Goal: Task Accomplishment & Management: Manage account settings

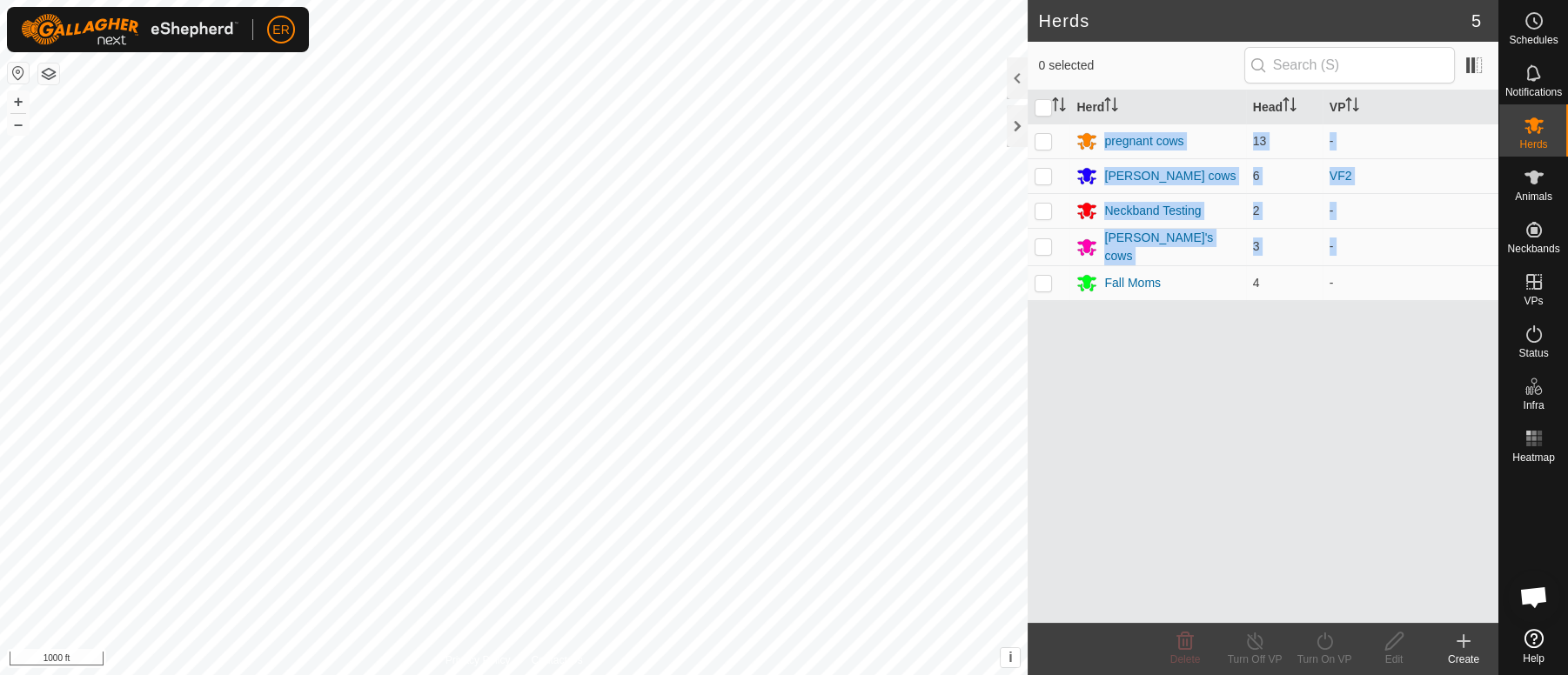
scroll to position [14488, 0]
click at [1045, 285] on p-checkbox at bounding box center [1043, 283] width 17 height 14
checkbox input "true"
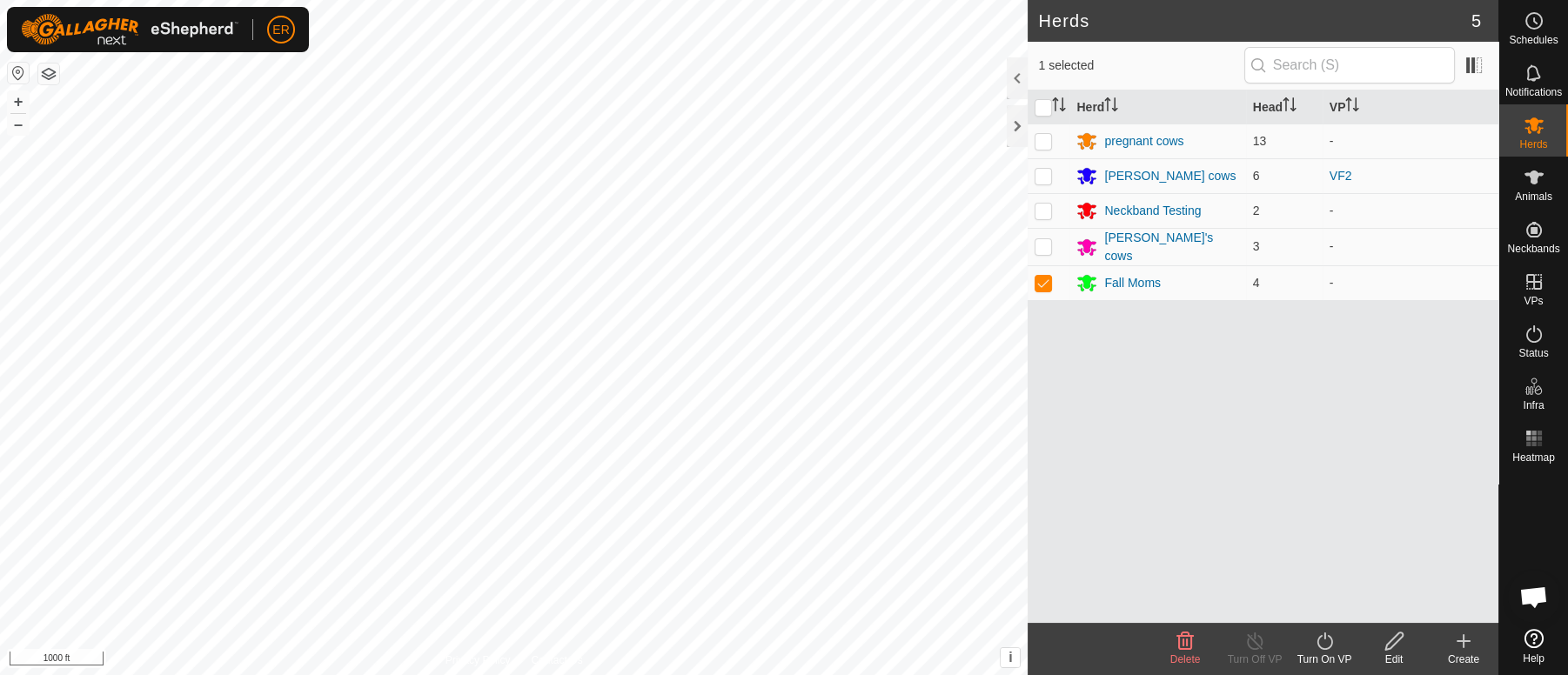
click at [1076, 341] on div "Herd Head VP pregnant cows 13 - [PERSON_NAME] cows 6 VF2 Neckband Testing 2 - […" at bounding box center [1263, 356] width 471 height 532
click at [1329, 644] on icon at bounding box center [1325, 641] width 22 height 21
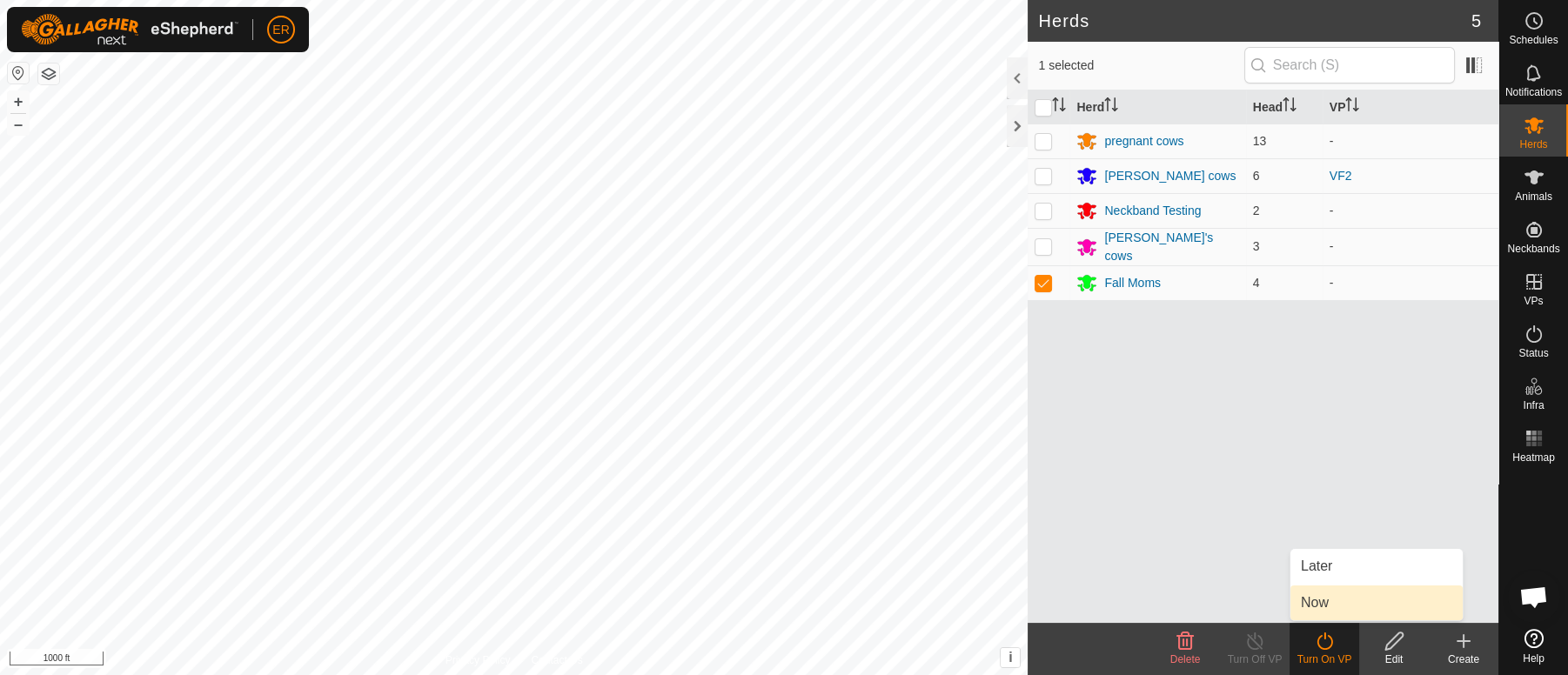
click at [1314, 600] on link "Now" at bounding box center [1377, 603] width 172 height 35
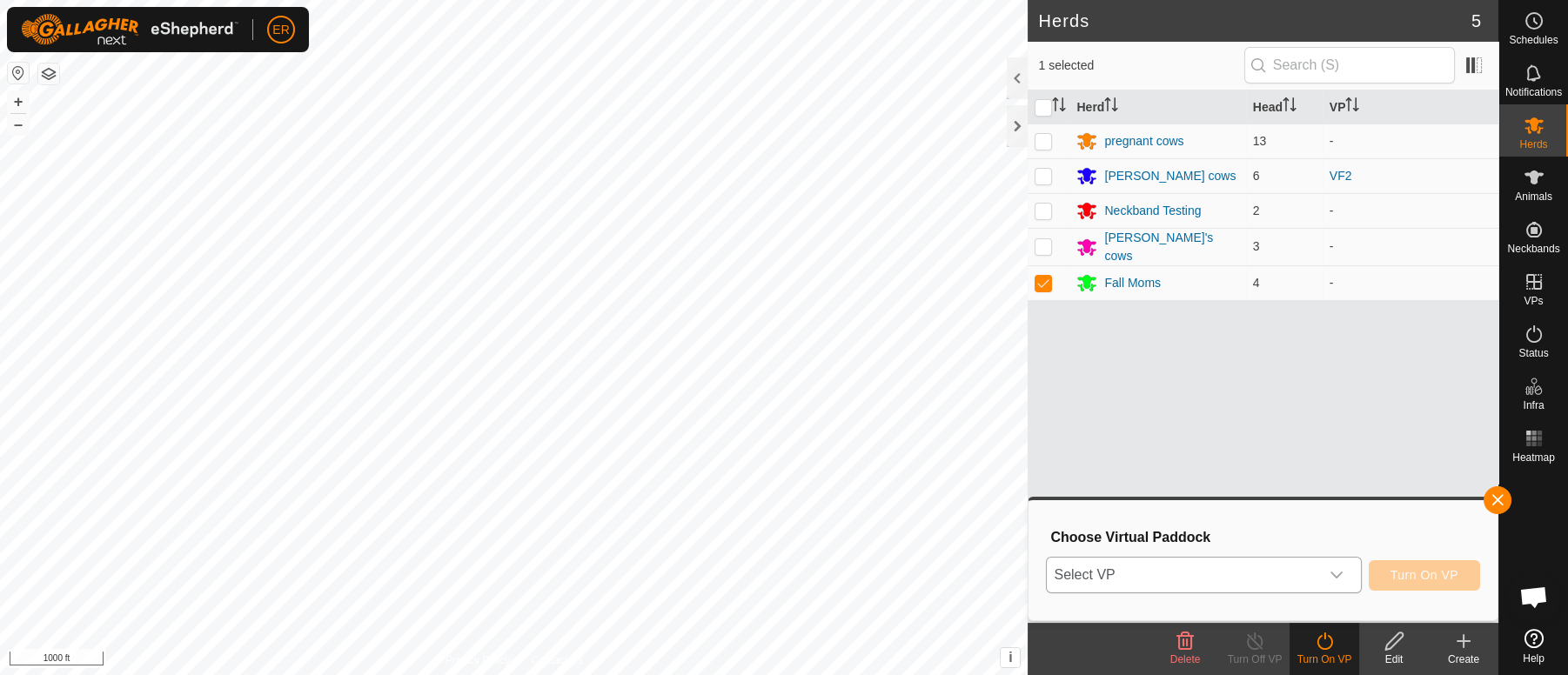
click at [1325, 579] on div "dropdown trigger" at bounding box center [1337, 575] width 35 height 35
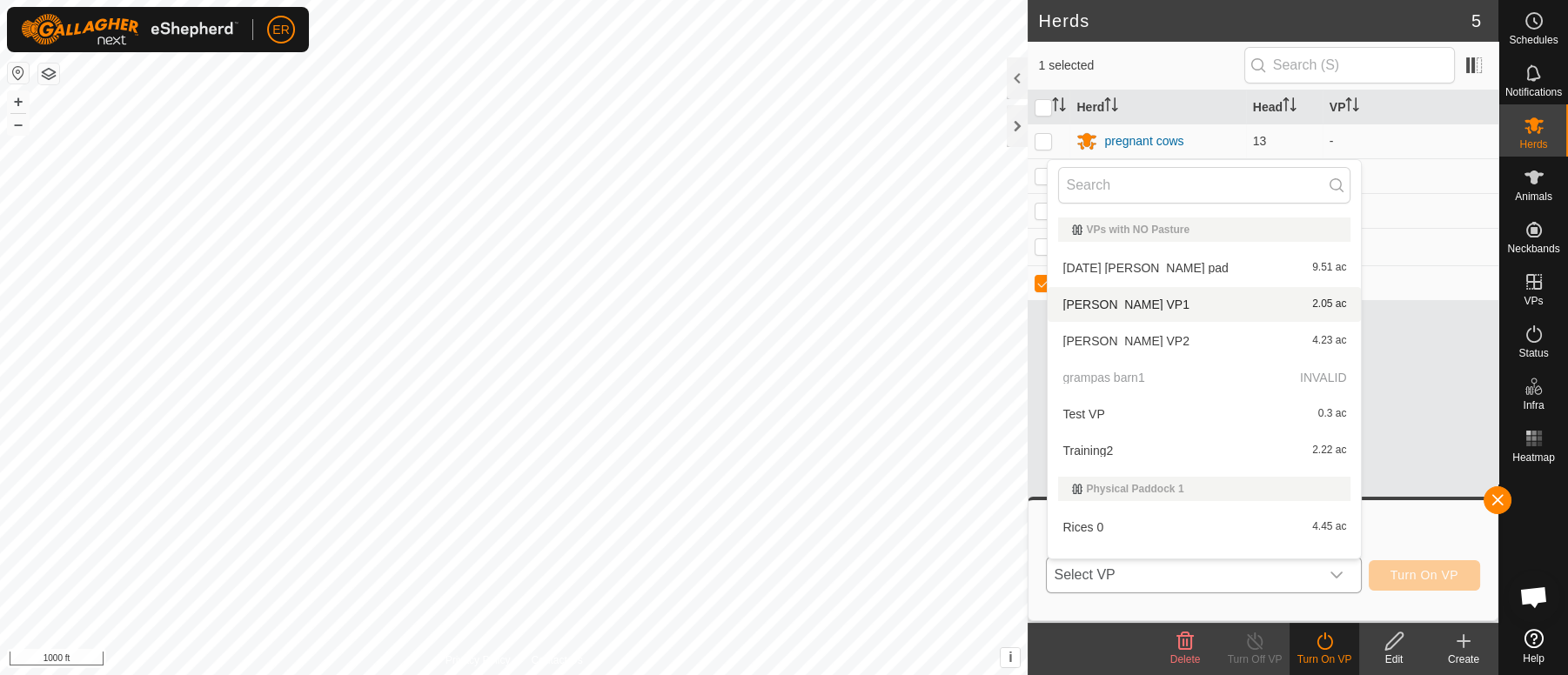
click at [1076, 309] on li "[PERSON_NAME] VP1 2.05 ac" at bounding box center [1204, 304] width 313 height 35
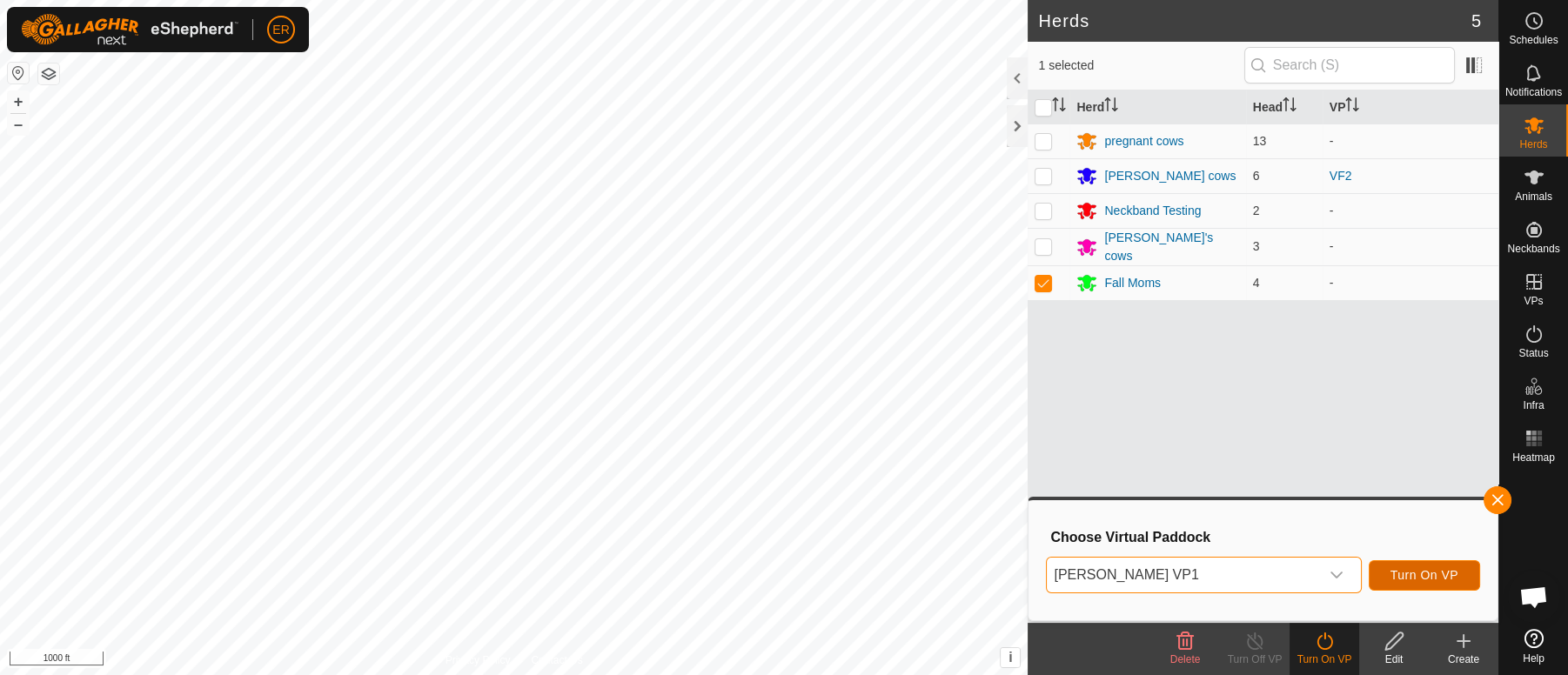
click at [1401, 573] on span "Turn On VP" at bounding box center [1424, 575] width 68 height 14
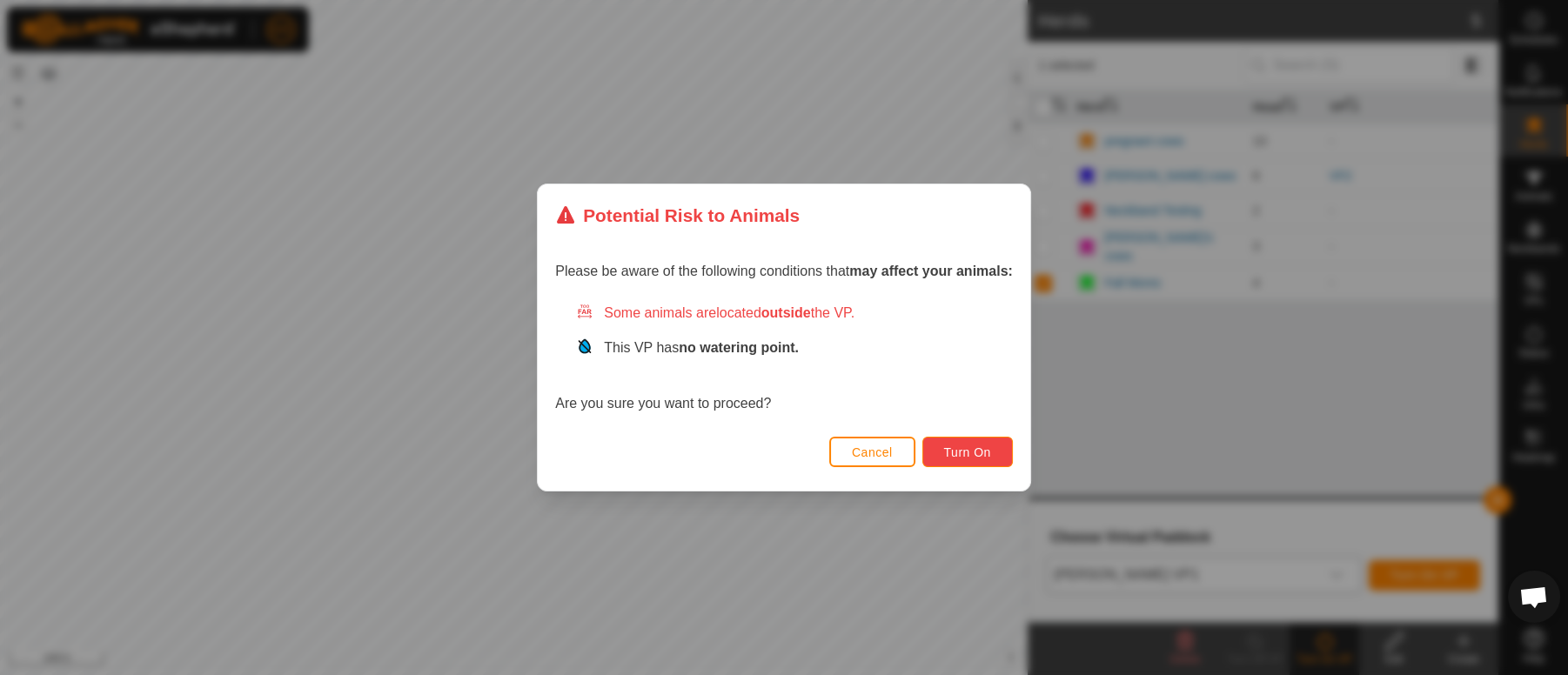
click at [975, 457] on span "Turn On" at bounding box center [967, 452] width 47 height 14
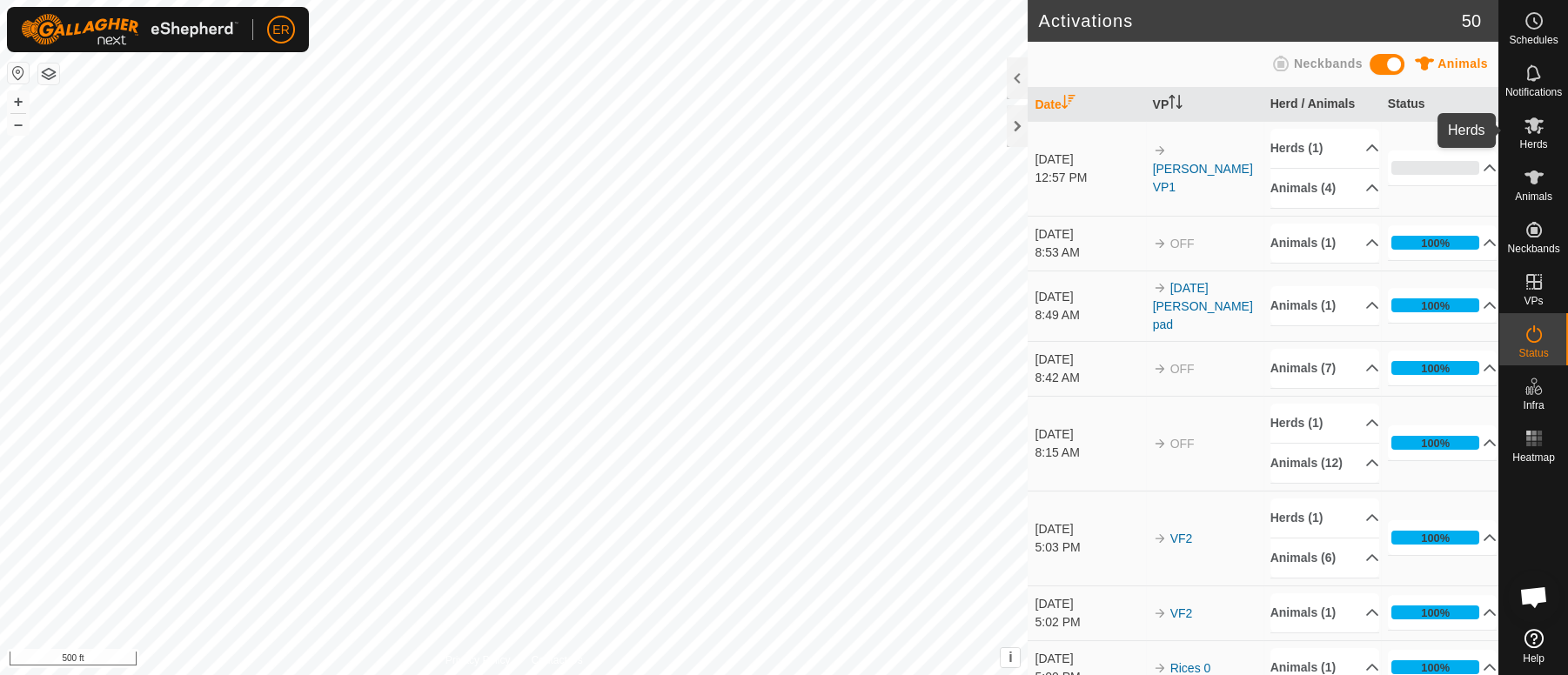
click at [1530, 128] on icon at bounding box center [1535, 125] width 19 height 16
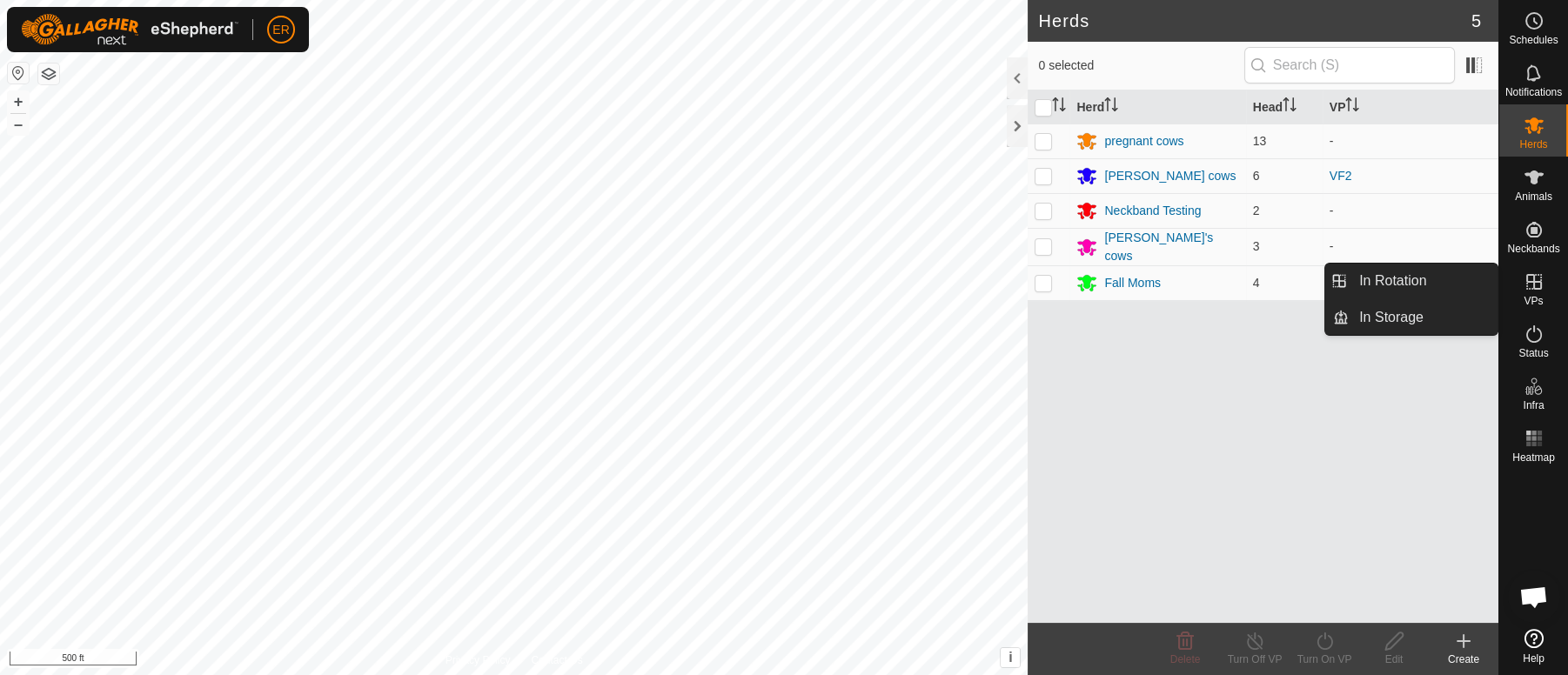
click at [1530, 277] on icon at bounding box center [1535, 282] width 21 height 21
click at [1468, 281] on link "In Rotation" at bounding box center [1423, 281] width 149 height 35
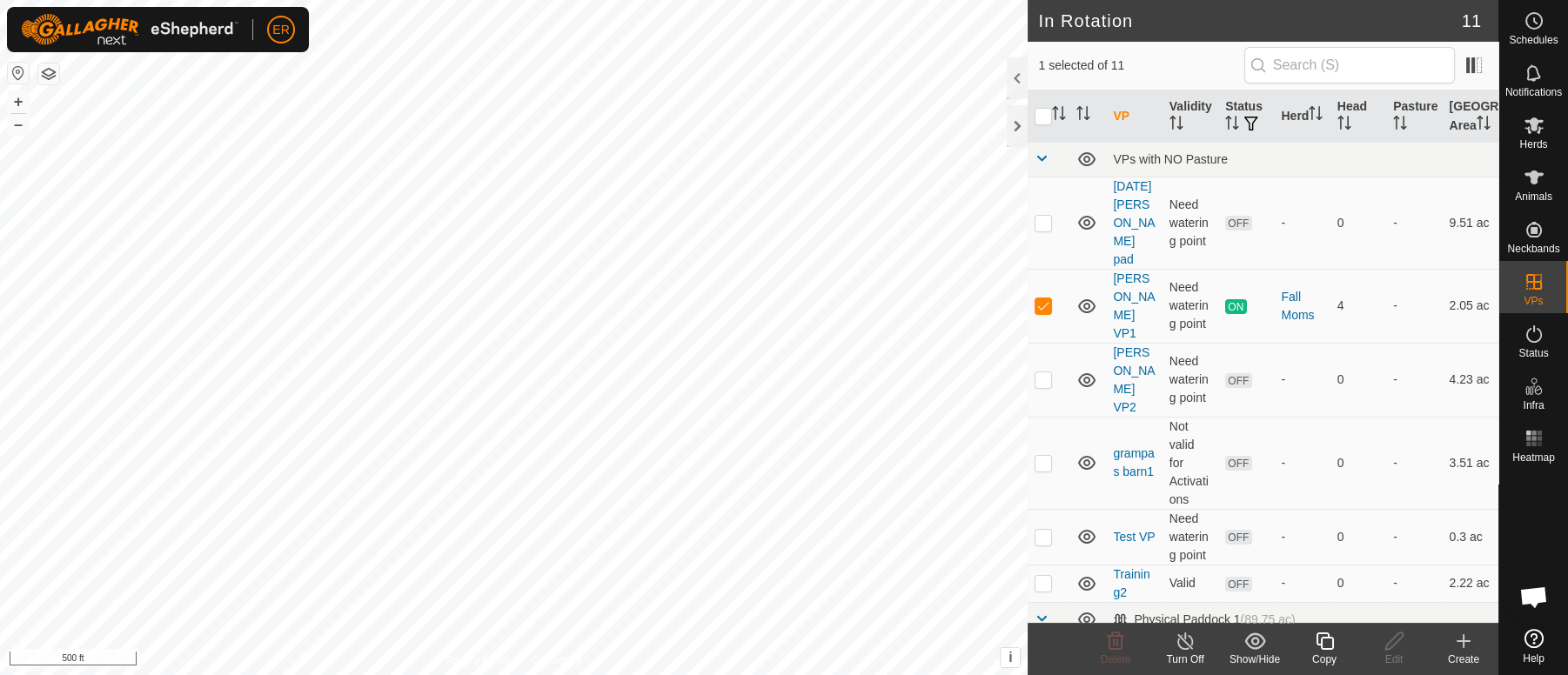
click at [1459, 645] on icon at bounding box center [1464, 641] width 21 height 21
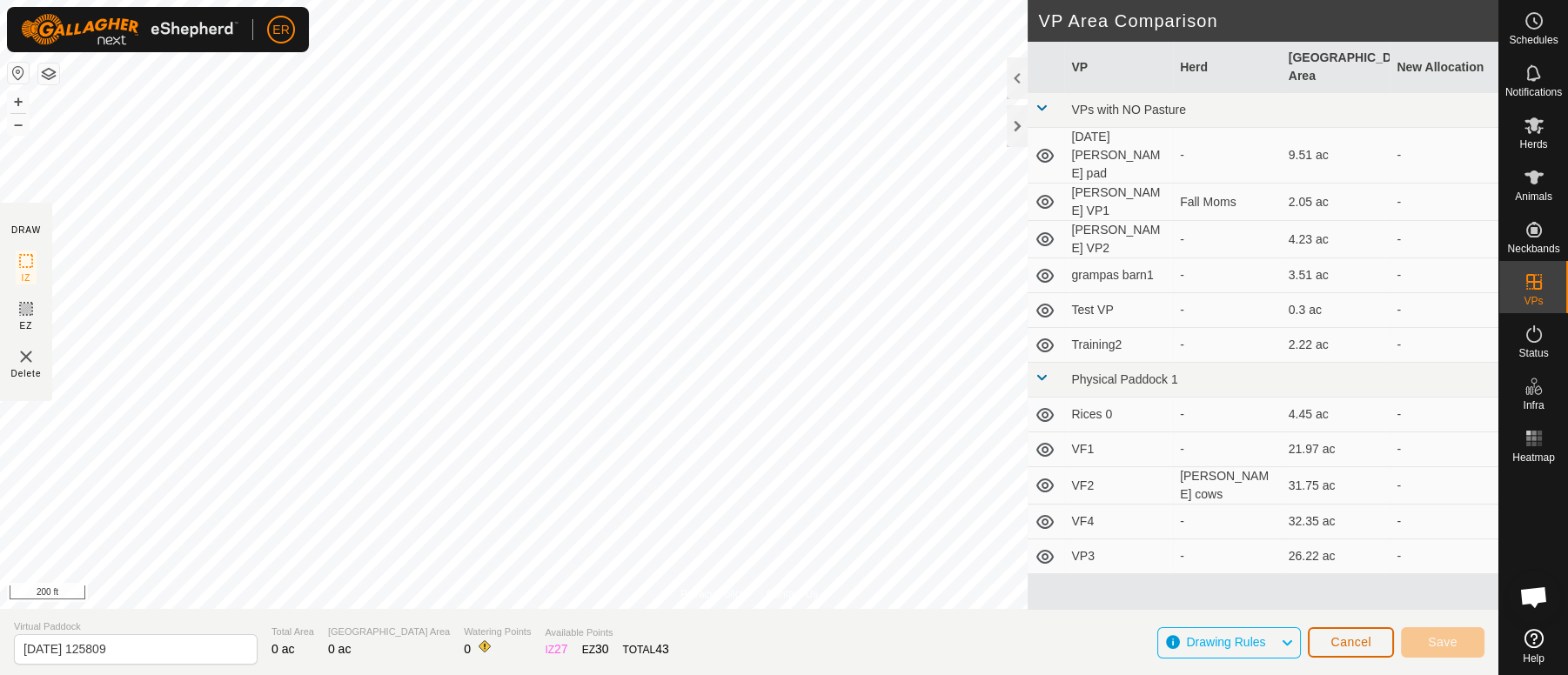
click at [1352, 645] on span "Cancel" at bounding box center [1351, 642] width 41 height 14
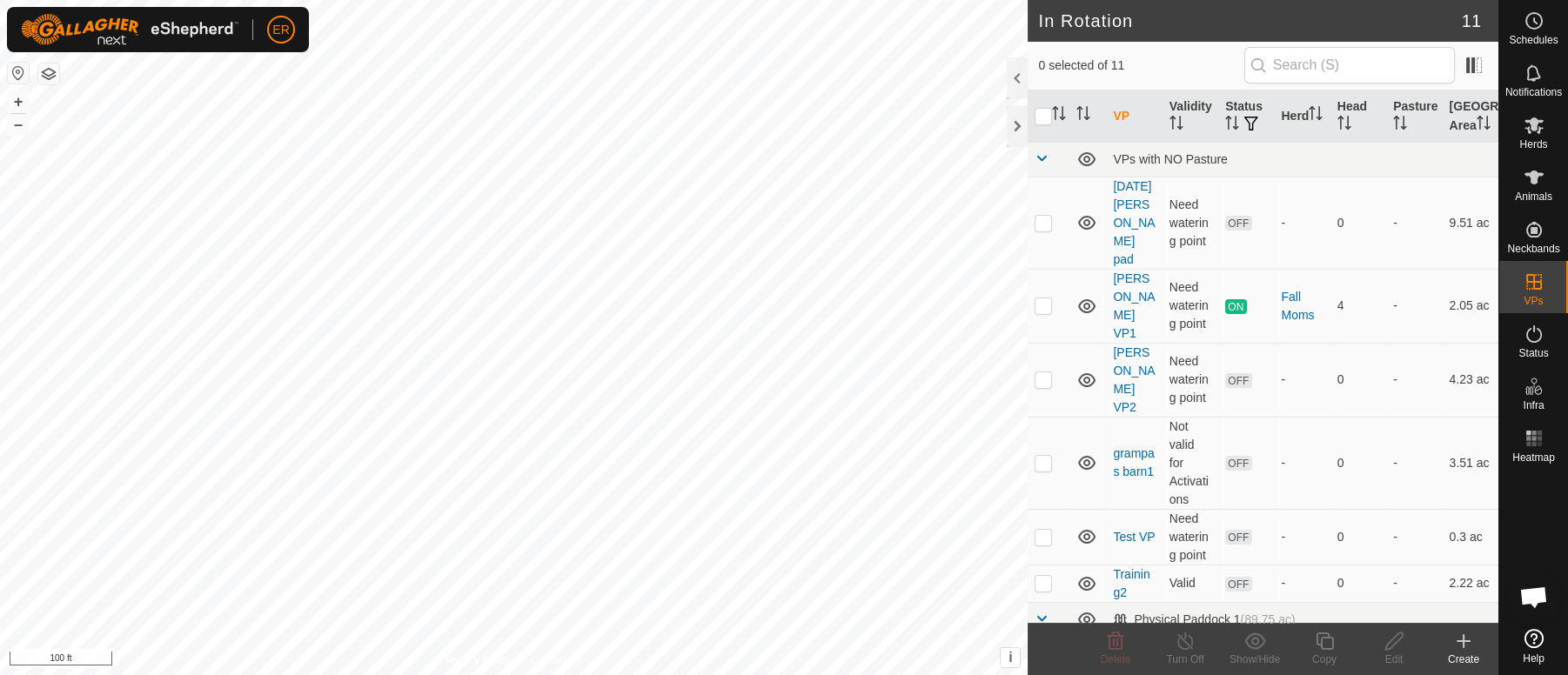
click at [7, 129] on div "+ –" at bounding box center [18, 113] width 23 height 46
click at [23, 126] on button "–" at bounding box center [18, 125] width 21 height 21
click at [1462, 640] on icon at bounding box center [1464, 641] width 21 height 21
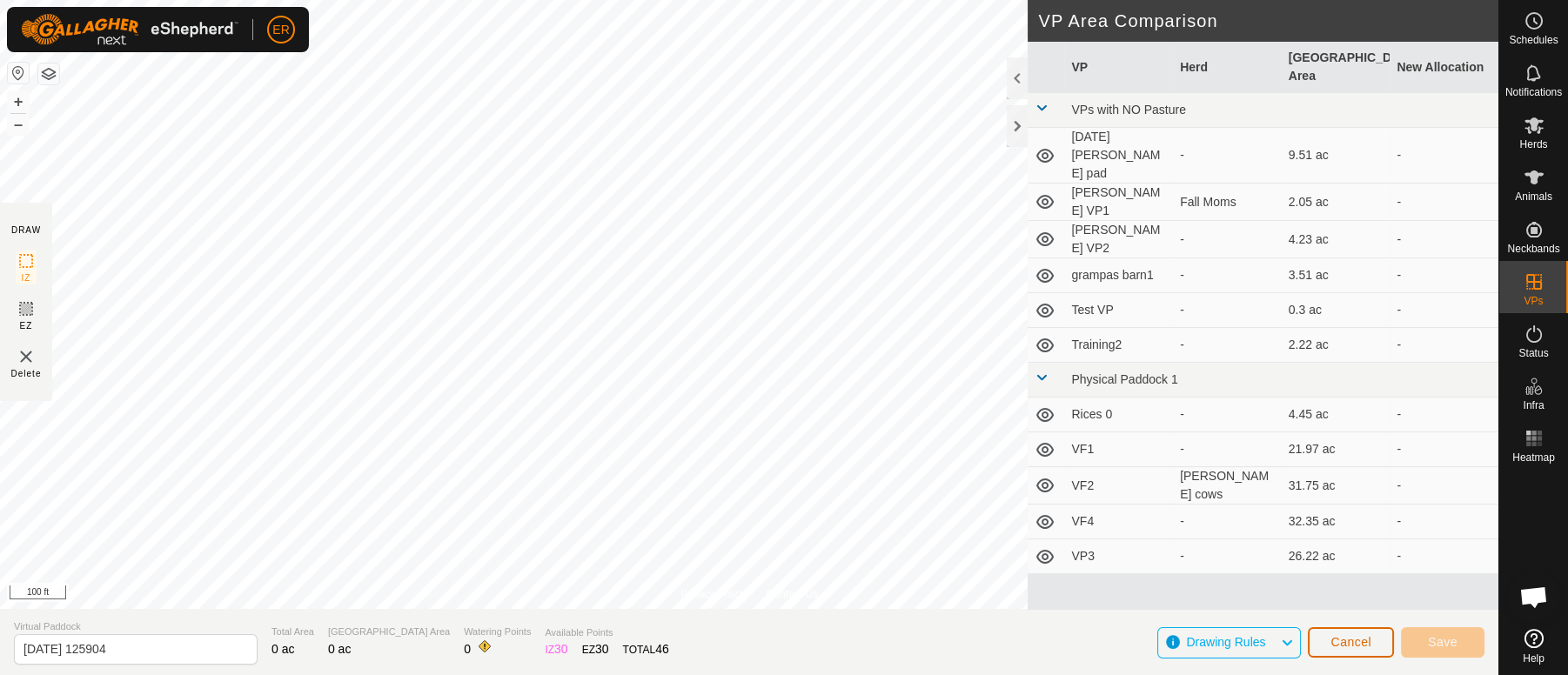
click at [1359, 647] on span "Cancel" at bounding box center [1351, 642] width 41 height 14
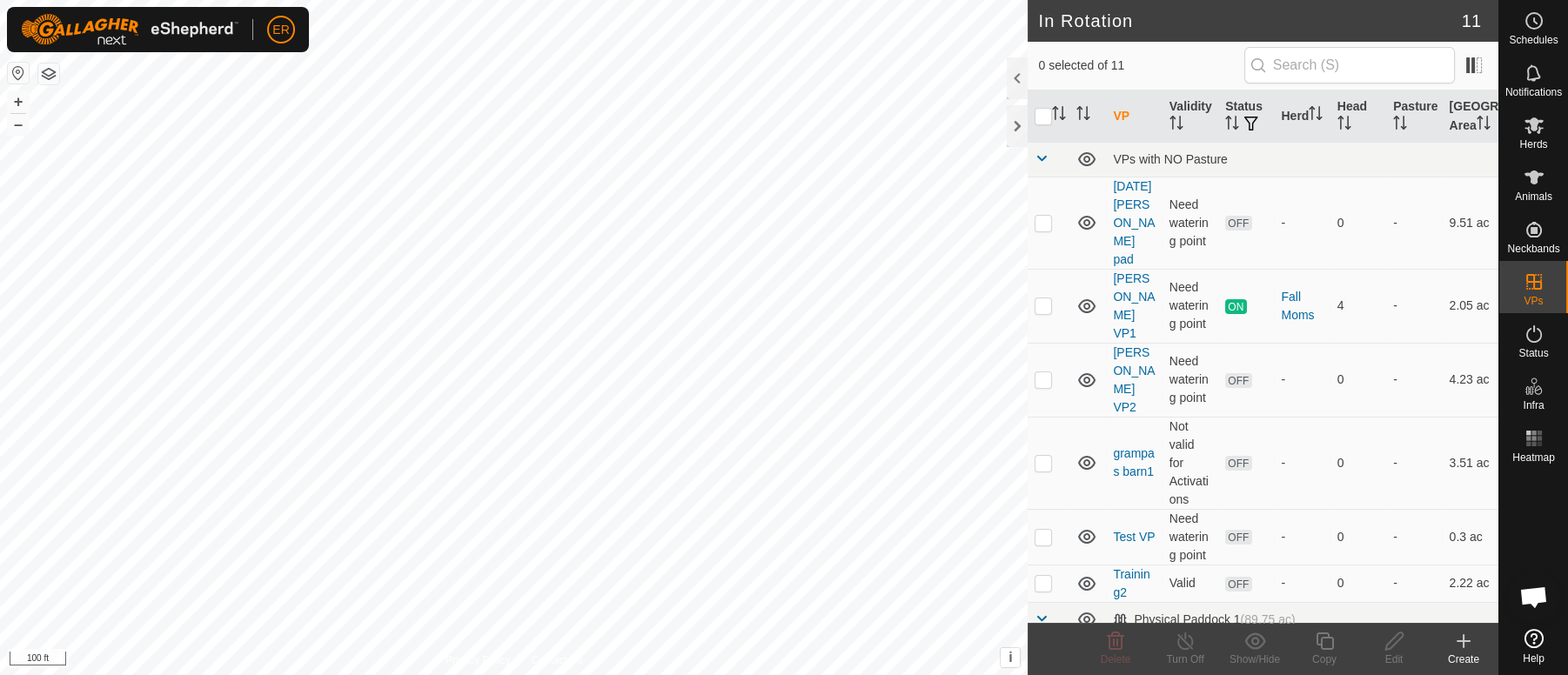
click at [1458, 648] on icon at bounding box center [1464, 641] width 21 height 21
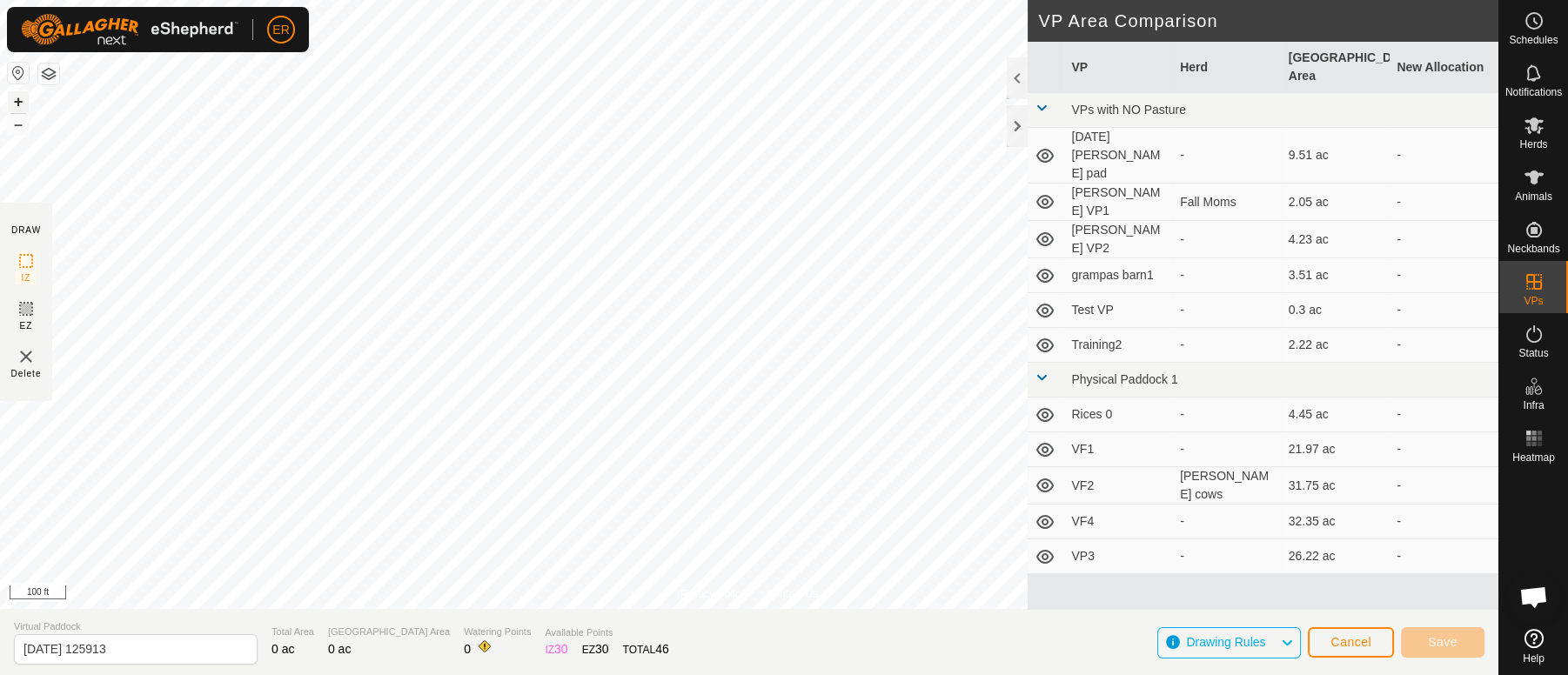
click at [20, 103] on button "+" at bounding box center [18, 102] width 21 height 21
click at [1350, 645] on span "Cancel" at bounding box center [1351, 642] width 41 height 14
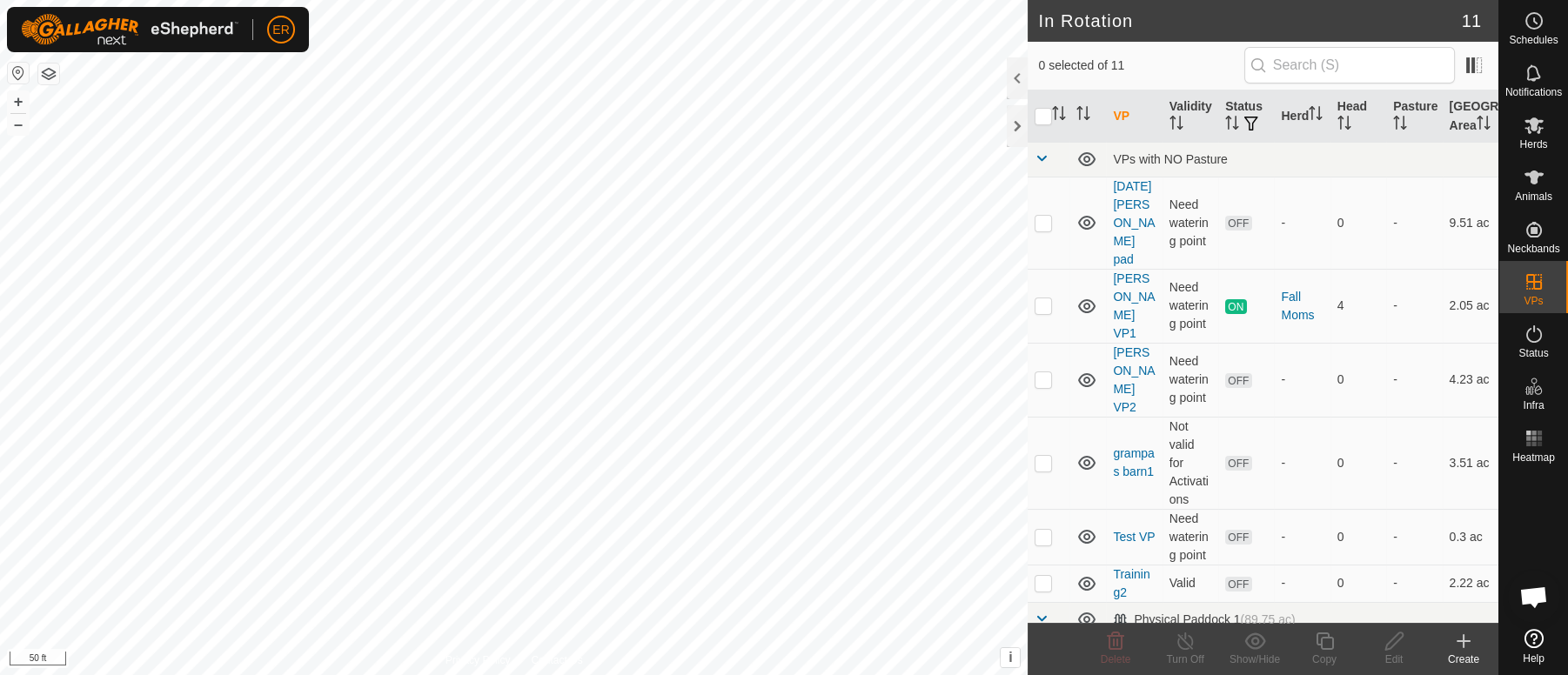
click at [1464, 640] on icon at bounding box center [1464, 641] width 0 height 12
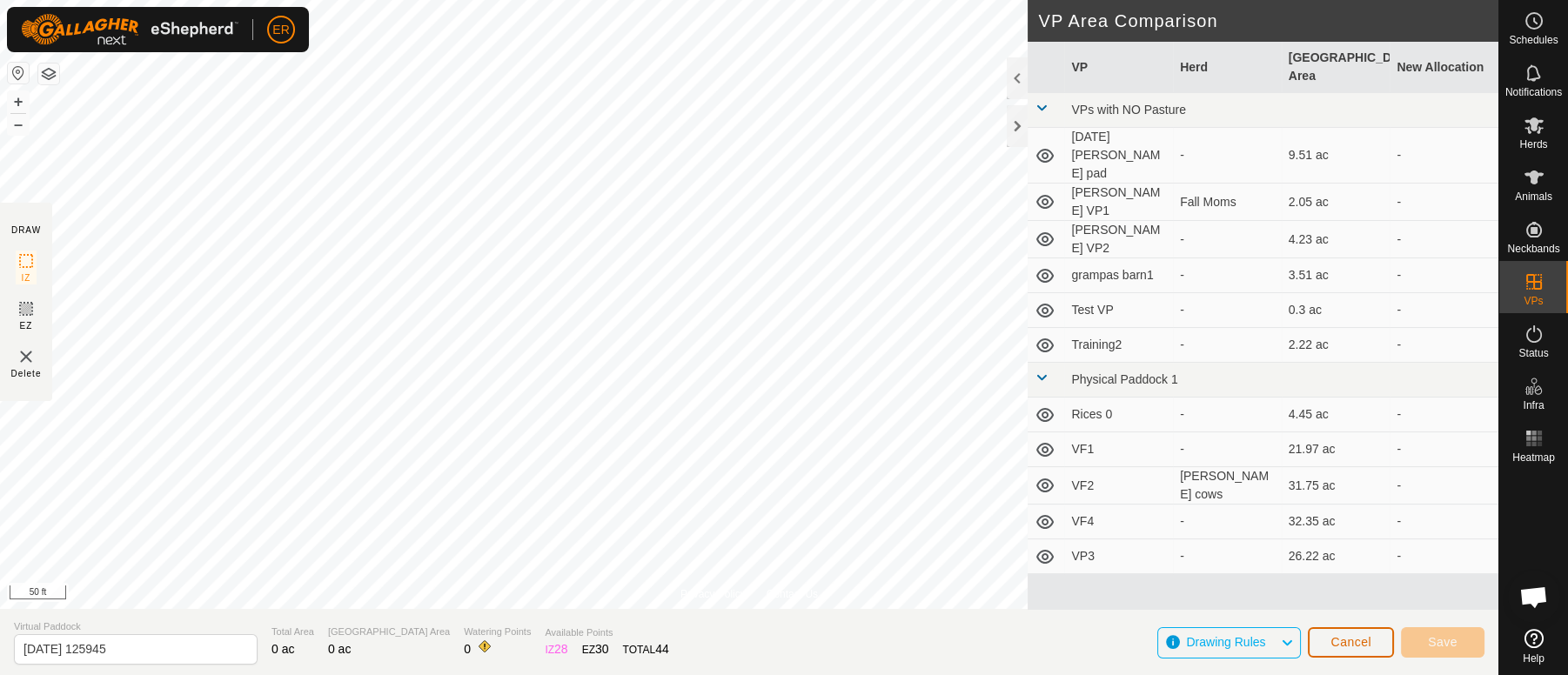
click at [1322, 645] on button "Cancel" at bounding box center [1351, 643] width 86 height 30
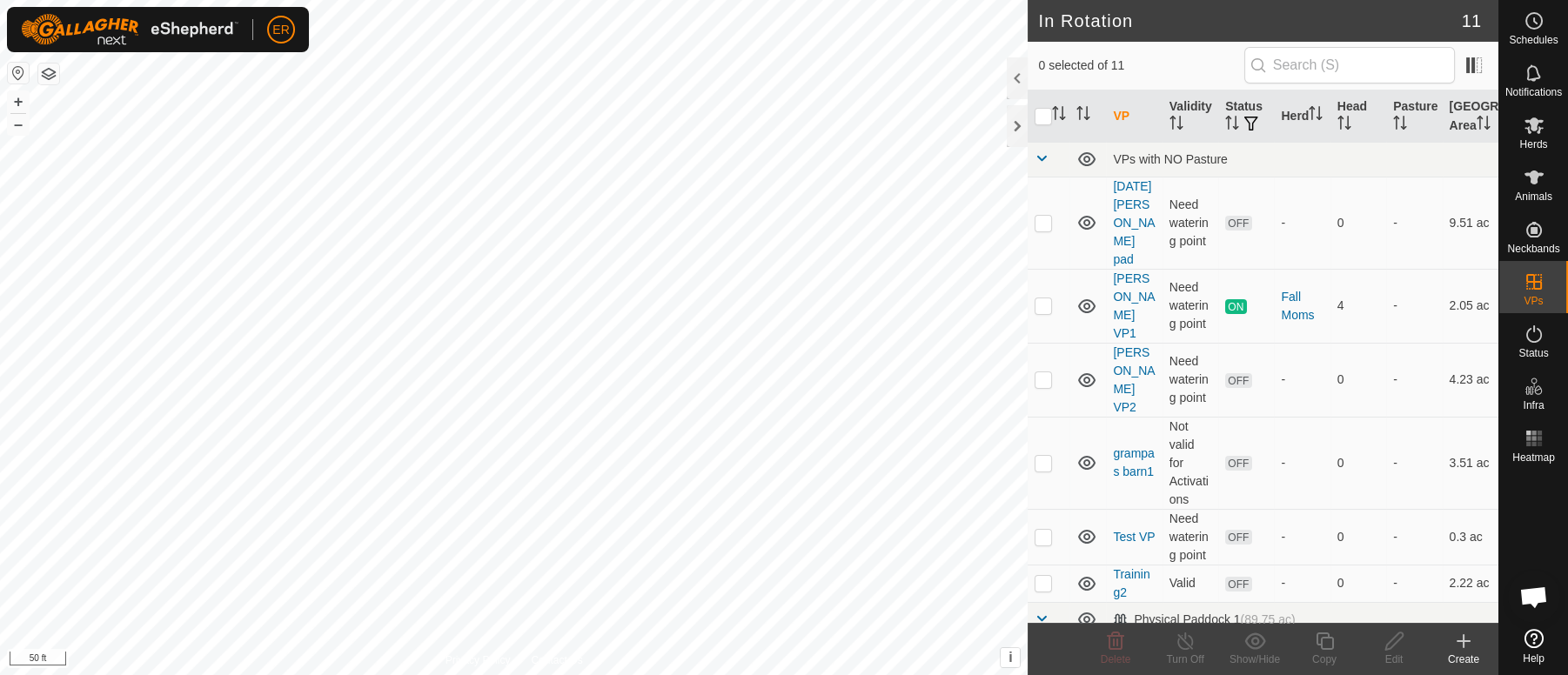
click at [1460, 648] on icon at bounding box center [1464, 641] width 21 height 21
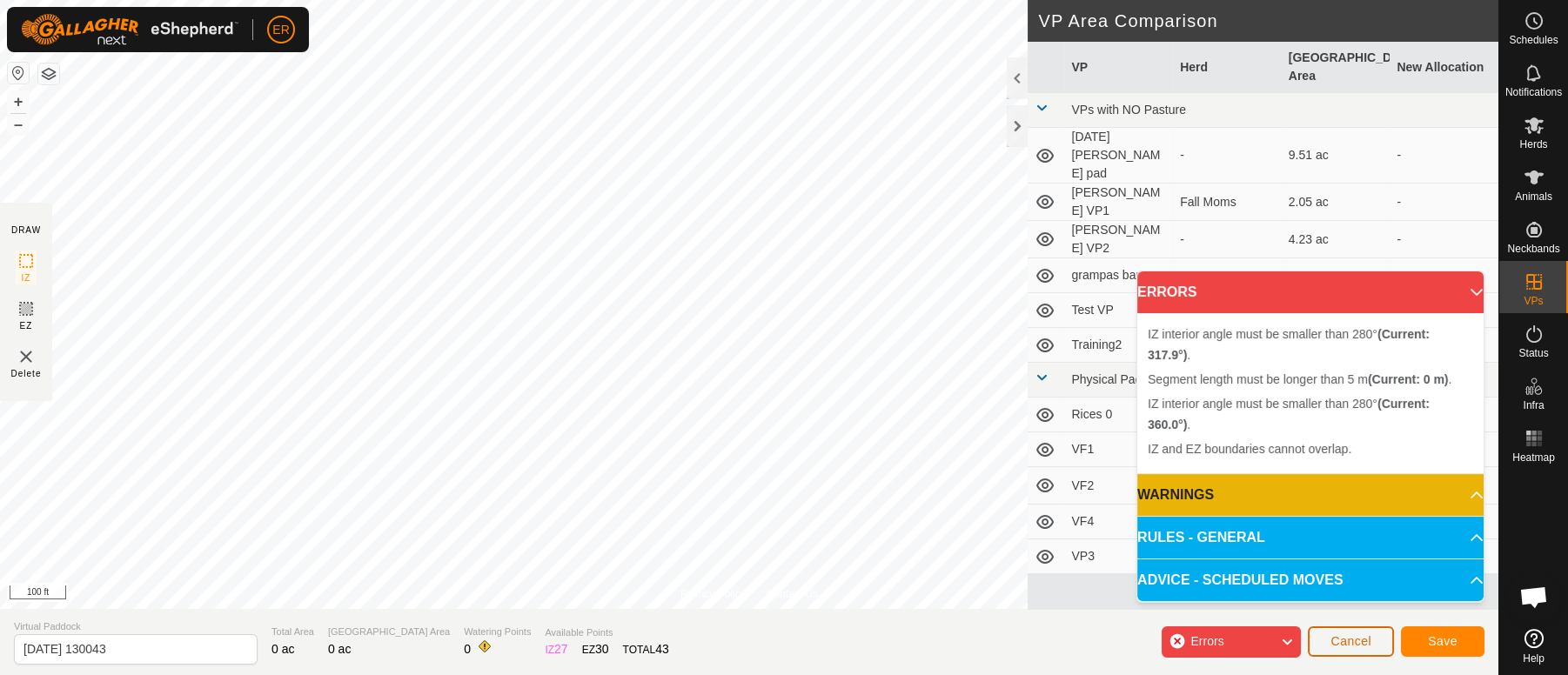
click at [1336, 638] on span "Cancel" at bounding box center [1351, 641] width 41 height 14
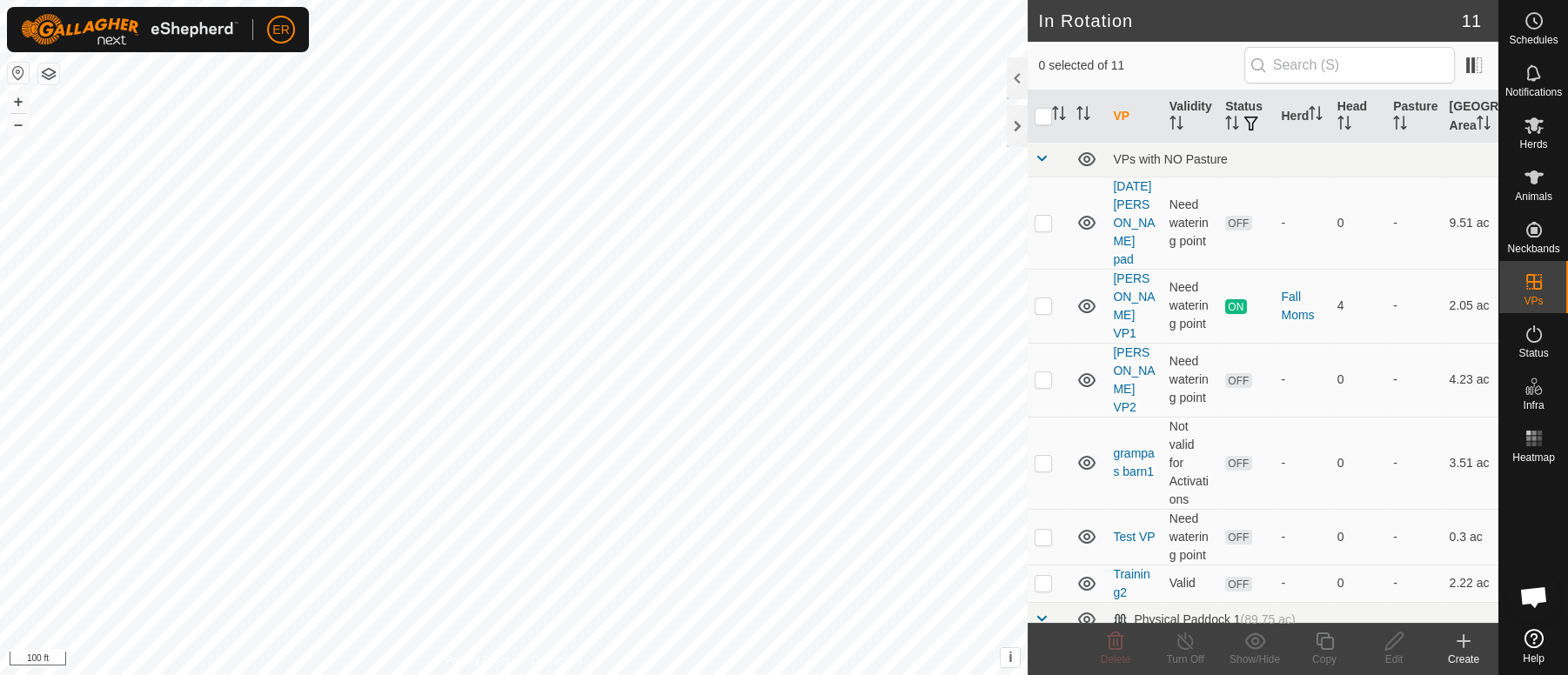
click at [1462, 641] on icon at bounding box center [1463, 641] width 12 height 0
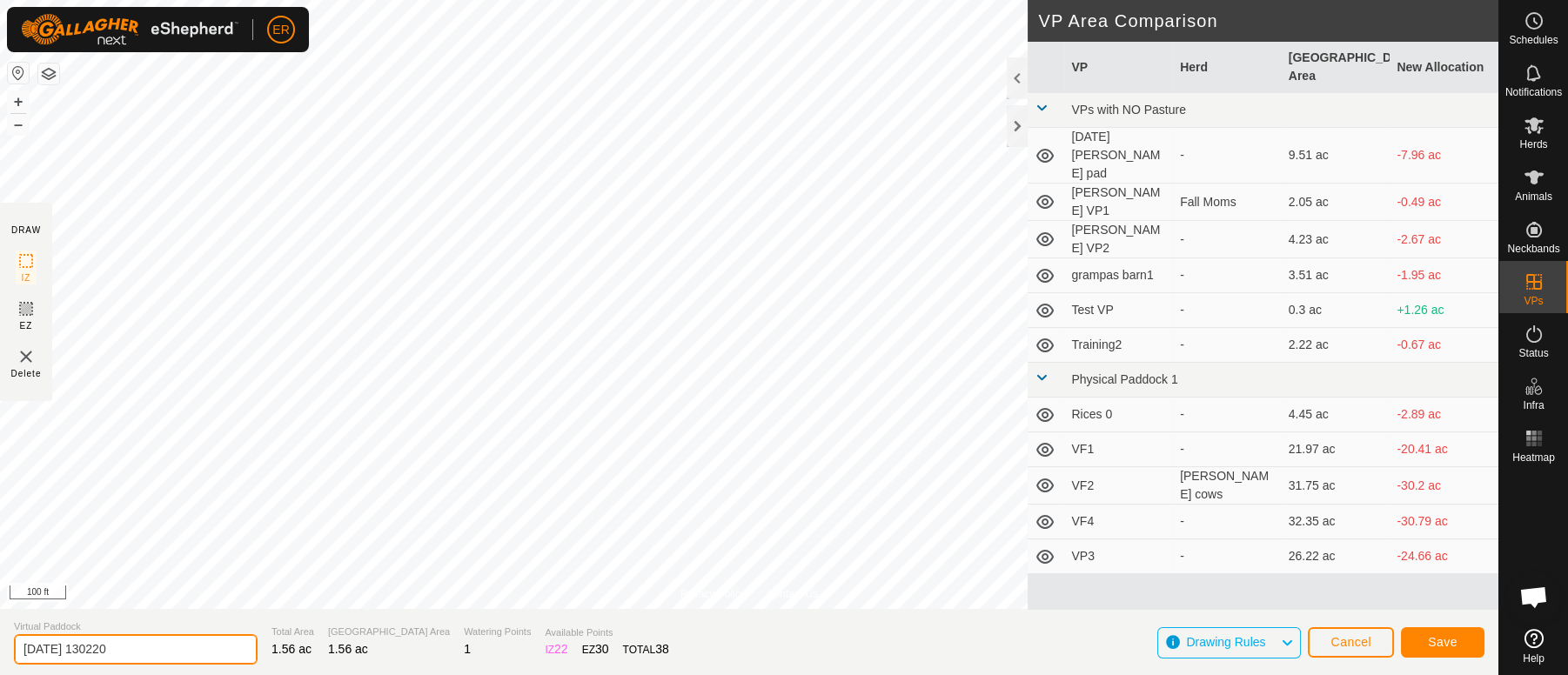
click at [136, 642] on input "[DATE] 130220" at bounding box center [136, 649] width 244 height 30
type input "2"
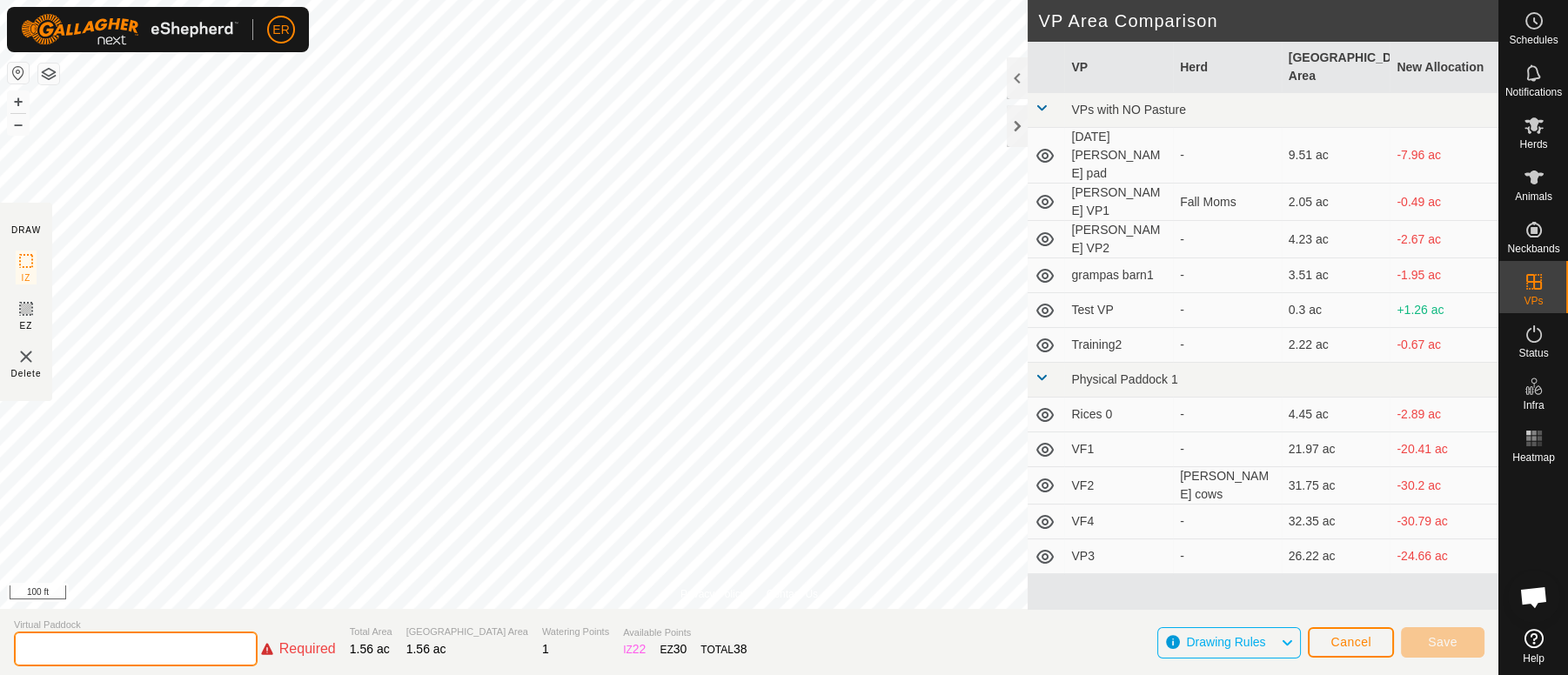
type input "G"
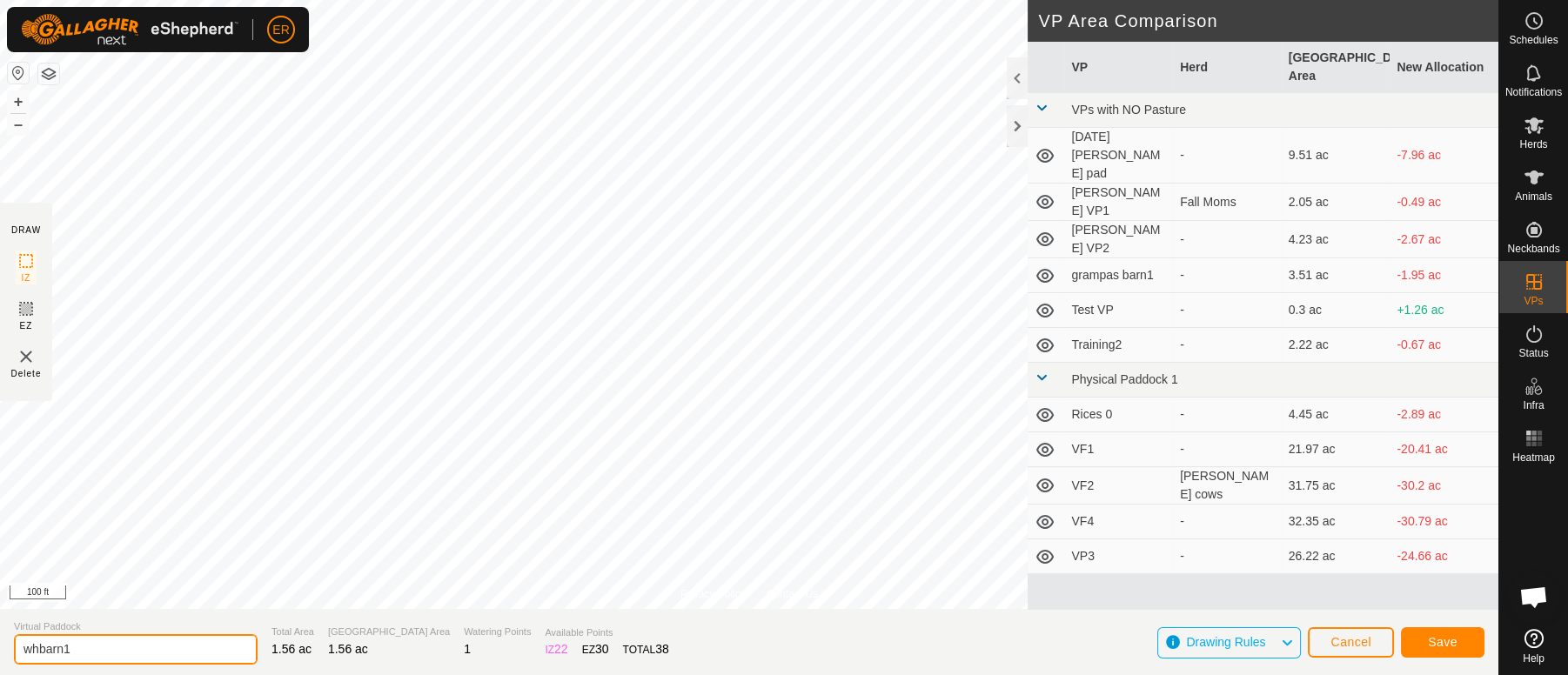
type input "whbarn1"
click at [1447, 639] on span "Save" at bounding box center [1442, 642] width 30 height 14
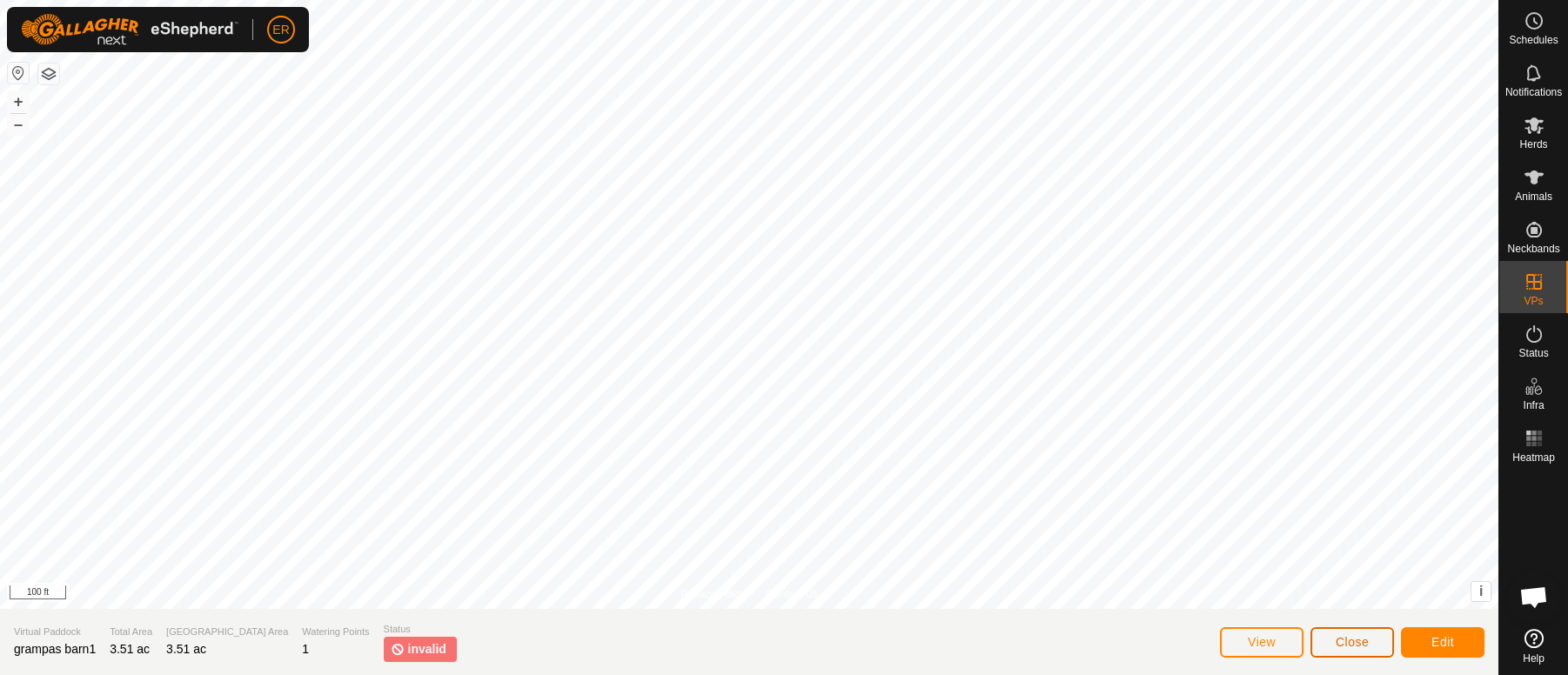
click at [1359, 647] on span "Close" at bounding box center [1352, 642] width 33 height 14
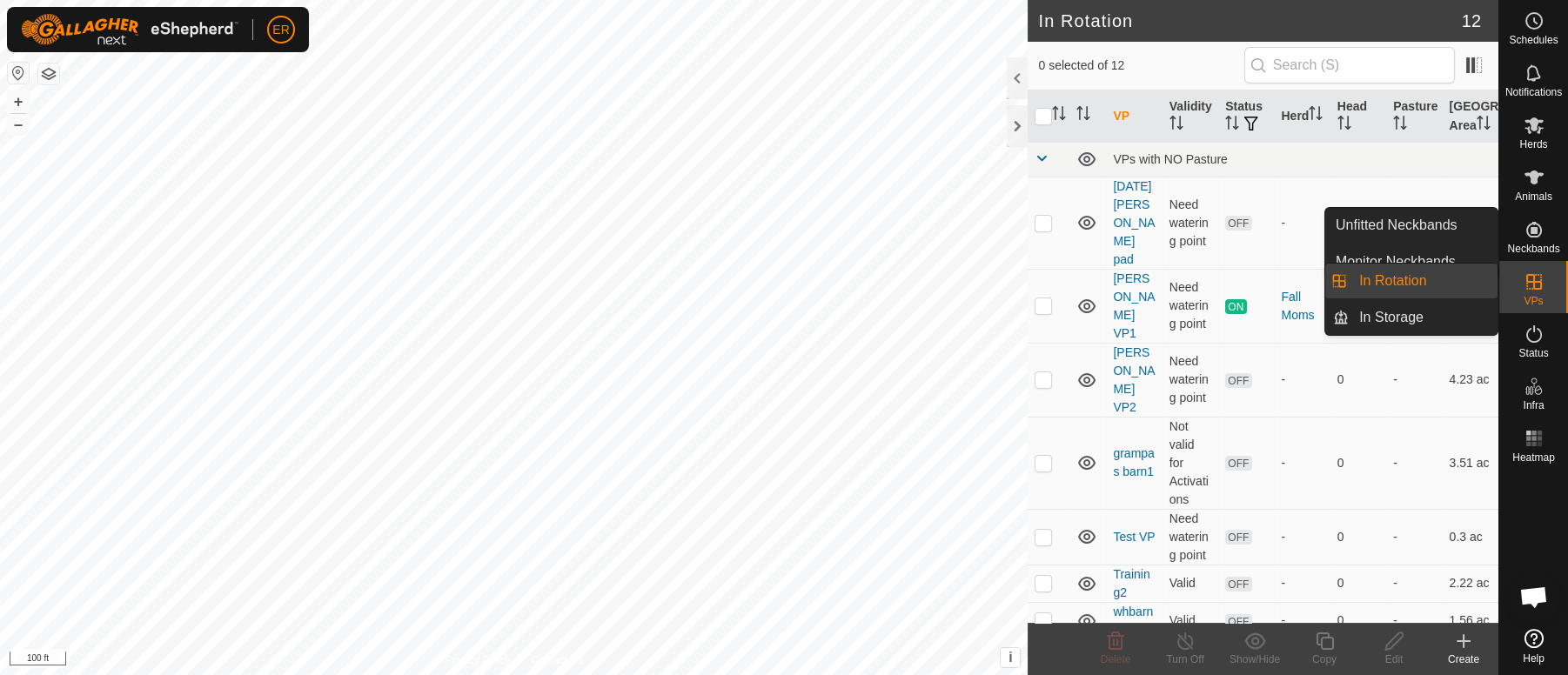
click at [1443, 283] on link "In Rotation" at bounding box center [1423, 281] width 149 height 35
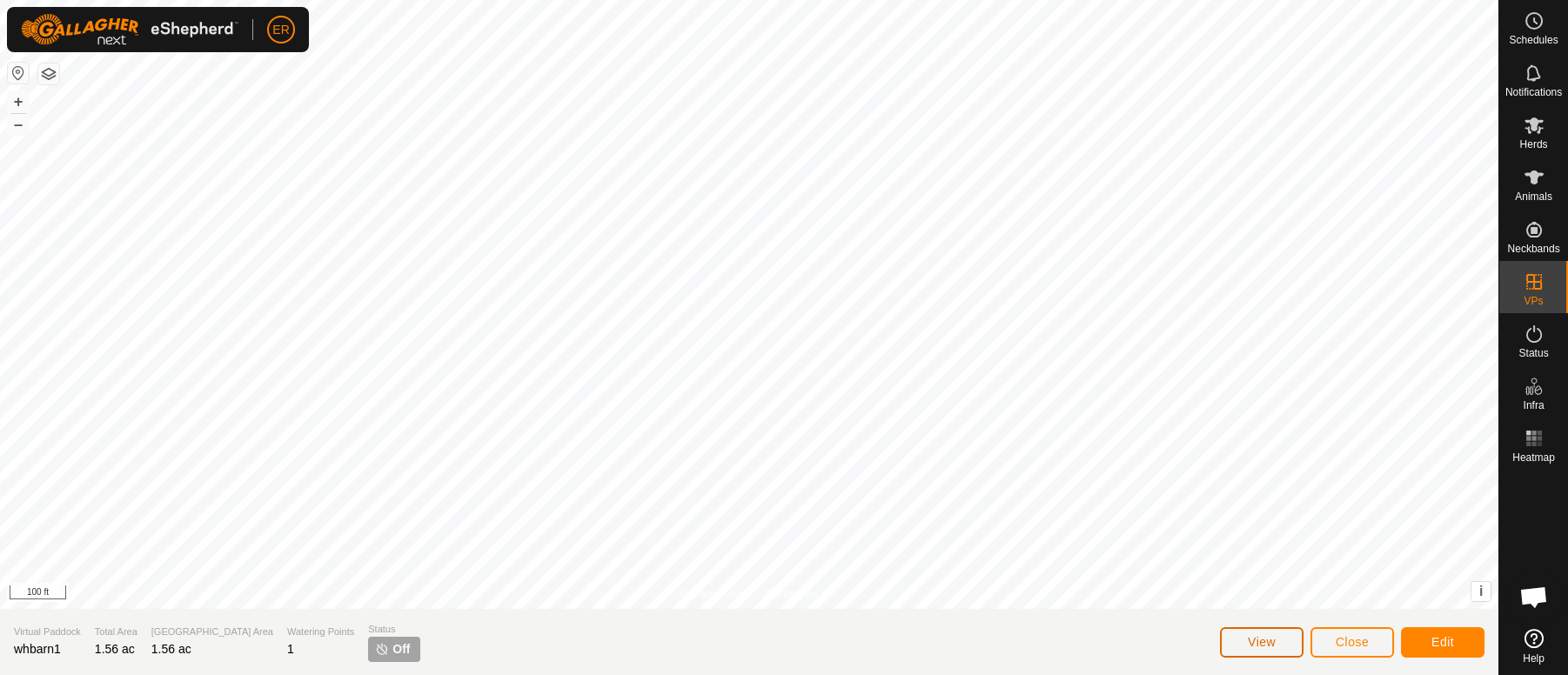
click at [1238, 642] on button "View" at bounding box center [1262, 643] width 84 height 30
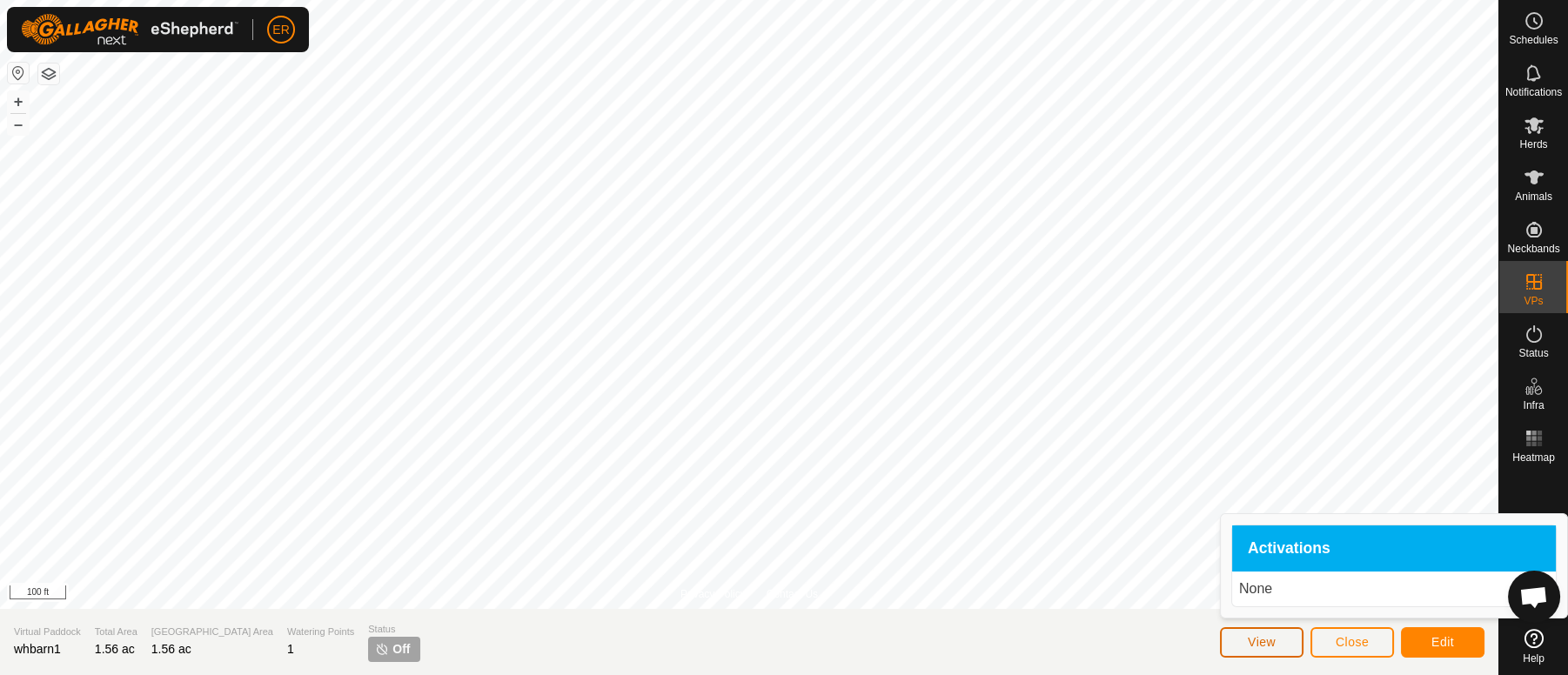
click at [1238, 640] on button "View" at bounding box center [1262, 643] width 84 height 30
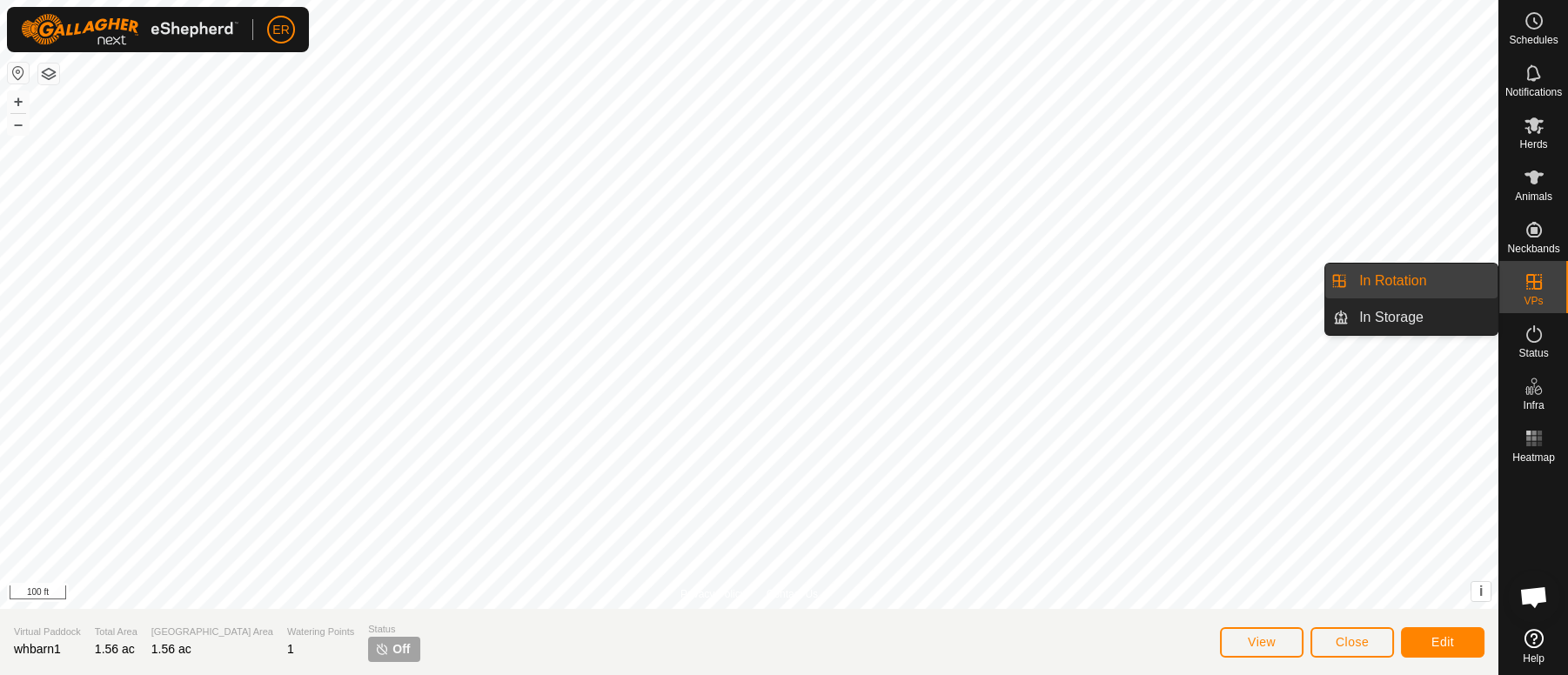
click at [1453, 283] on link "In Rotation" at bounding box center [1423, 281] width 149 height 35
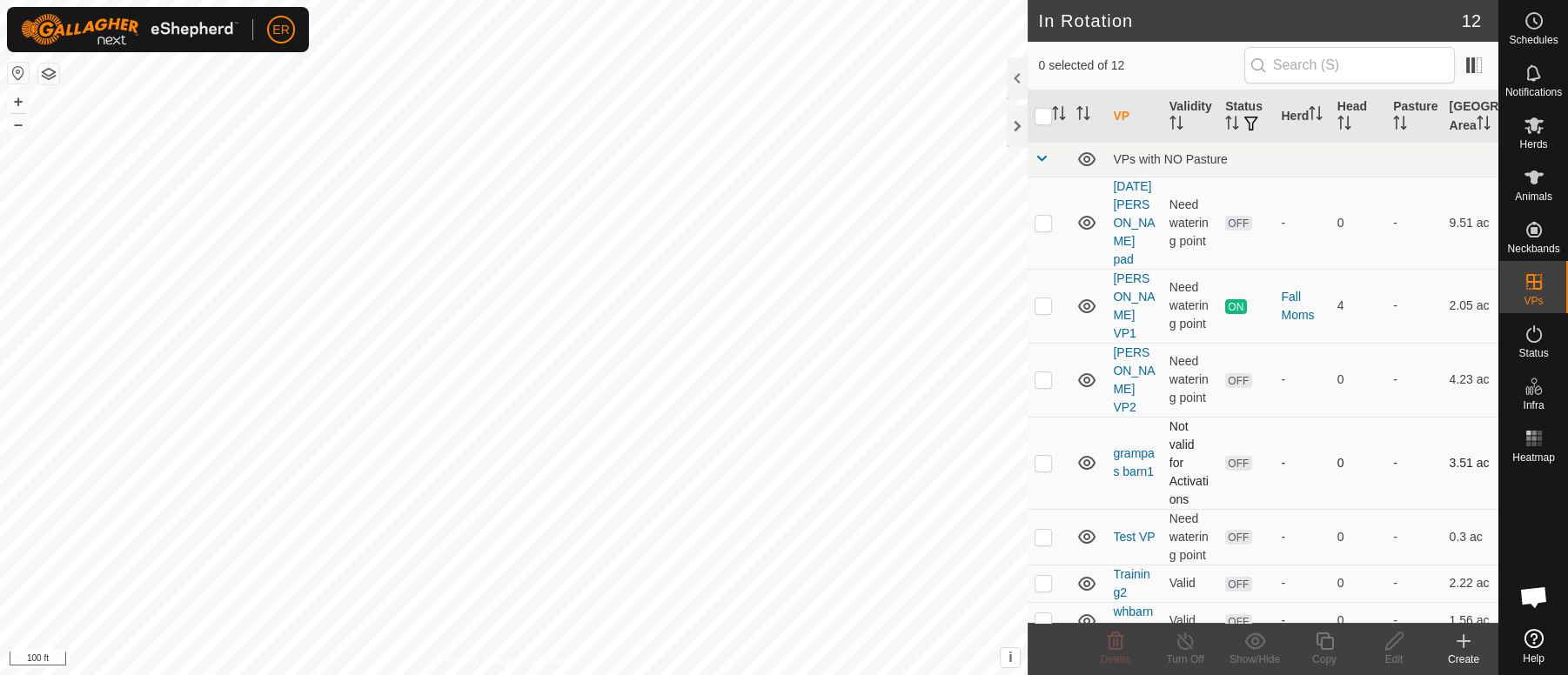
click at [1043, 456] on p-checkbox at bounding box center [1043, 463] width 17 height 14
checkbox input "true"
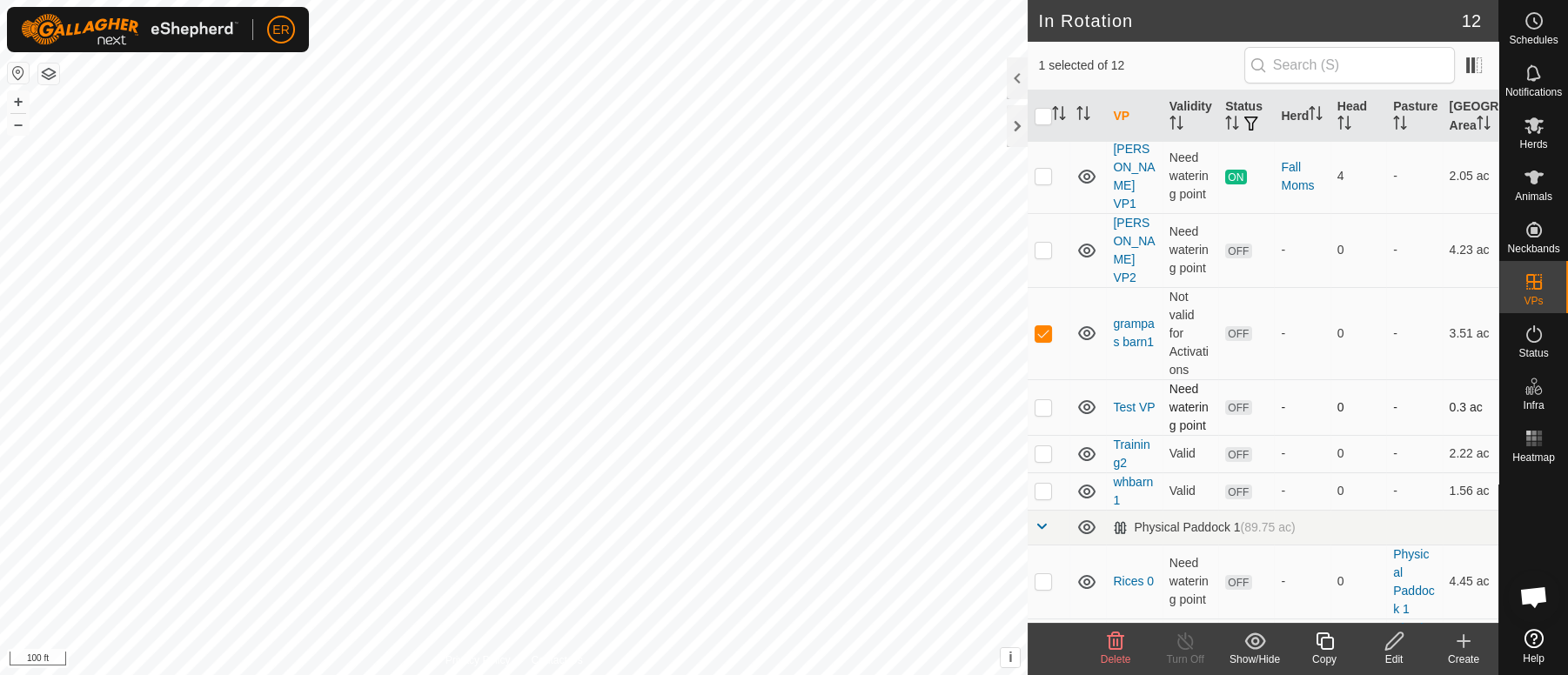
scroll to position [261, 0]
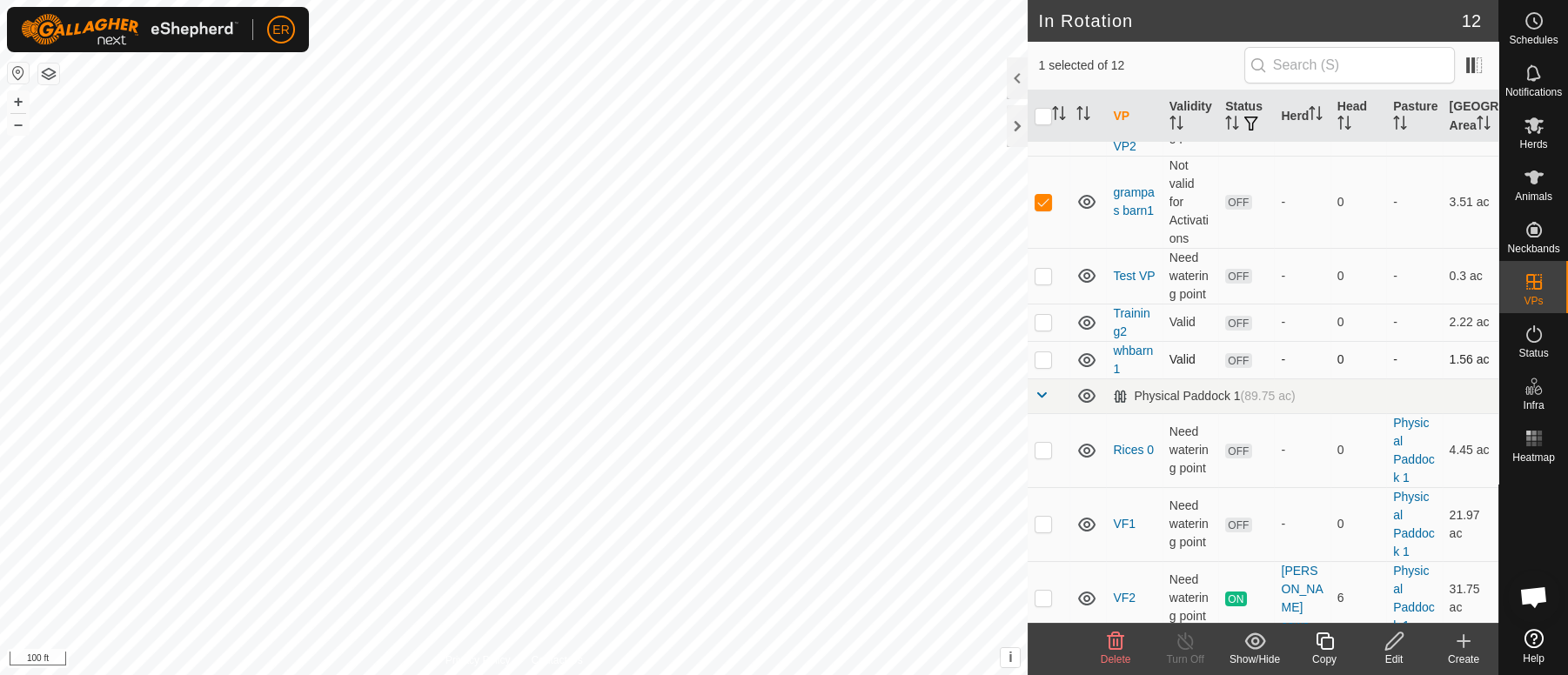
click at [1050, 352] on p-checkbox at bounding box center [1043, 359] width 17 height 14
checkbox input "true"
click at [1044, 195] on p-checkbox at bounding box center [1043, 202] width 17 height 14
checkbox input "false"
click at [1322, 640] on icon at bounding box center [1325, 641] width 22 height 21
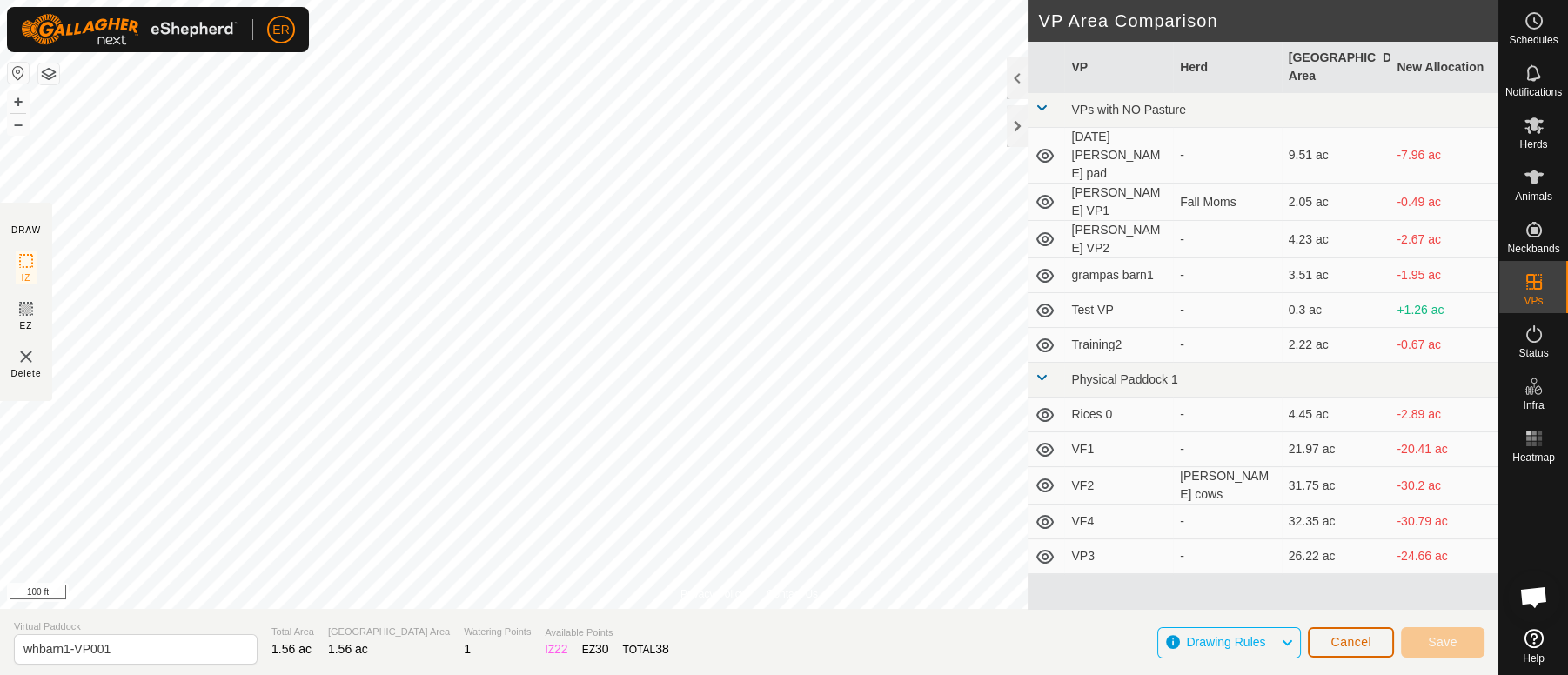
click at [1322, 640] on button "Cancel" at bounding box center [1351, 643] width 86 height 30
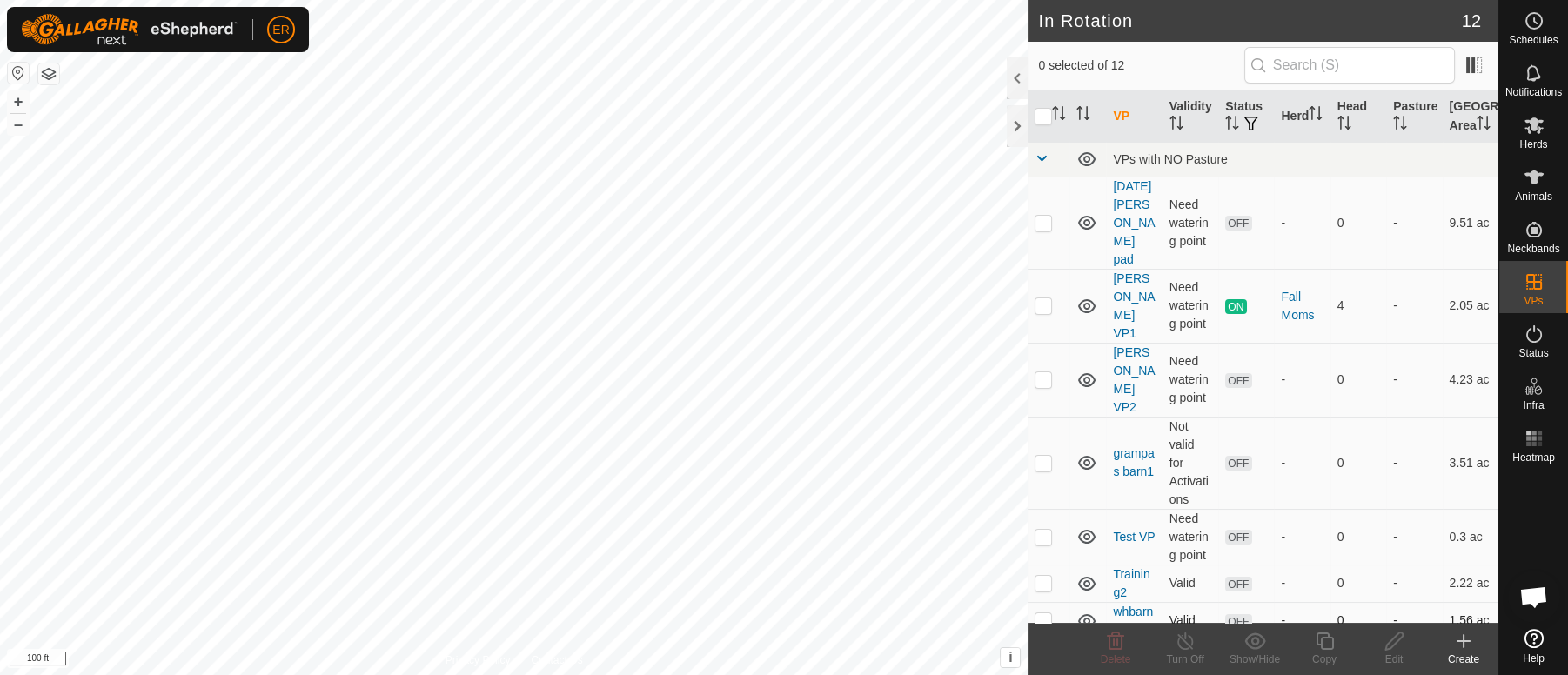
click at [1047, 613] on p-checkbox at bounding box center [1043, 620] width 17 height 14
checkbox input "true"
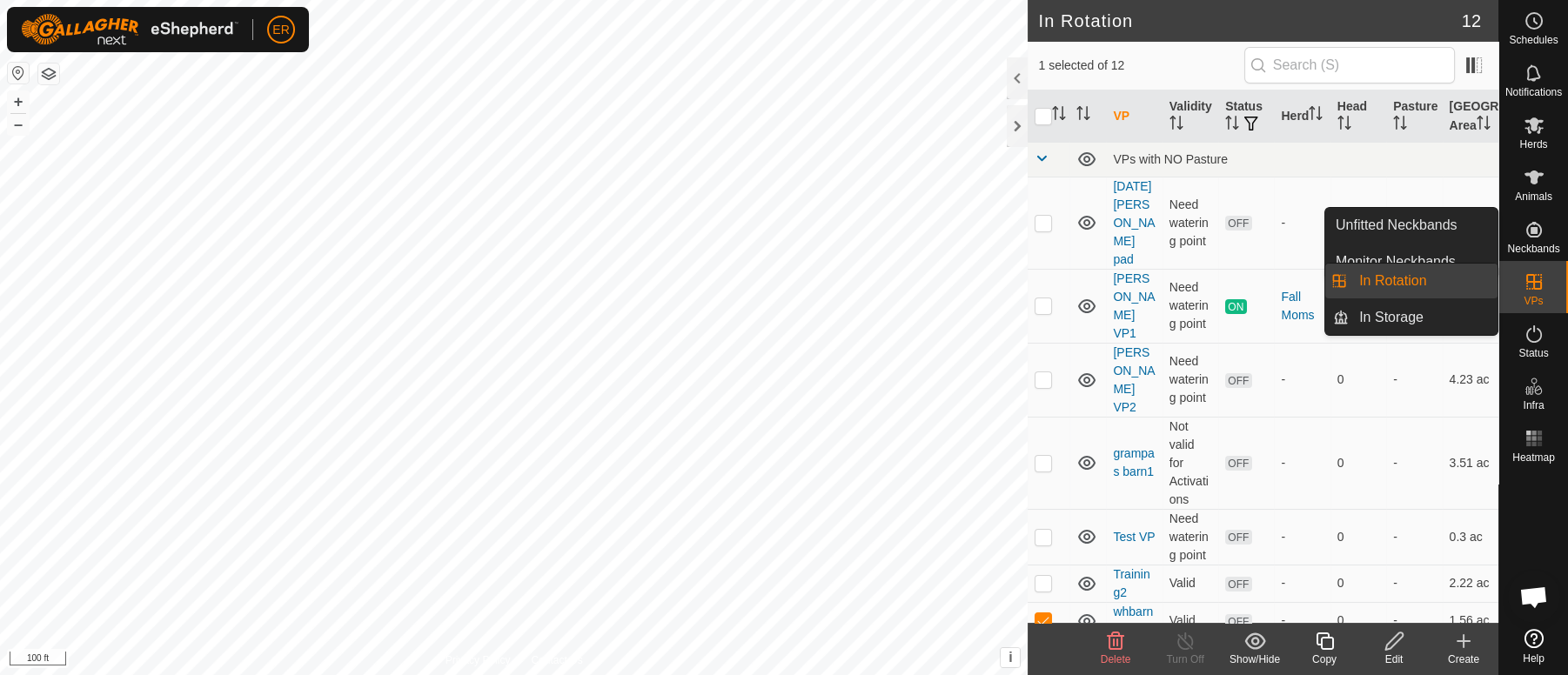
click at [1395, 284] on link "In Rotation" at bounding box center [1423, 281] width 149 height 35
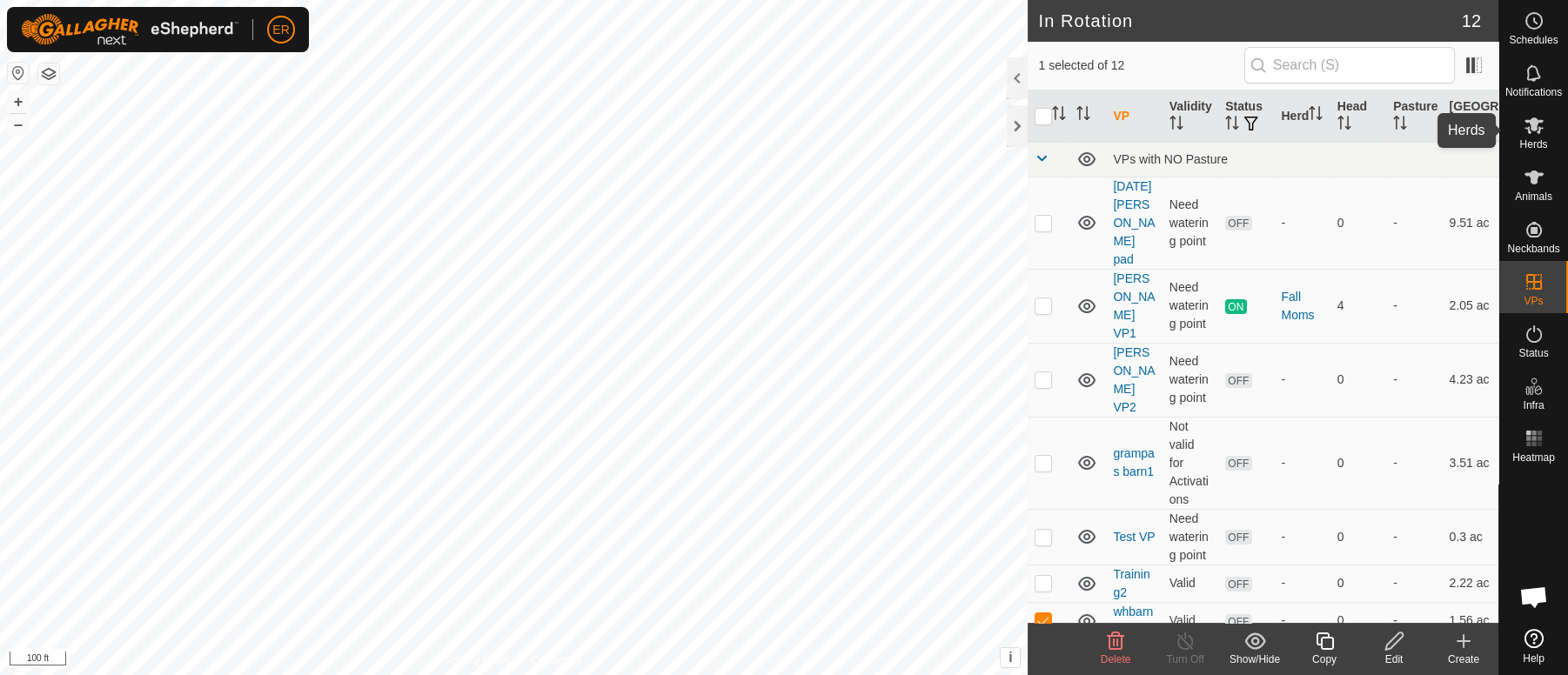
click at [1536, 126] on icon at bounding box center [1535, 125] width 19 height 16
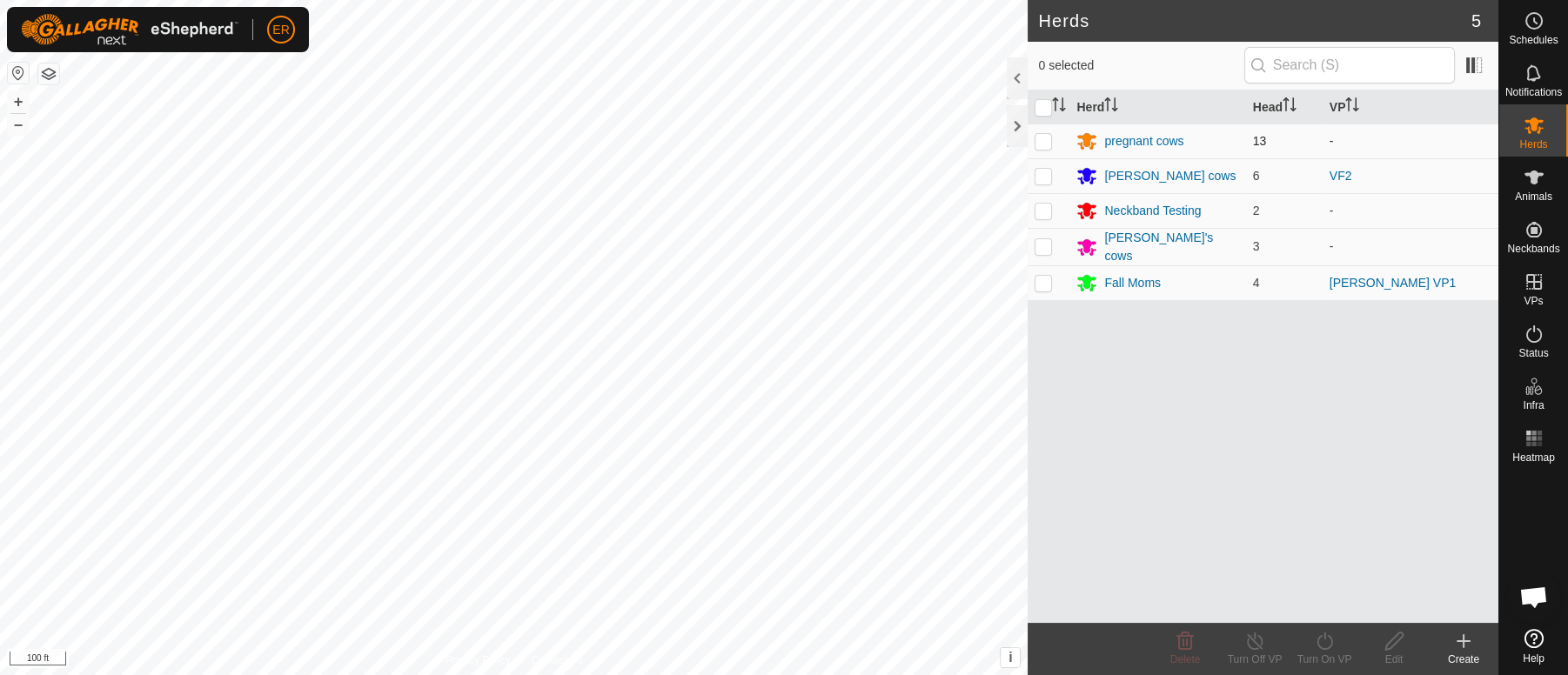
click at [1042, 141] on p-checkbox at bounding box center [1043, 141] width 17 height 14
checkbox input "true"
click at [1324, 642] on icon at bounding box center [1325, 641] width 22 height 21
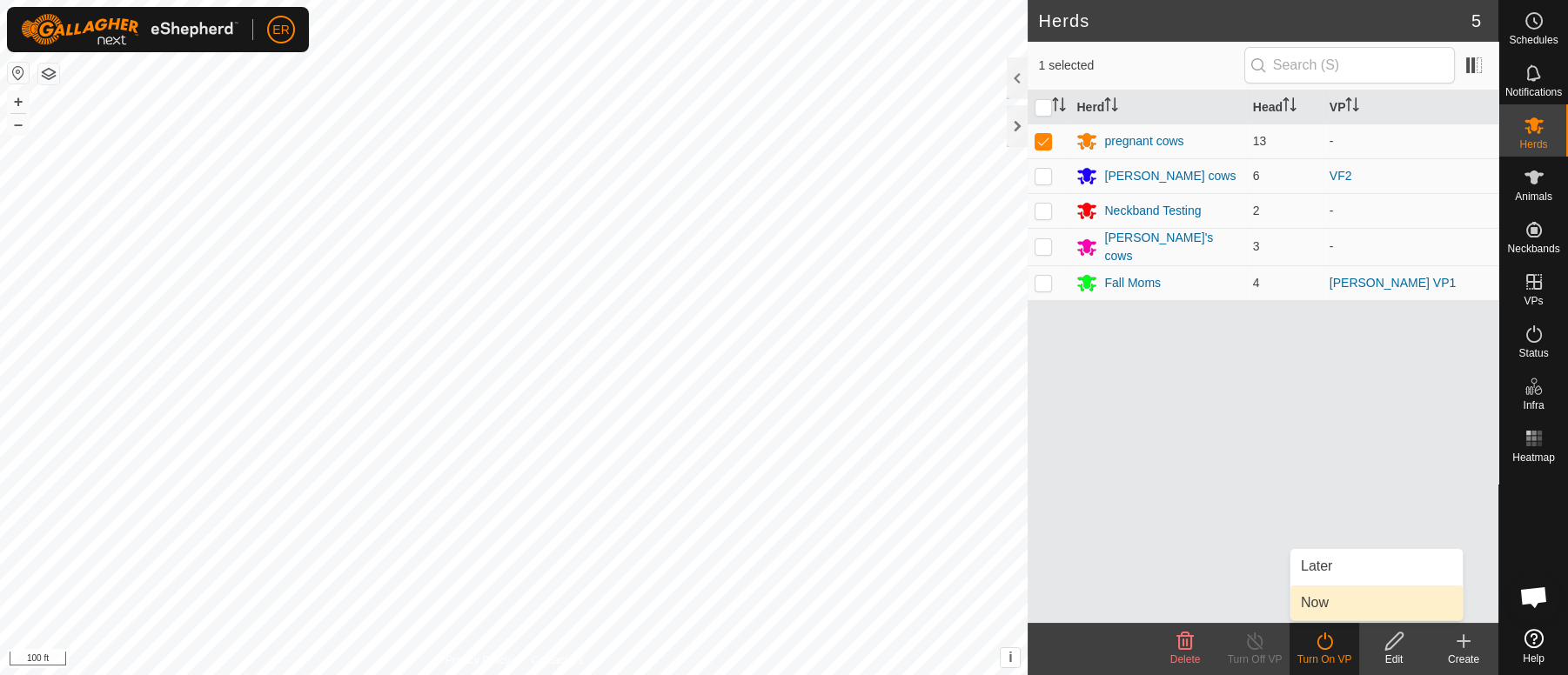
click at [1302, 604] on link "Now" at bounding box center [1377, 603] width 172 height 35
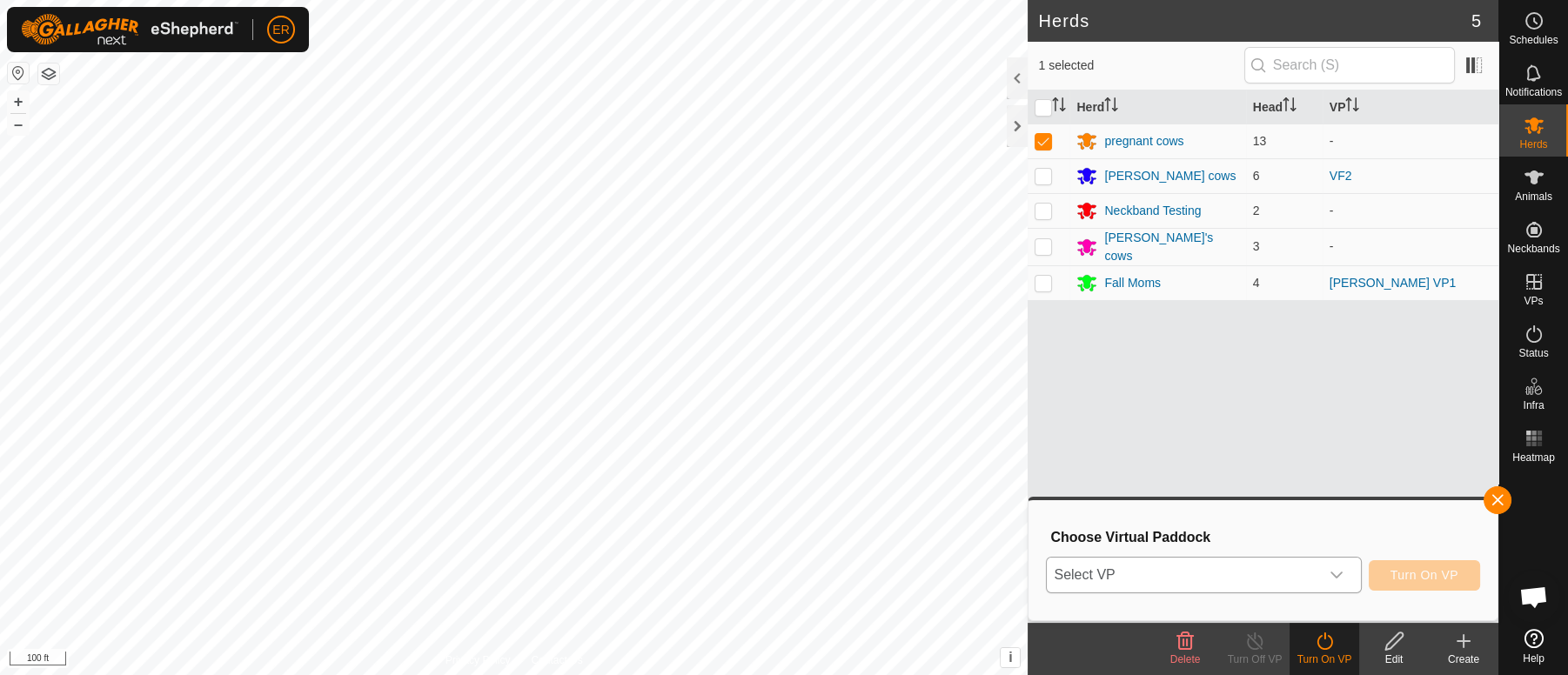
click at [1337, 579] on icon "dropdown trigger" at bounding box center [1337, 575] width 14 height 14
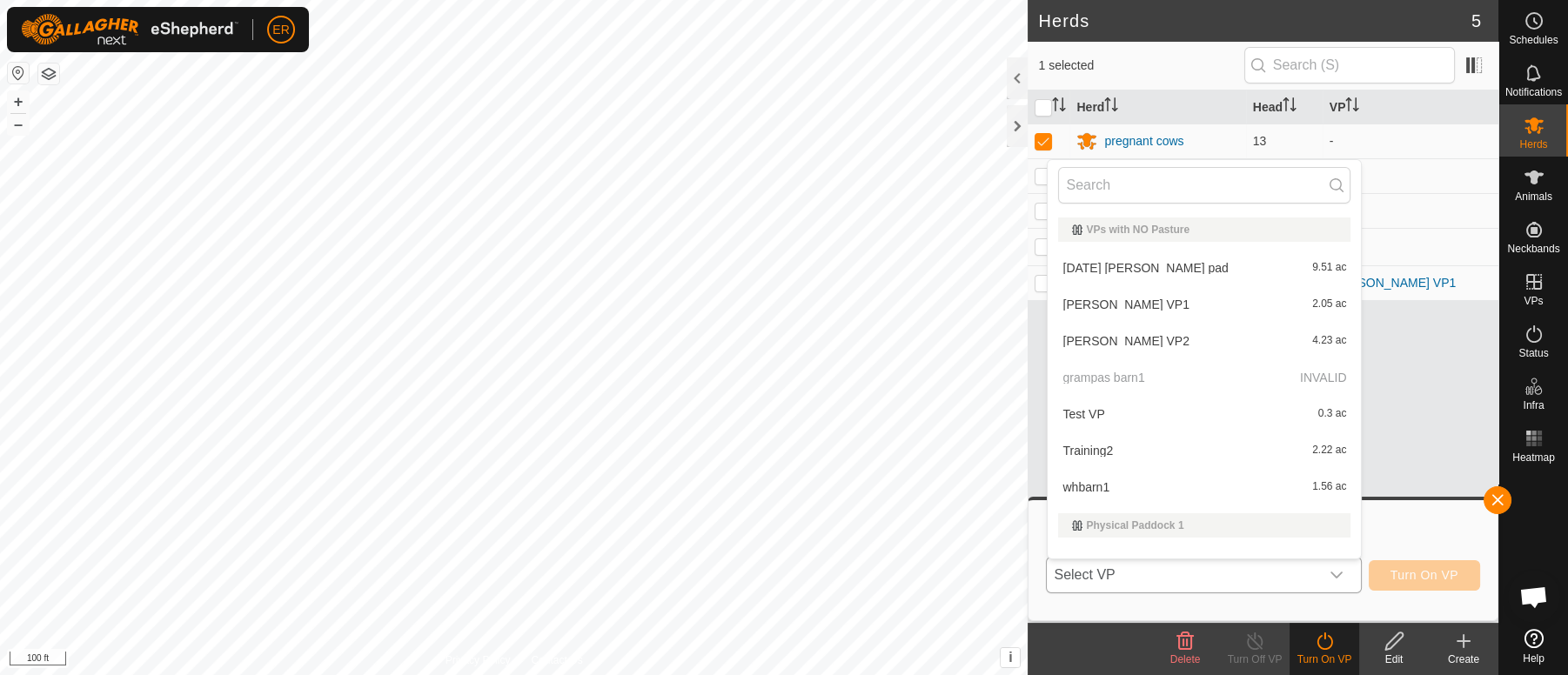
scroll to position [23, 0]
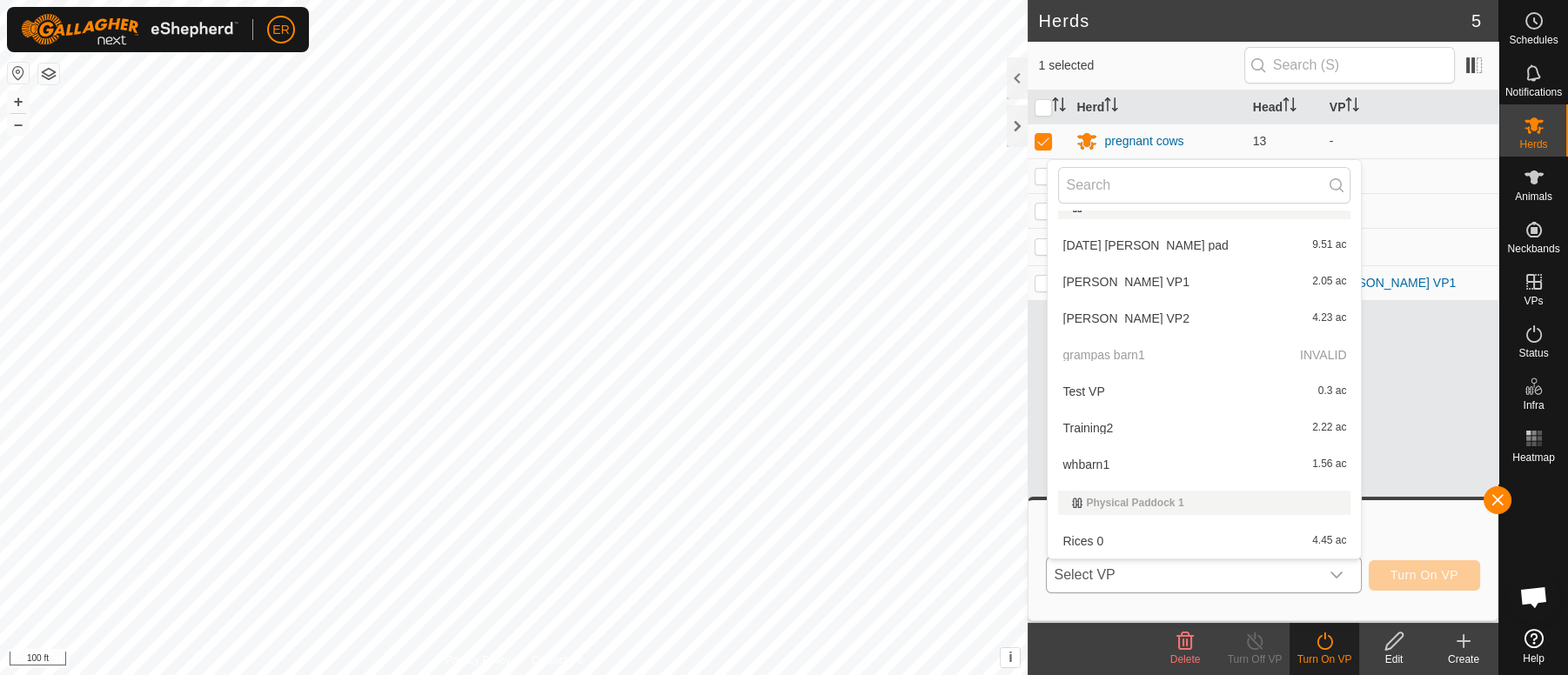
click at [1080, 468] on li "whbarn1 1.56 ac" at bounding box center [1204, 465] width 313 height 35
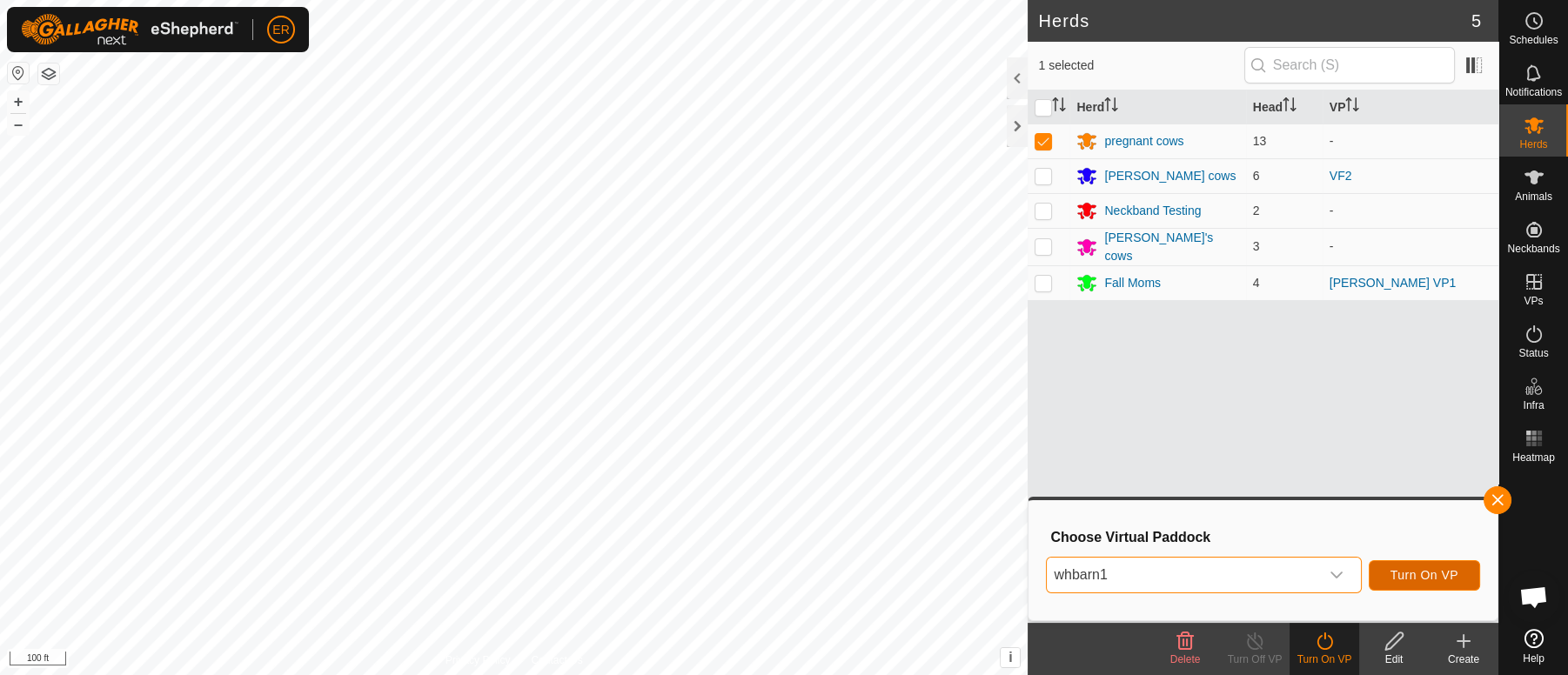
click at [1437, 579] on span "Turn On VP" at bounding box center [1424, 575] width 68 height 14
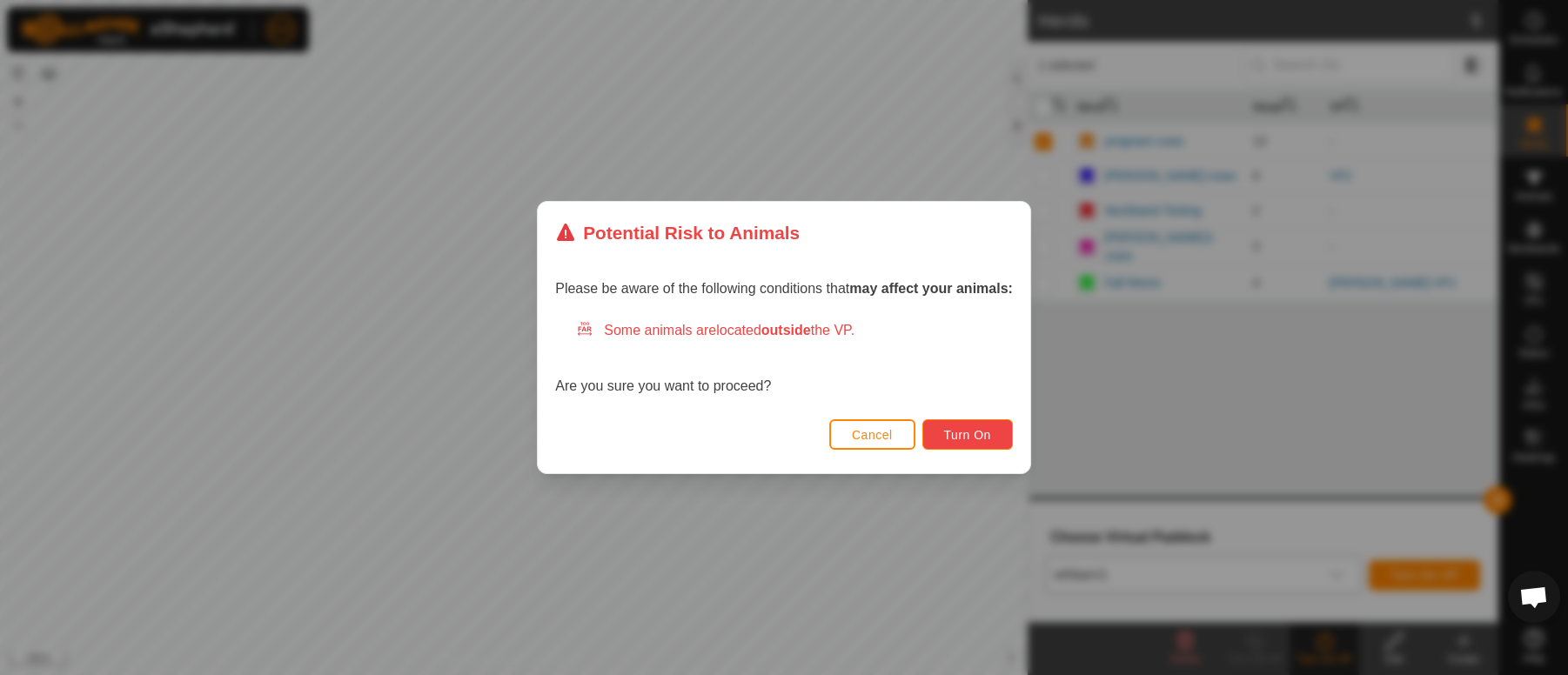
click at [973, 436] on span "Turn On" at bounding box center [967, 435] width 47 height 14
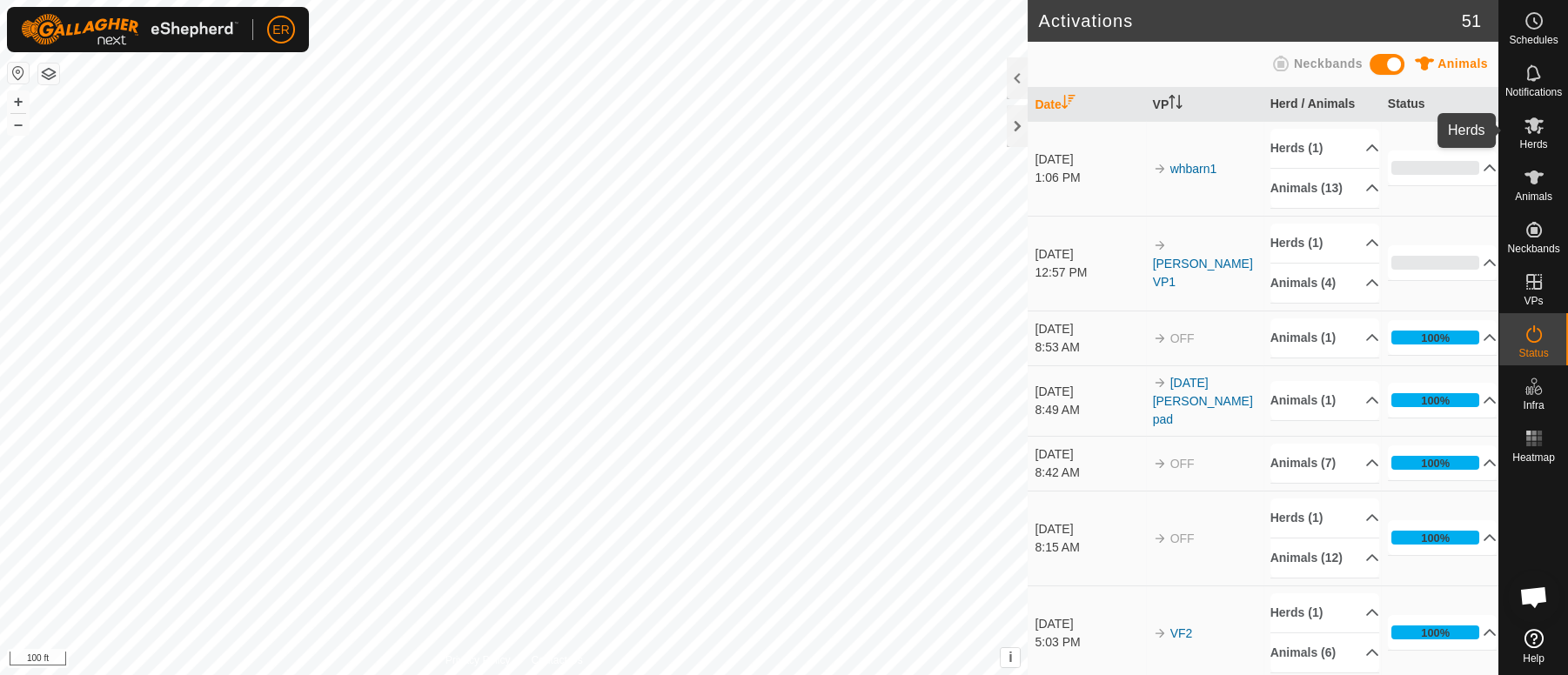
click at [1537, 124] on icon at bounding box center [1535, 125] width 19 height 16
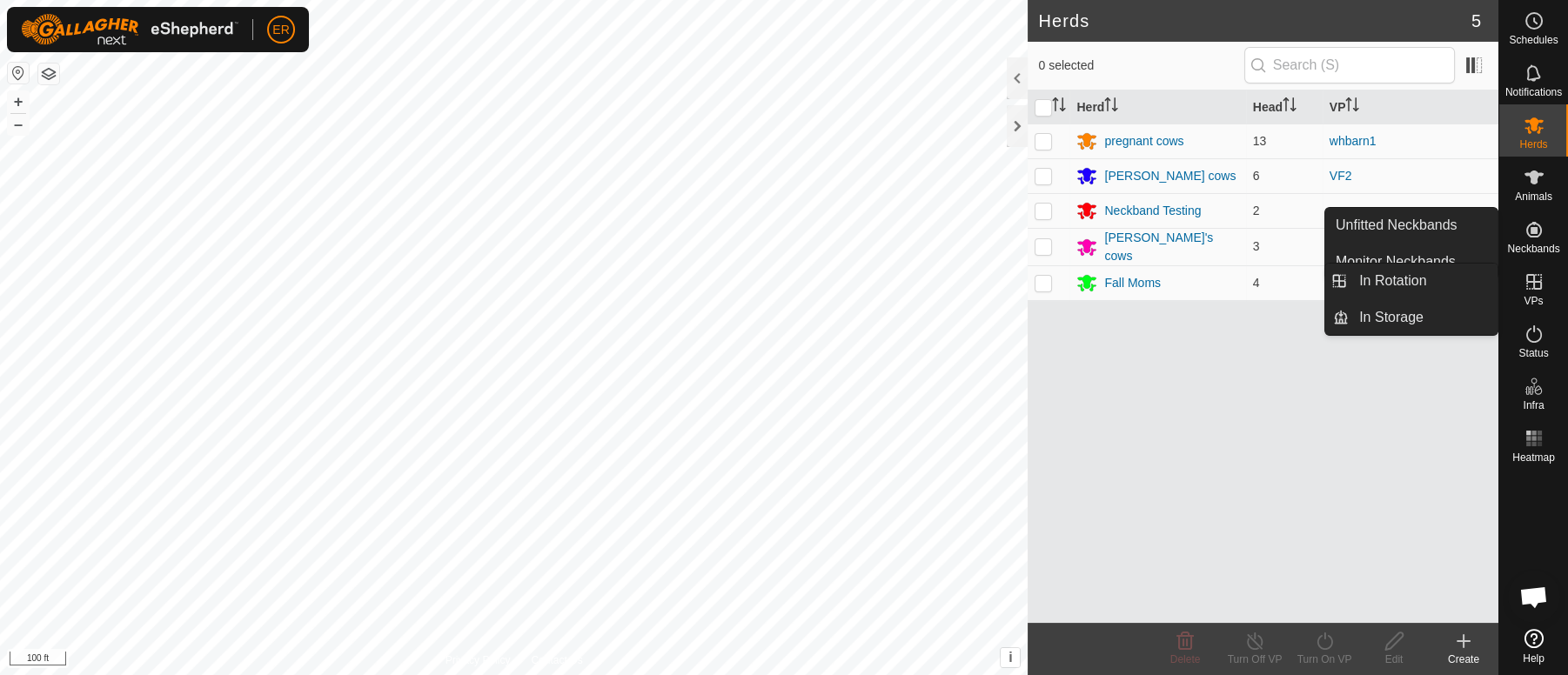
click at [1539, 278] on icon at bounding box center [1535, 282] width 21 height 21
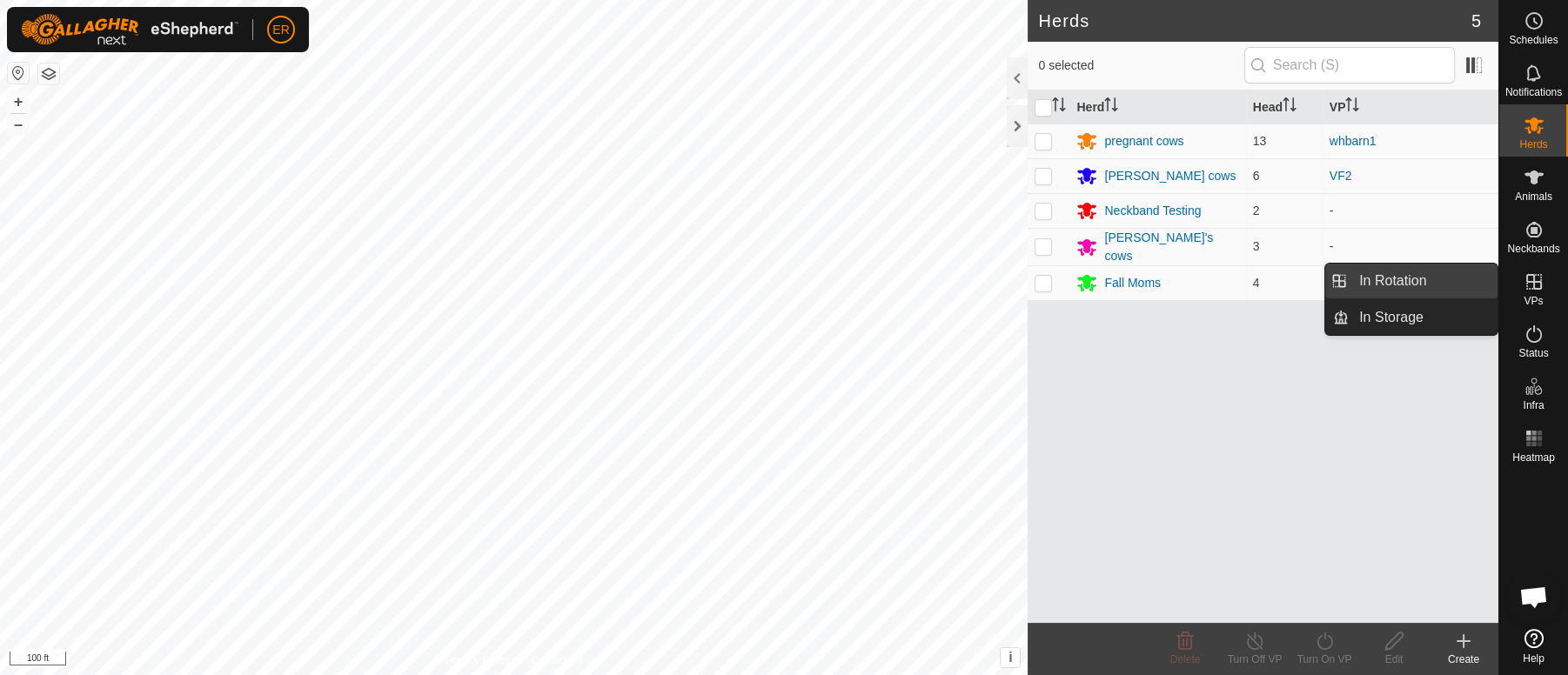
click at [1414, 274] on link "In Rotation" at bounding box center [1423, 281] width 149 height 35
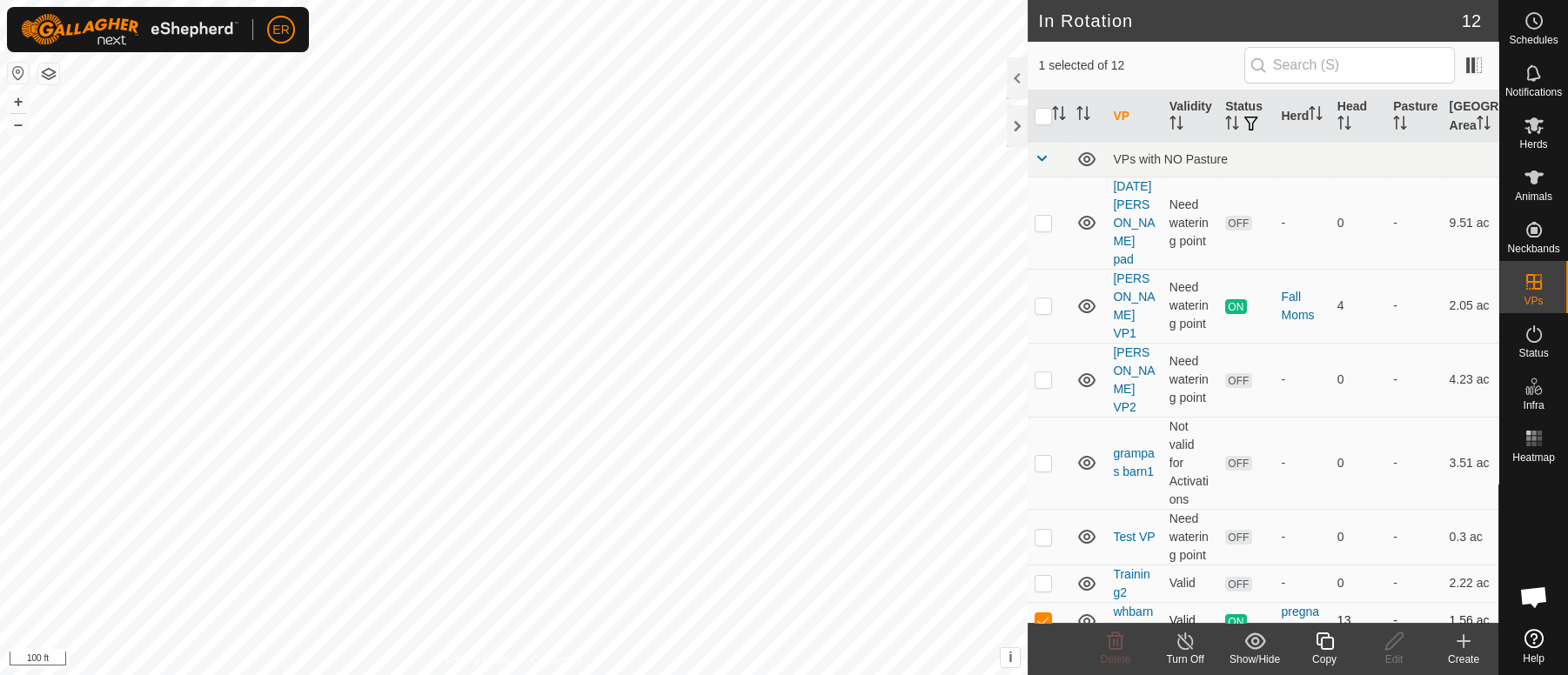
click at [1036, 613] on p-checkbox at bounding box center [1043, 620] width 17 height 14
checkbox input "false"
click at [1528, 173] on icon at bounding box center [1535, 177] width 19 height 14
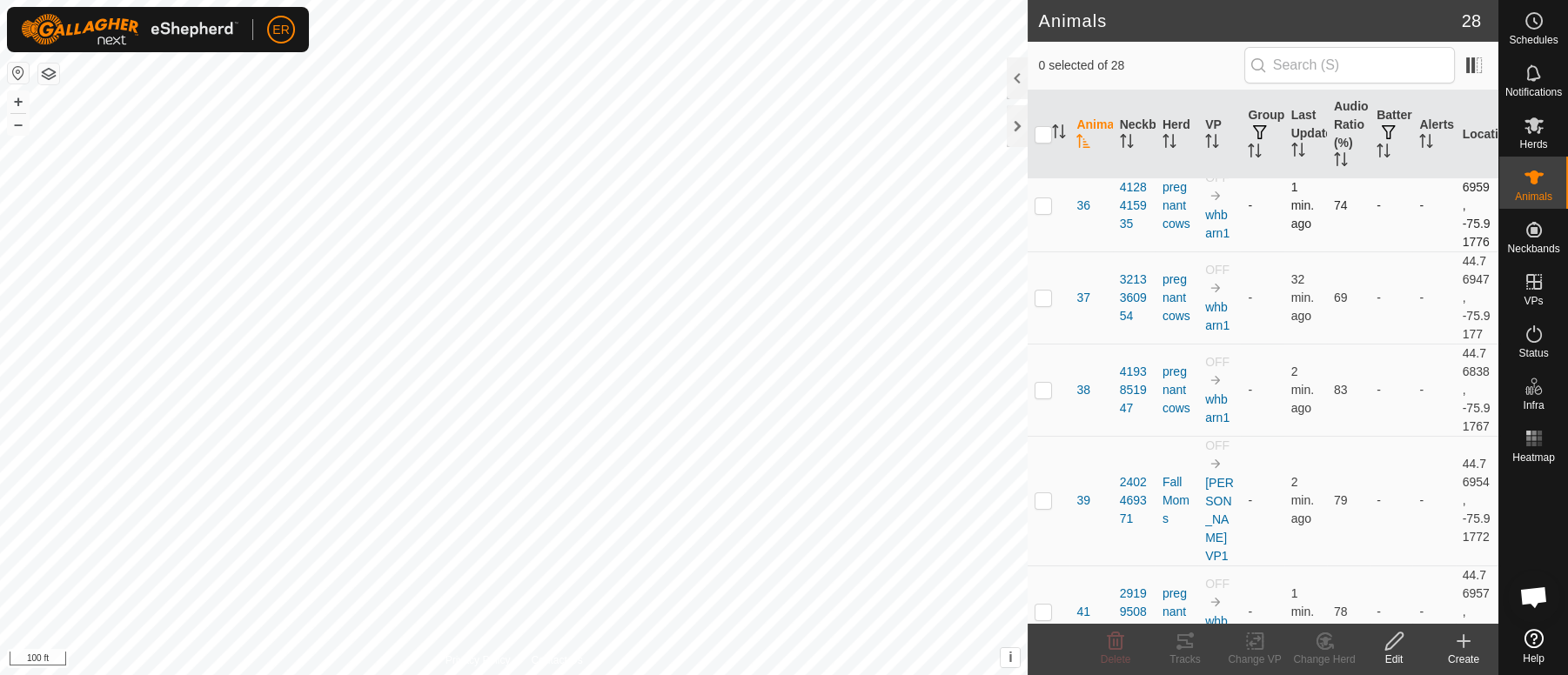
scroll to position [522, 0]
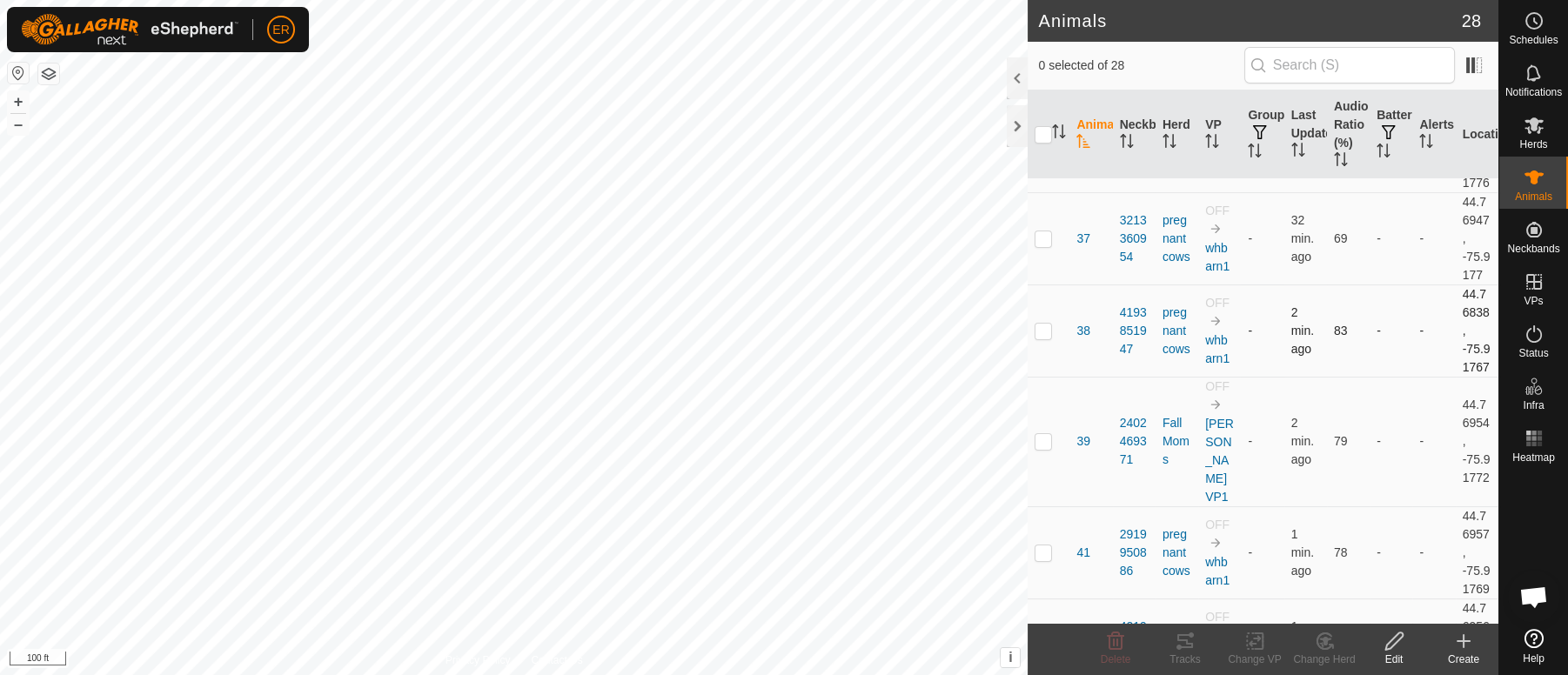
click at [1047, 337] on p-checkbox at bounding box center [1043, 330] width 17 height 14
checkbox input "true"
click at [1405, 639] on edit-svg-icon at bounding box center [1394, 641] width 70 height 21
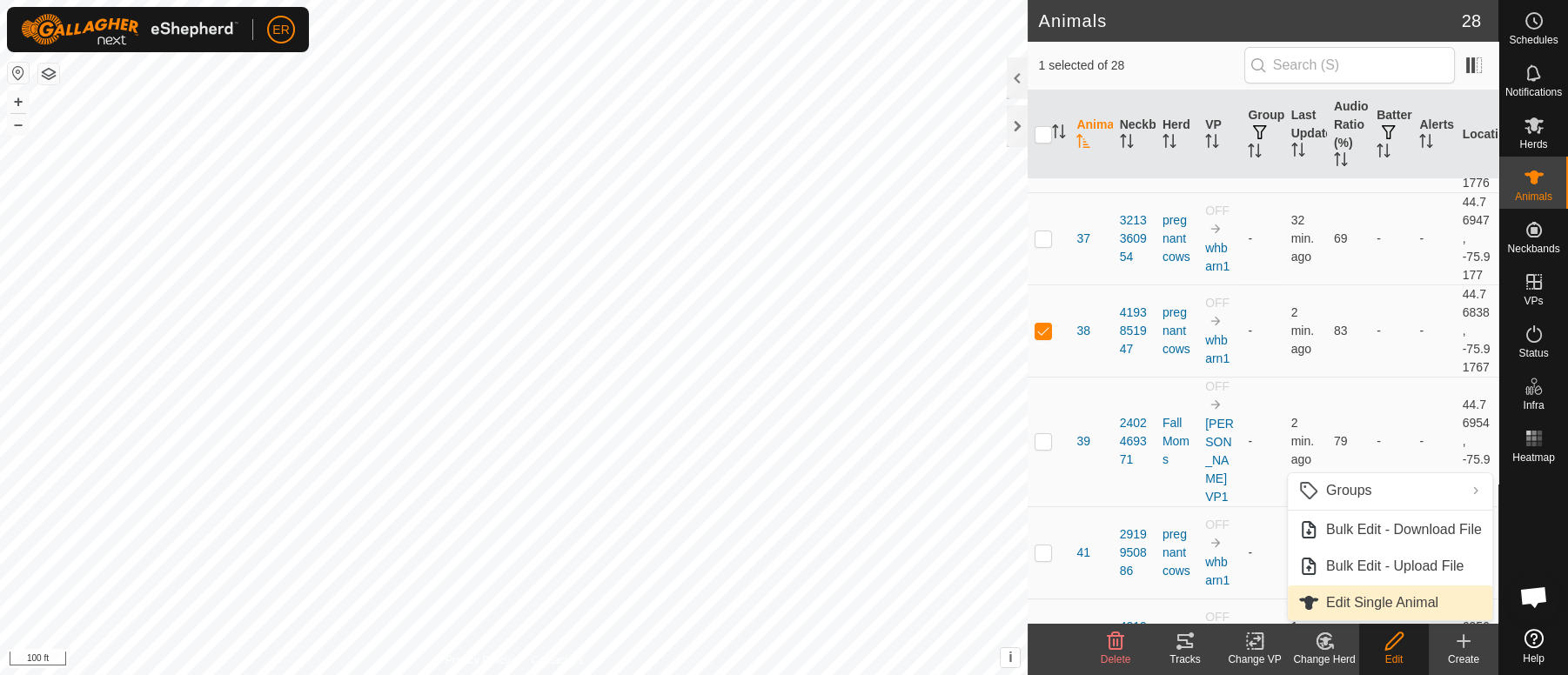
click at [1364, 598] on link "Edit Single Animal" at bounding box center [1390, 603] width 205 height 35
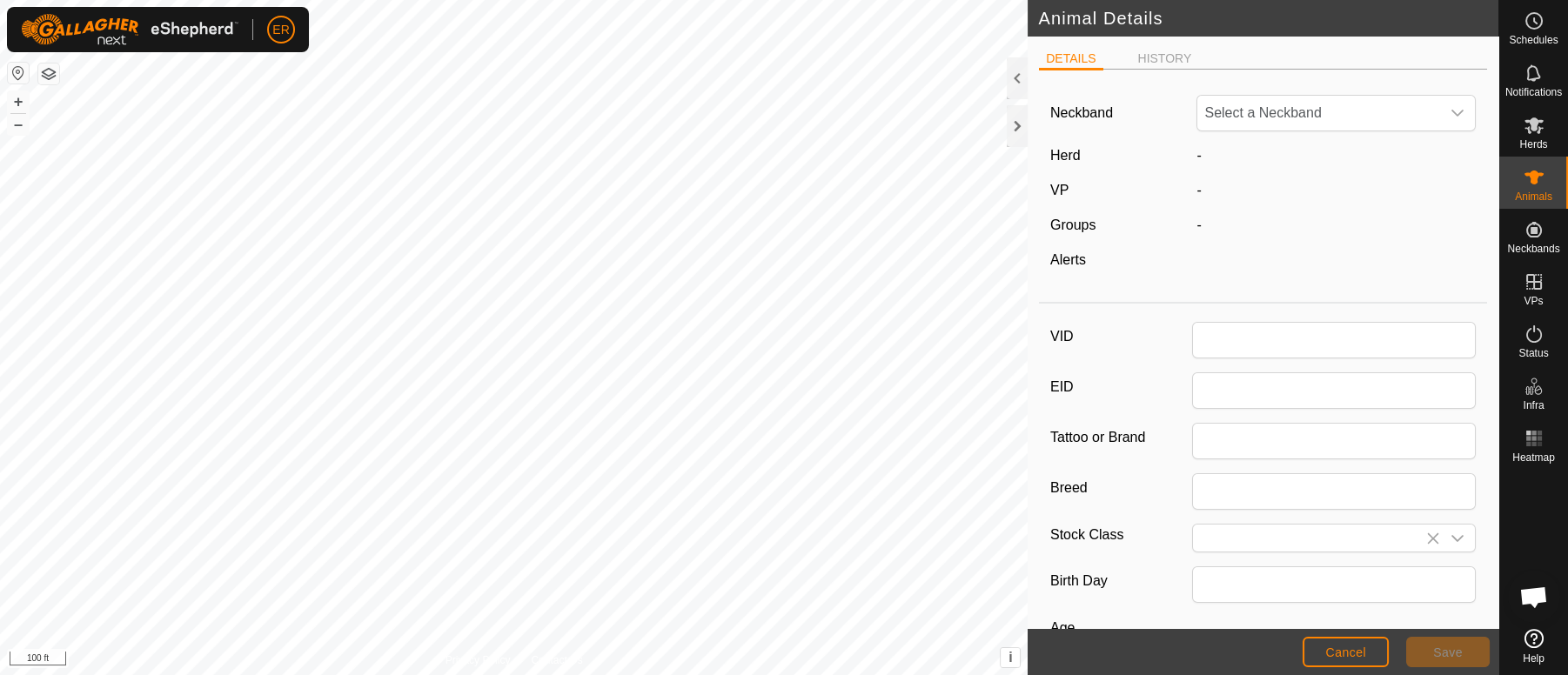
type input "38"
type input "0"
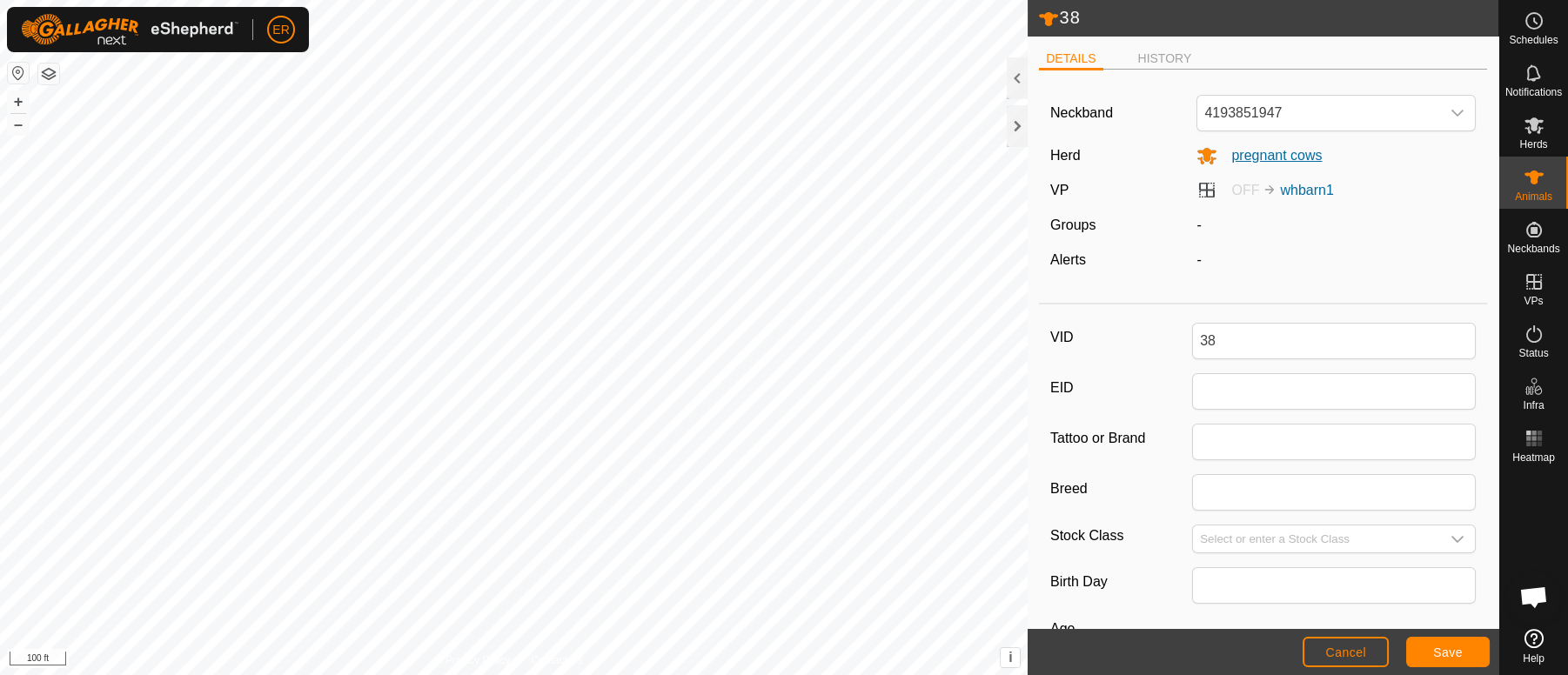
click at [1295, 159] on span "pregnant cows" at bounding box center [1270, 155] width 105 height 15
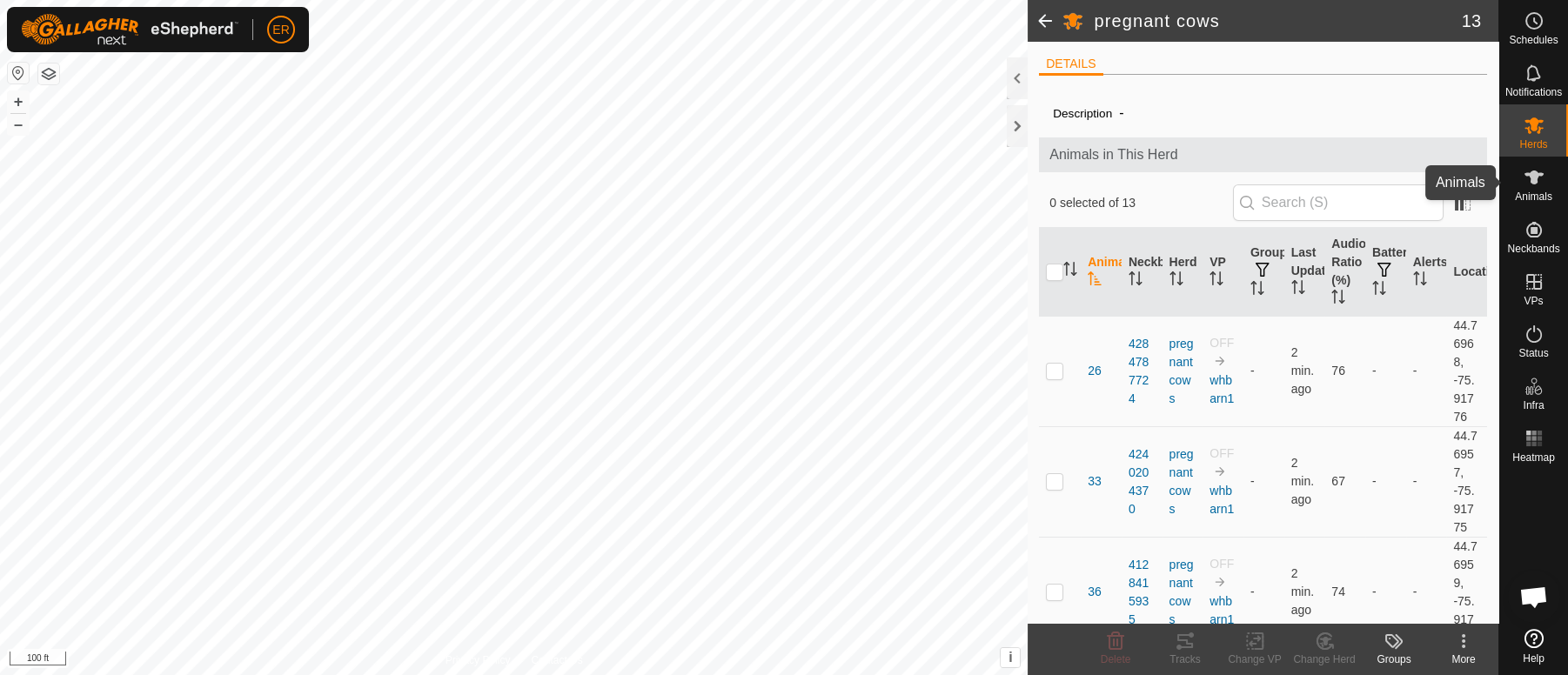
click at [1529, 175] on icon at bounding box center [1535, 177] width 19 height 14
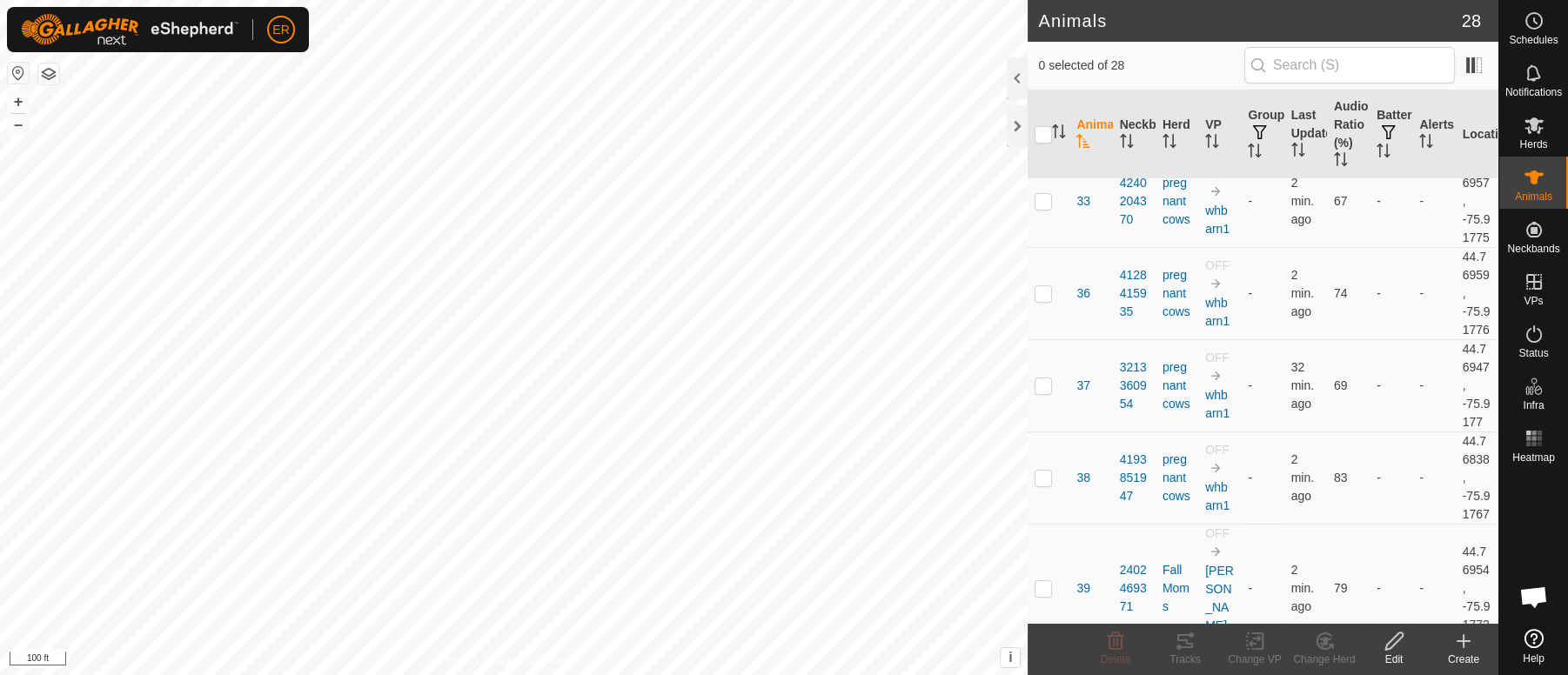
scroll to position [391, 0]
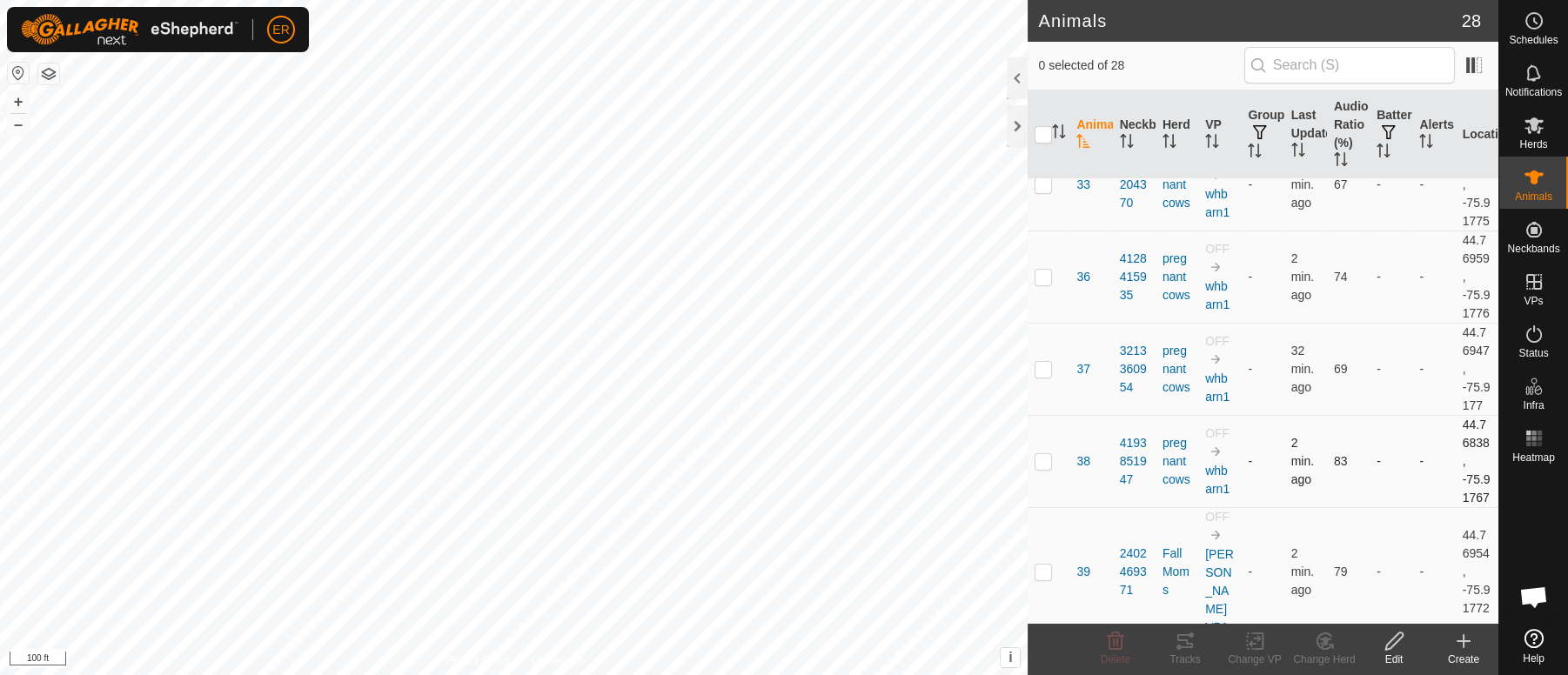
click at [1040, 468] on p-checkbox at bounding box center [1043, 461] width 17 height 14
click at [1324, 640] on icon at bounding box center [1325, 641] width 12 height 9
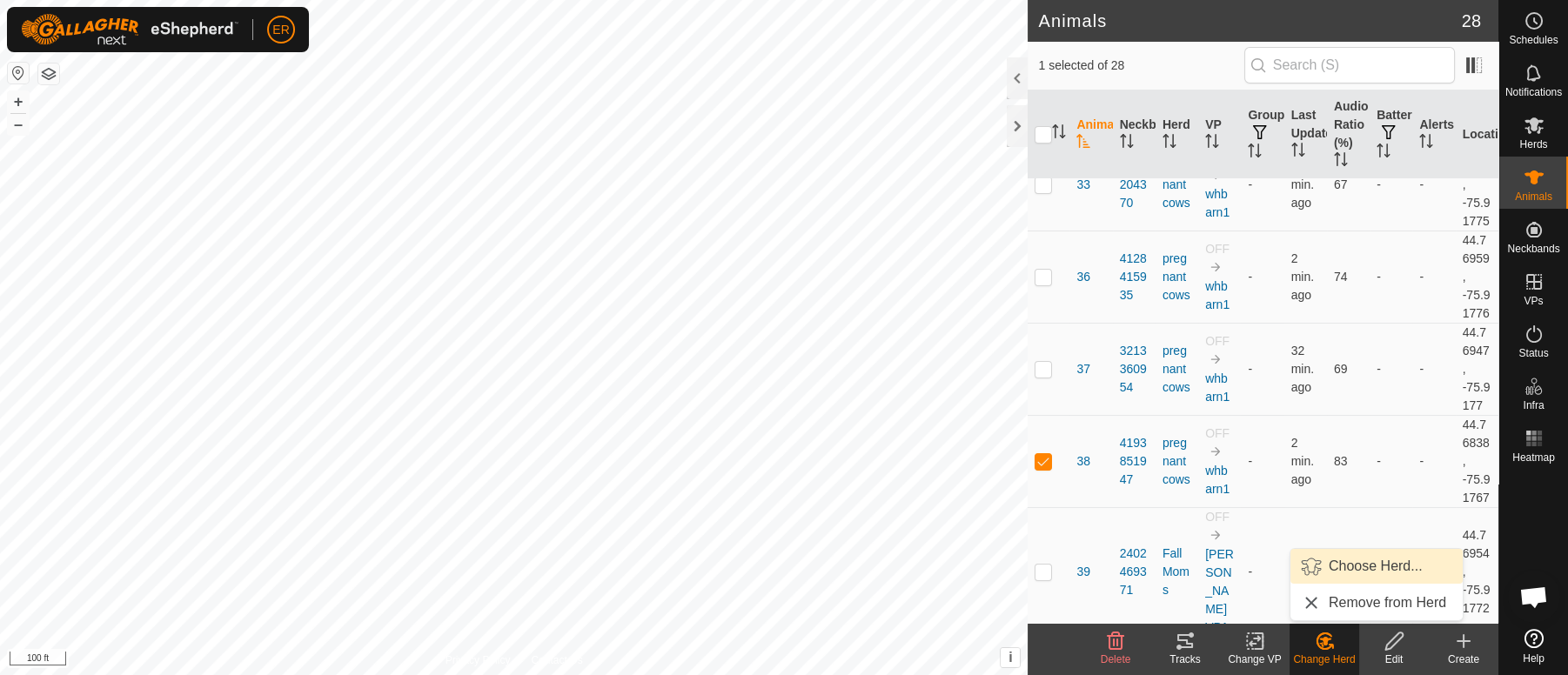
click at [1349, 570] on link "Choose Herd..." at bounding box center [1377, 566] width 172 height 35
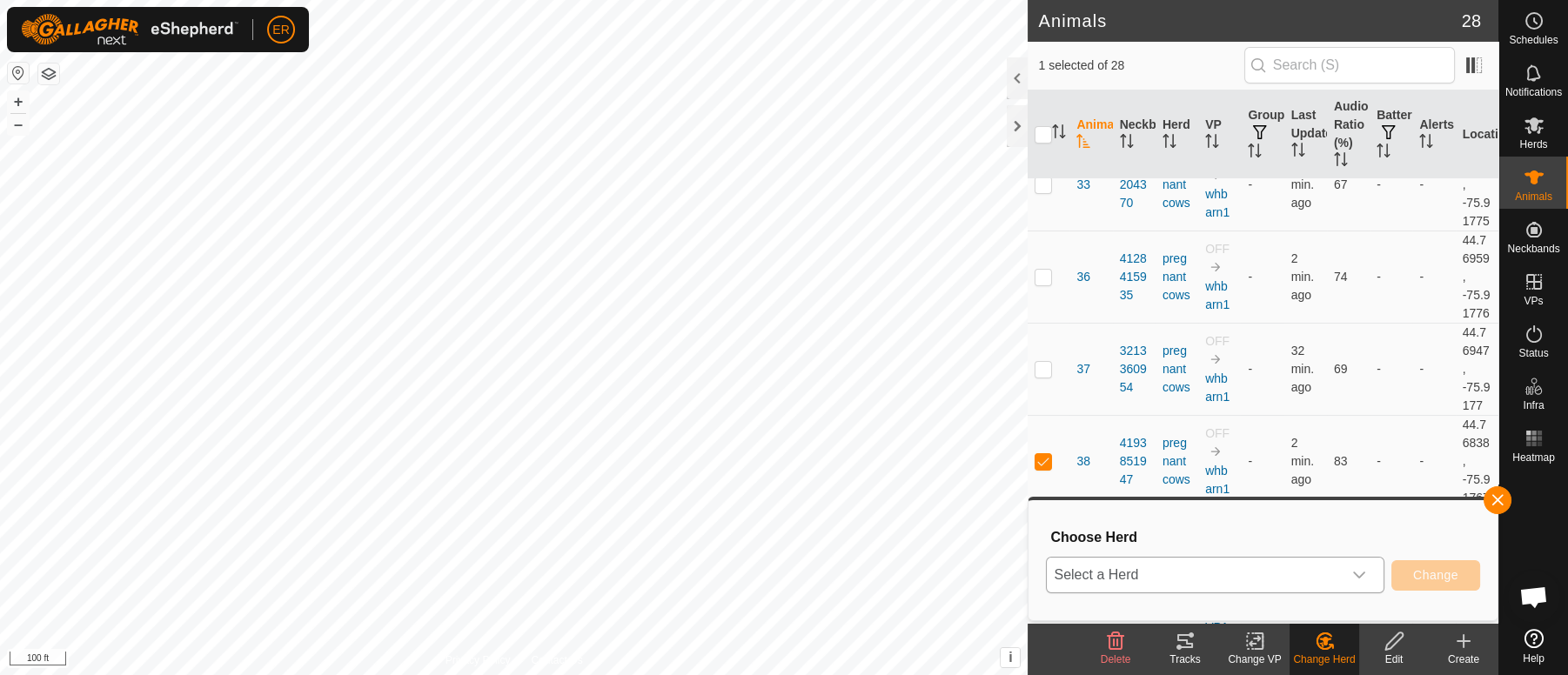
click at [1362, 577] on icon "dropdown trigger" at bounding box center [1359, 575] width 14 height 14
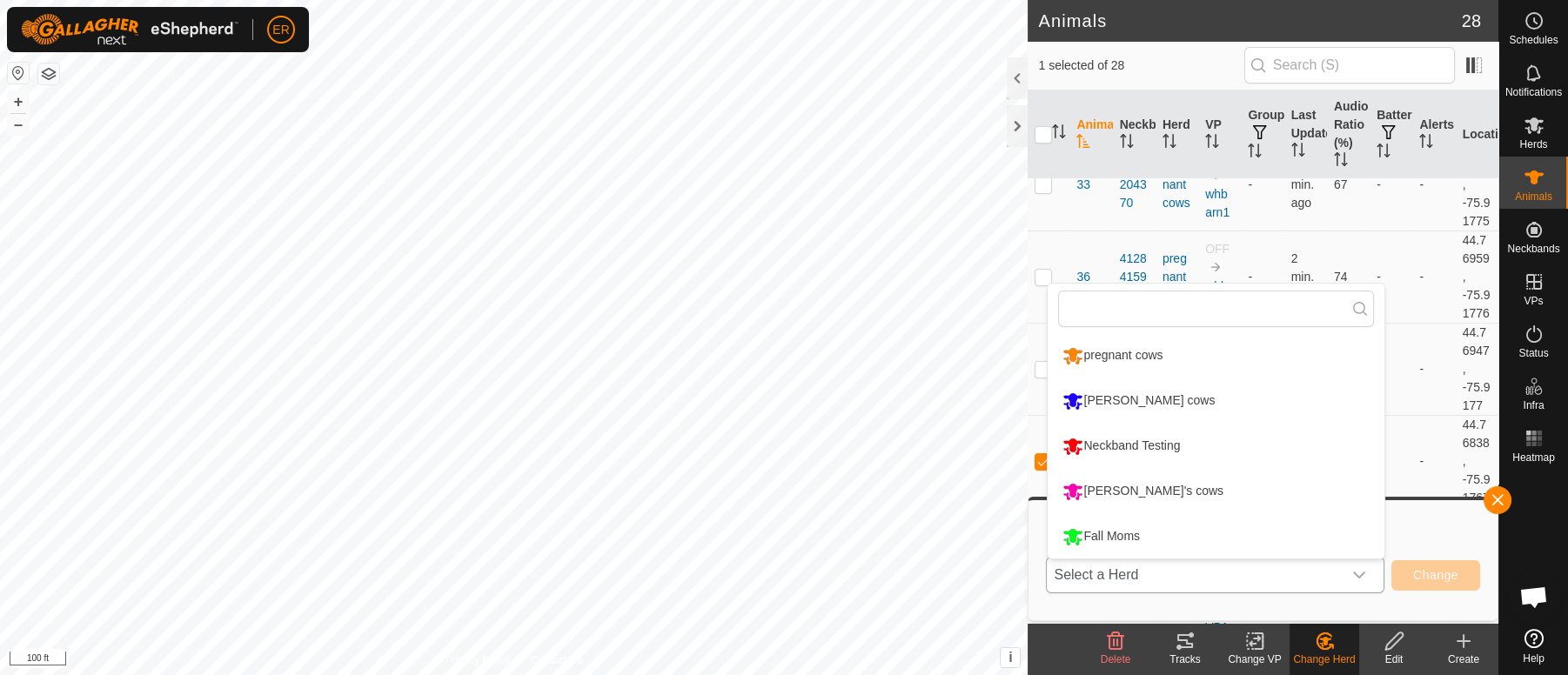
click at [1063, 534] on li "Fall Moms" at bounding box center [1216, 537] width 337 height 44
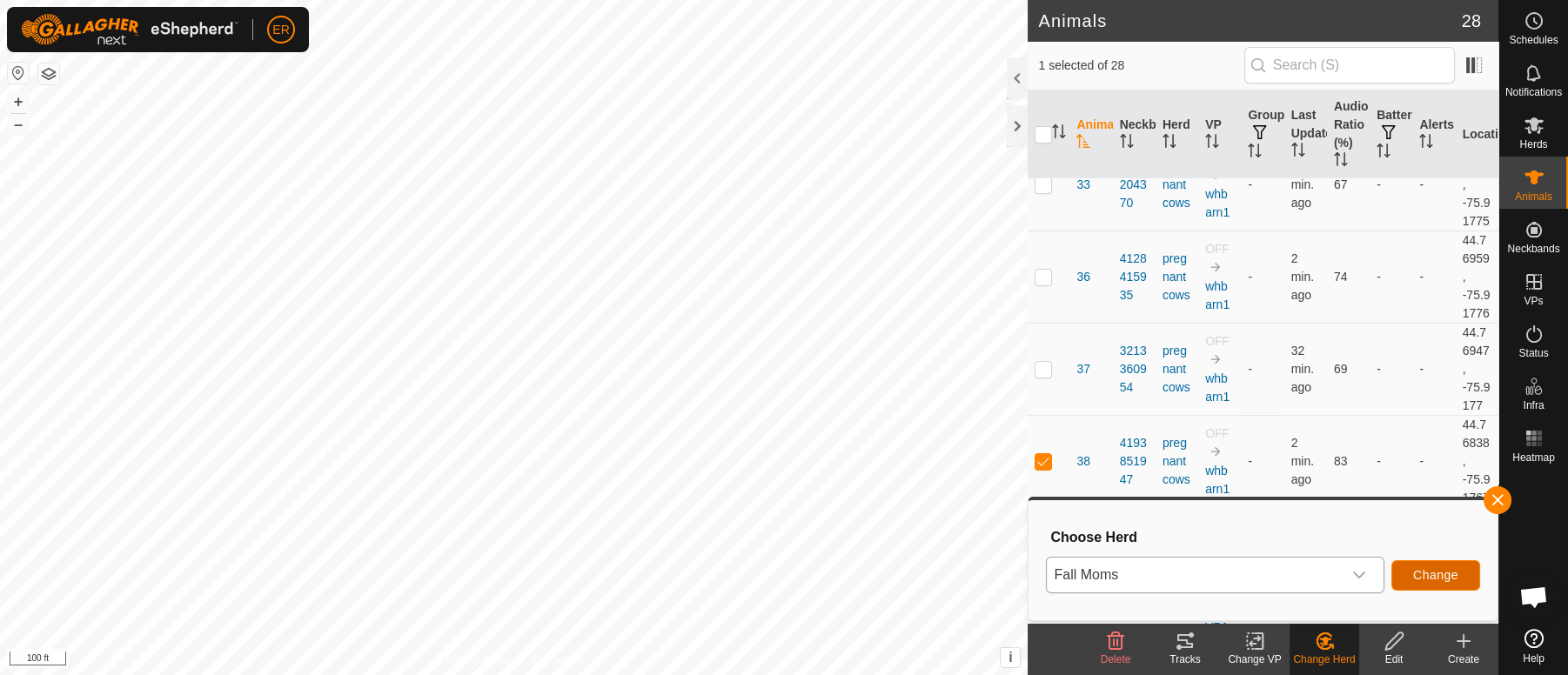
click at [1437, 576] on span "Change" at bounding box center [1437, 575] width 46 height 14
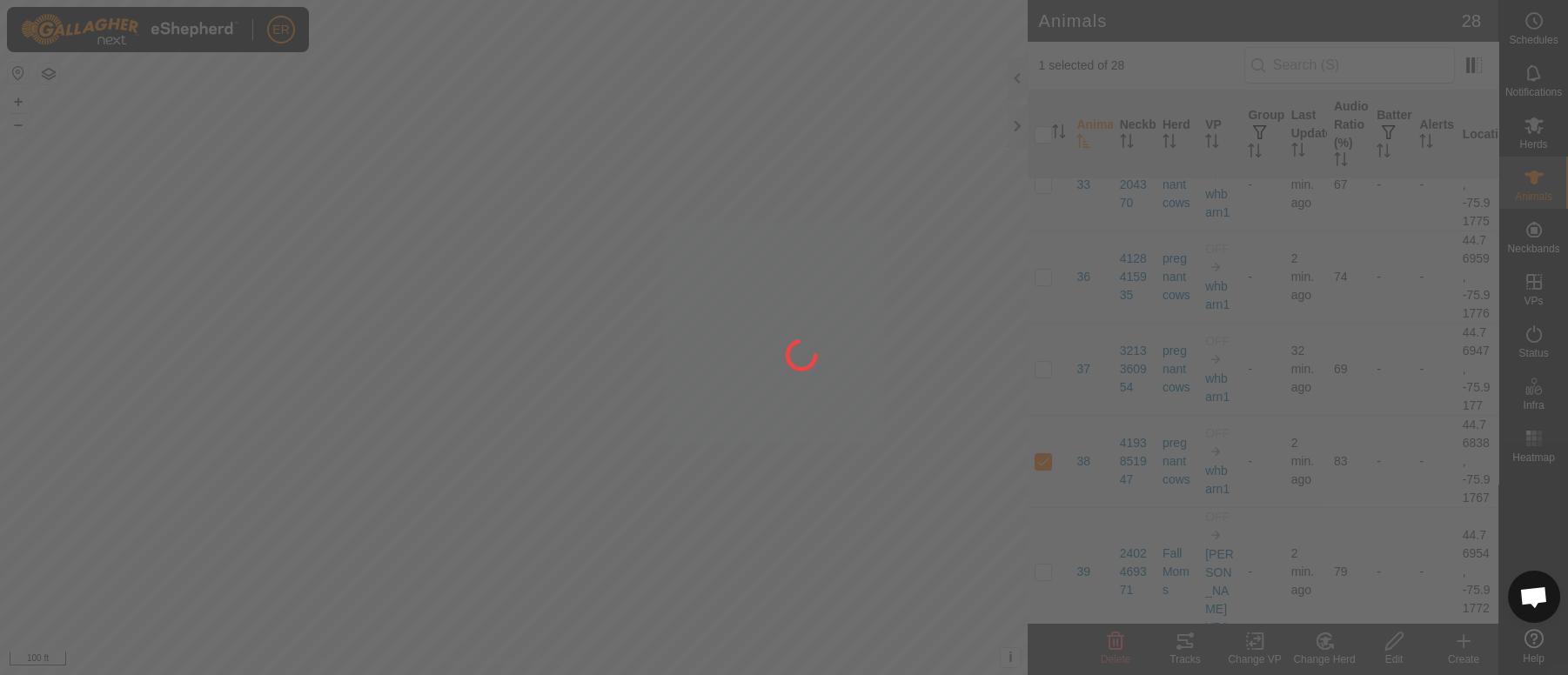
checkbox input "false"
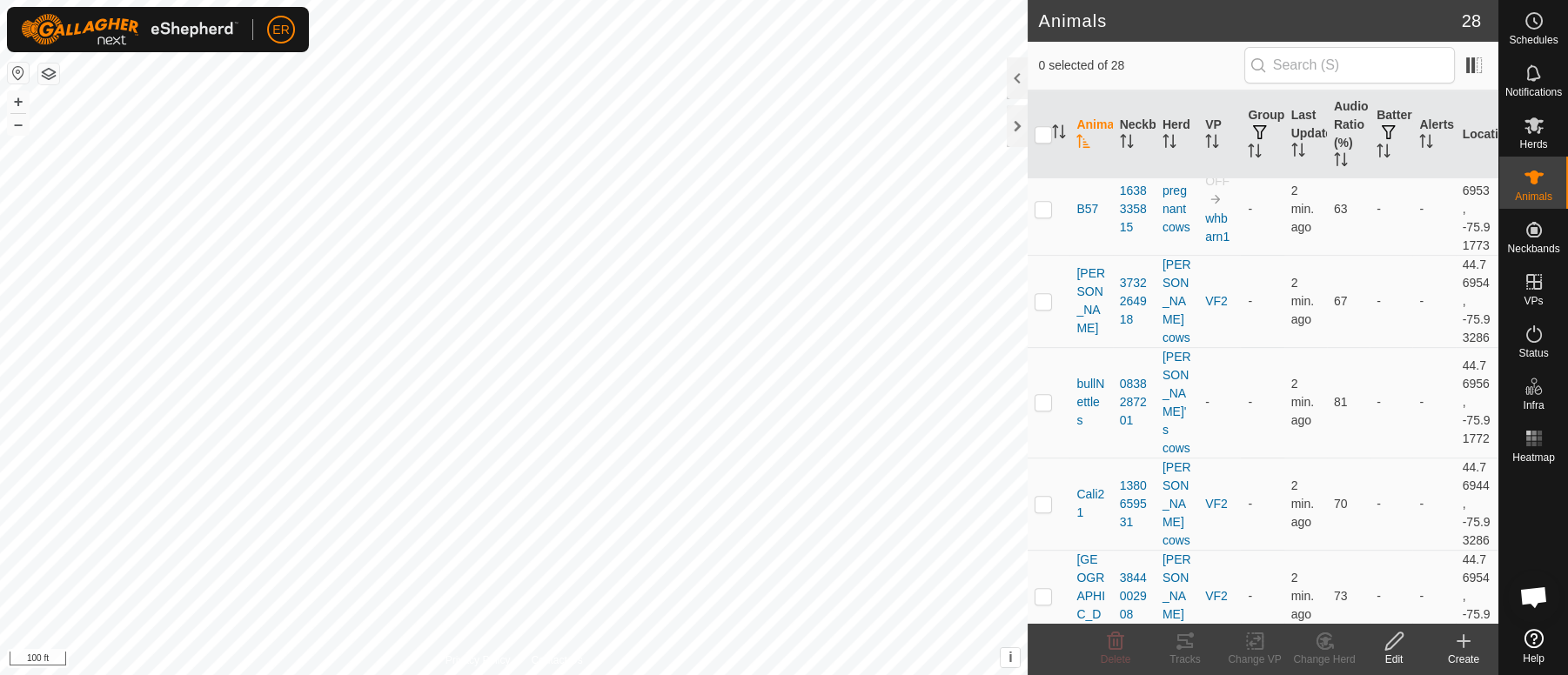
scroll to position [1704, 0]
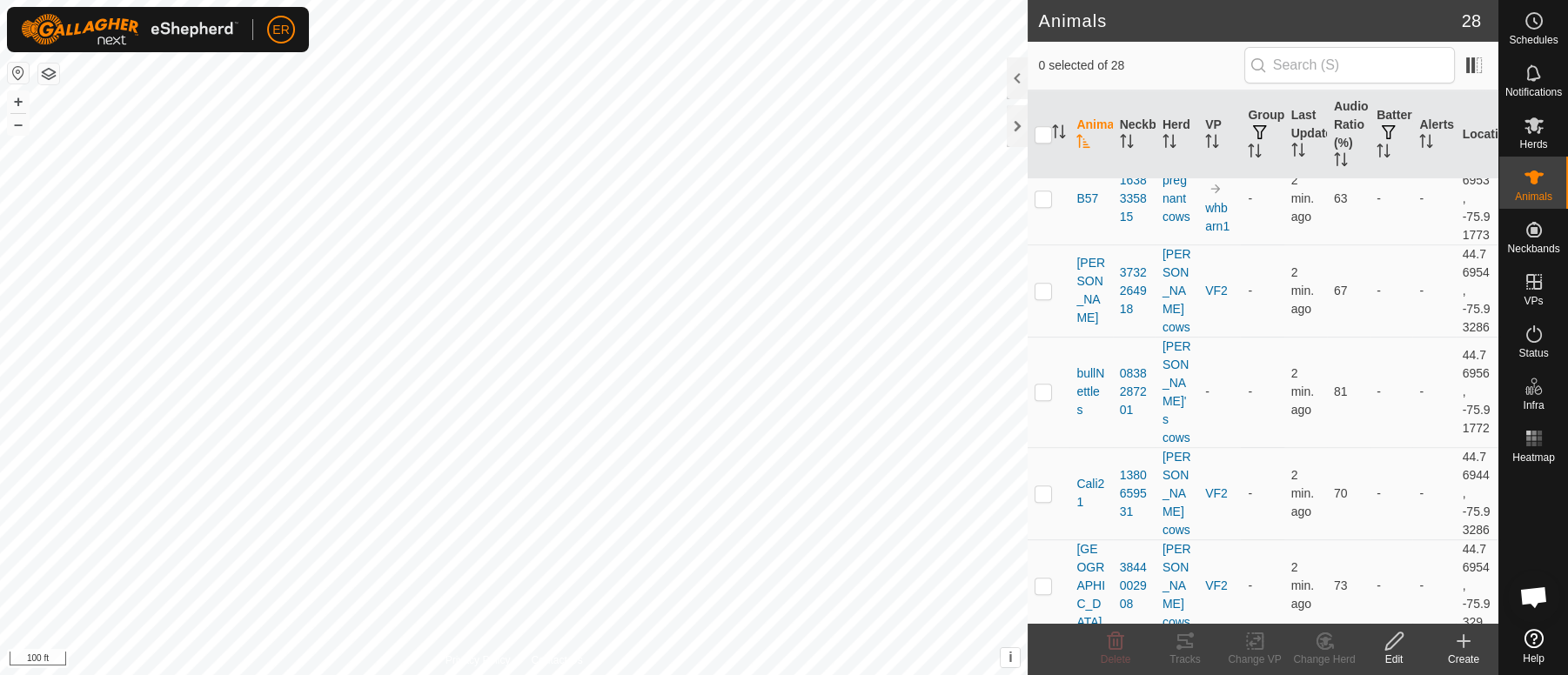
click at [1044, 113] on p-checkbox at bounding box center [1043, 106] width 17 height 14
click at [1324, 637] on icon at bounding box center [1325, 641] width 22 height 21
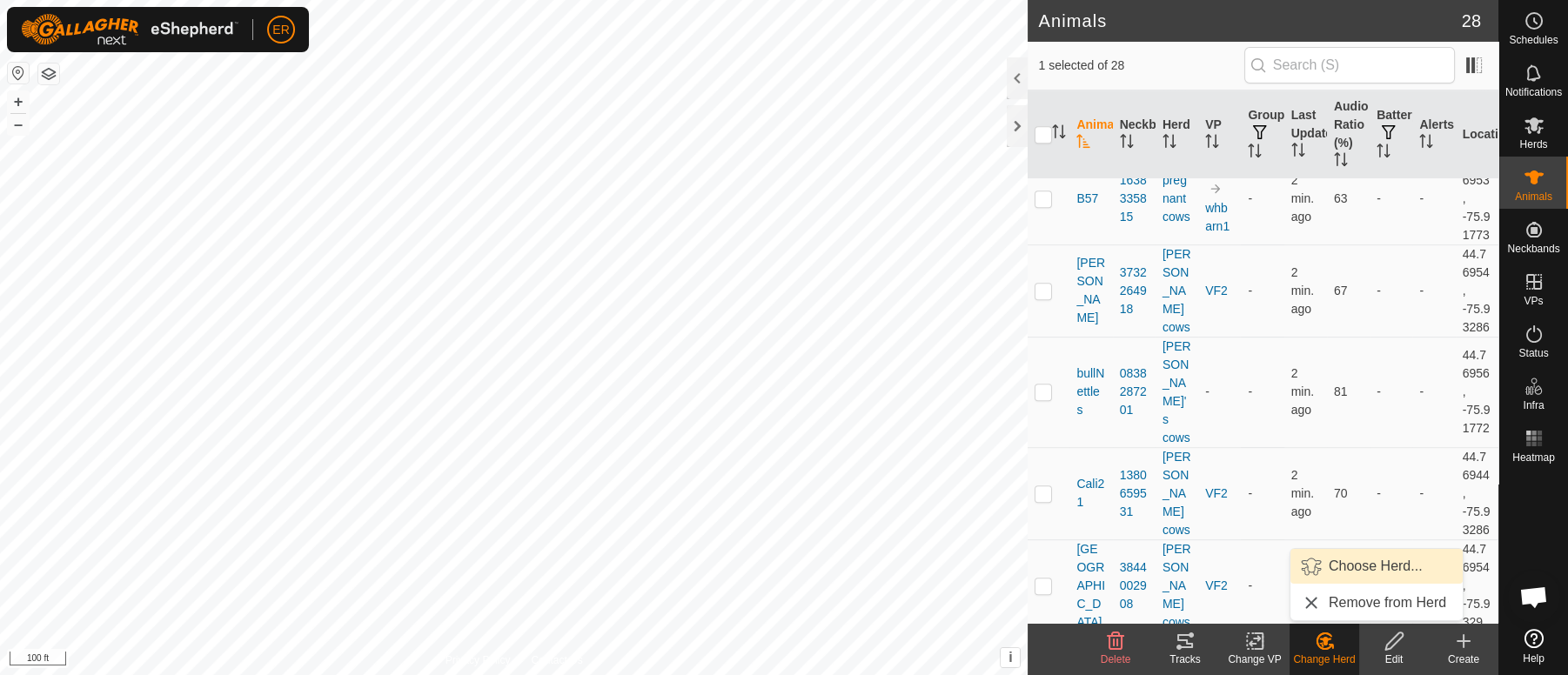
click at [1336, 566] on link "Choose Herd..." at bounding box center [1377, 566] width 172 height 35
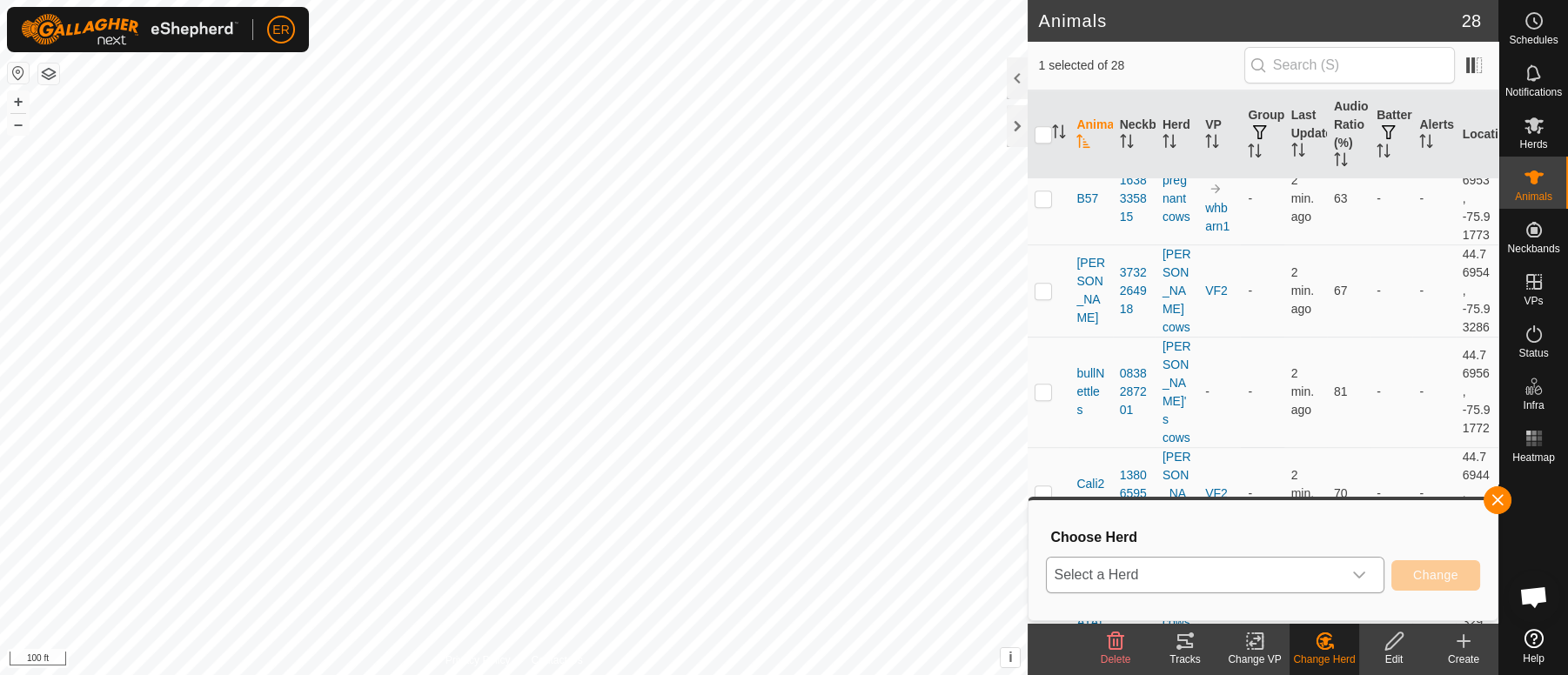
click at [1361, 575] on icon "dropdown trigger" at bounding box center [1359, 575] width 12 height 7
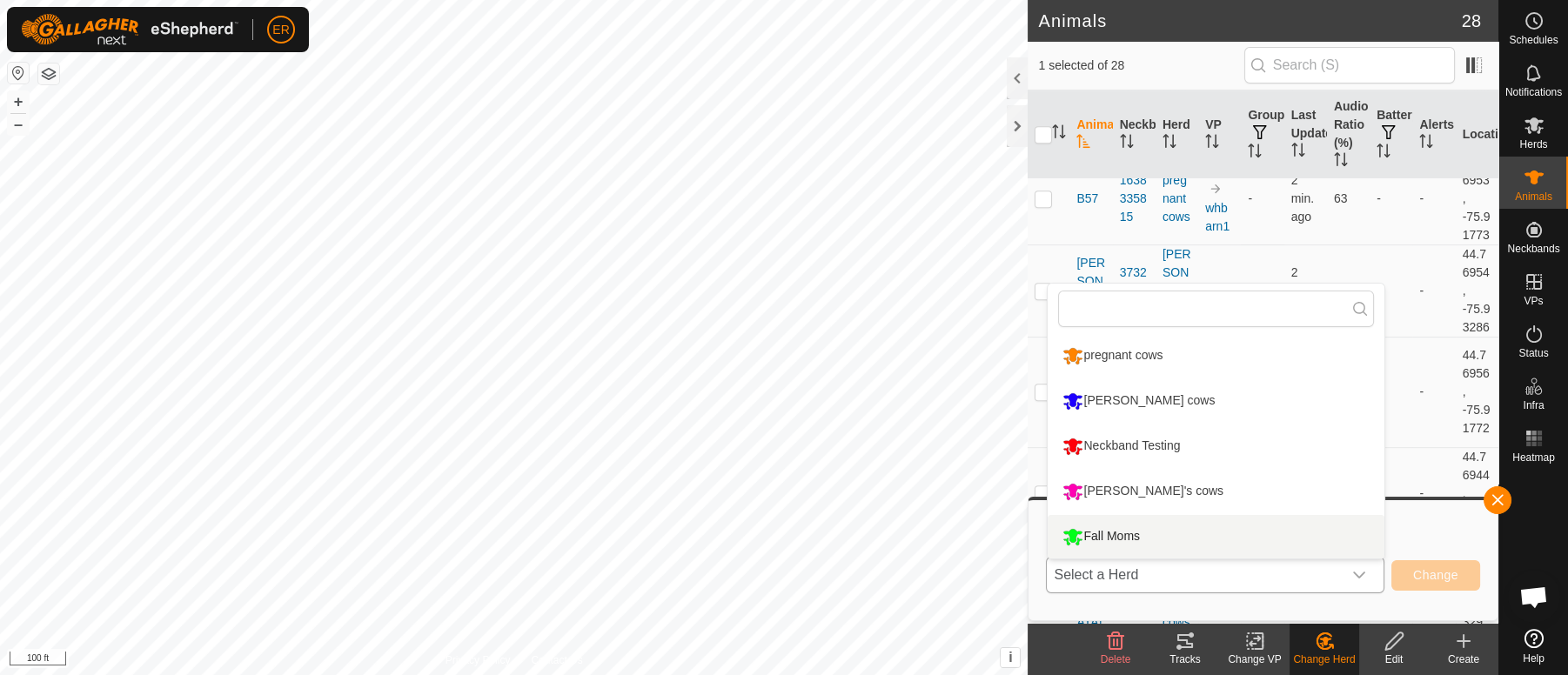
click at [1096, 540] on li "Fall Moms" at bounding box center [1216, 537] width 337 height 44
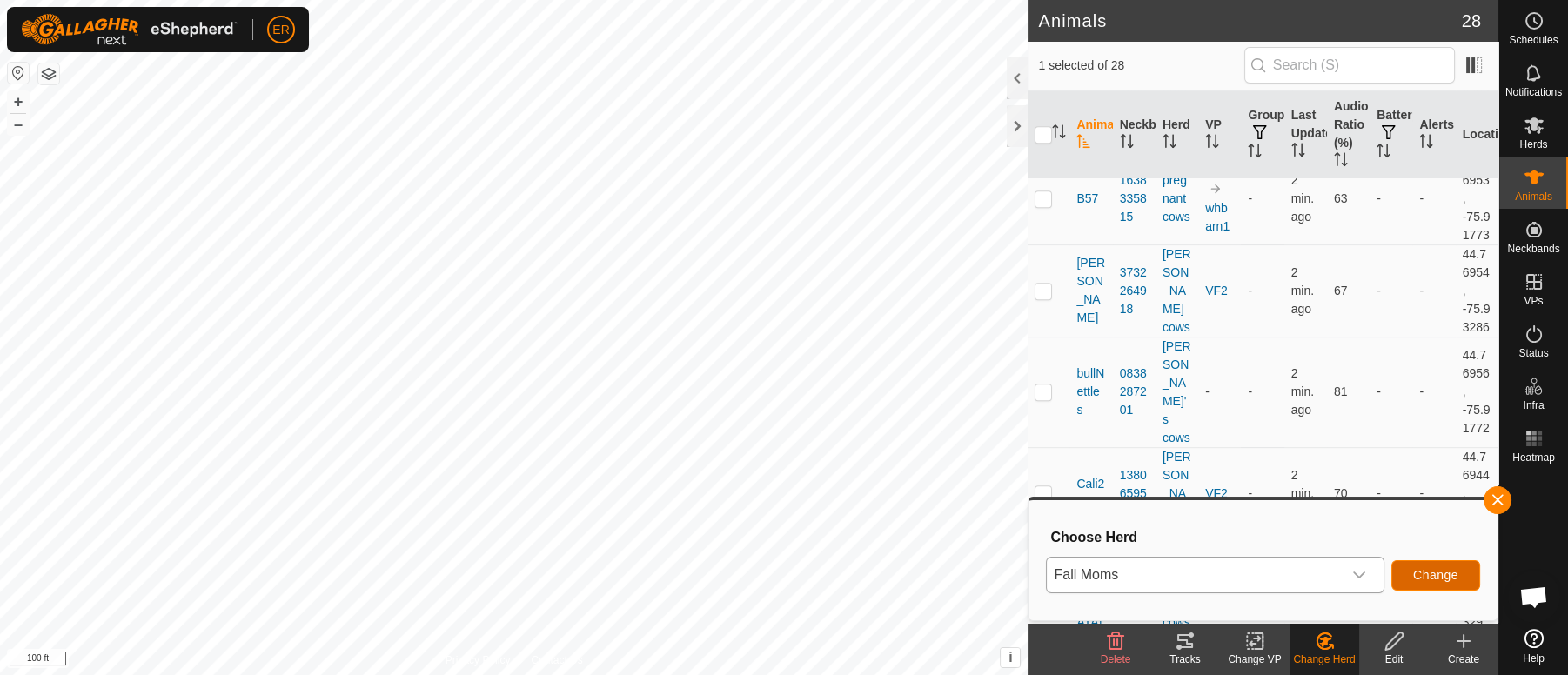
click at [1416, 568] on span "Change" at bounding box center [1437, 575] width 46 height 14
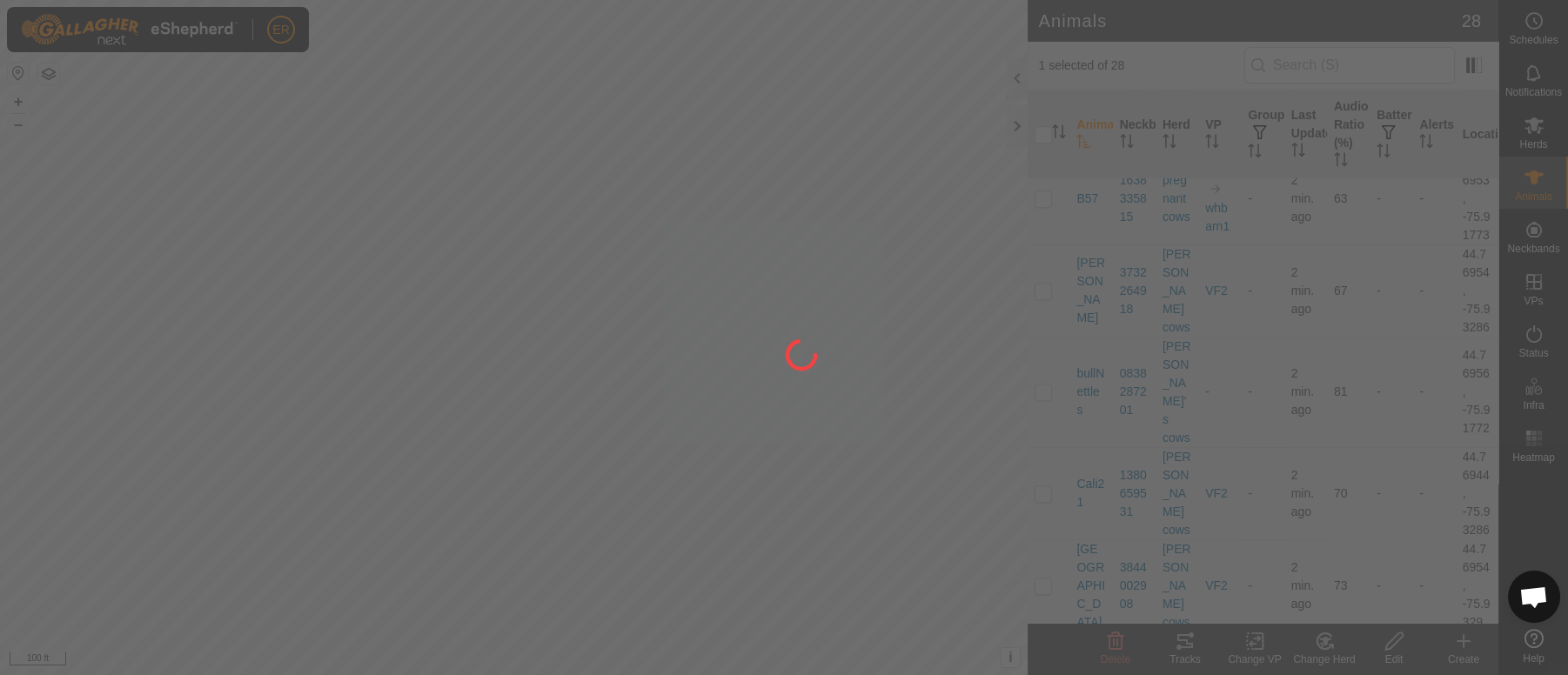
checkbox input "false"
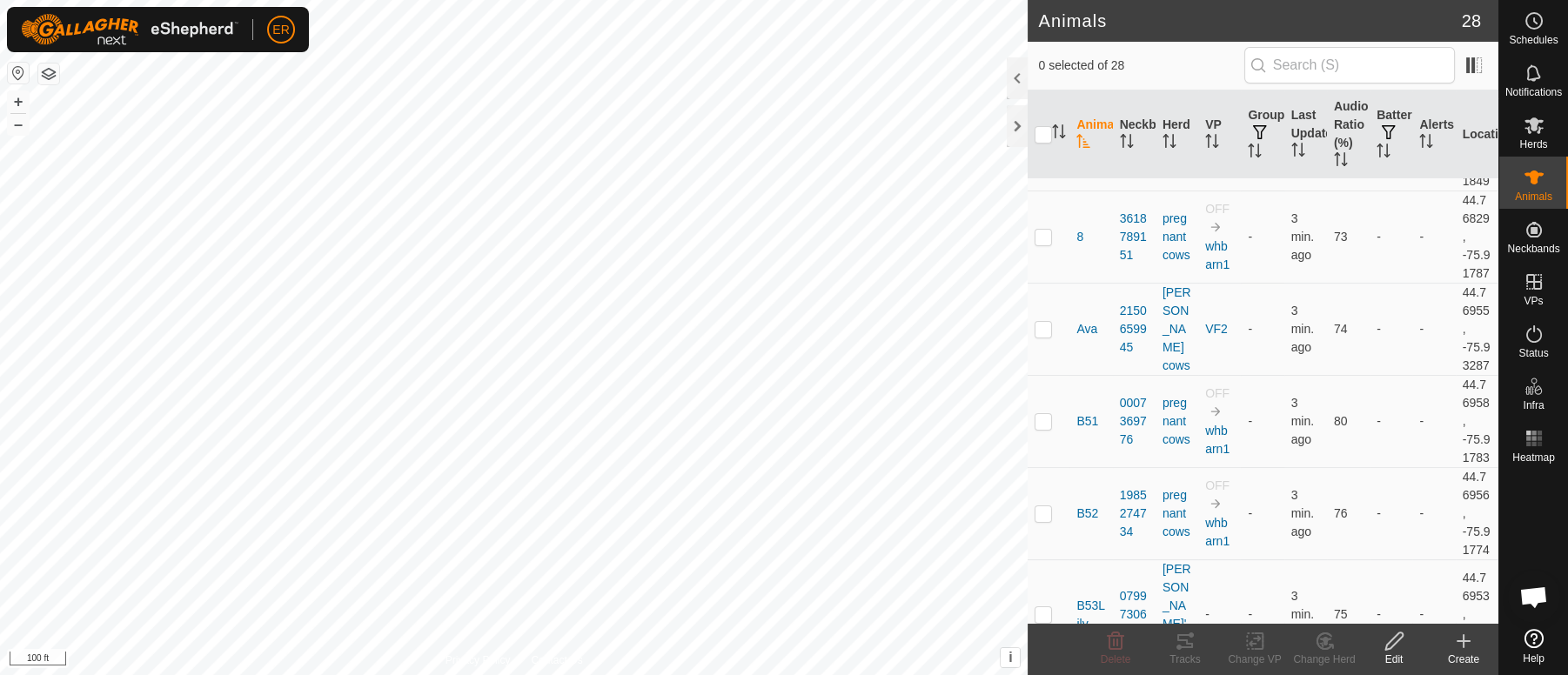
scroll to position [843, 0]
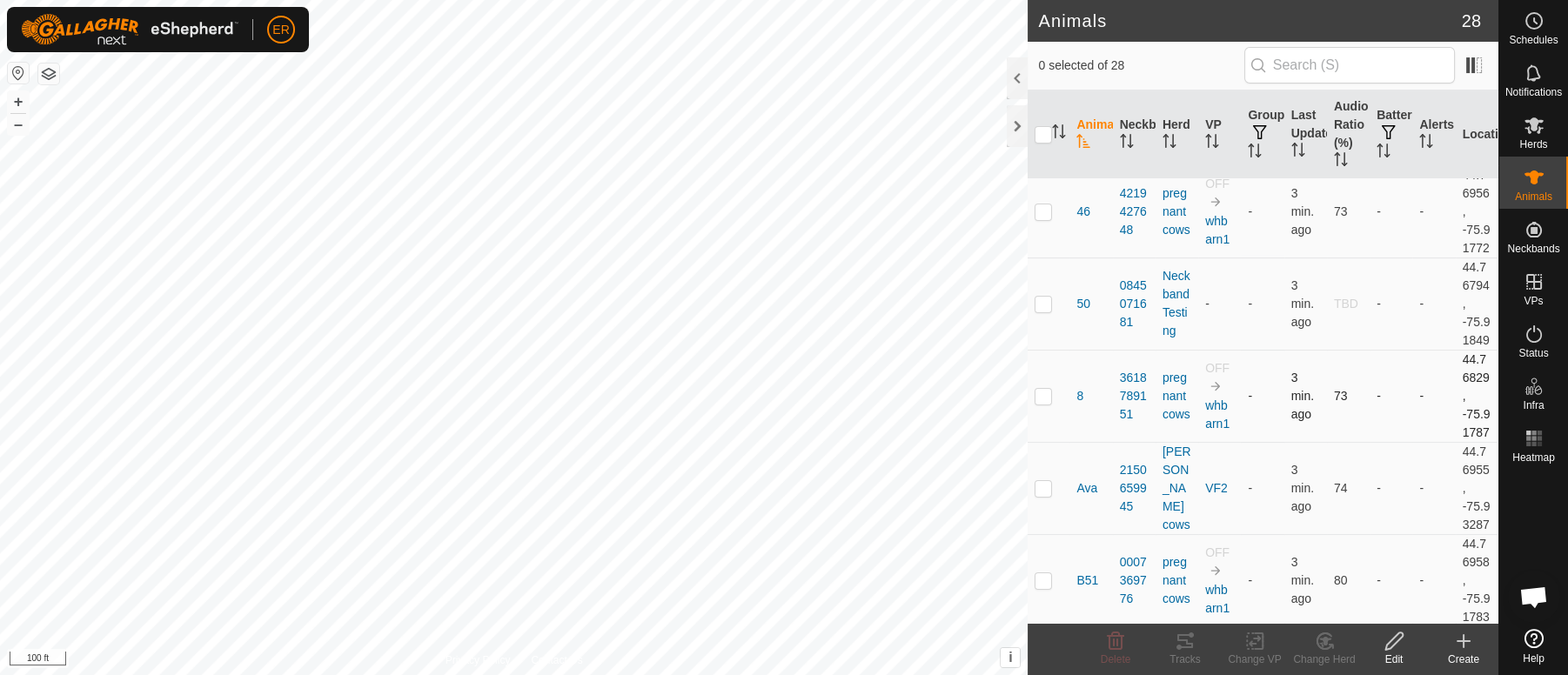
click at [1036, 403] on p-checkbox at bounding box center [1043, 395] width 17 height 14
click at [1325, 640] on icon at bounding box center [1325, 641] width 12 height 9
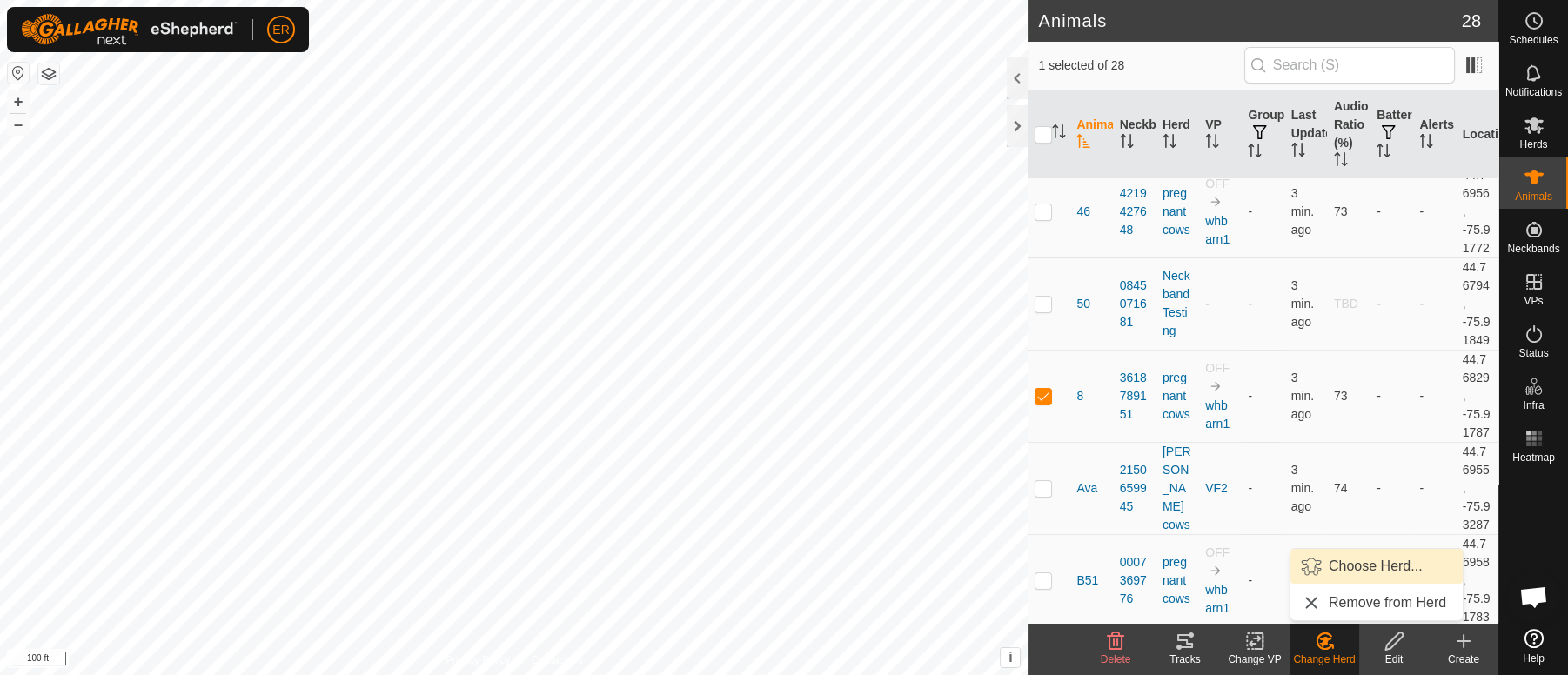
click at [1337, 557] on link "Choose Herd..." at bounding box center [1377, 566] width 172 height 35
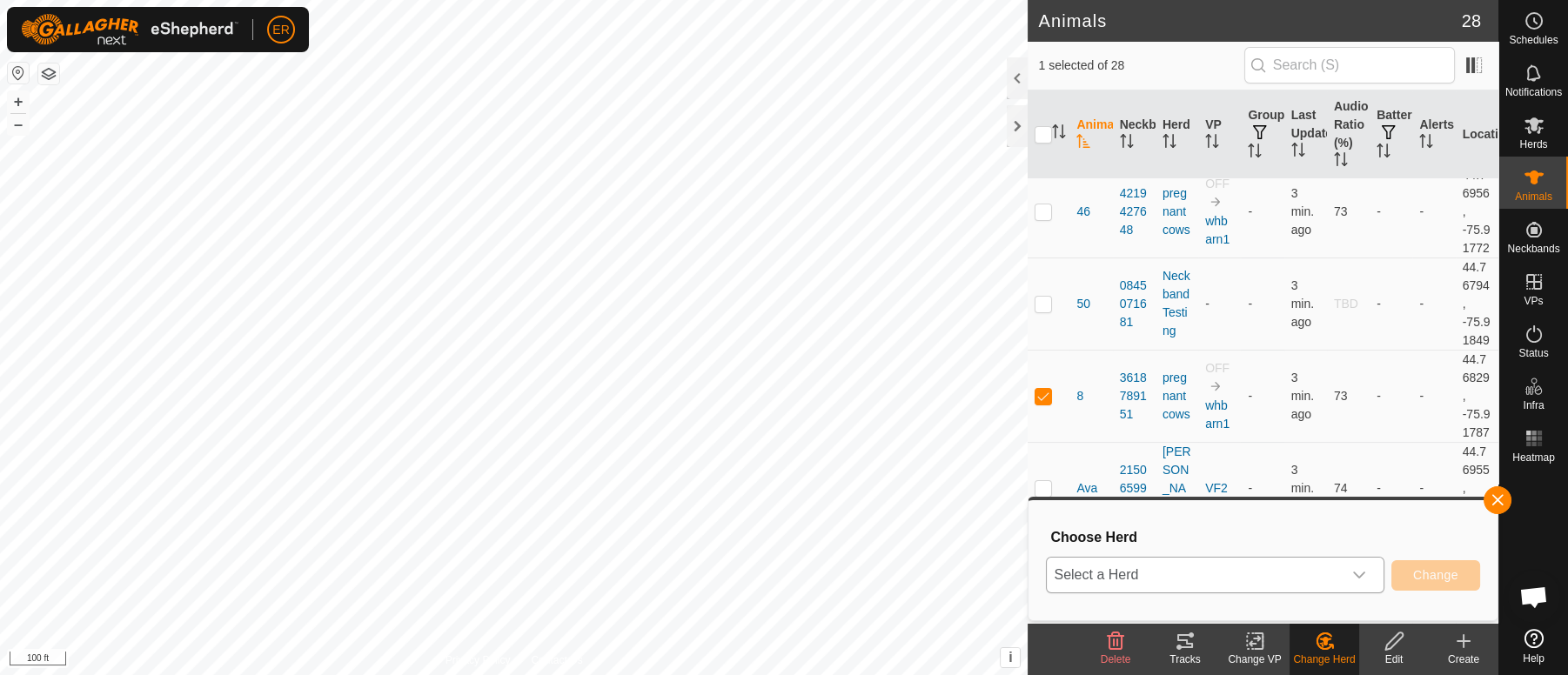
click at [1359, 576] on icon "dropdown trigger" at bounding box center [1359, 575] width 12 height 7
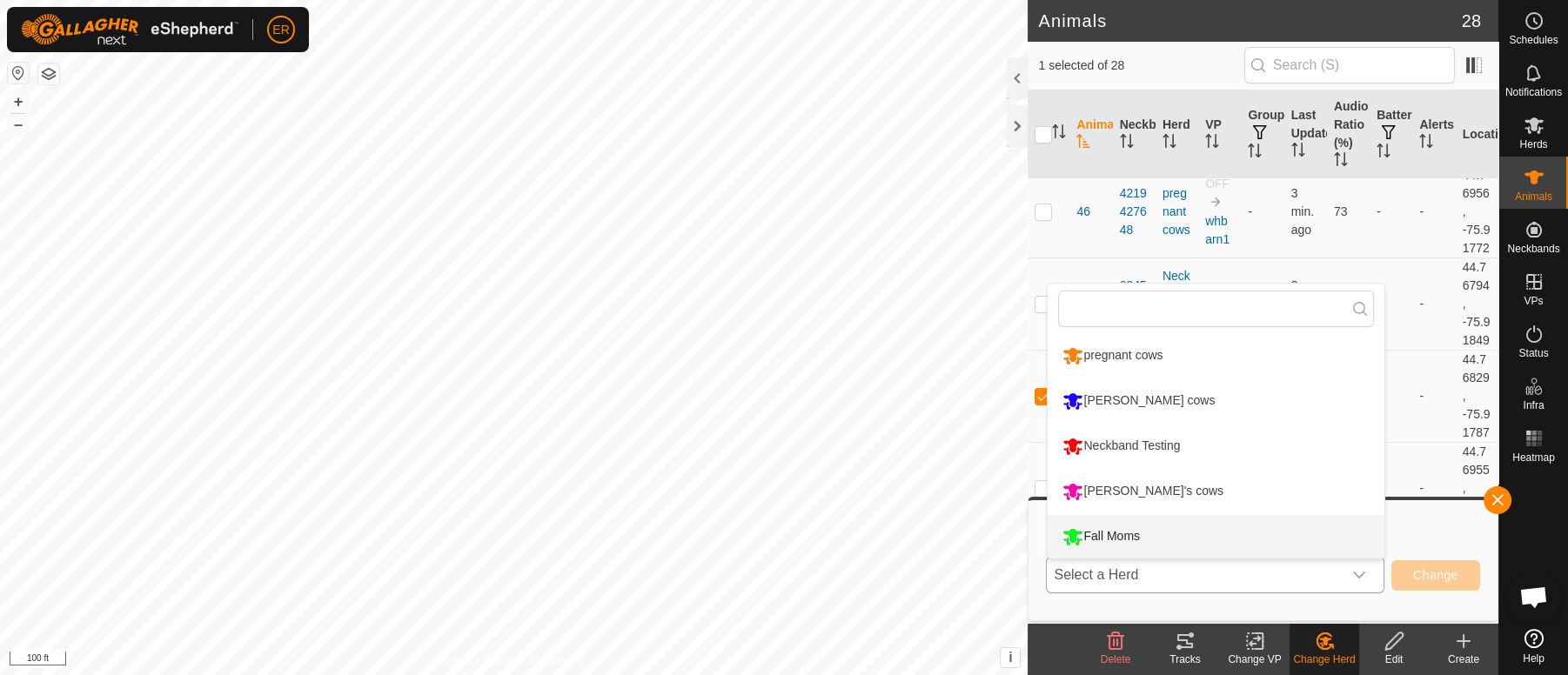
click at [1110, 538] on li "Fall Moms" at bounding box center [1216, 537] width 337 height 44
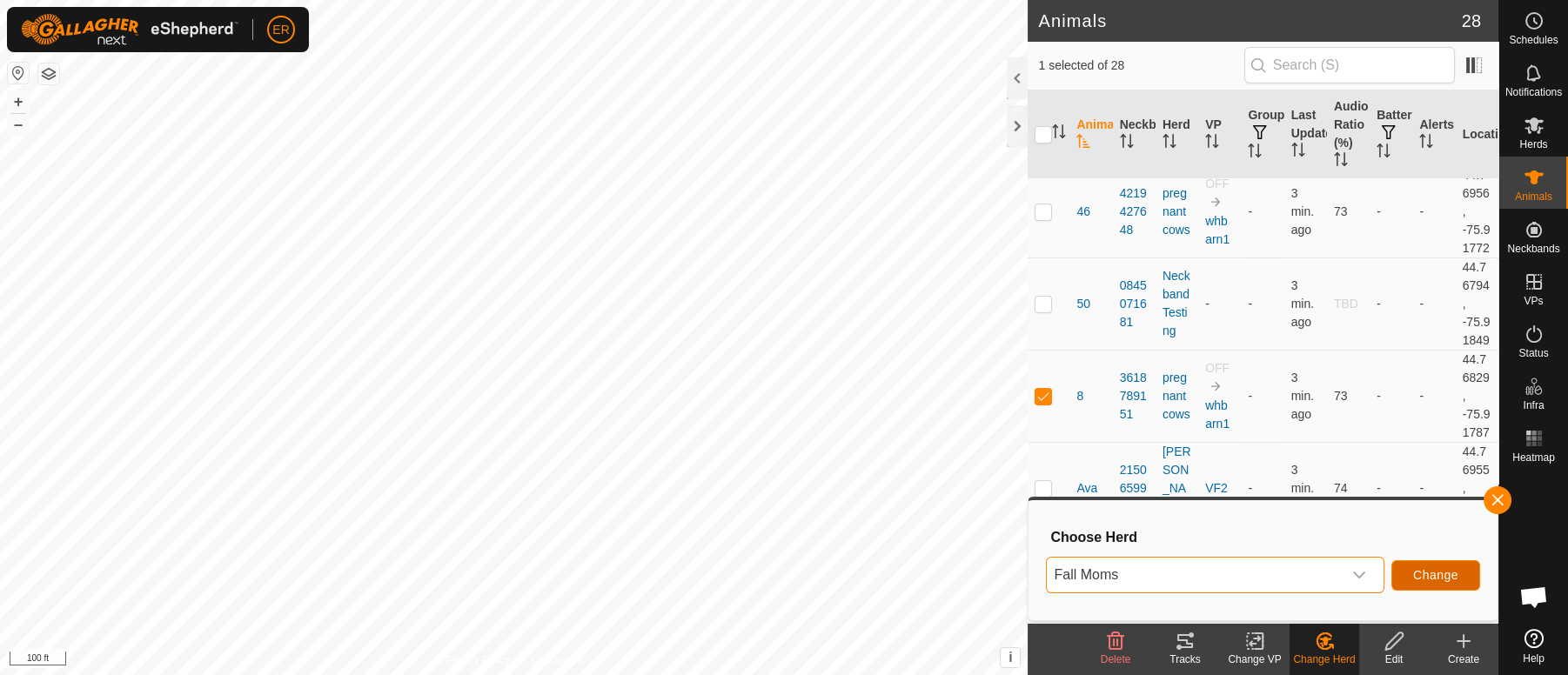
click at [1446, 574] on span "Change" at bounding box center [1437, 575] width 46 height 14
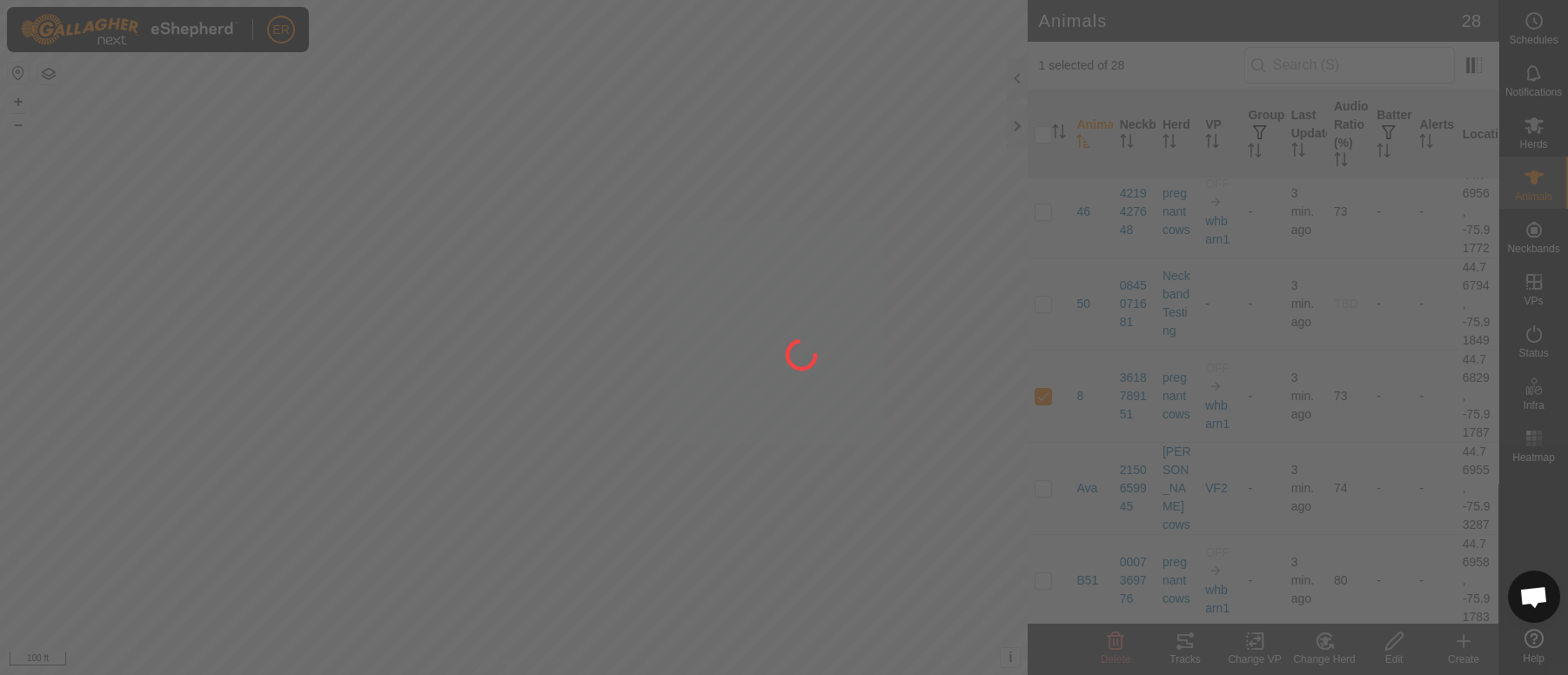
checkbox input "false"
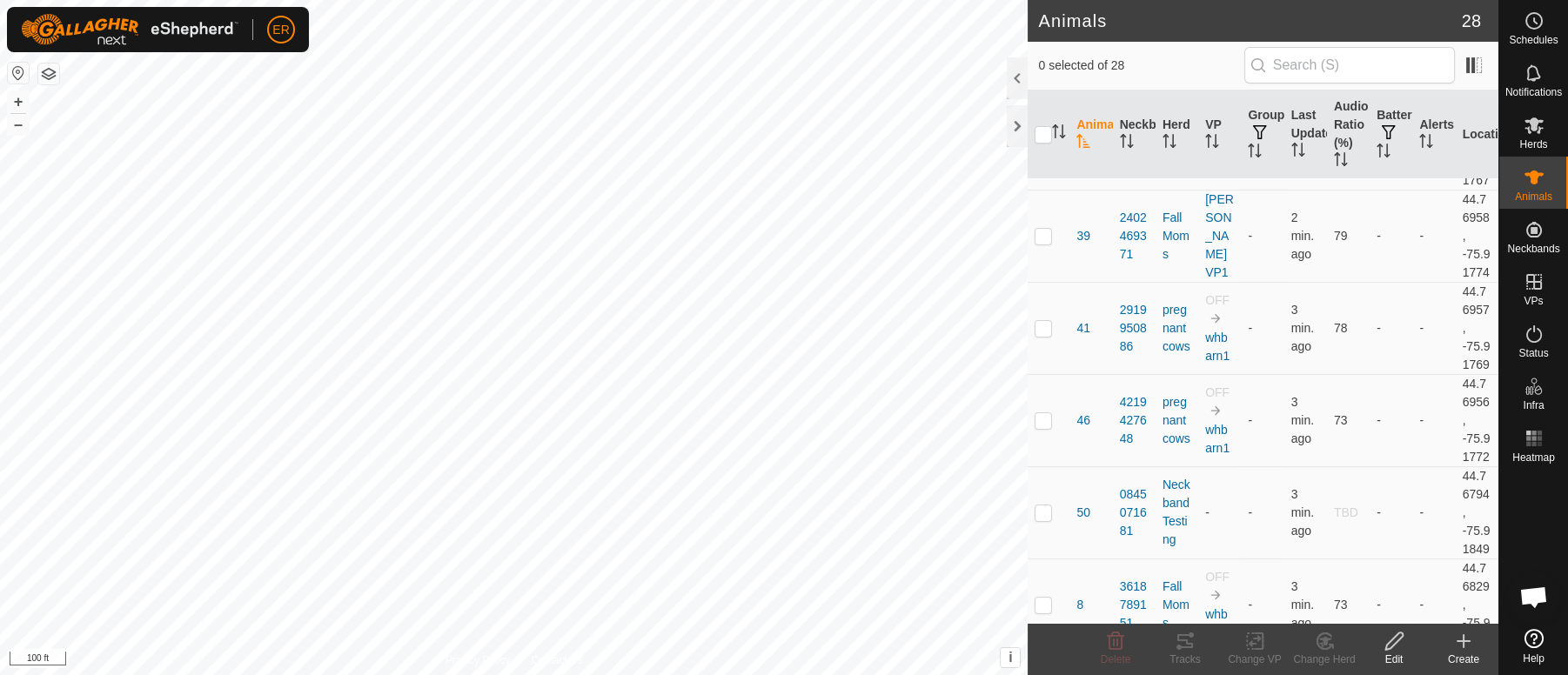
scroll to position [640, 0]
click at [1042, 237] on p-checkbox at bounding box center [1043, 230] width 17 height 14
click at [1320, 641] on icon at bounding box center [1325, 641] width 22 height 21
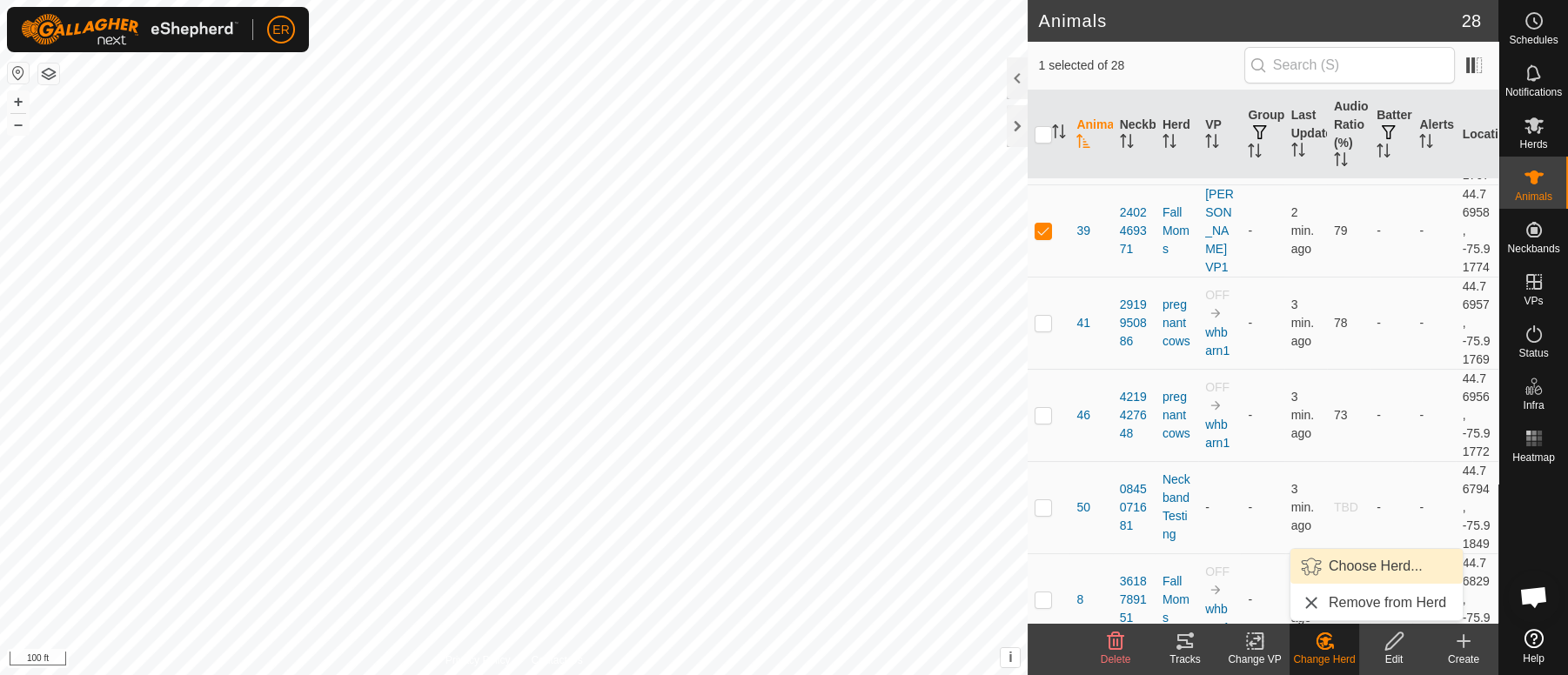
click at [1356, 563] on link "Choose Herd..." at bounding box center [1377, 566] width 172 height 35
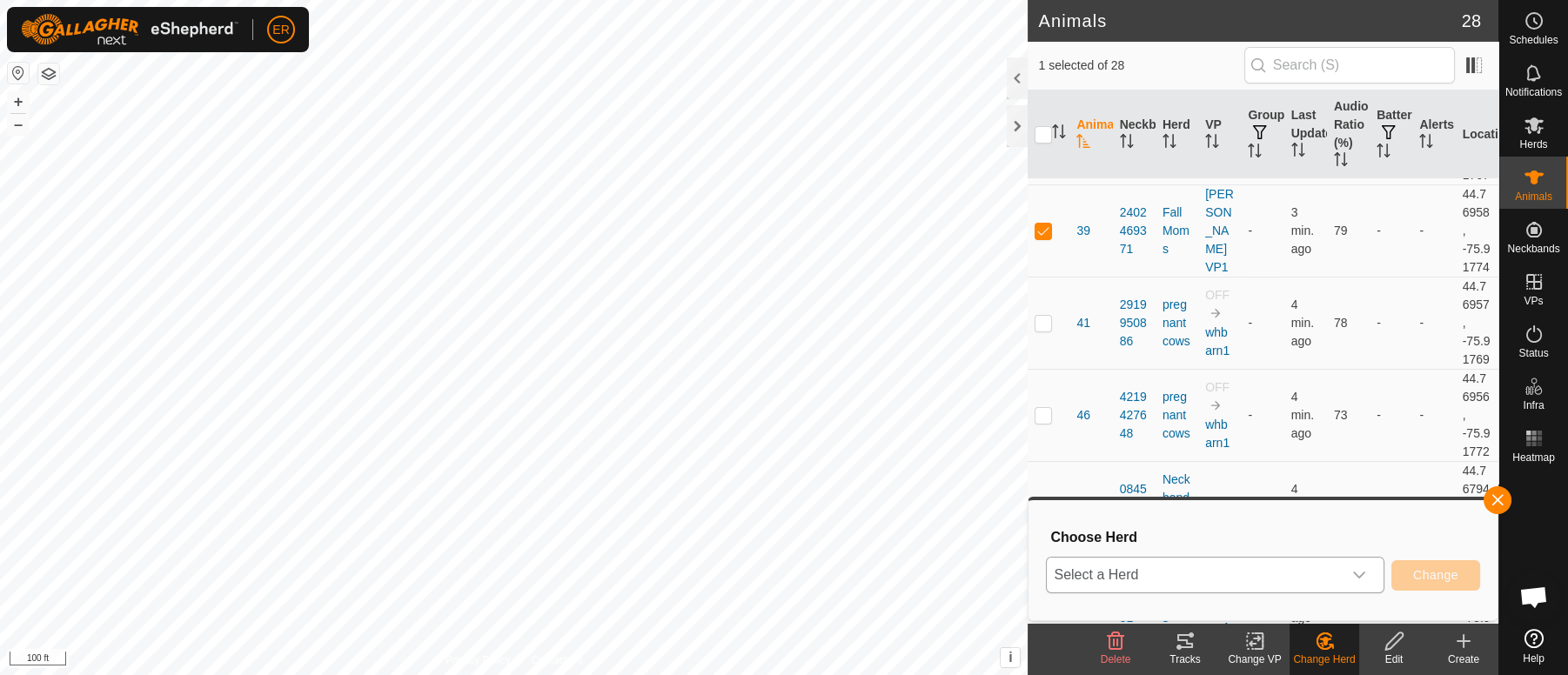
click at [1356, 574] on icon "dropdown trigger" at bounding box center [1359, 575] width 12 height 7
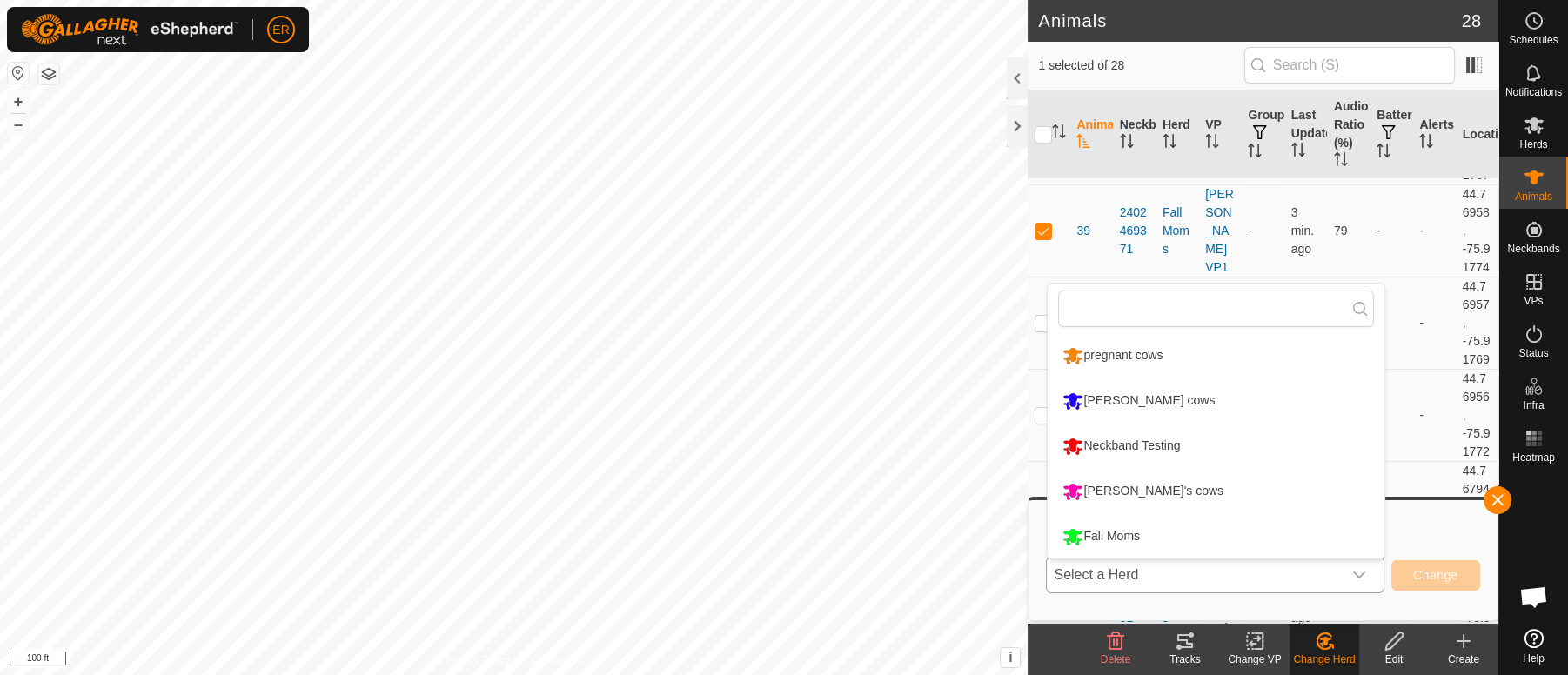
click at [1086, 353] on li "pregnant cows" at bounding box center [1216, 356] width 337 height 44
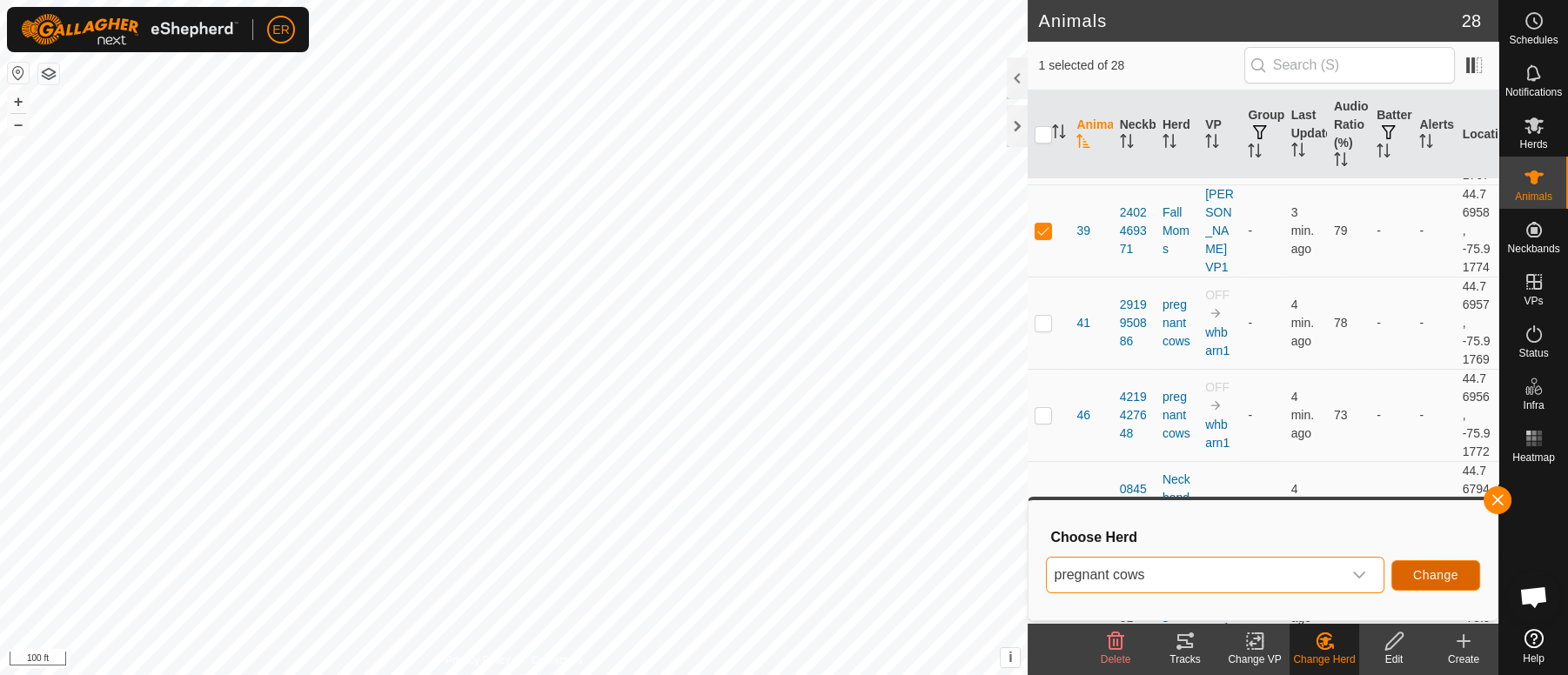
click at [1425, 574] on span "Change" at bounding box center [1437, 575] width 46 height 14
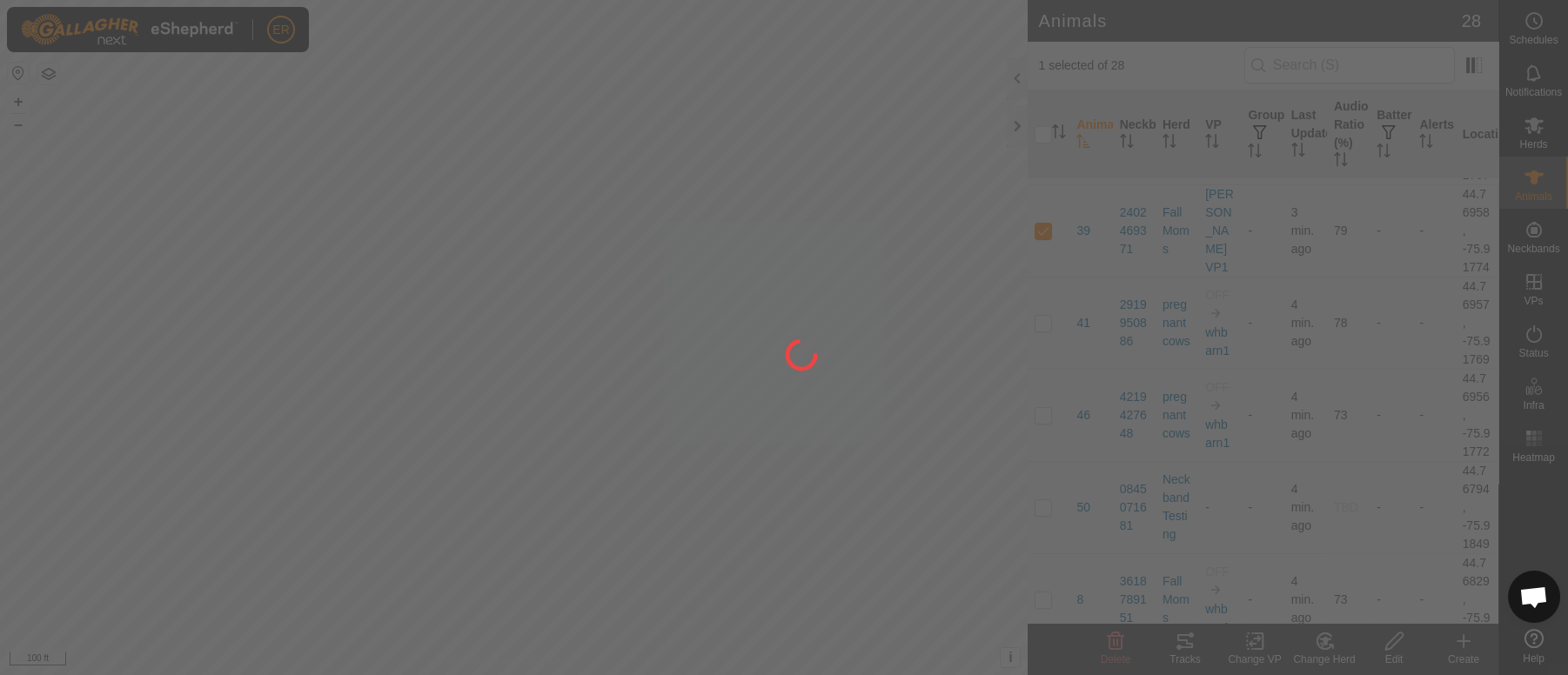
checkbox input "false"
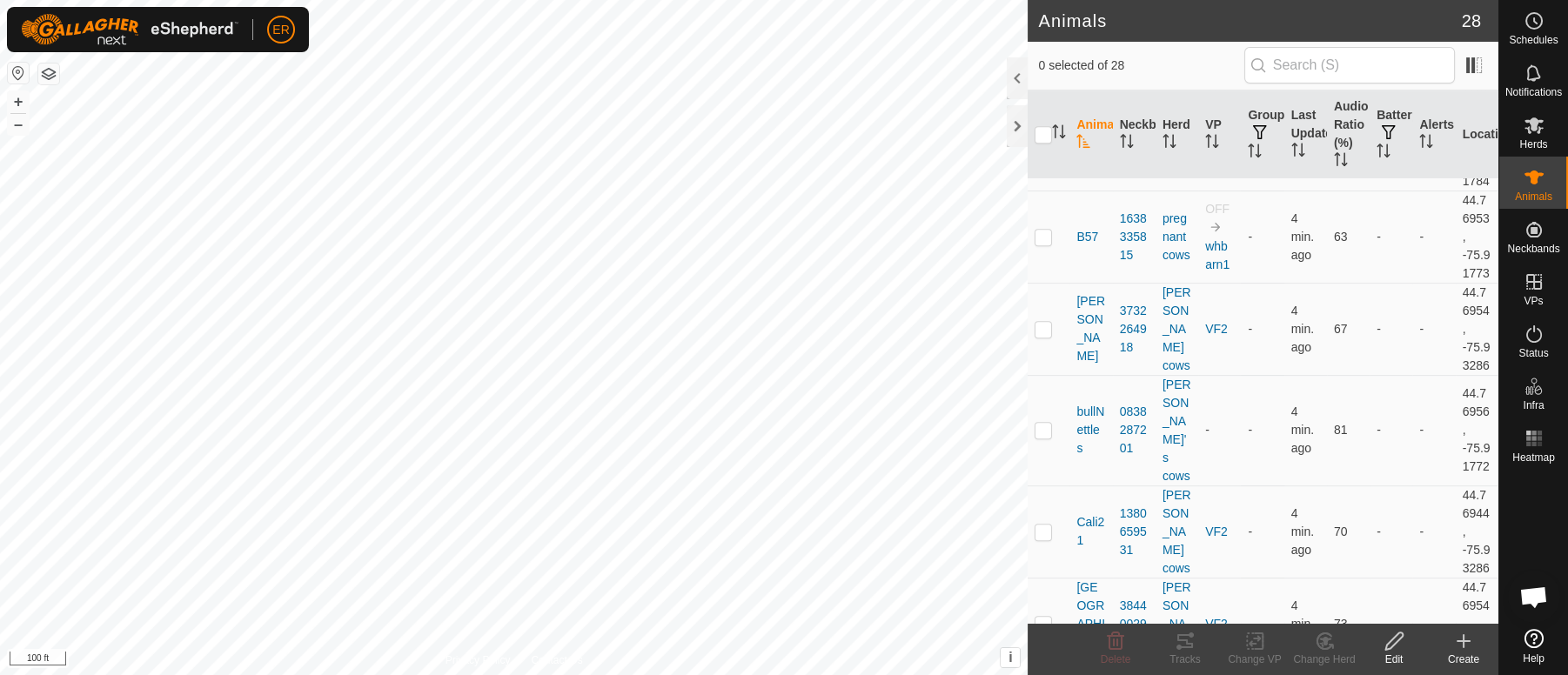
scroll to position [1683, 0]
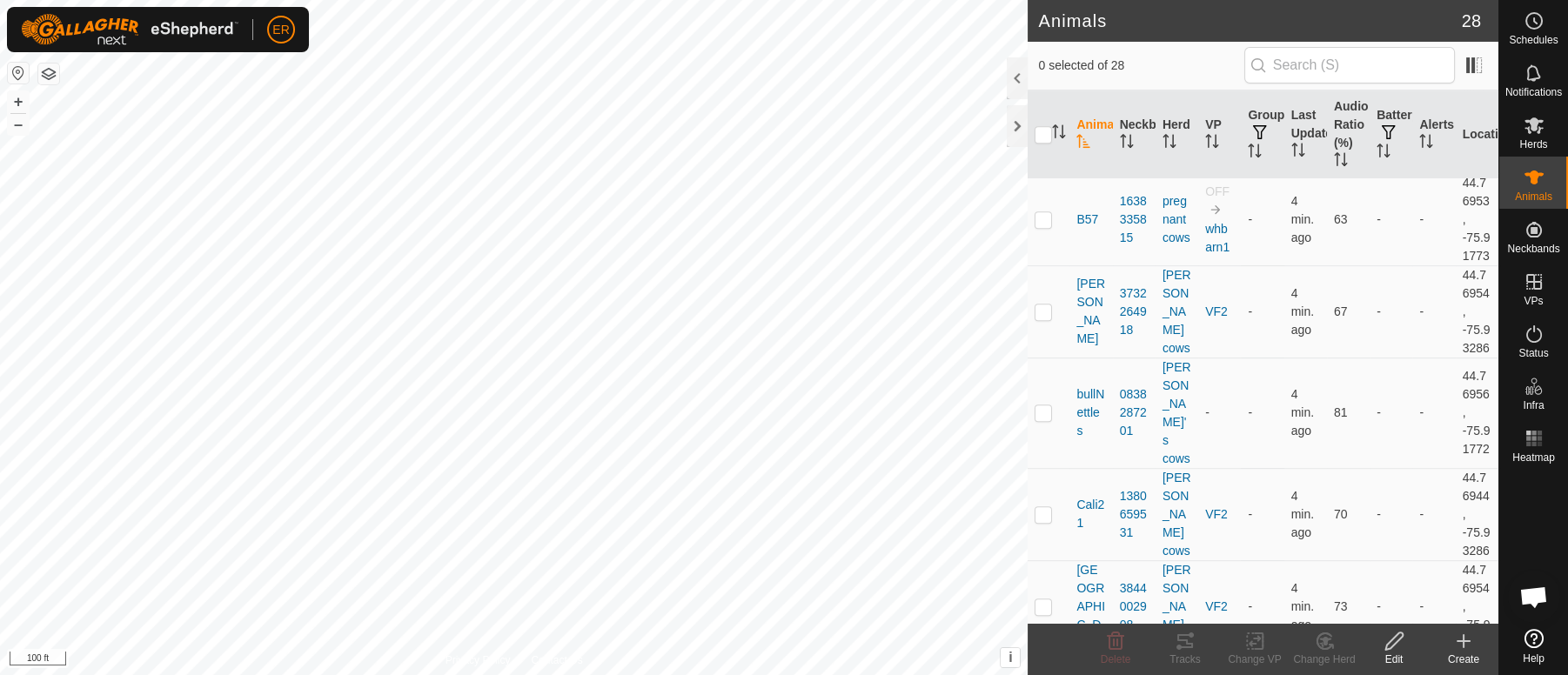
click at [1043, 134] on p-checkbox at bounding box center [1043, 127] width 17 height 14
checkbox input "true"
click at [1256, 641] on icon at bounding box center [1255, 642] width 12 height 11
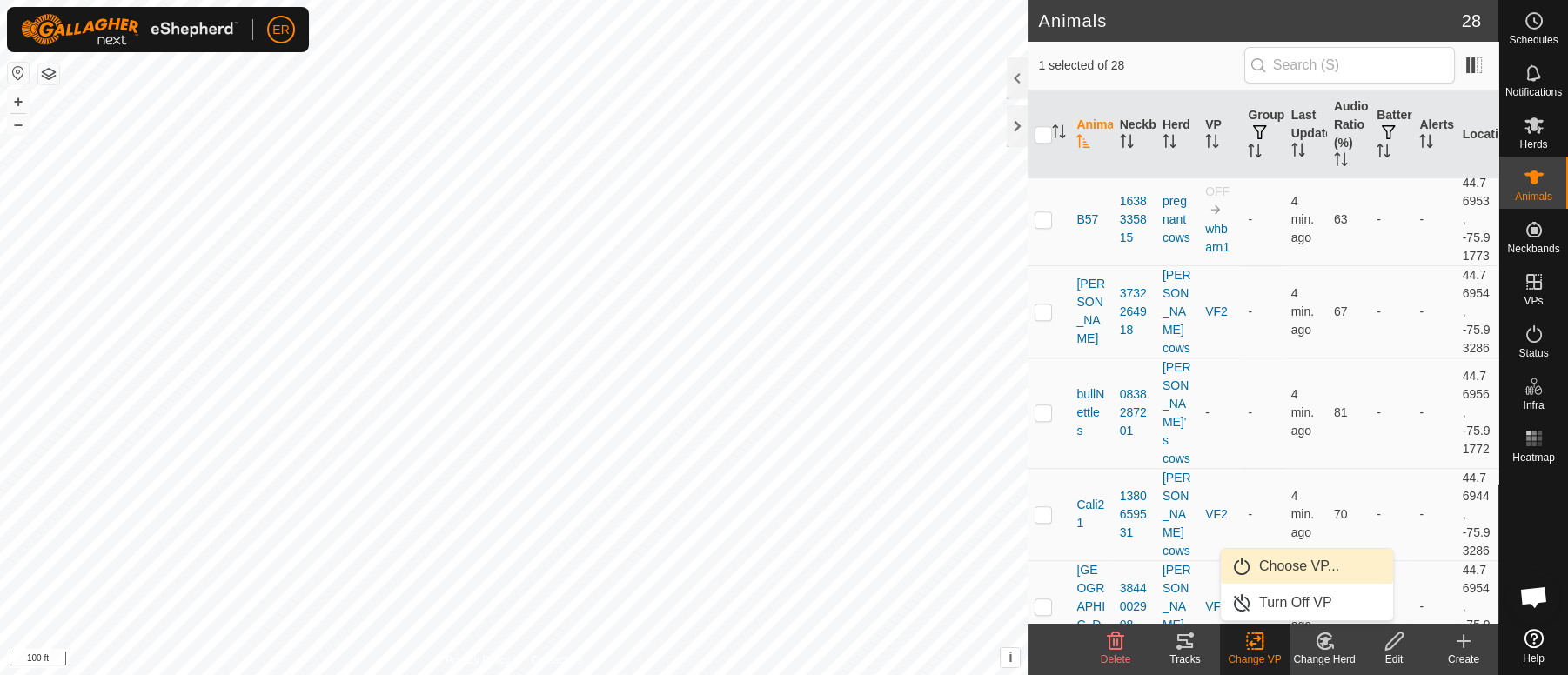
click at [1268, 564] on link "Choose VP..." at bounding box center [1307, 566] width 172 height 35
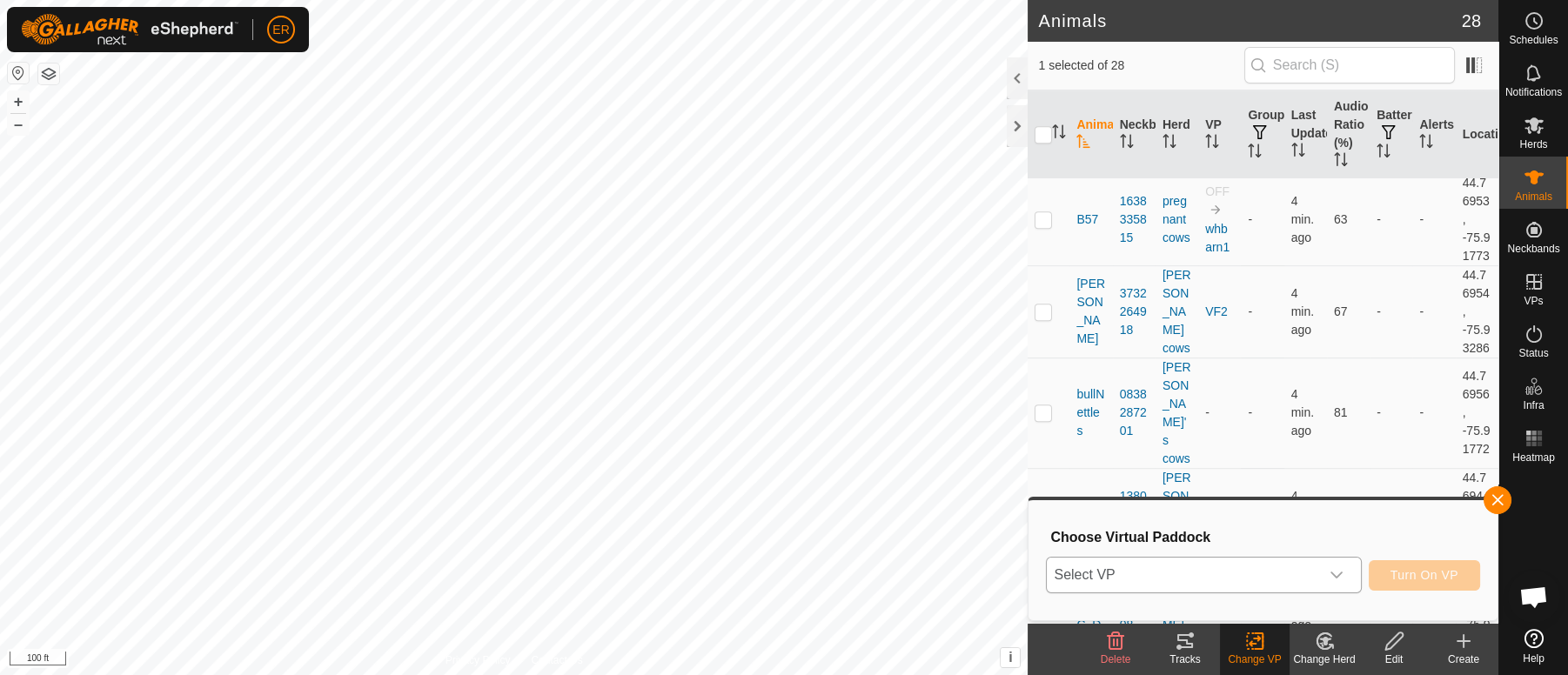
click at [1333, 575] on icon "dropdown trigger" at bounding box center [1337, 575] width 12 height 7
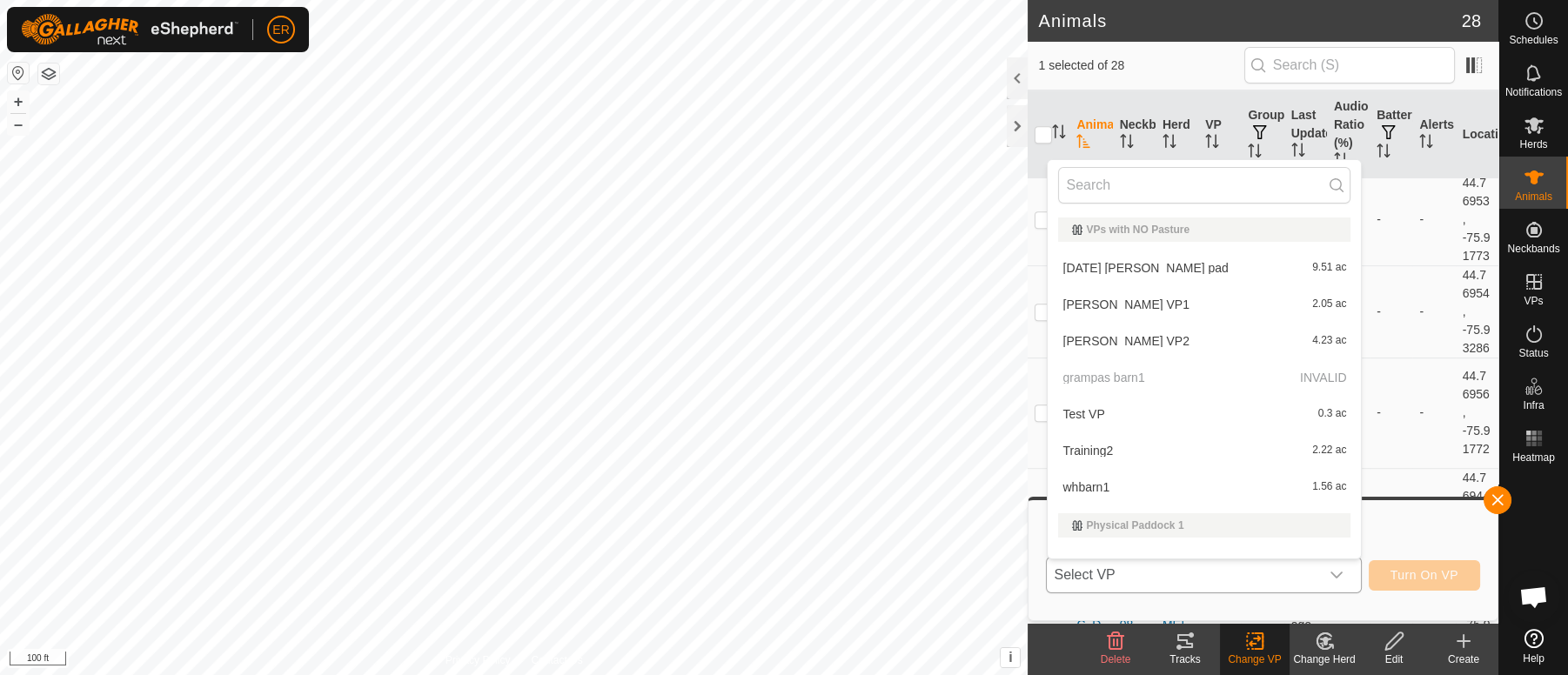
scroll to position [23, 0]
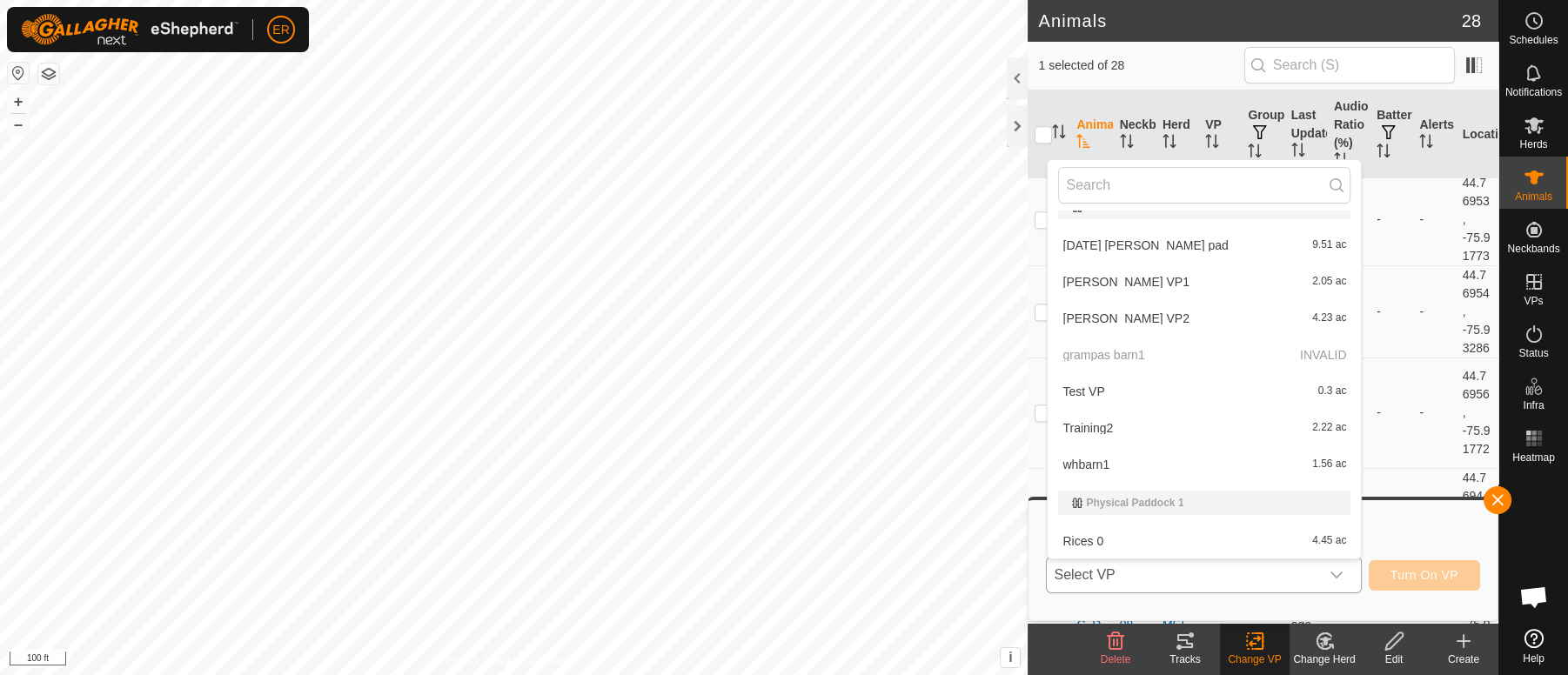
click at [1078, 280] on li "[PERSON_NAME] VP1 2.05 ac" at bounding box center [1204, 282] width 313 height 35
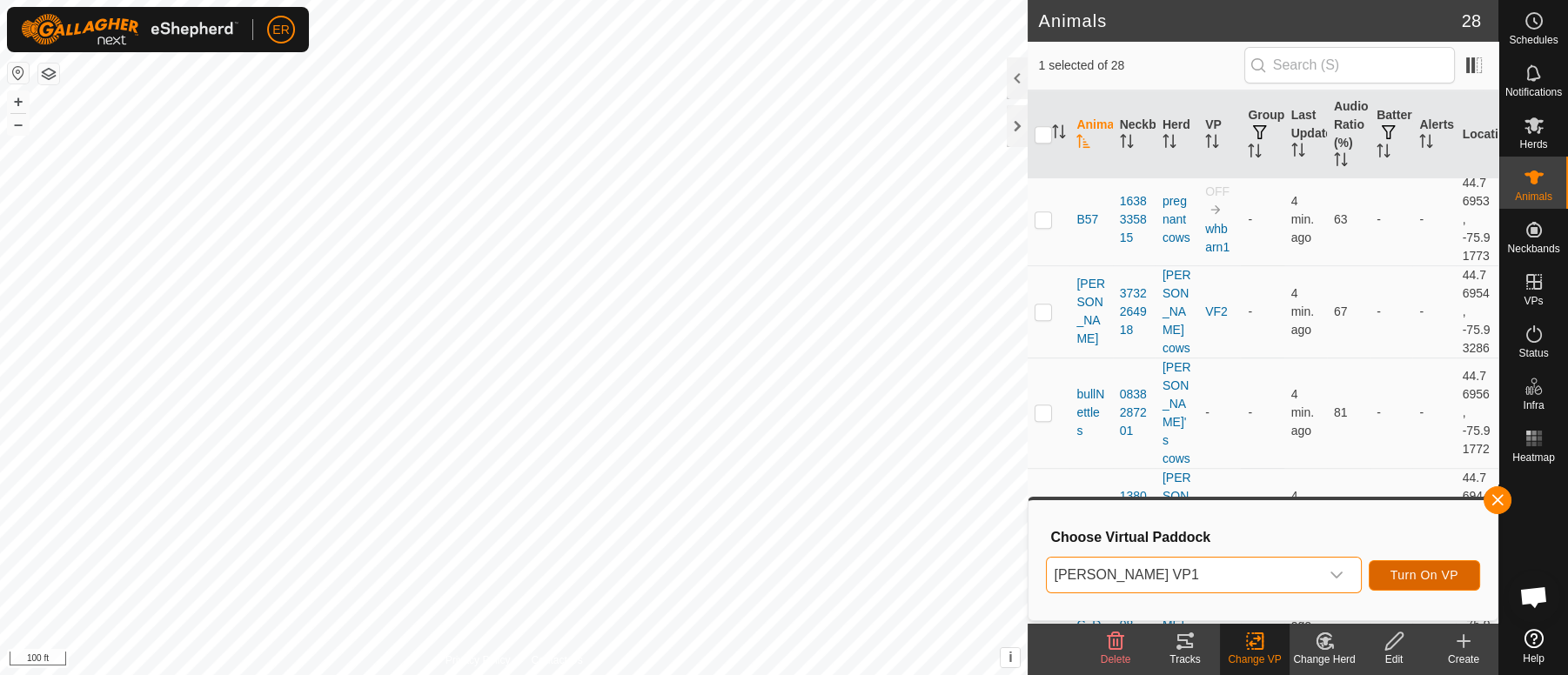
click at [1413, 569] on span "Turn On VP" at bounding box center [1424, 575] width 68 height 14
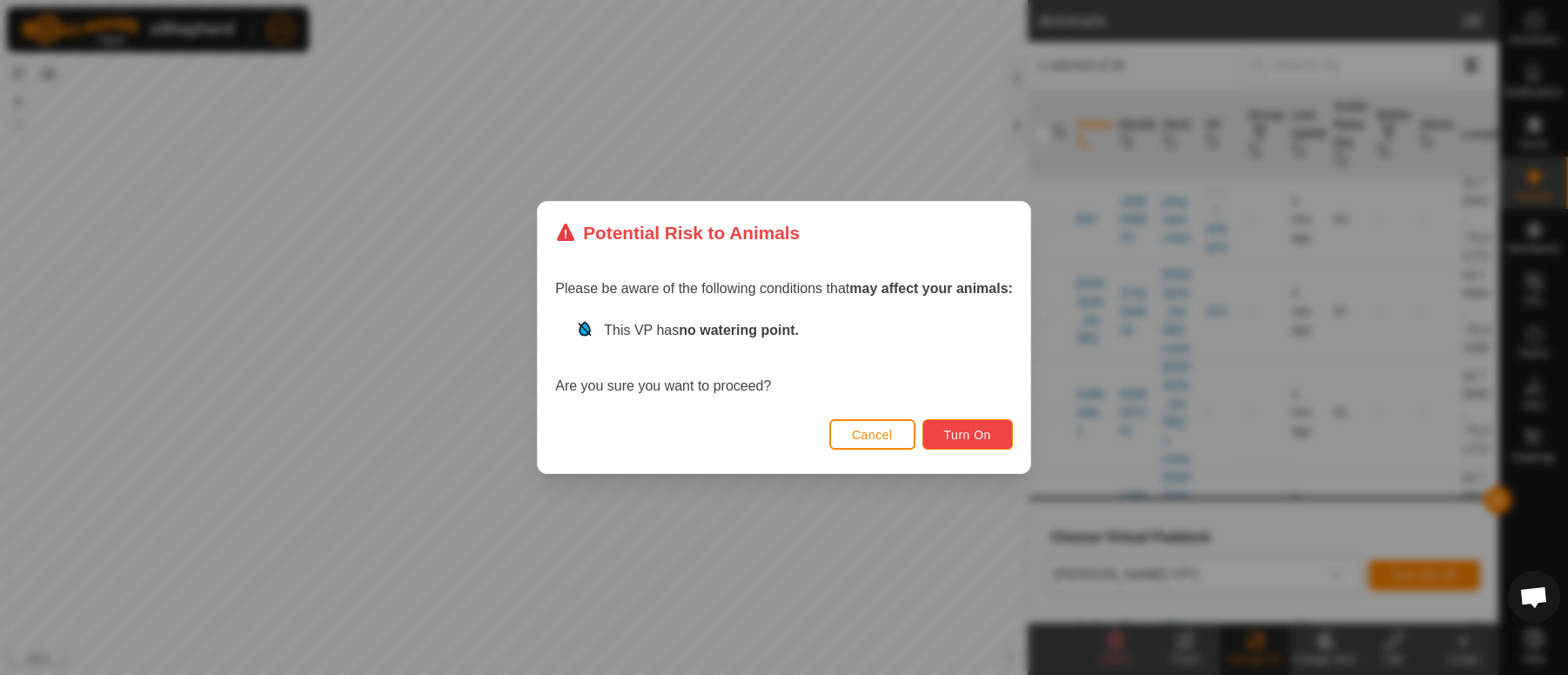
click at [943, 442] on button "Turn On" at bounding box center [967, 434] width 90 height 30
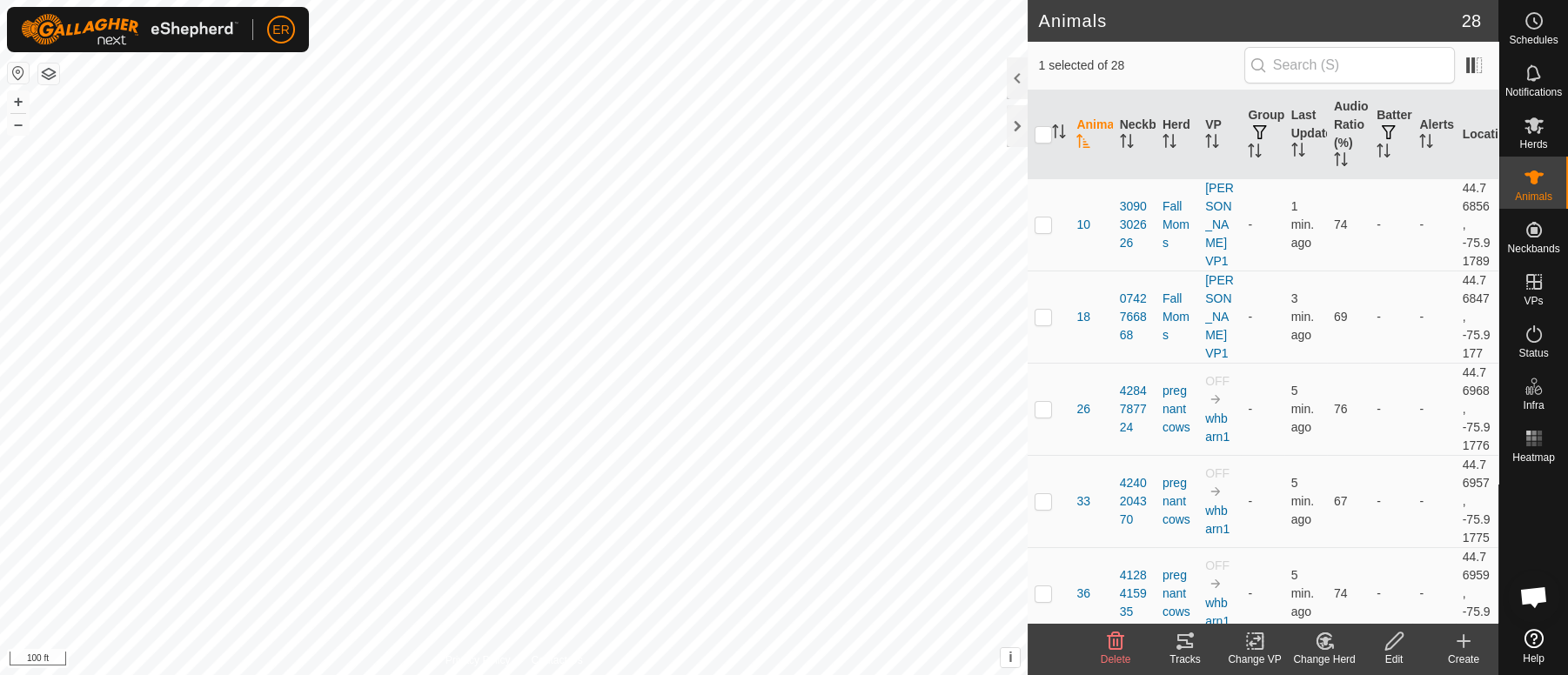
checkbox input "false"
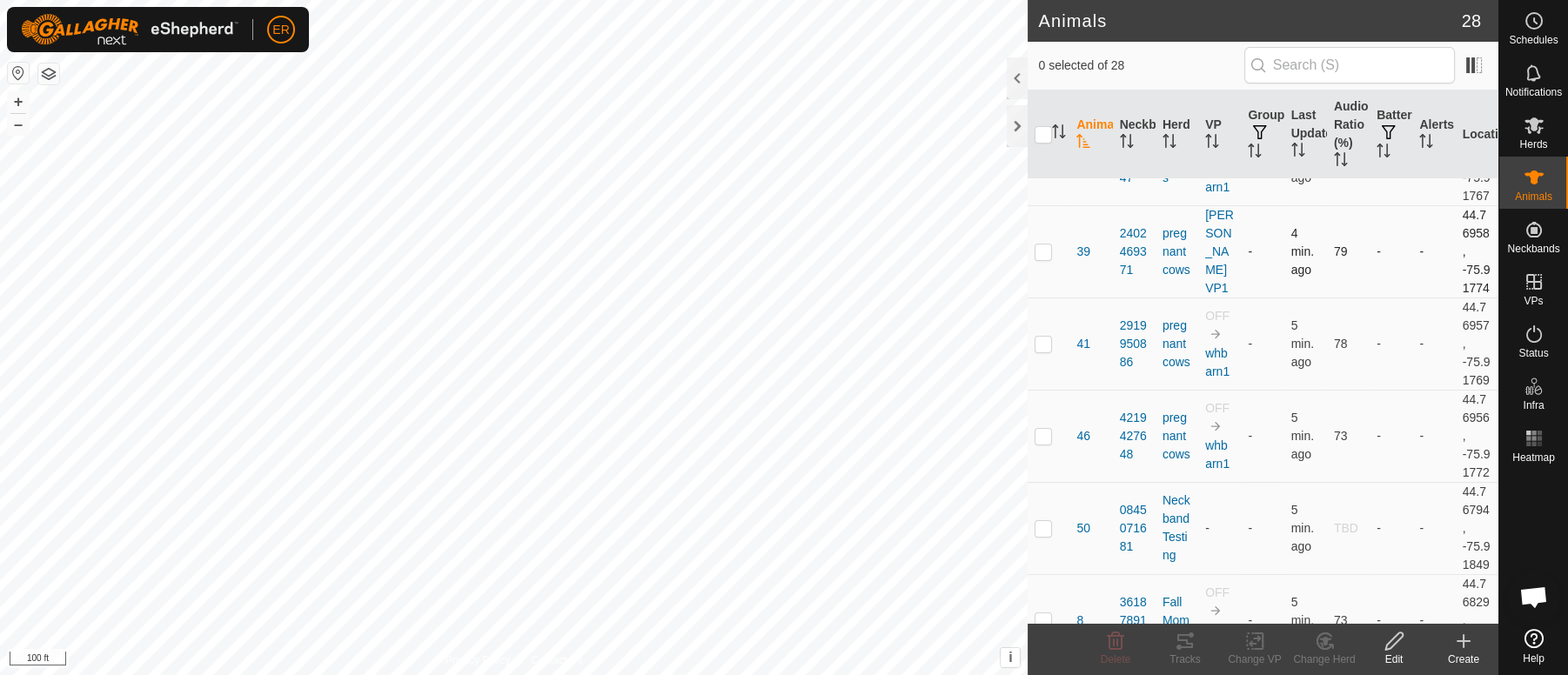
scroll to position [652, 0]
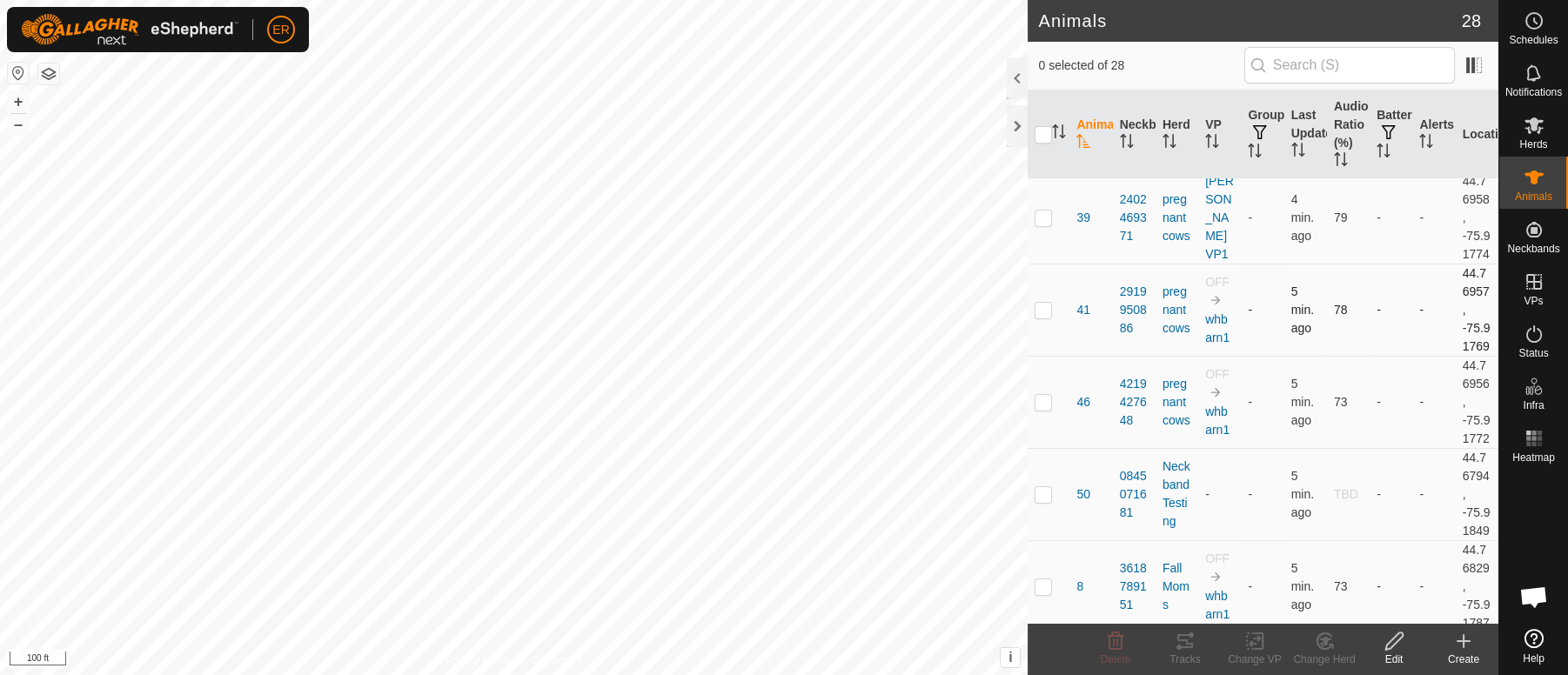
click at [1041, 356] on td at bounding box center [1049, 309] width 42 height 92
click at [1254, 642] on icon at bounding box center [1255, 641] width 22 height 21
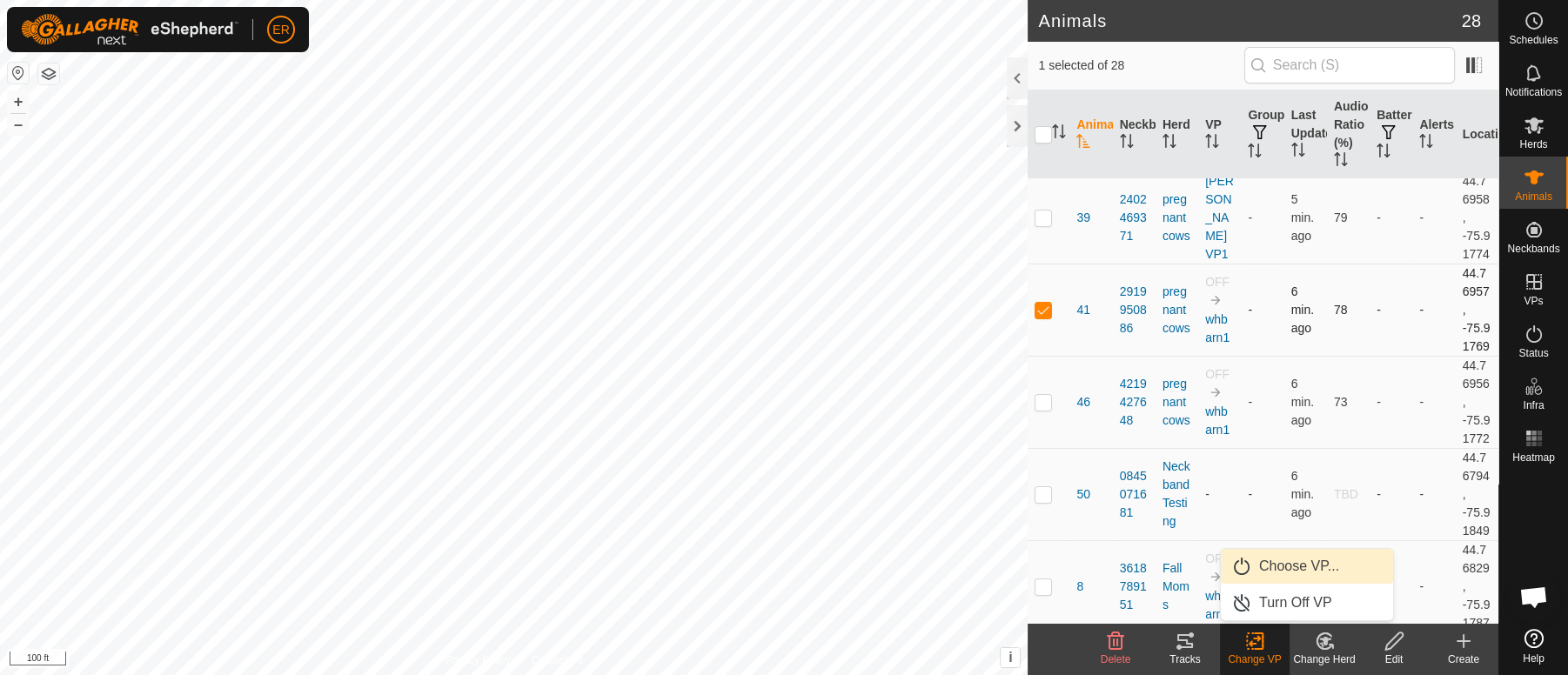
click at [1044, 317] on p-checkbox at bounding box center [1043, 309] width 17 height 14
checkbox input "false"
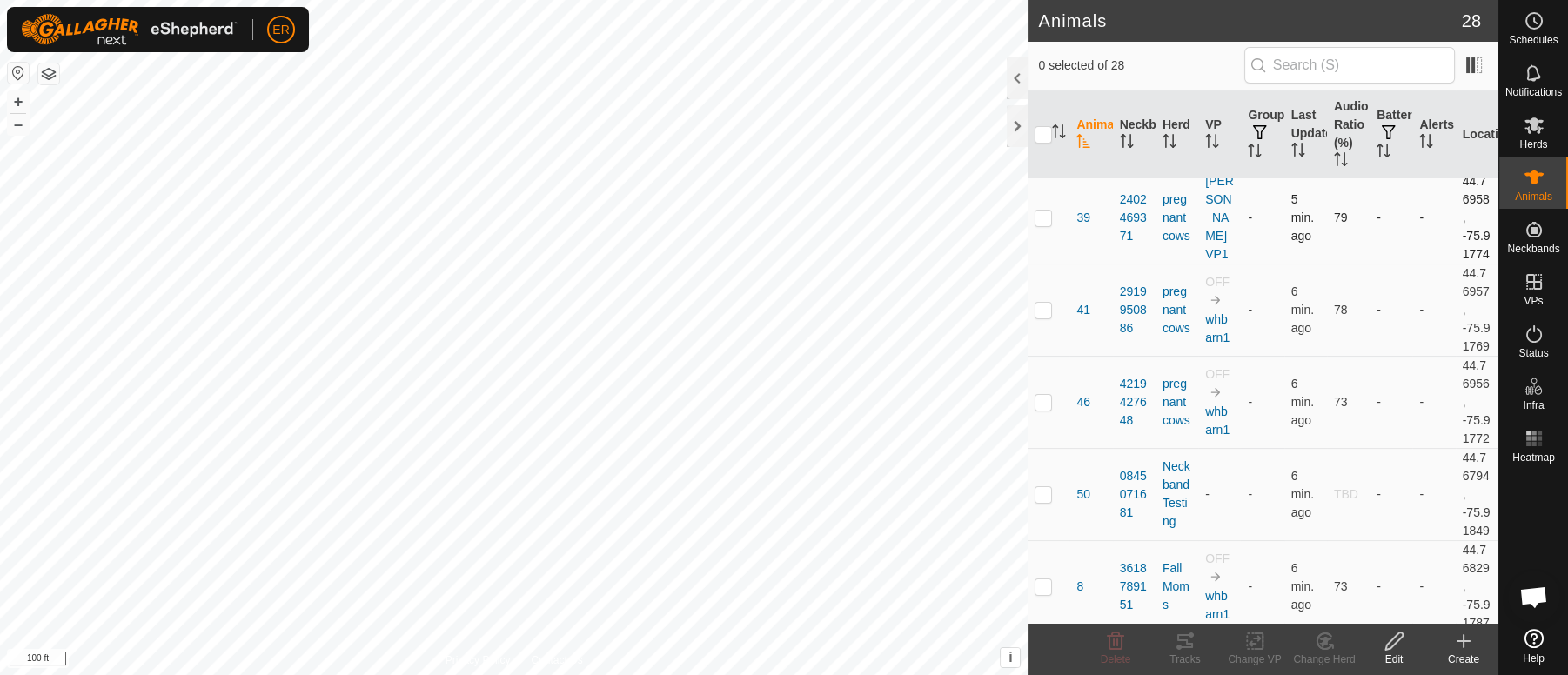
click at [1045, 225] on p-checkbox at bounding box center [1043, 217] width 17 height 14
checkbox input "true"
click at [1254, 641] on icon at bounding box center [1255, 641] width 22 height 21
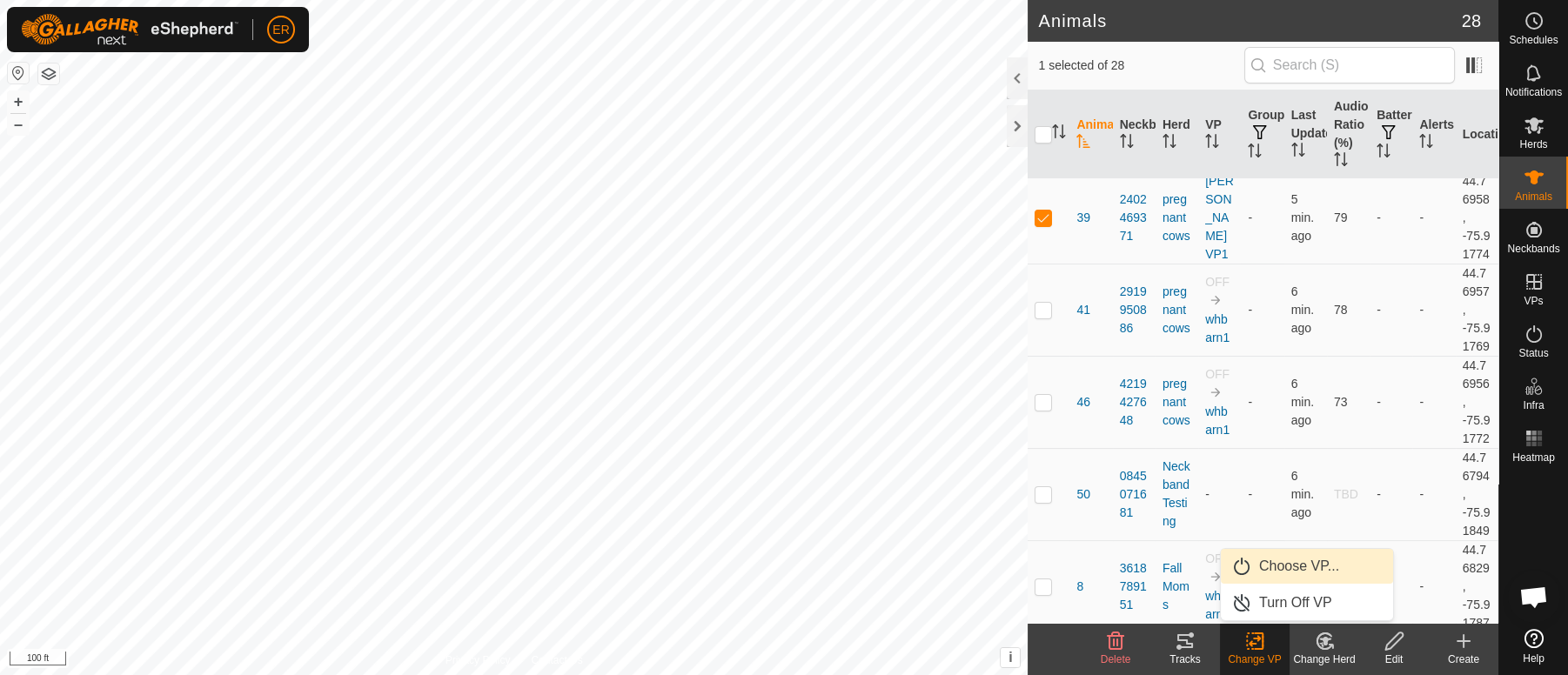
click at [1297, 567] on link "Choose VP..." at bounding box center [1307, 566] width 172 height 35
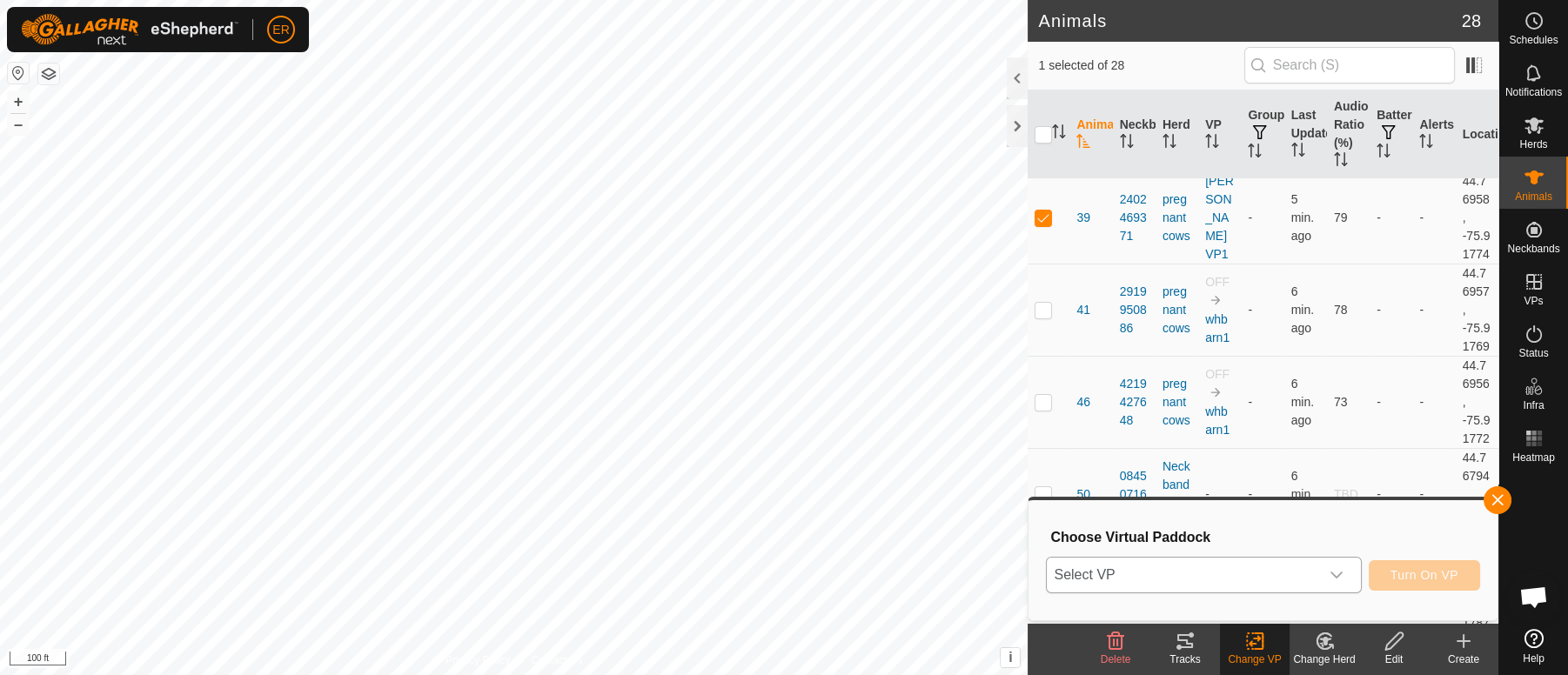
click at [1335, 574] on icon "dropdown trigger" at bounding box center [1337, 575] width 14 height 14
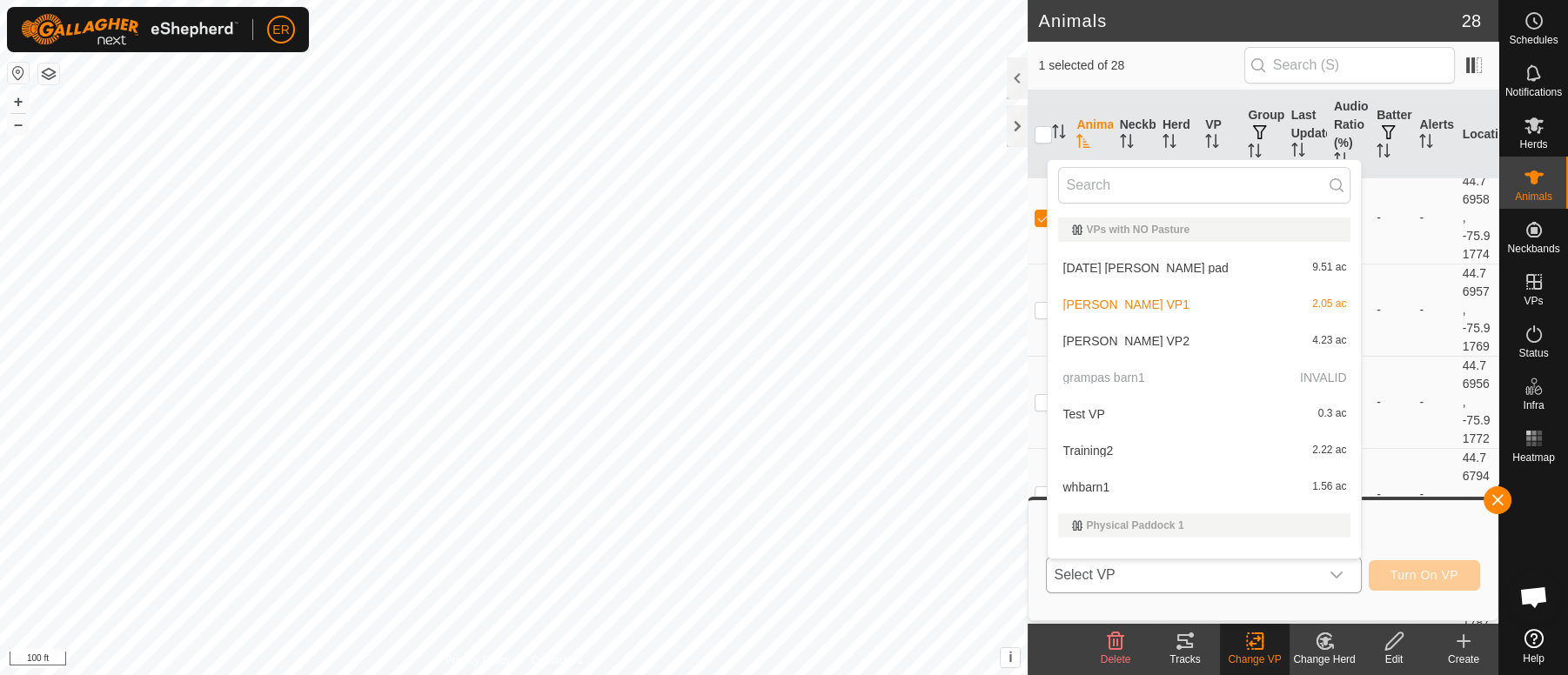
scroll to position [23, 0]
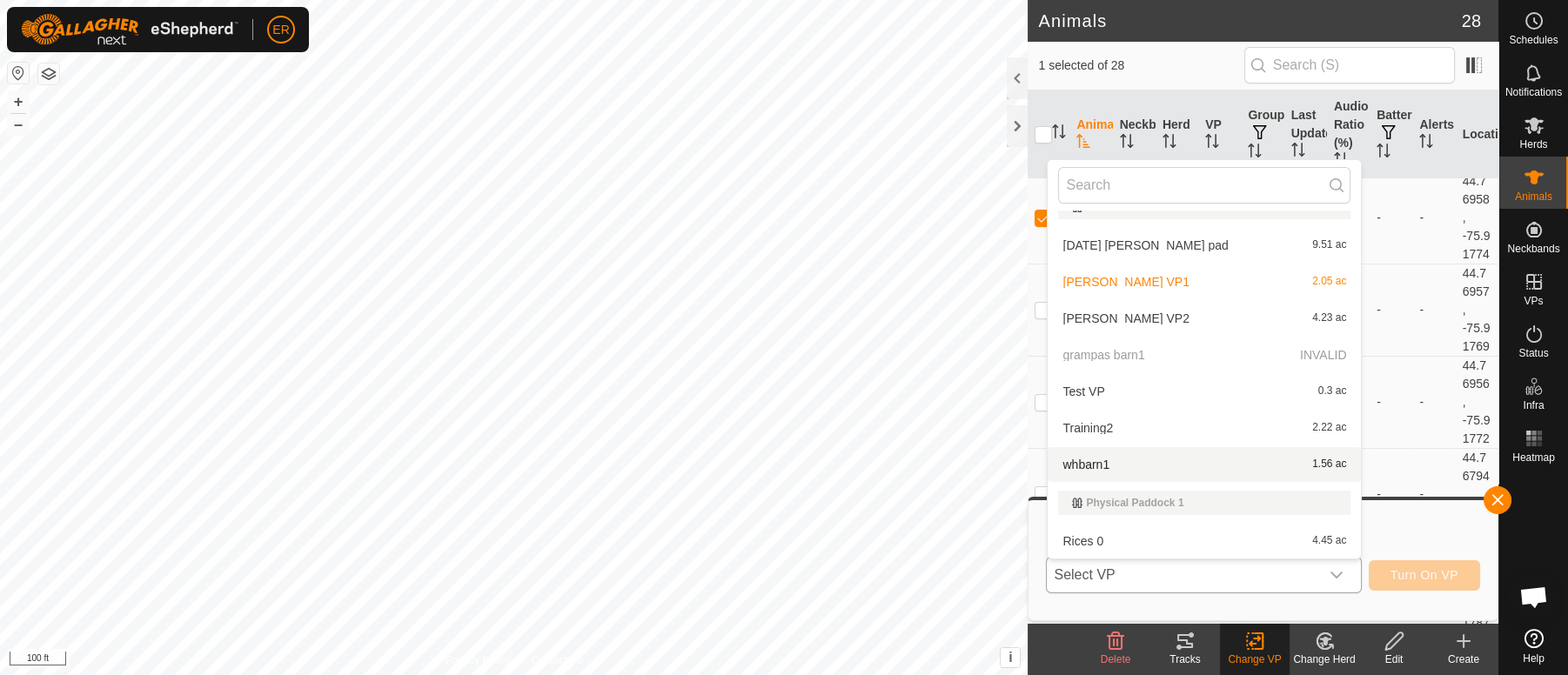
click at [1079, 468] on li "whbarn1 1.56 ac" at bounding box center [1204, 465] width 313 height 35
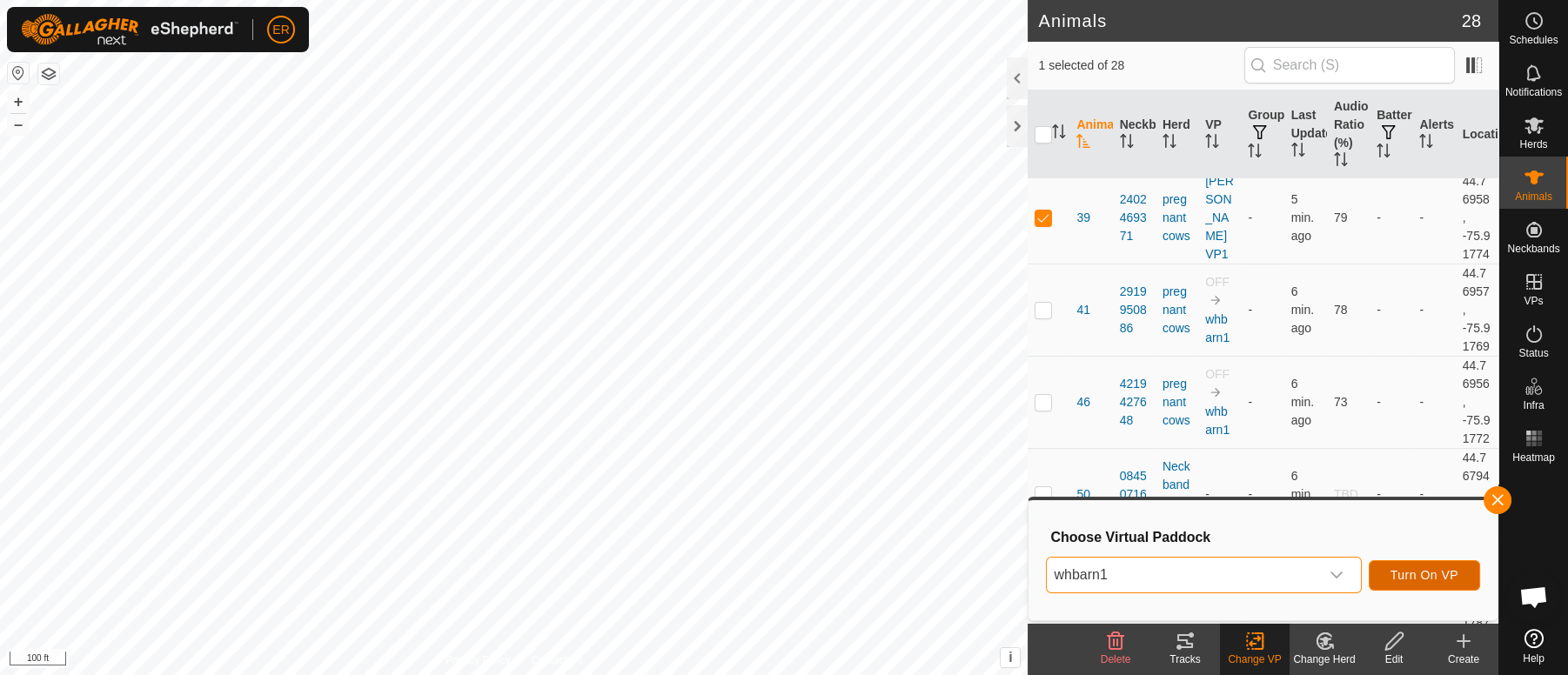
click at [1411, 578] on span "Turn On VP" at bounding box center [1424, 575] width 68 height 14
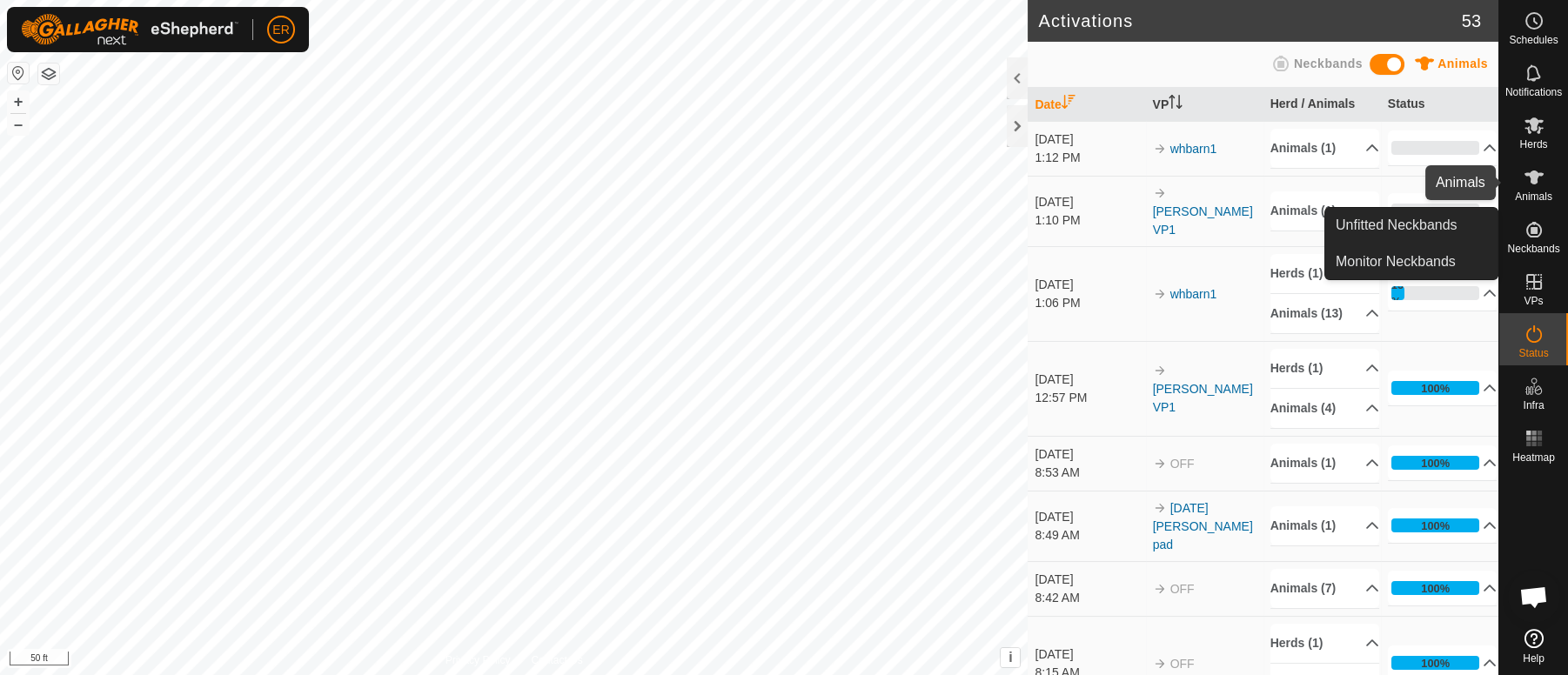
click at [1522, 175] on es-animals-svg-icon at bounding box center [1534, 177] width 31 height 28
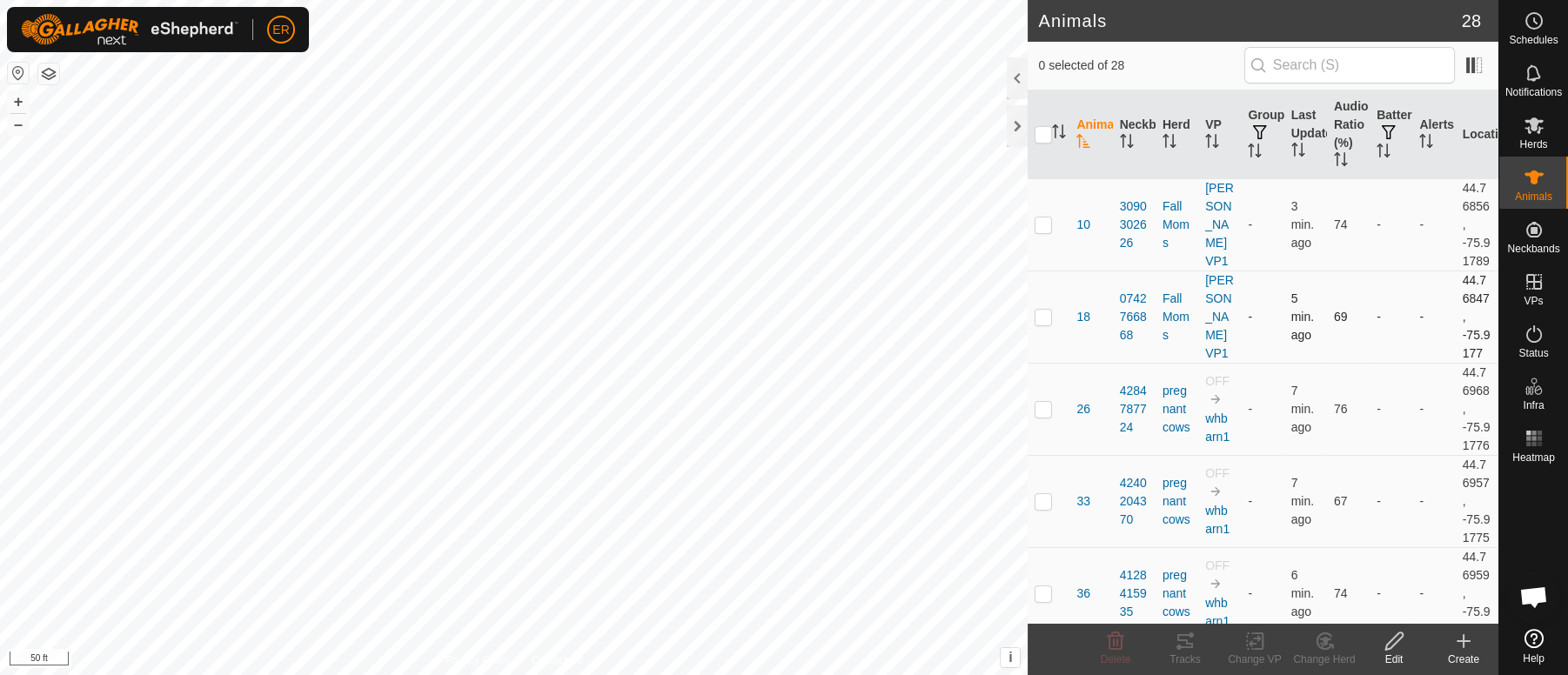
click at [1334, 363] on td "69" at bounding box center [1348, 316] width 43 height 92
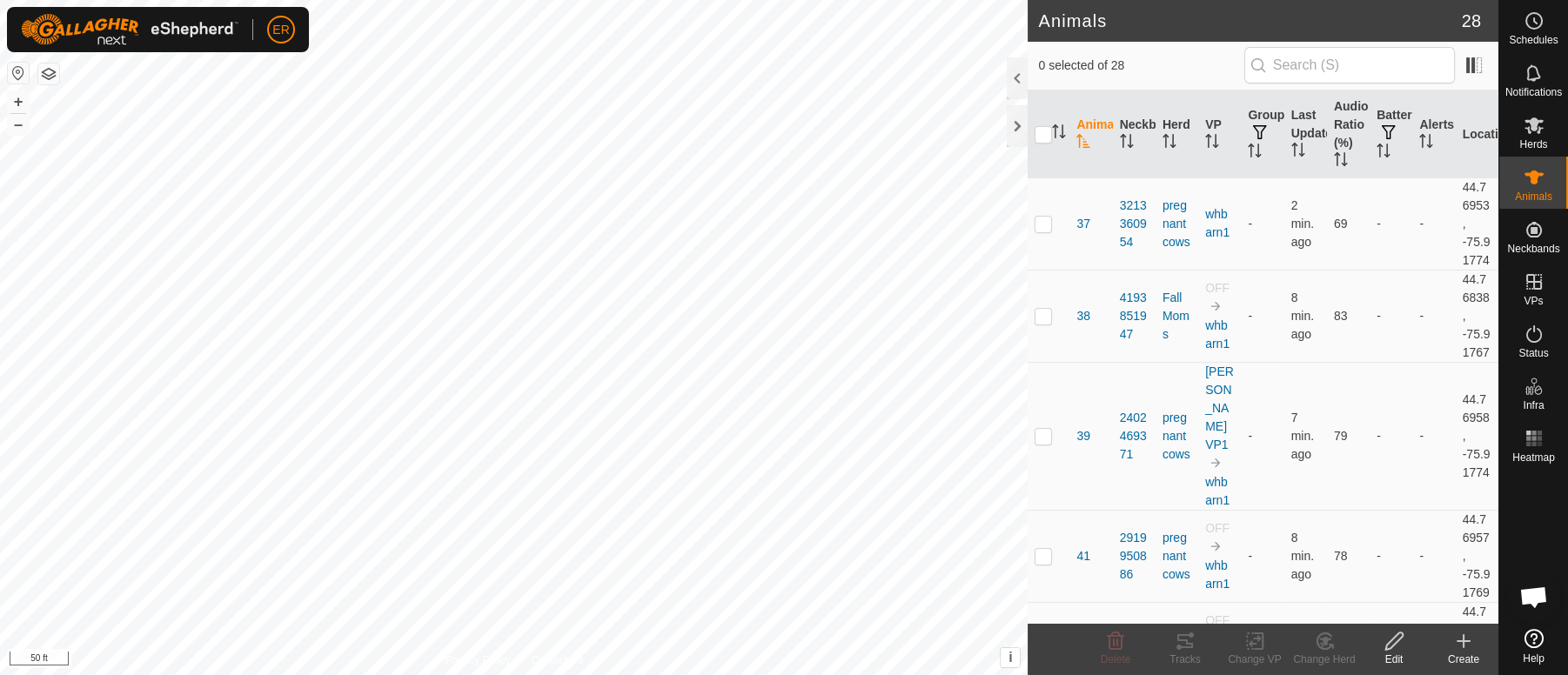
scroll to position [513, 0]
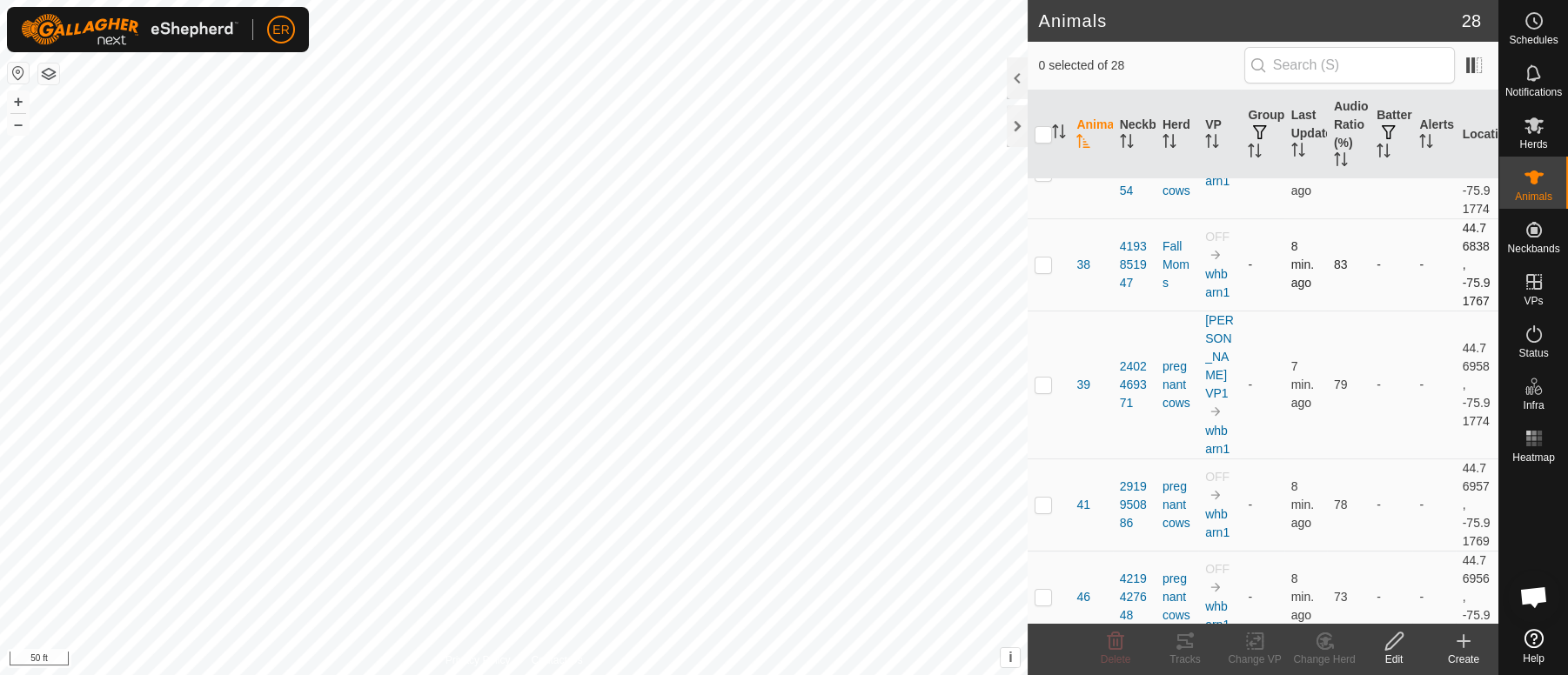
click at [1041, 271] on p-checkbox at bounding box center [1043, 264] width 17 height 14
click at [1041, 310] on td at bounding box center [1049, 264] width 42 height 92
checkbox input "false"
click at [1327, 550] on td "78" at bounding box center [1348, 504] width 43 height 92
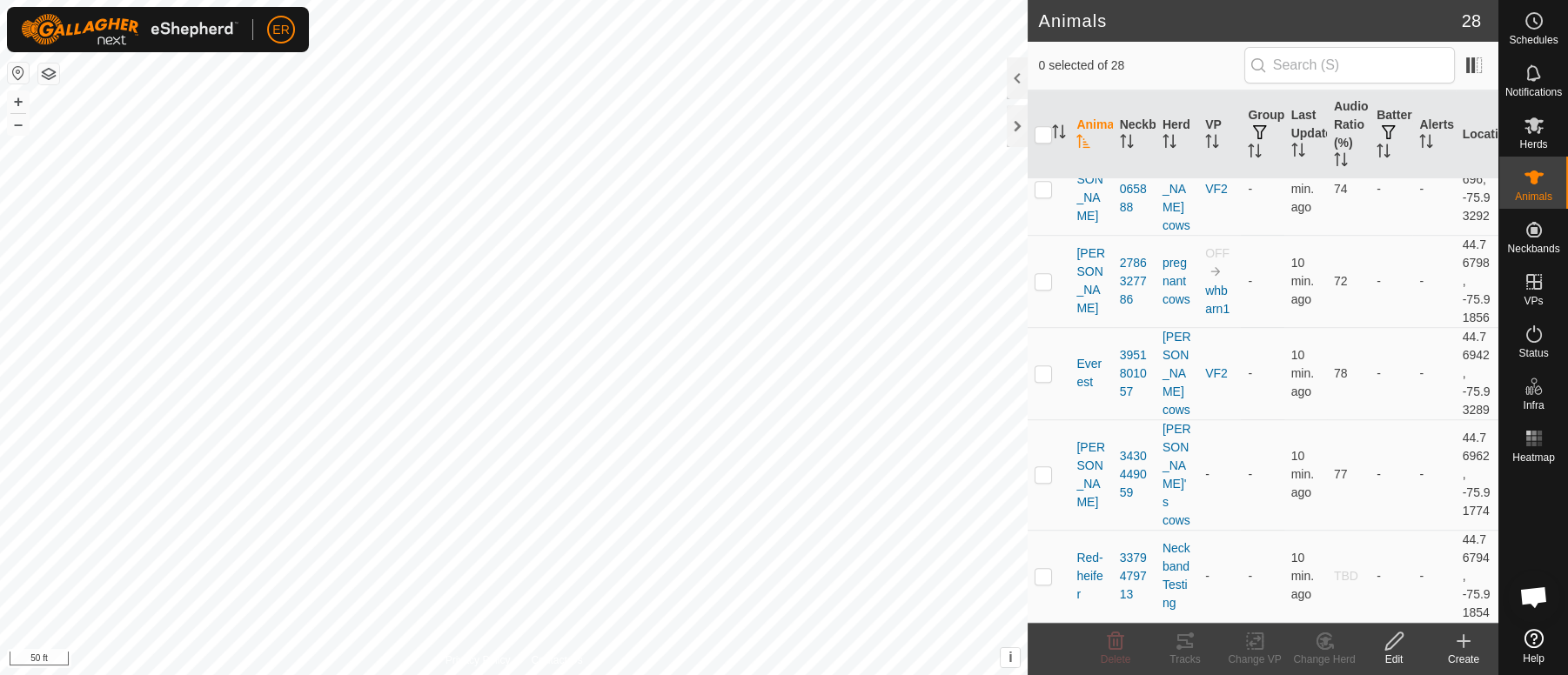
scroll to position [2631, 0]
click at [1045, 467] on p-checkbox at bounding box center [1043, 474] width 17 height 14
checkbox input "true"
click at [1256, 643] on icon at bounding box center [1255, 641] width 22 height 21
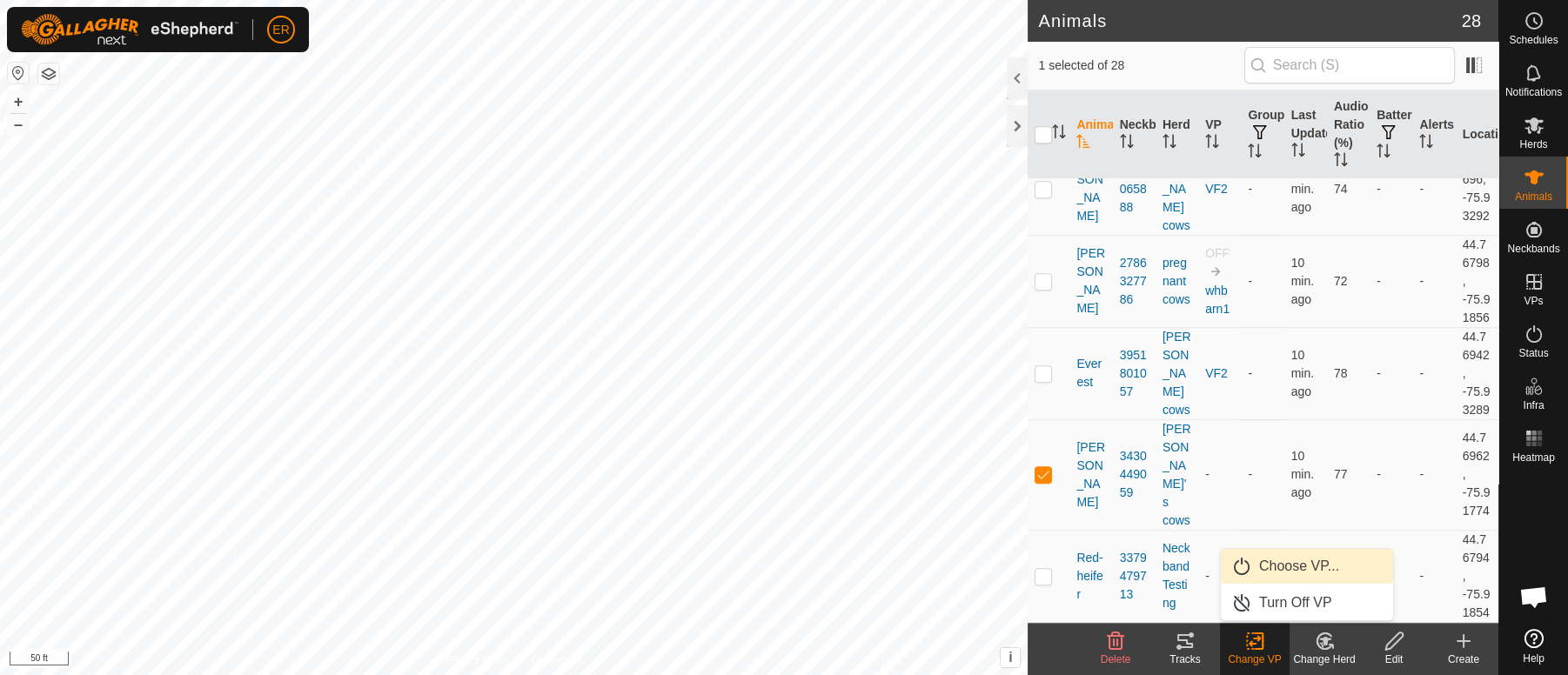
click at [1290, 566] on link "Choose VP..." at bounding box center [1307, 566] width 172 height 35
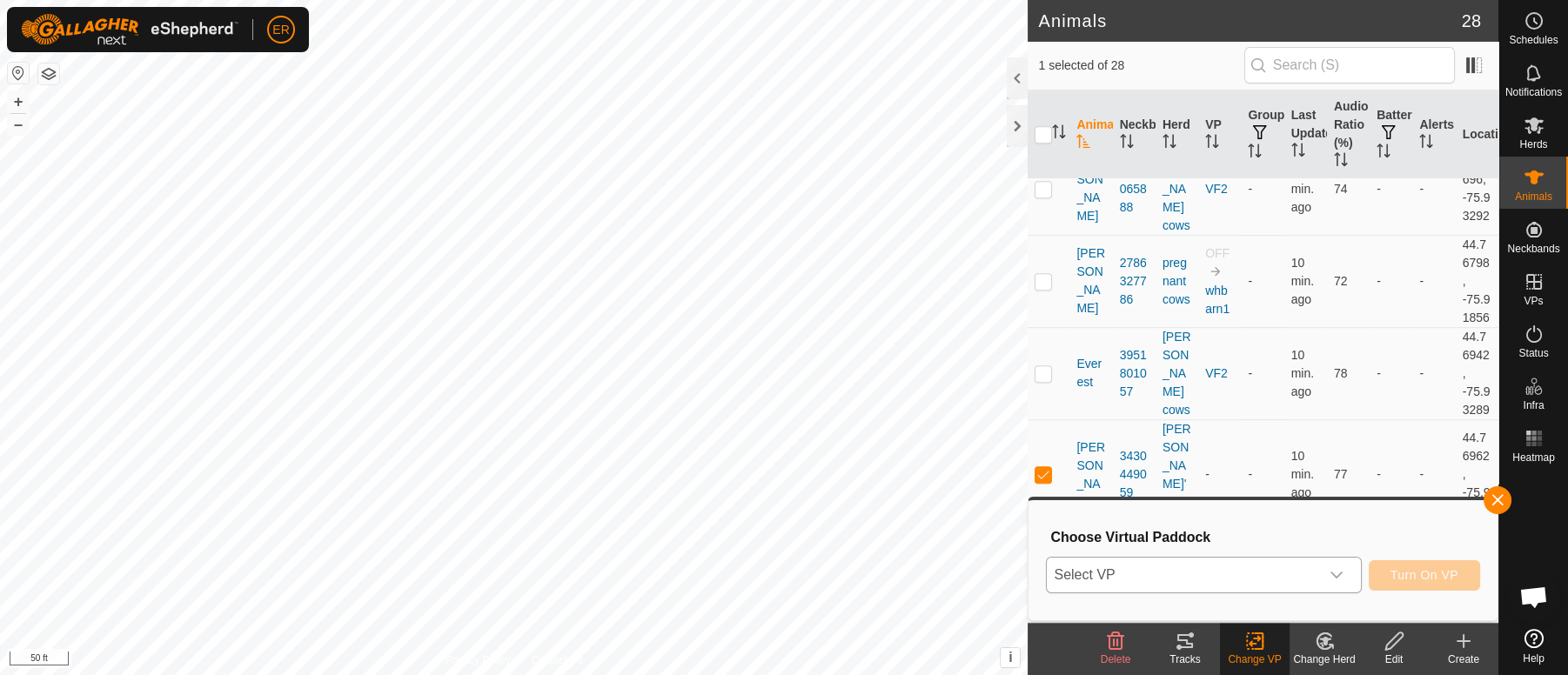
click at [1338, 576] on icon "dropdown trigger" at bounding box center [1337, 575] width 12 height 7
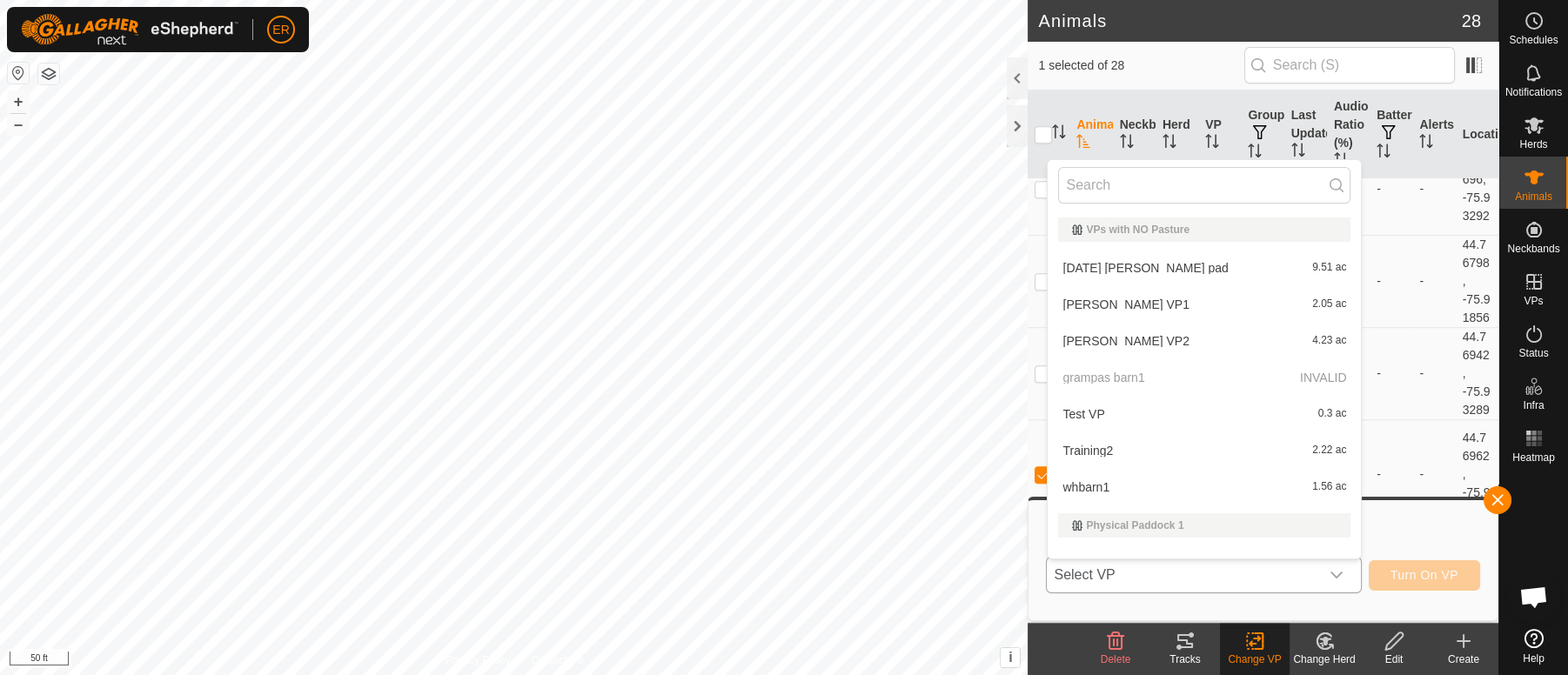
scroll to position [23, 0]
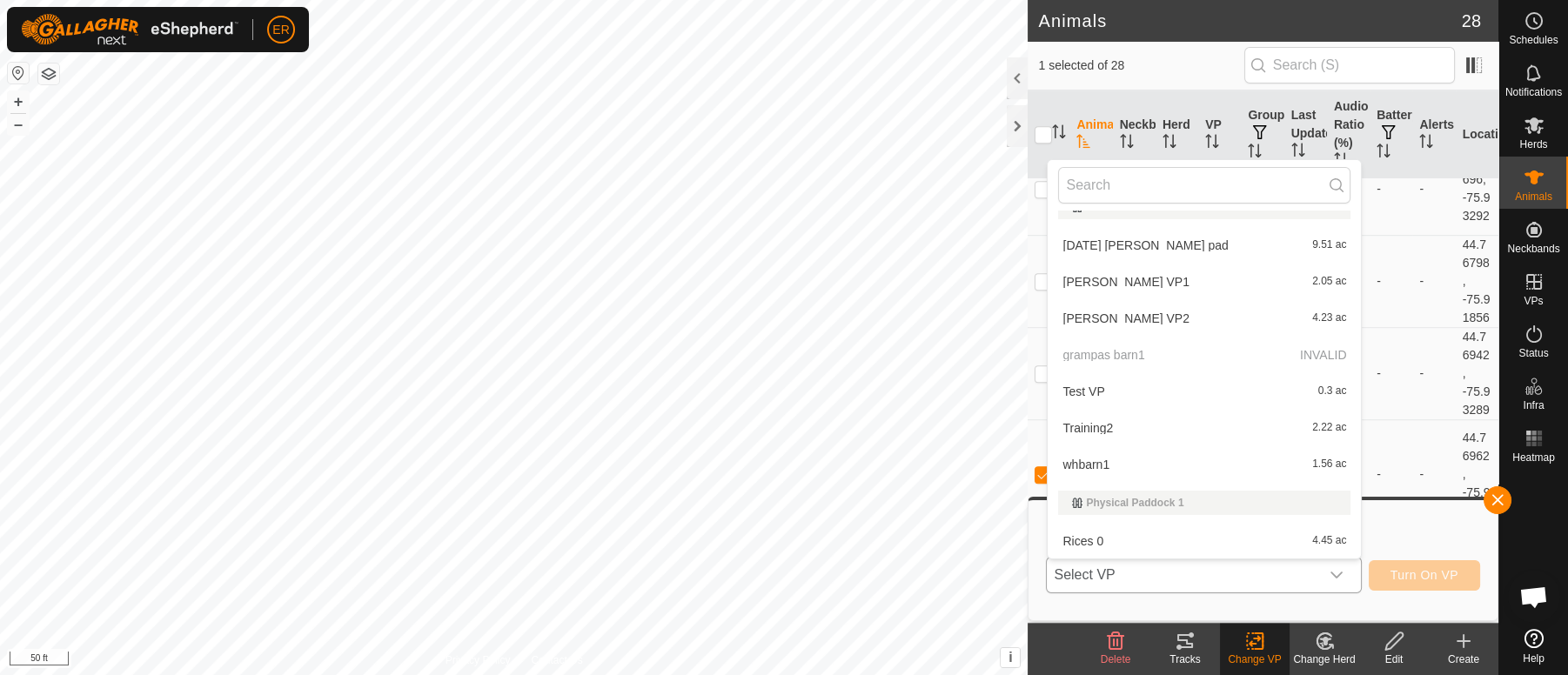
click at [1090, 468] on li "whbarn1 1.56 ac" at bounding box center [1204, 465] width 313 height 35
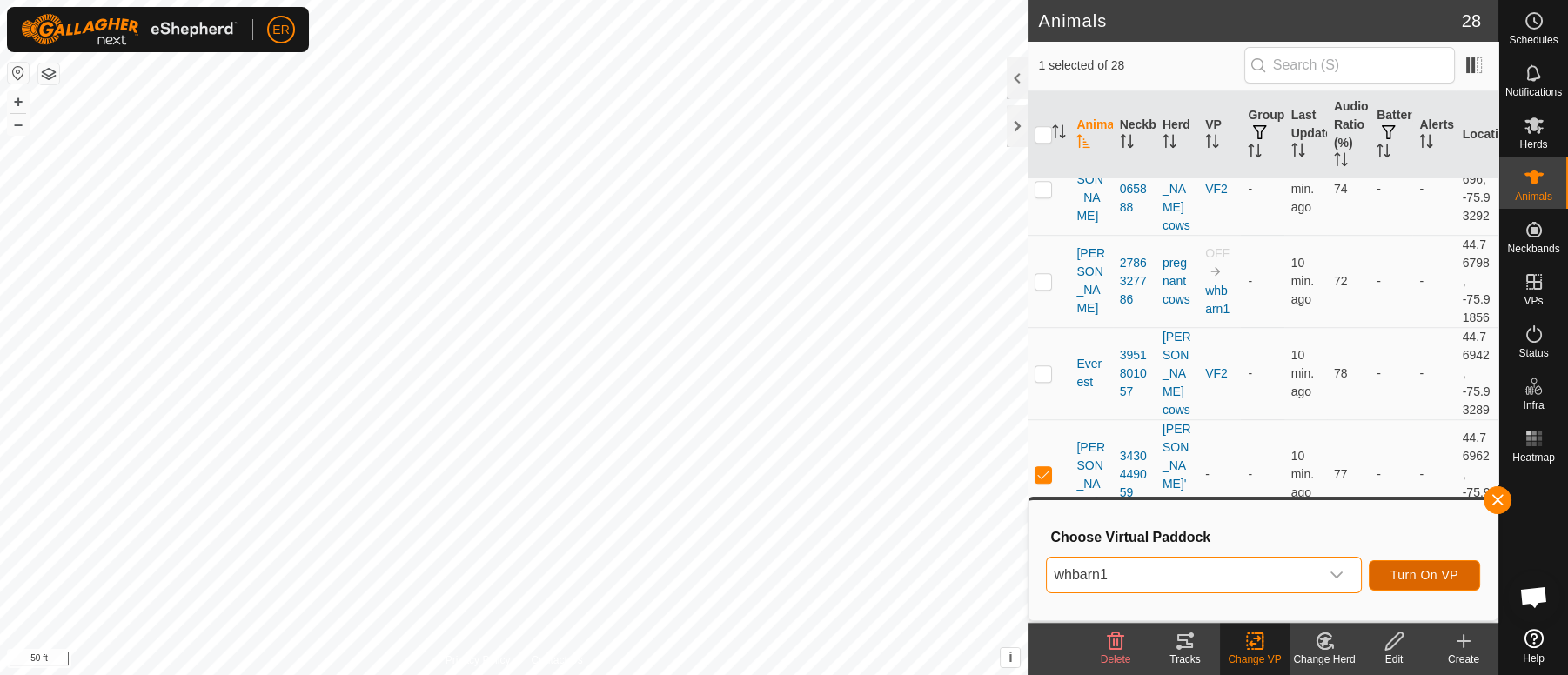
click at [1436, 575] on span "Turn On VP" at bounding box center [1424, 575] width 68 height 14
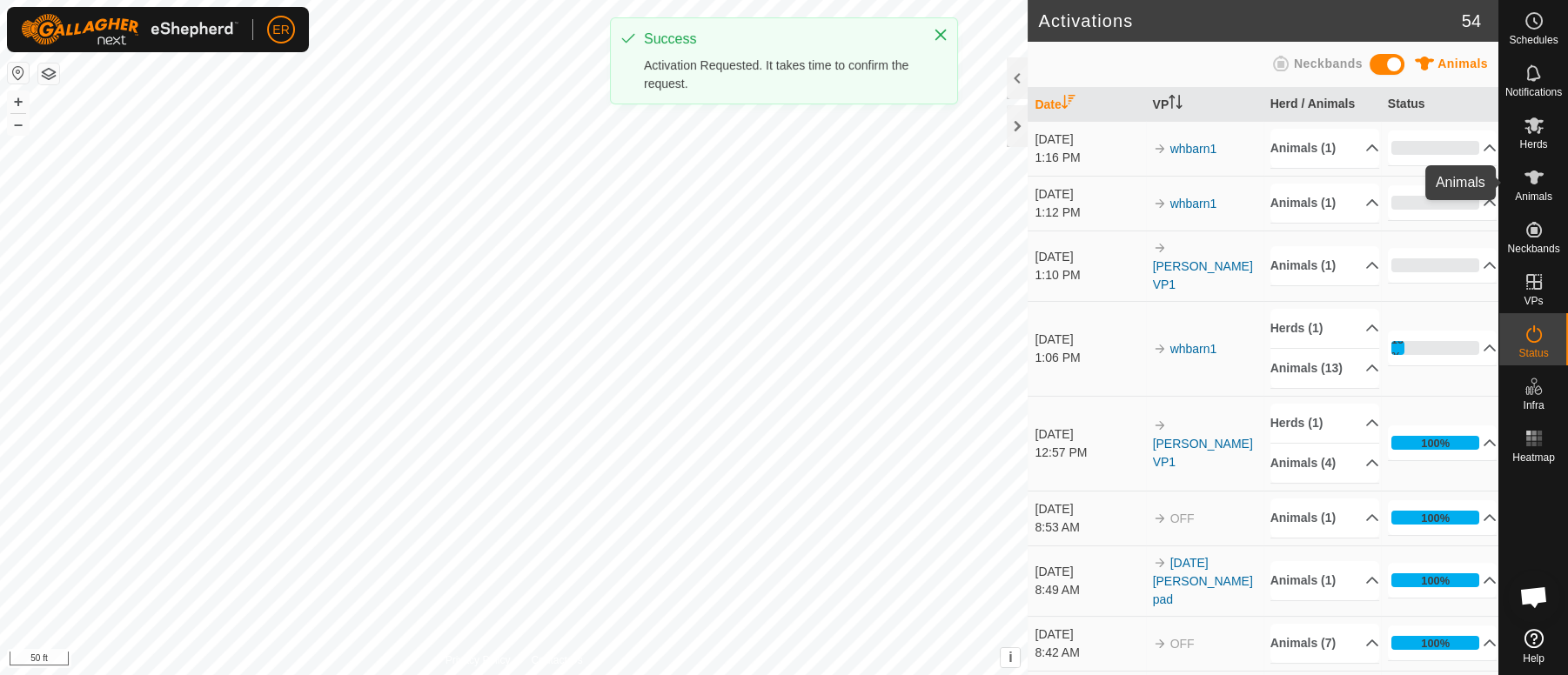
click at [1531, 175] on icon at bounding box center [1535, 177] width 19 height 14
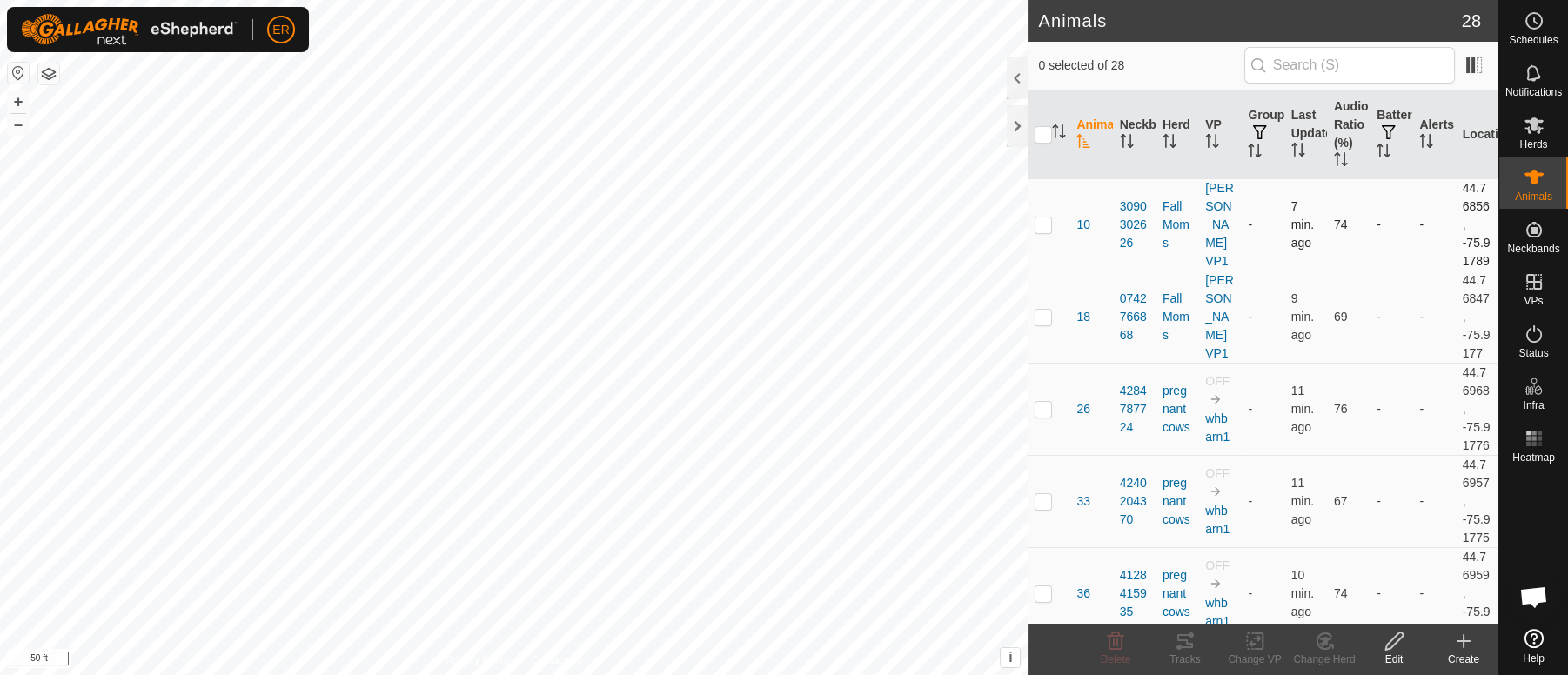
click at [1413, 259] on td "-" at bounding box center [1434, 224] width 43 height 92
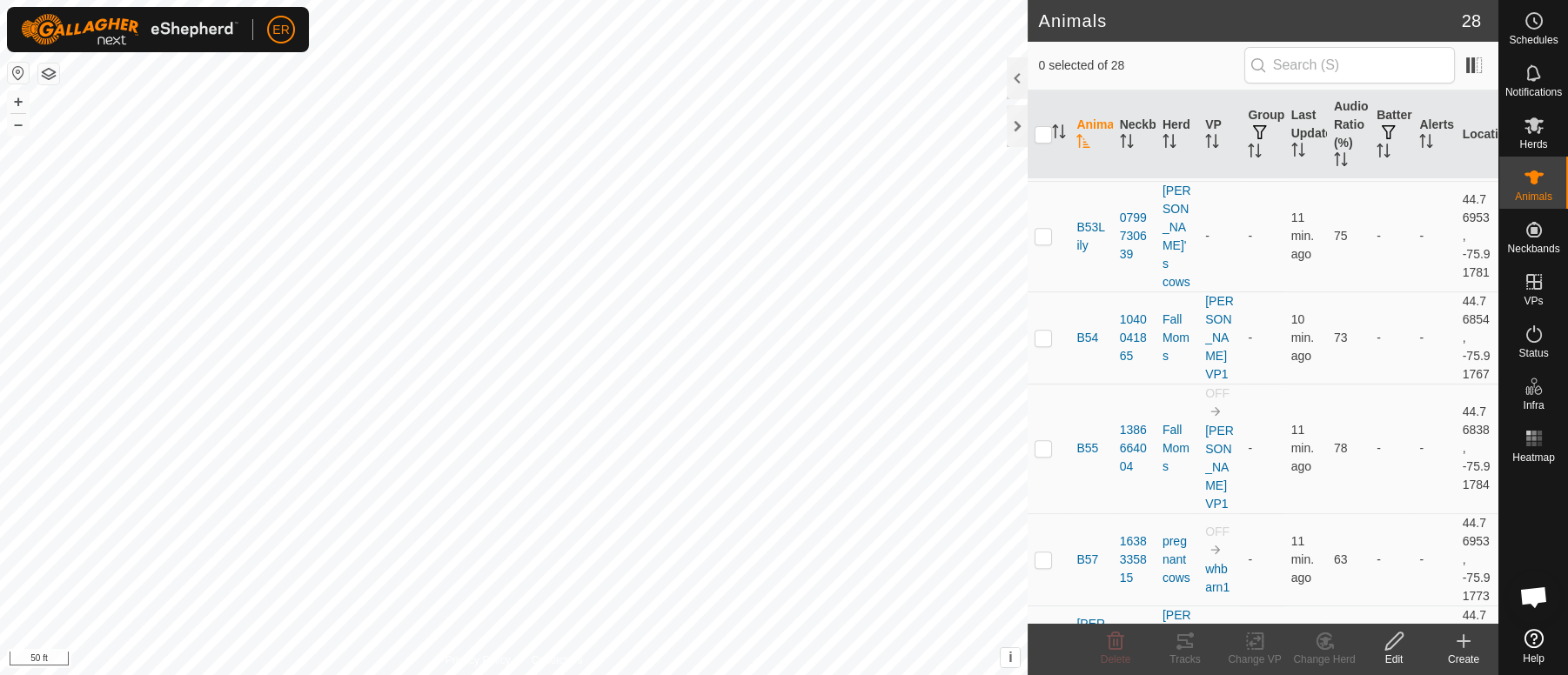
scroll to position [1438, 0]
click at [1044, 241] on p-checkbox at bounding box center [1043, 233] width 17 height 14
checkbox input "true"
click at [1253, 641] on icon at bounding box center [1255, 641] width 22 height 21
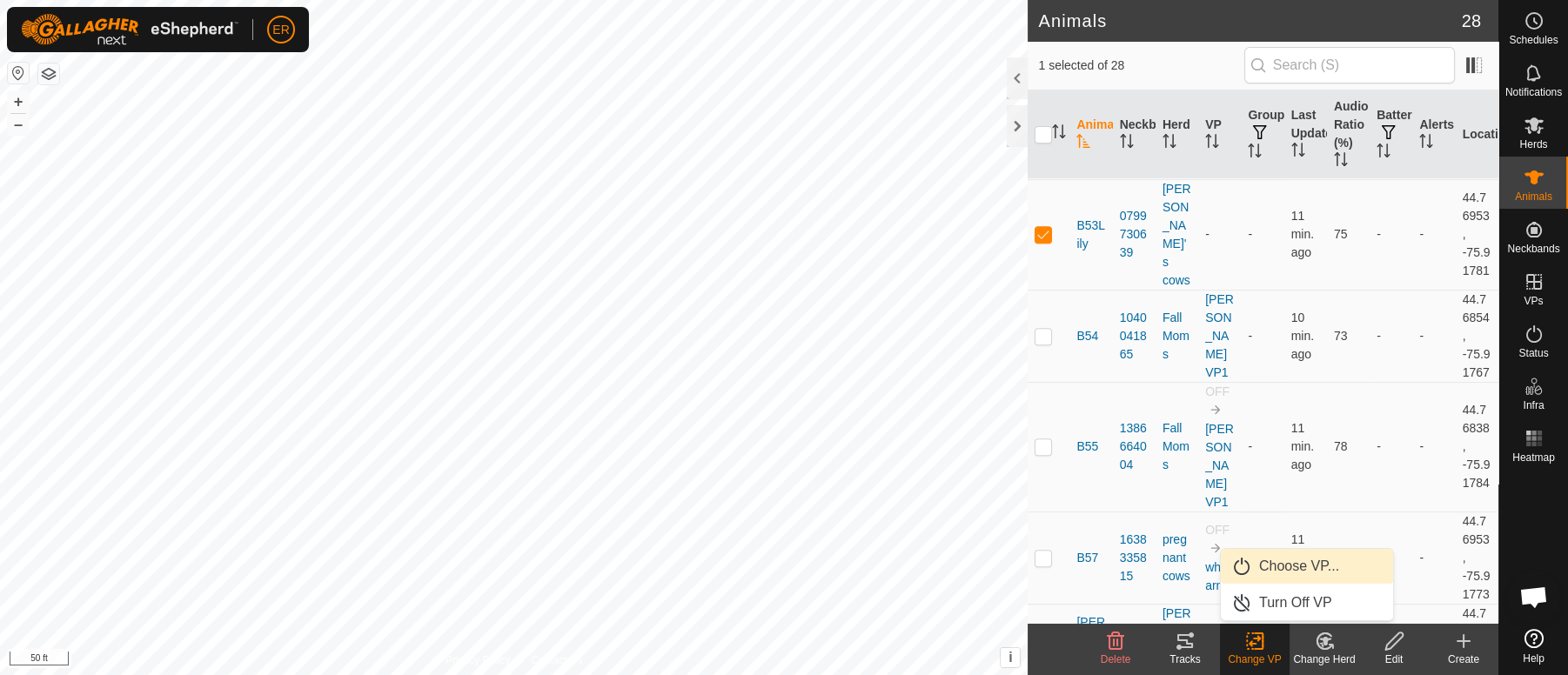
click at [1284, 567] on link "Choose VP..." at bounding box center [1307, 566] width 172 height 35
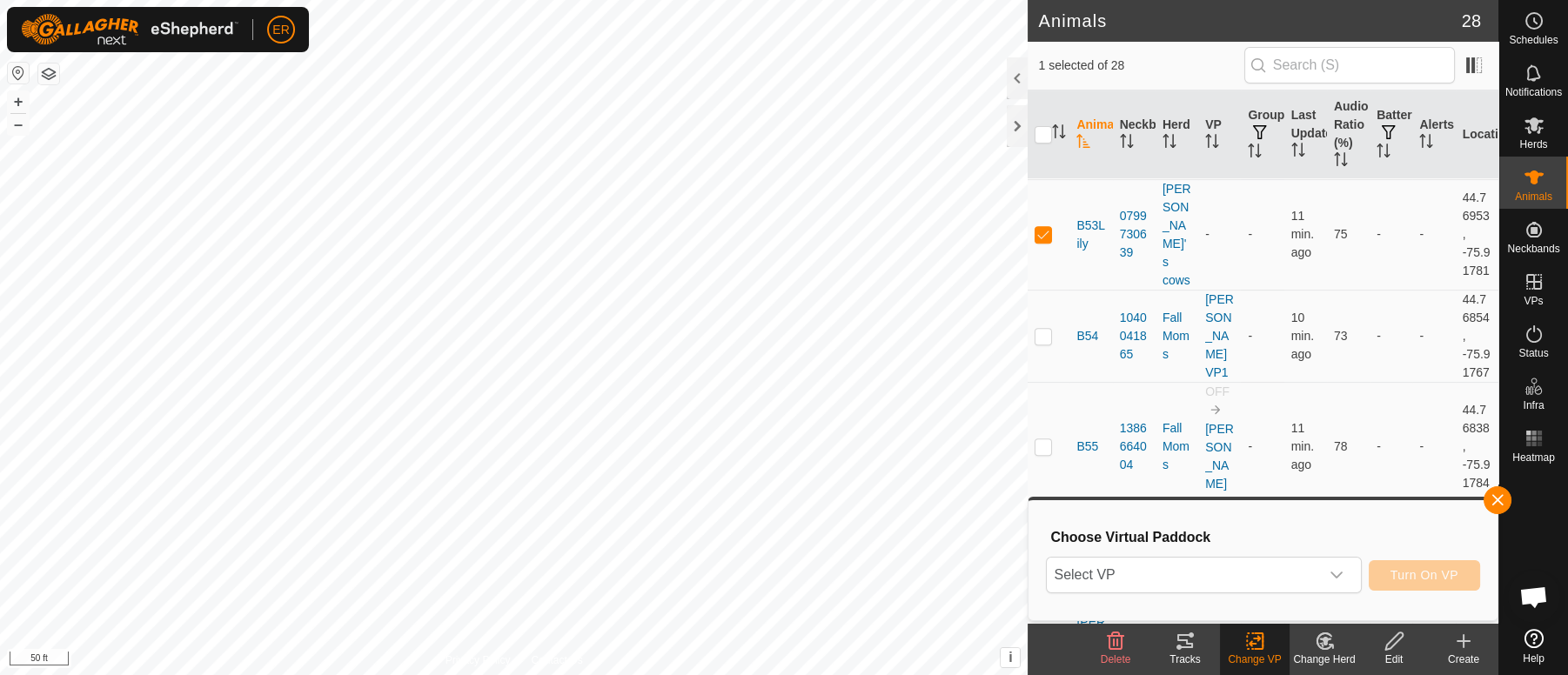
click at [1253, 641] on icon at bounding box center [1255, 641] width 22 height 21
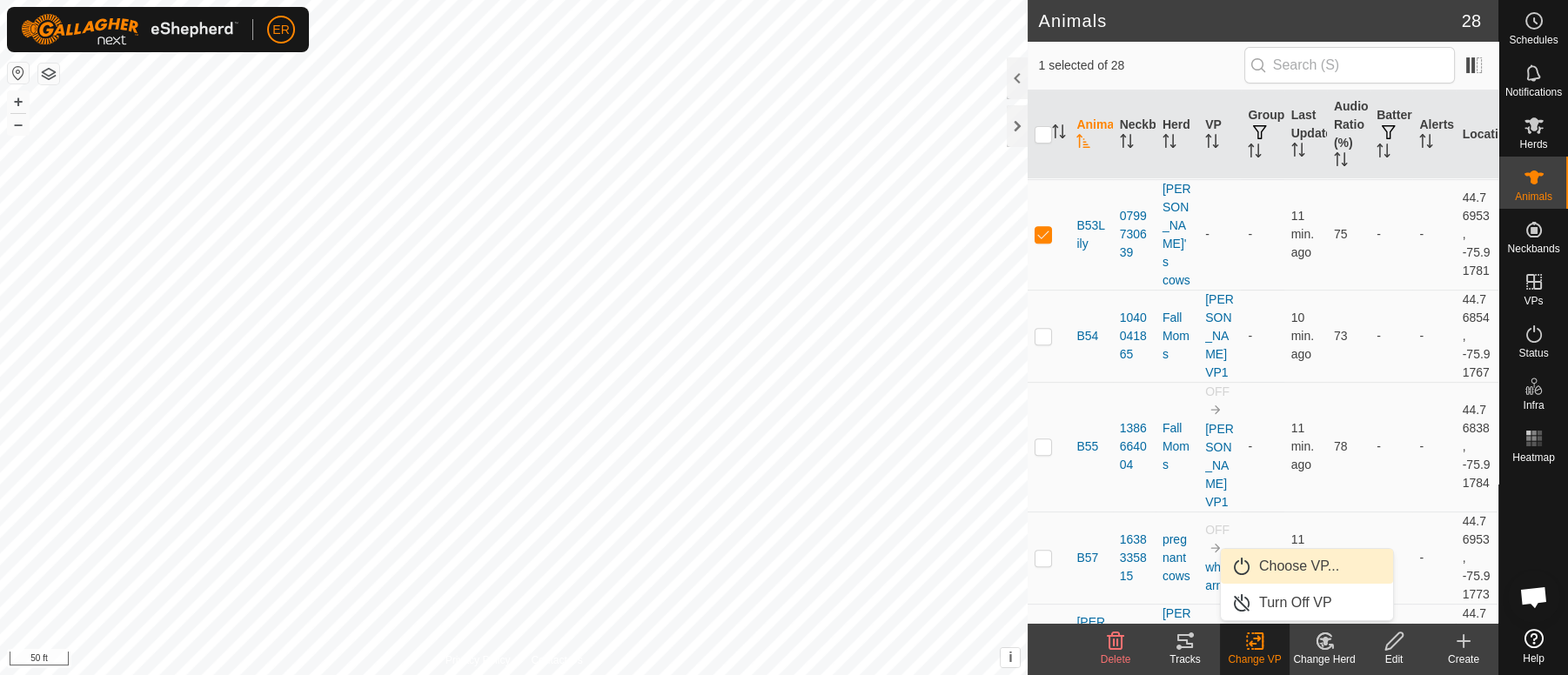
click at [1269, 558] on link "Choose VP..." at bounding box center [1307, 566] width 172 height 35
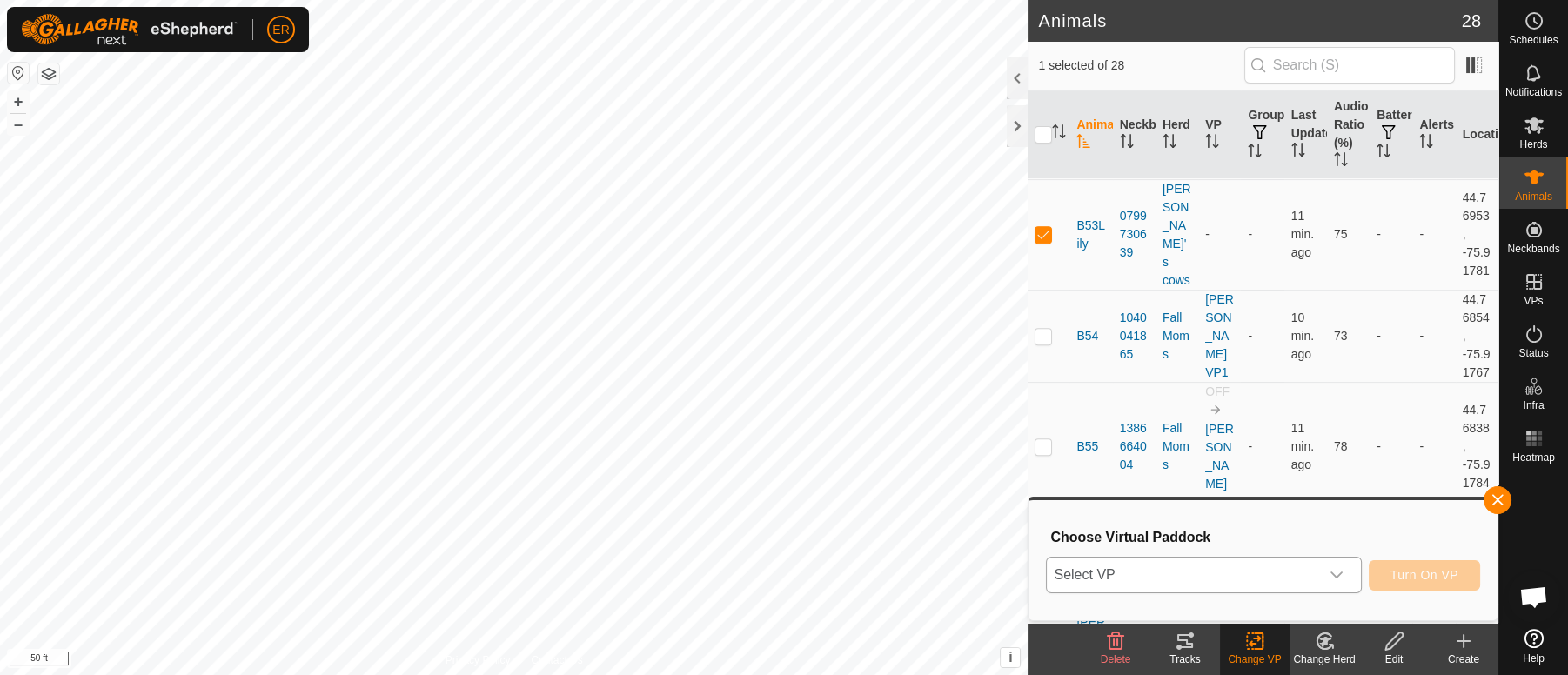
click at [1332, 569] on icon "dropdown trigger" at bounding box center [1337, 575] width 14 height 14
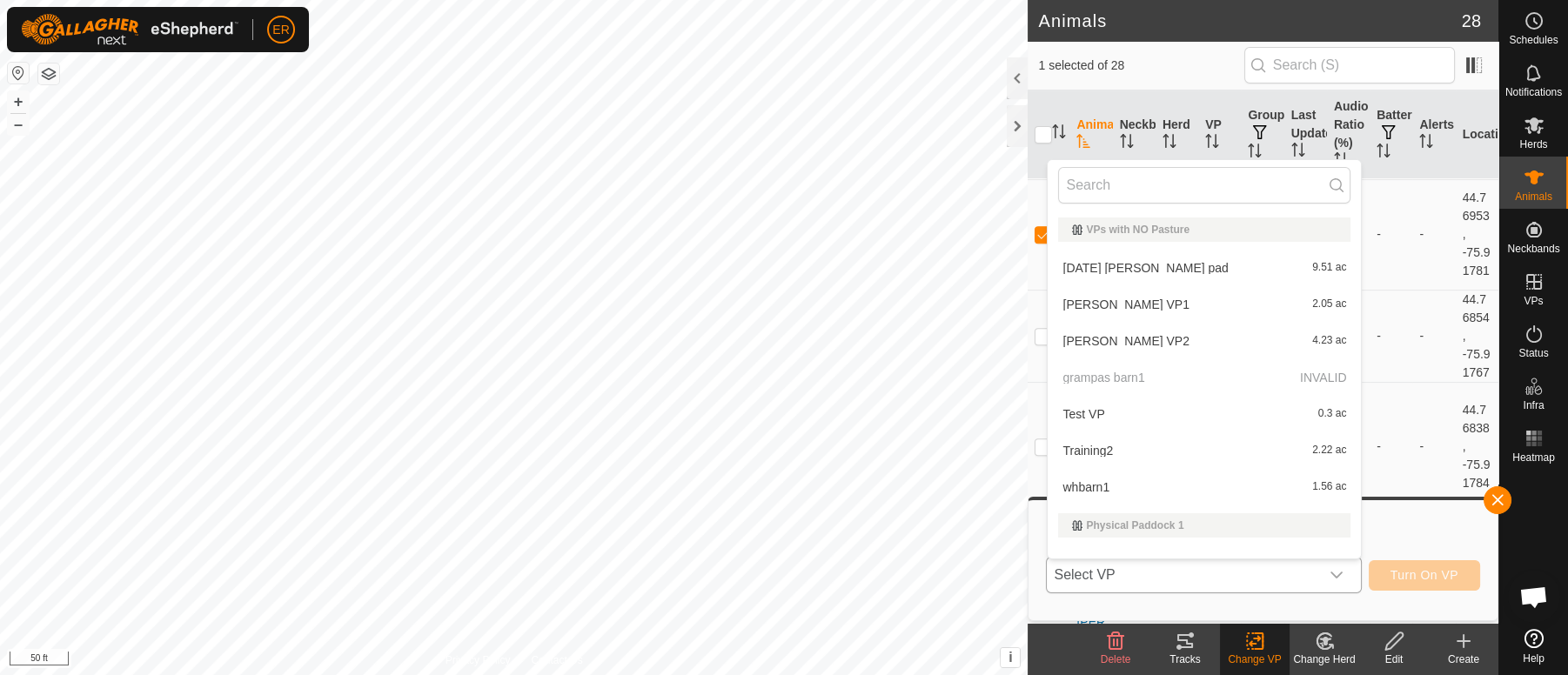
scroll to position [23, 0]
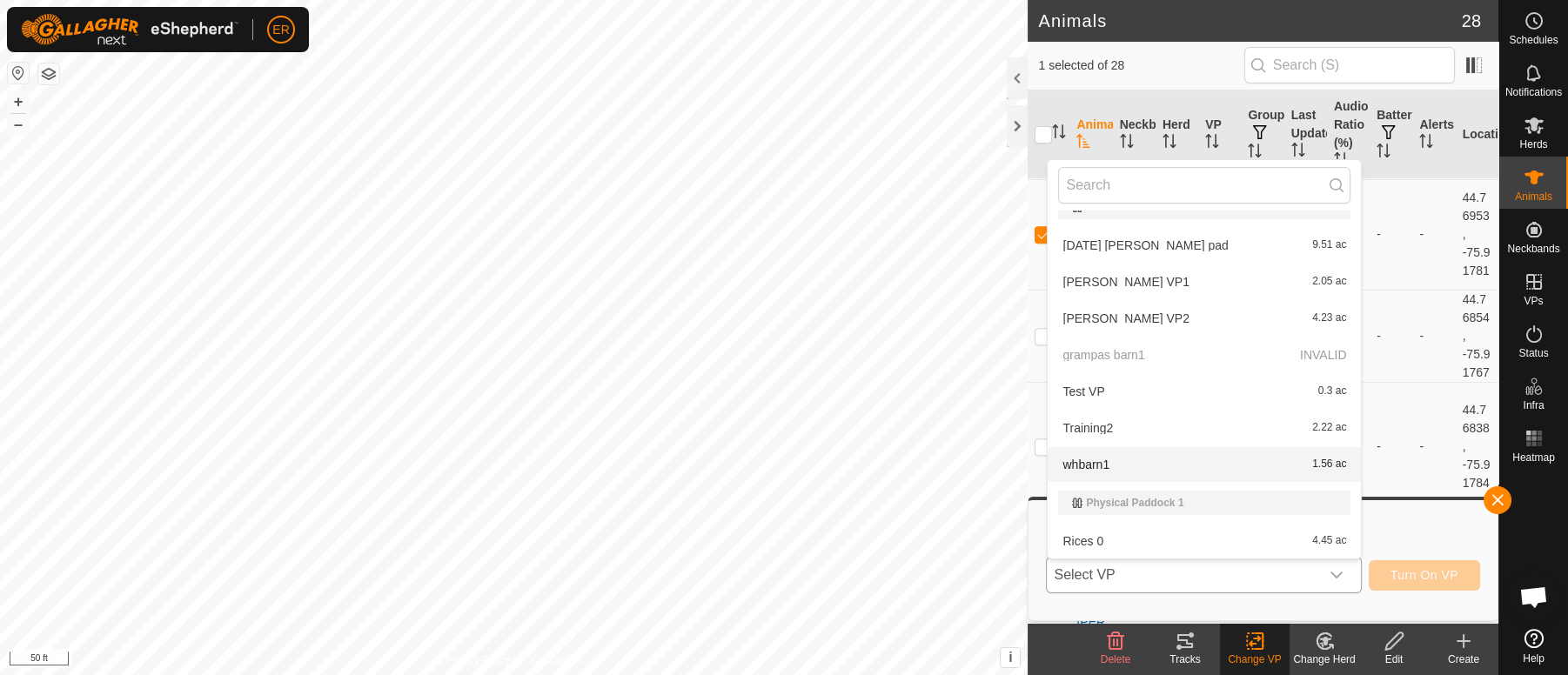
click at [1091, 465] on li "whbarn1 1.56 ac" at bounding box center [1204, 465] width 313 height 35
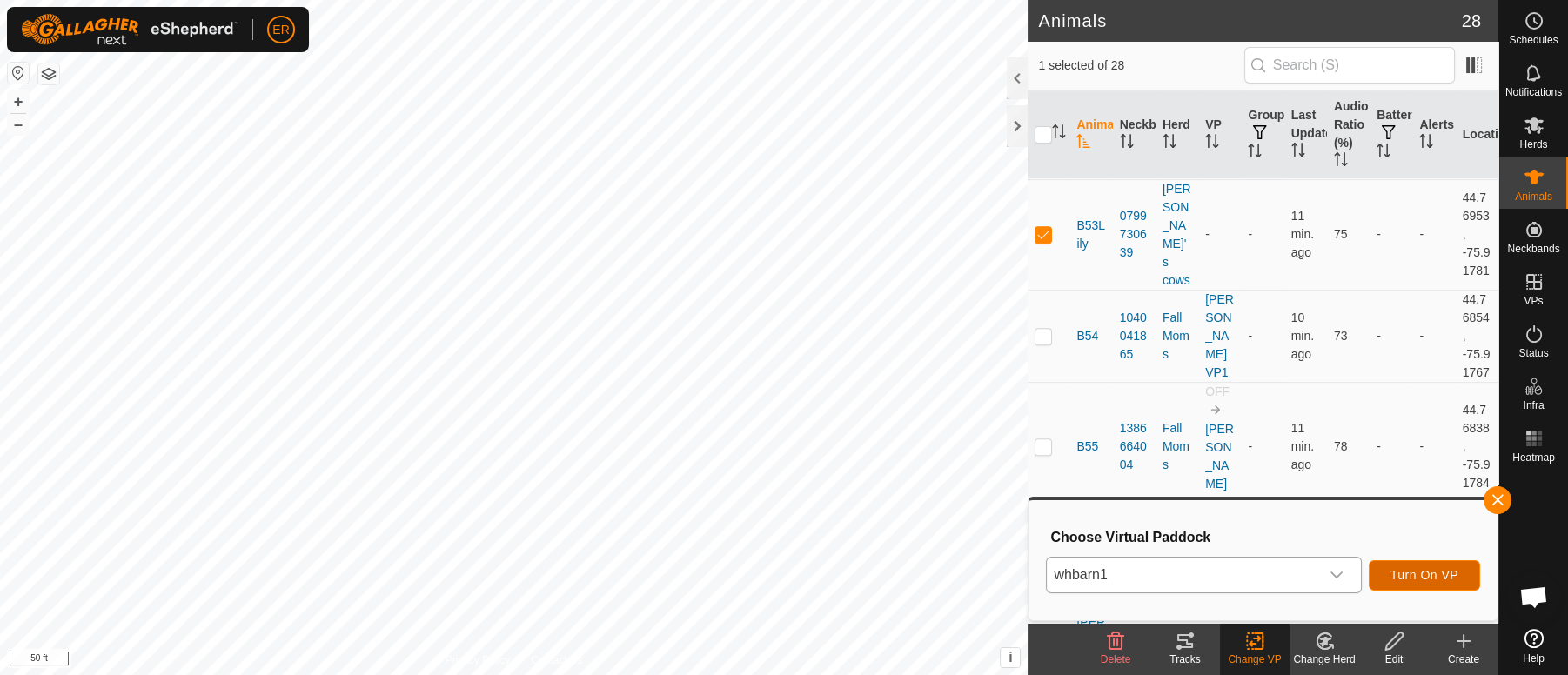
click at [1401, 566] on button "Turn On VP" at bounding box center [1424, 575] width 111 height 30
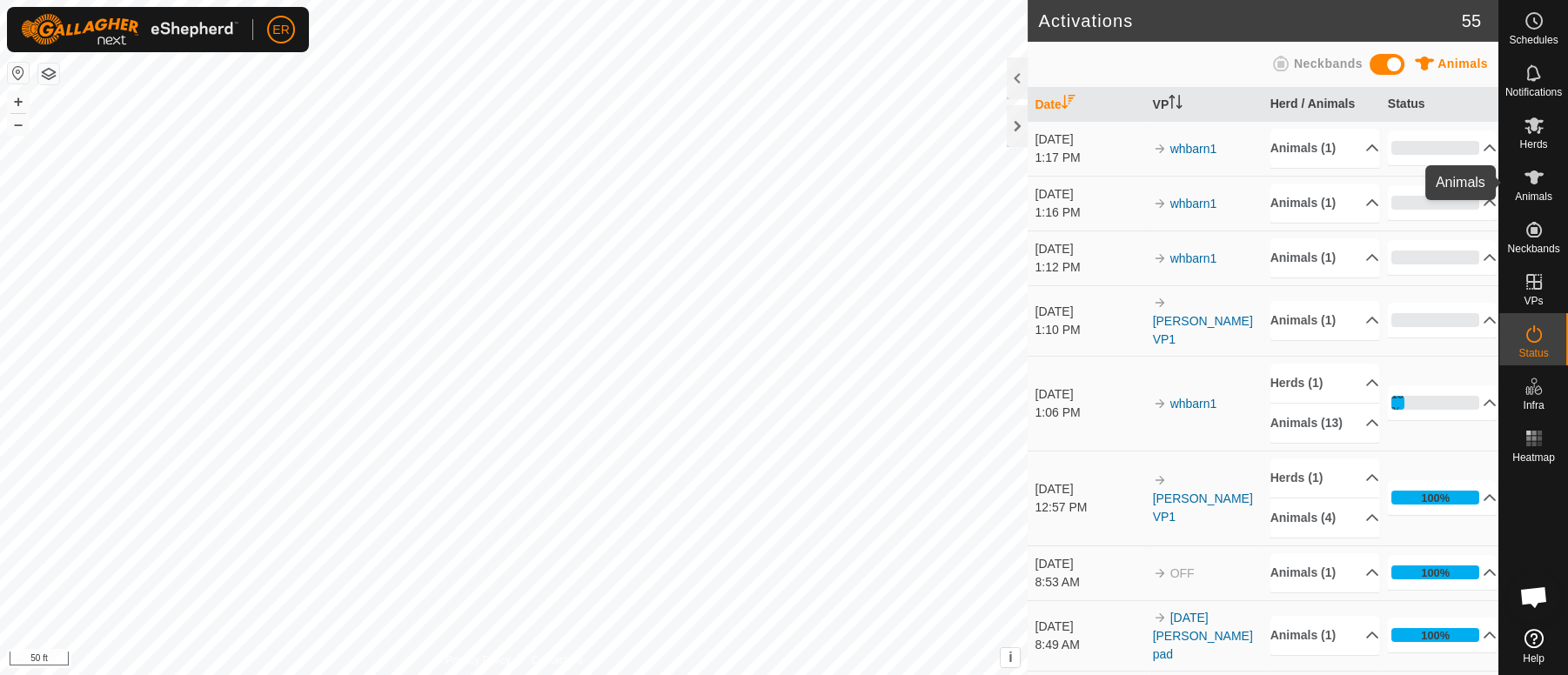
click at [1540, 187] on icon at bounding box center [1535, 177] width 21 height 21
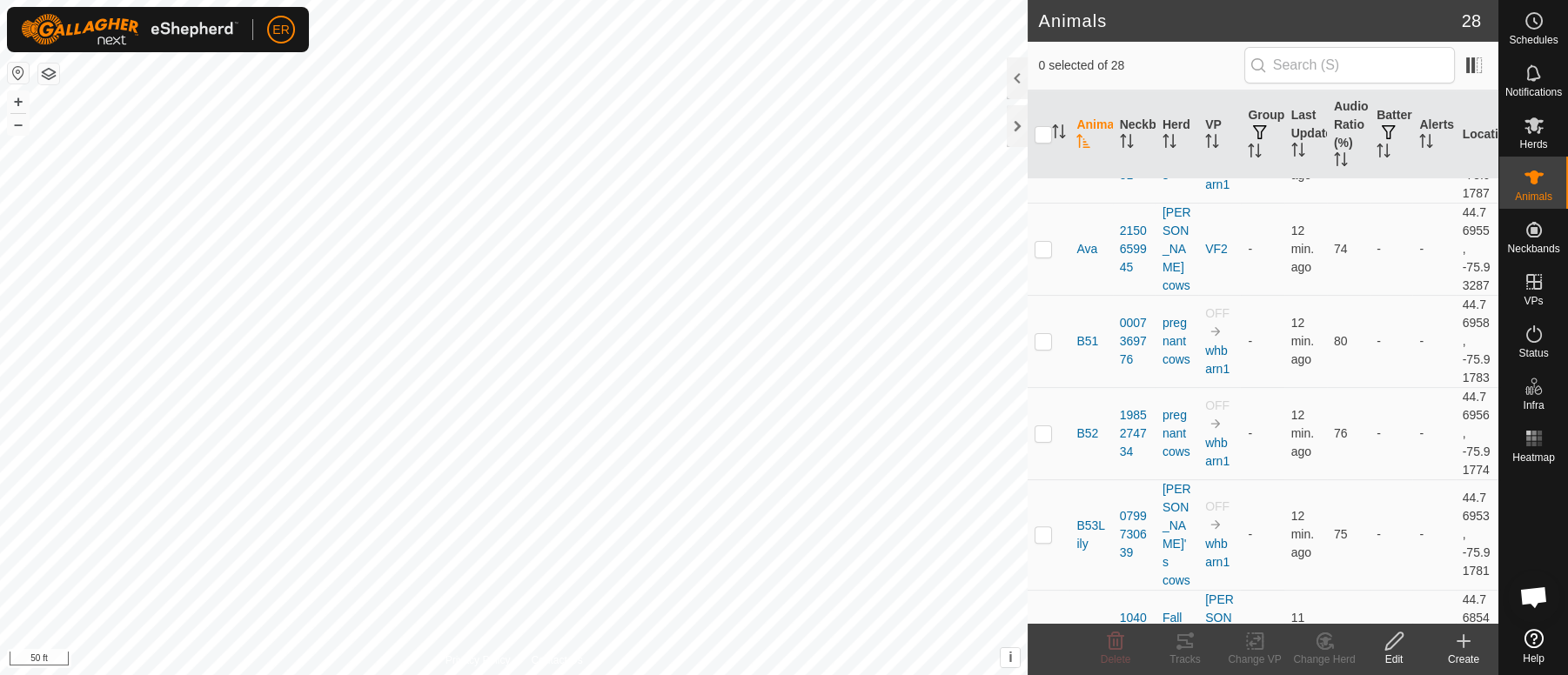
scroll to position [1101, 0]
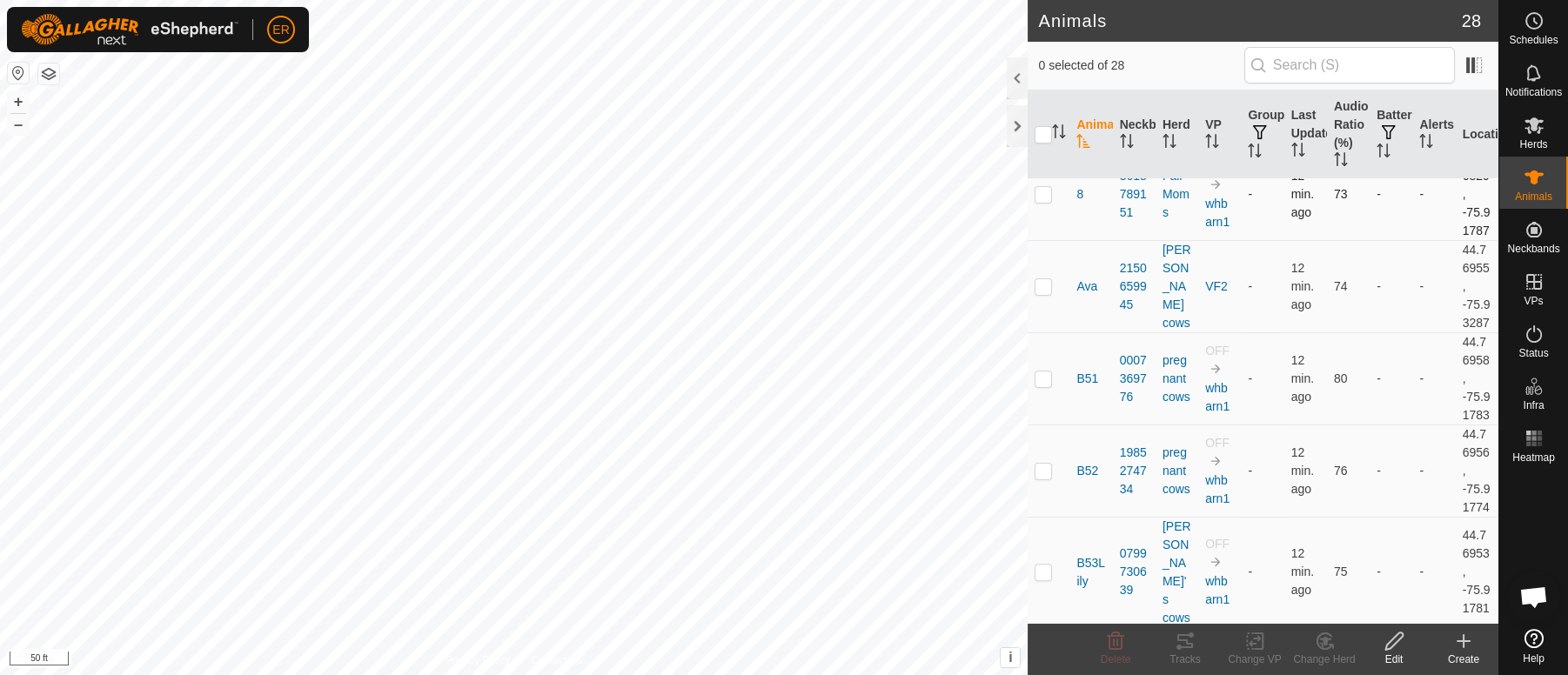
click at [1041, 201] on p-checkbox at bounding box center [1043, 193] width 17 height 14
checkbox input "true"
click at [1259, 642] on icon at bounding box center [1255, 641] width 22 height 21
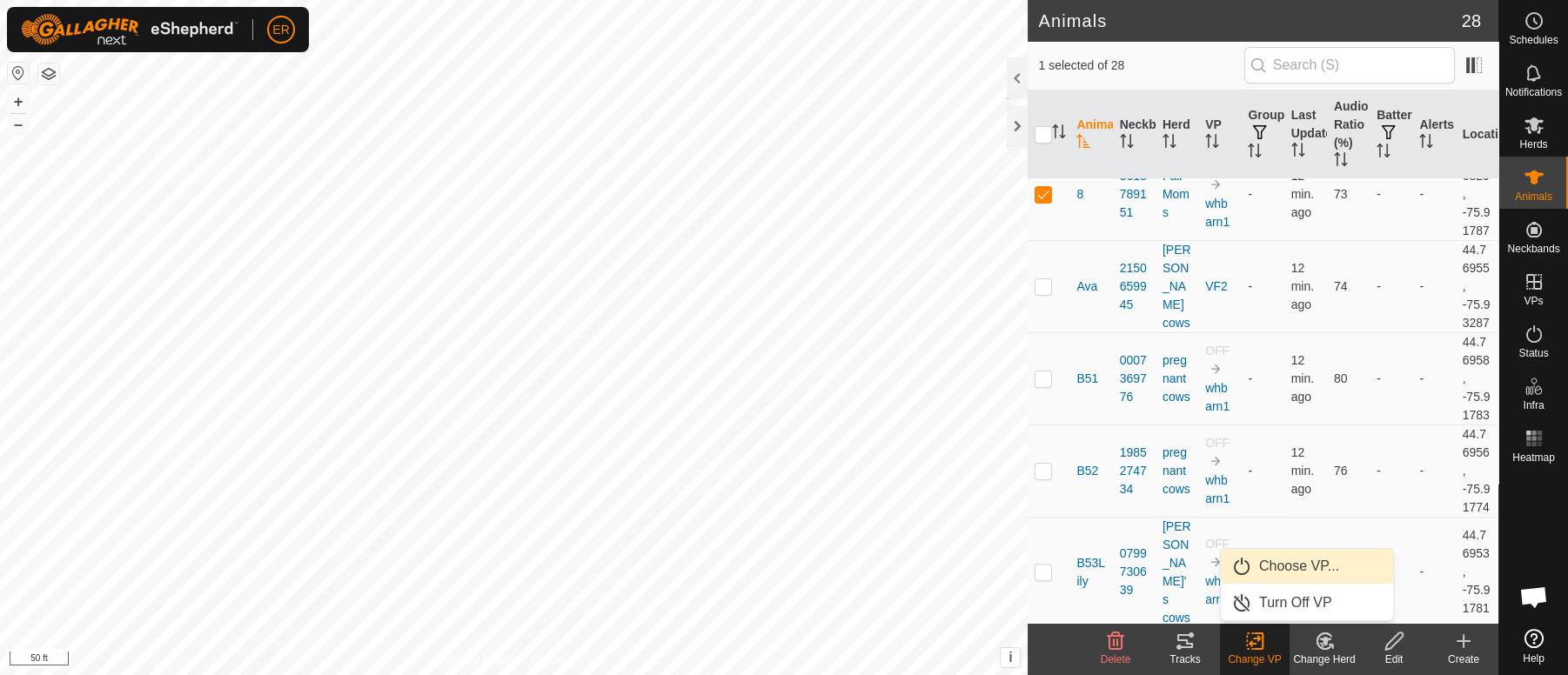
click at [1284, 566] on link "Choose VP..." at bounding box center [1307, 566] width 172 height 35
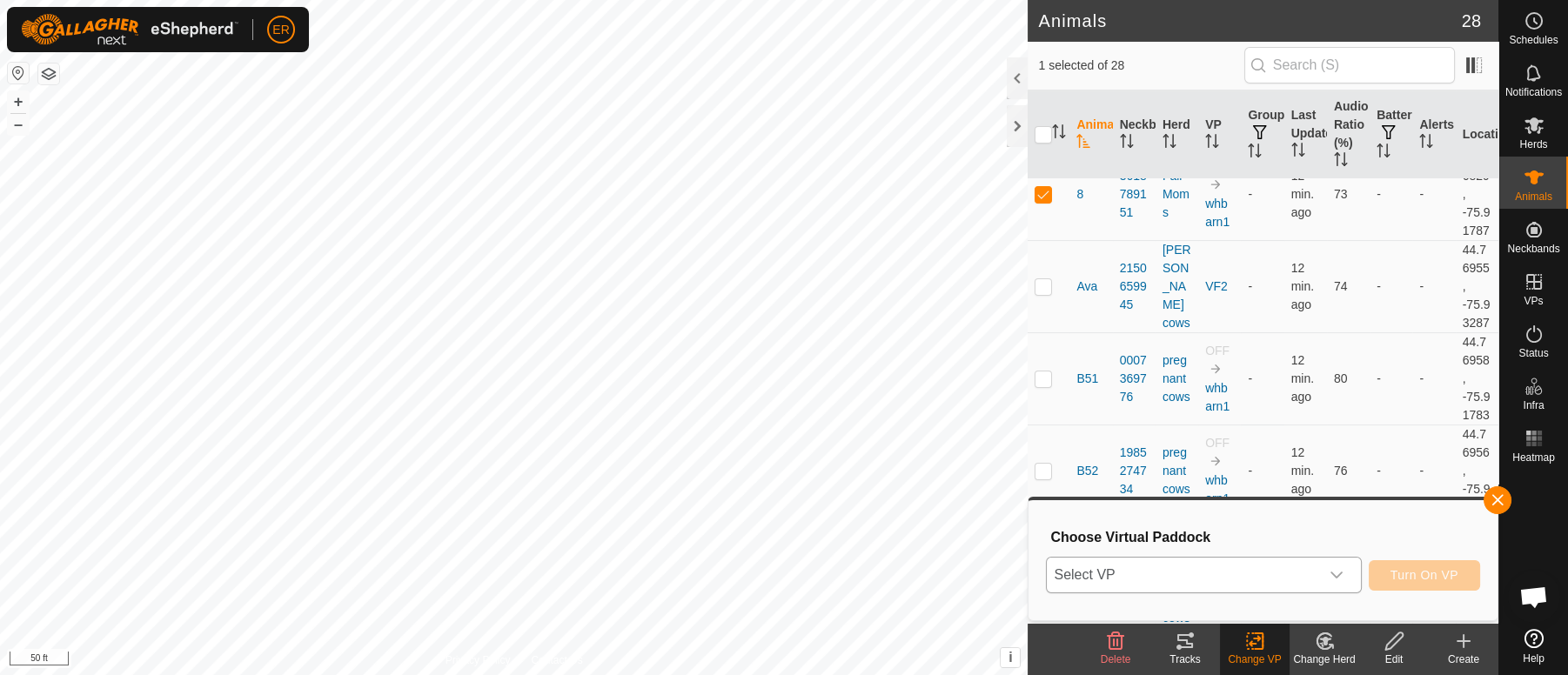
click at [1337, 573] on icon "dropdown trigger" at bounding box center [1337, 575] width 14 height 14
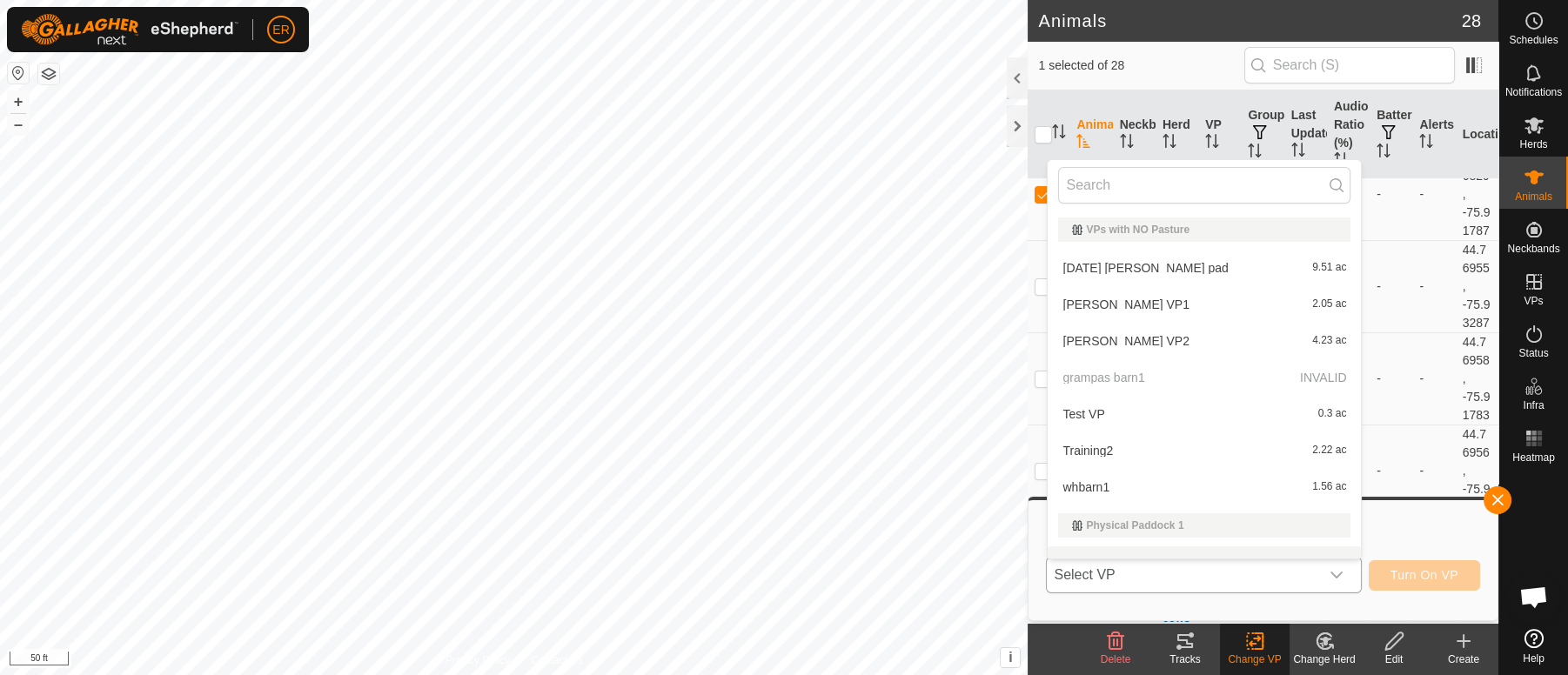
scroll to position [23, 0]
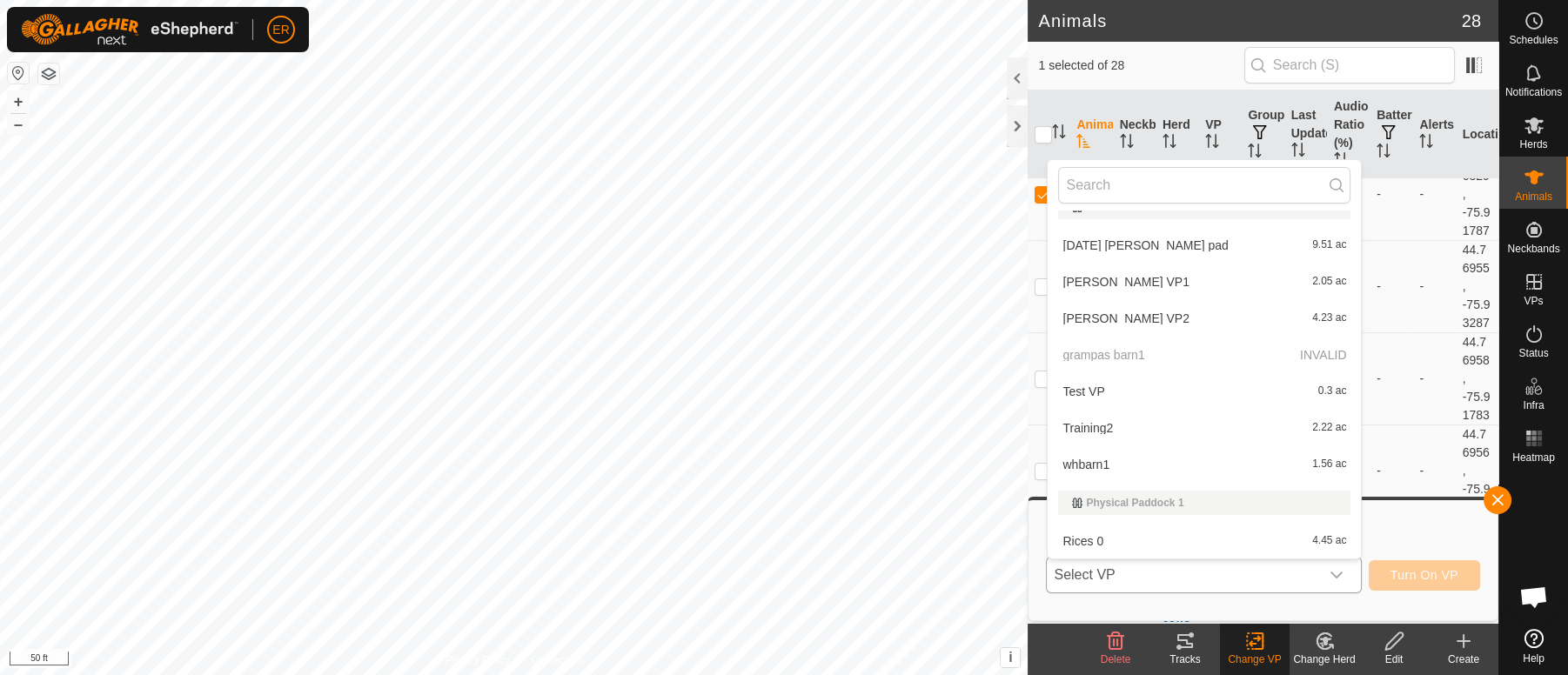
click at [1083, 280] on li "[PERSON_NAME] VP1 2.05 ac" at bounding box center [1204, 282] width 313 height 35
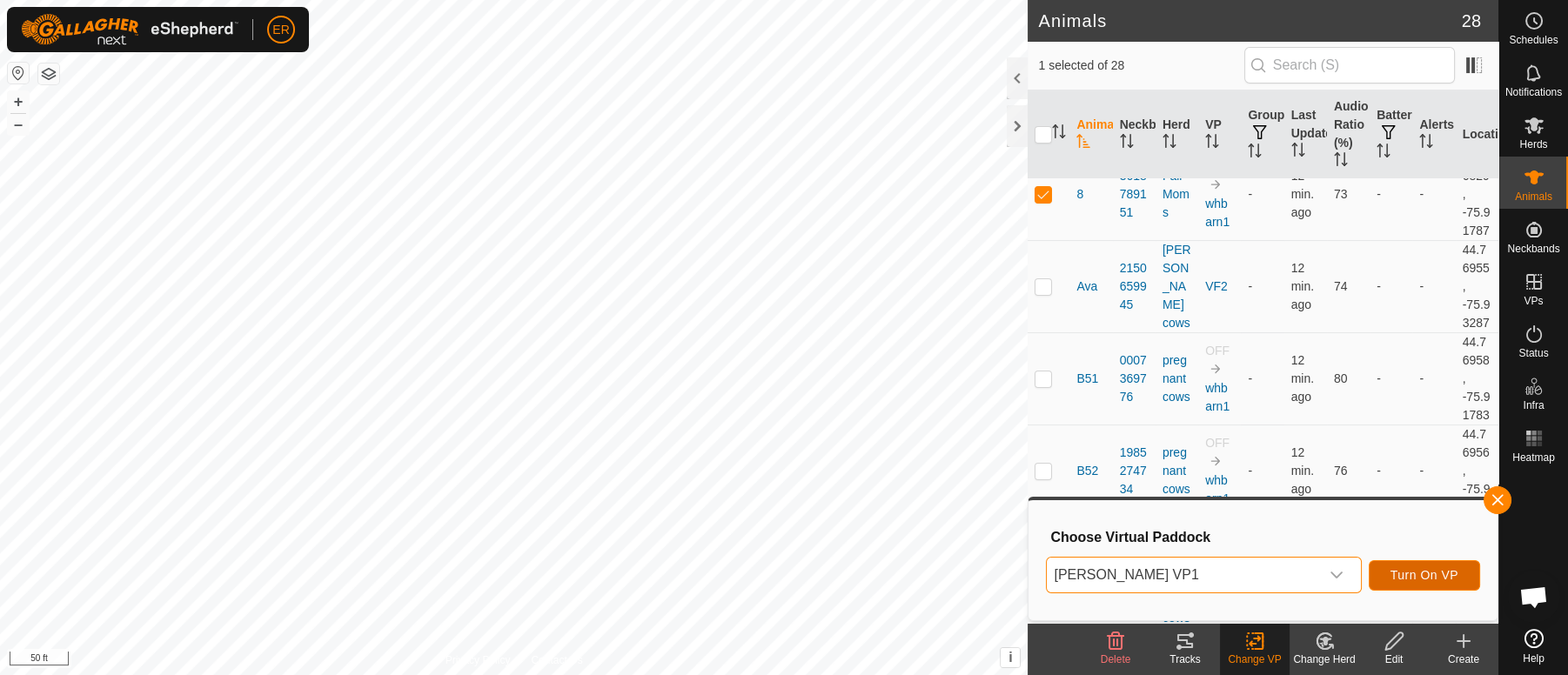
click at [1391, 579] on span "Turn On VP" at bounding box center [1424, 575] width 68 height 14
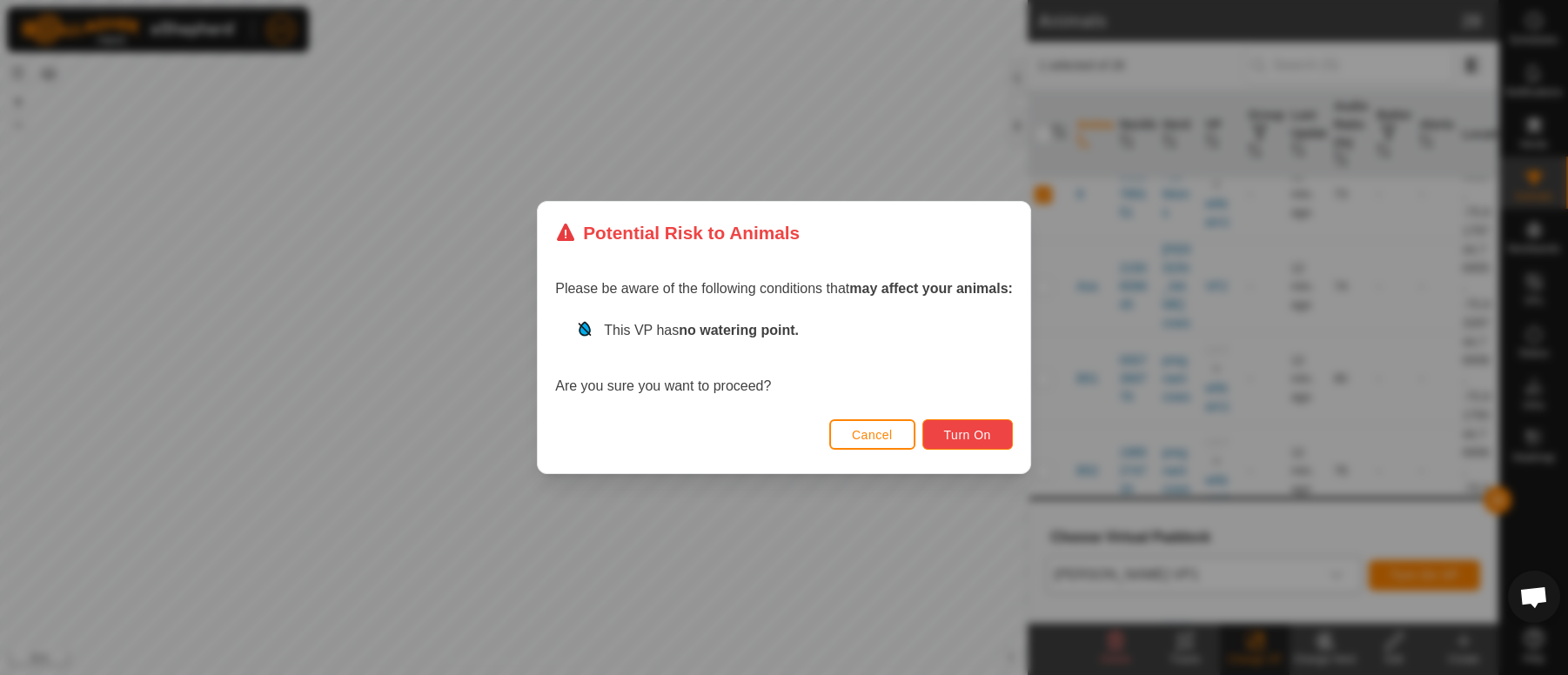
click at [983, 427] on button "Turn On" at bounding box center [967, 434] width 90 height 30
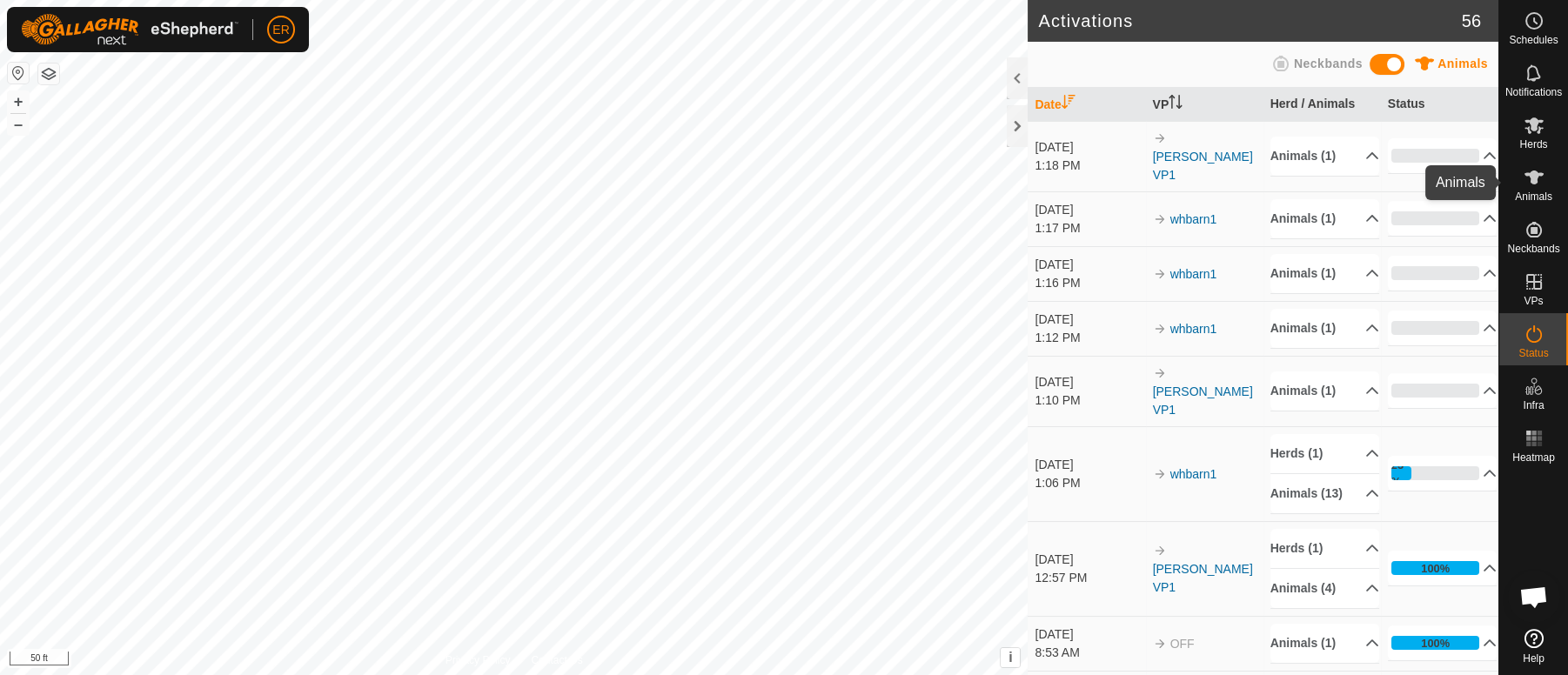
click at [1533, 178] on icon at bounding box center [1535, 177] width 19 height 14
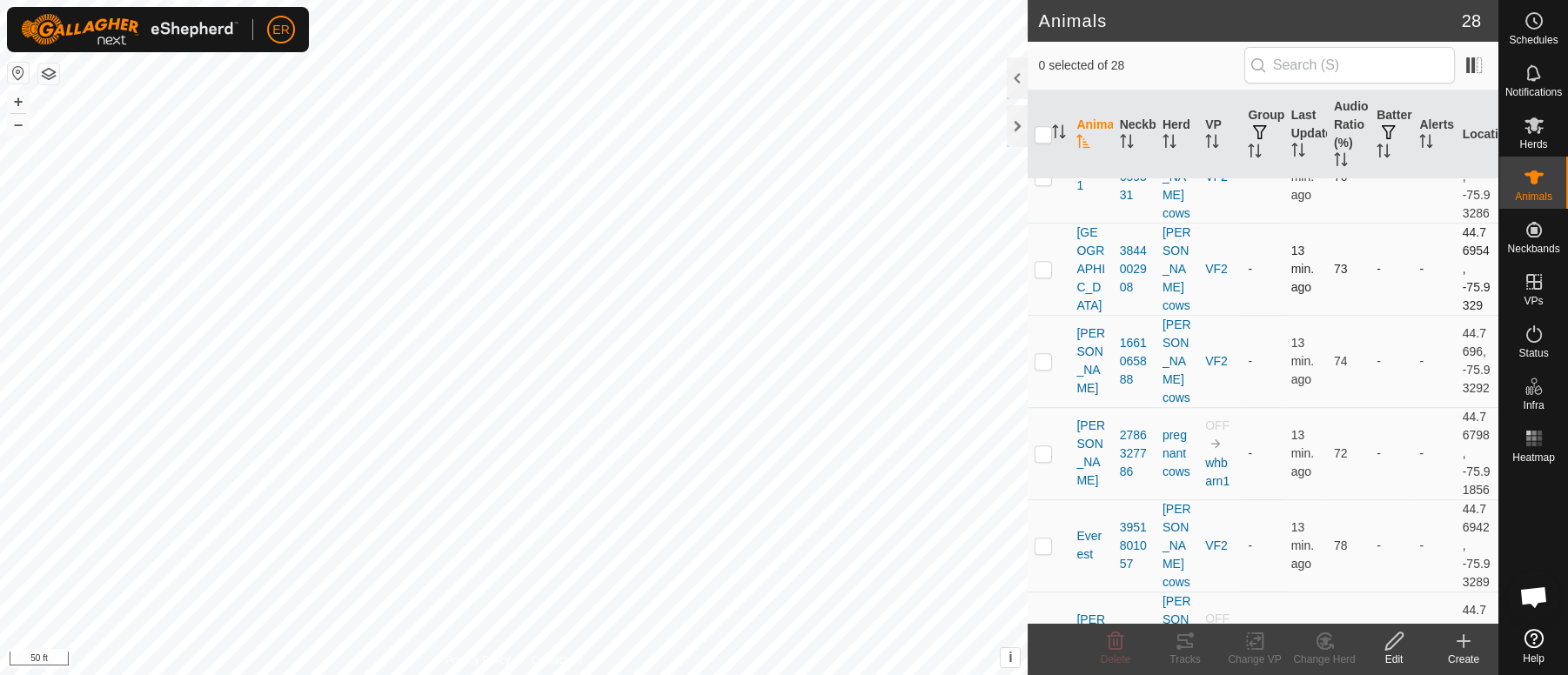
scroll to position [2156, 0]
click at [1043, 76] on p-checkbox at bounding box center [1043, 69] width 17 height 14
checkbox input "true"
click at [1249, 645] on icon at bounding box center [1255, 641] width 22 height 21
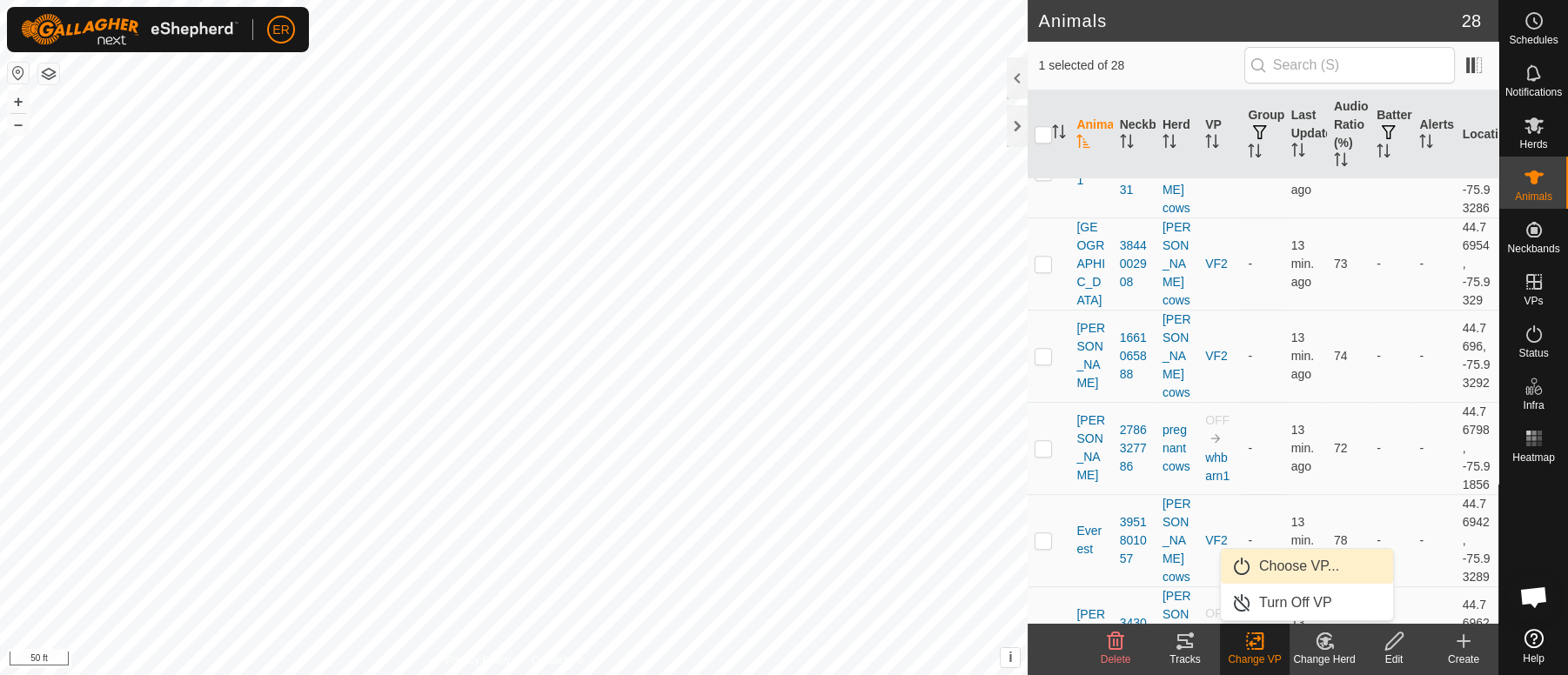
click at [1284, 565] on link "Choose VP..." at bounding box center [1307, 566] width 172 height 35
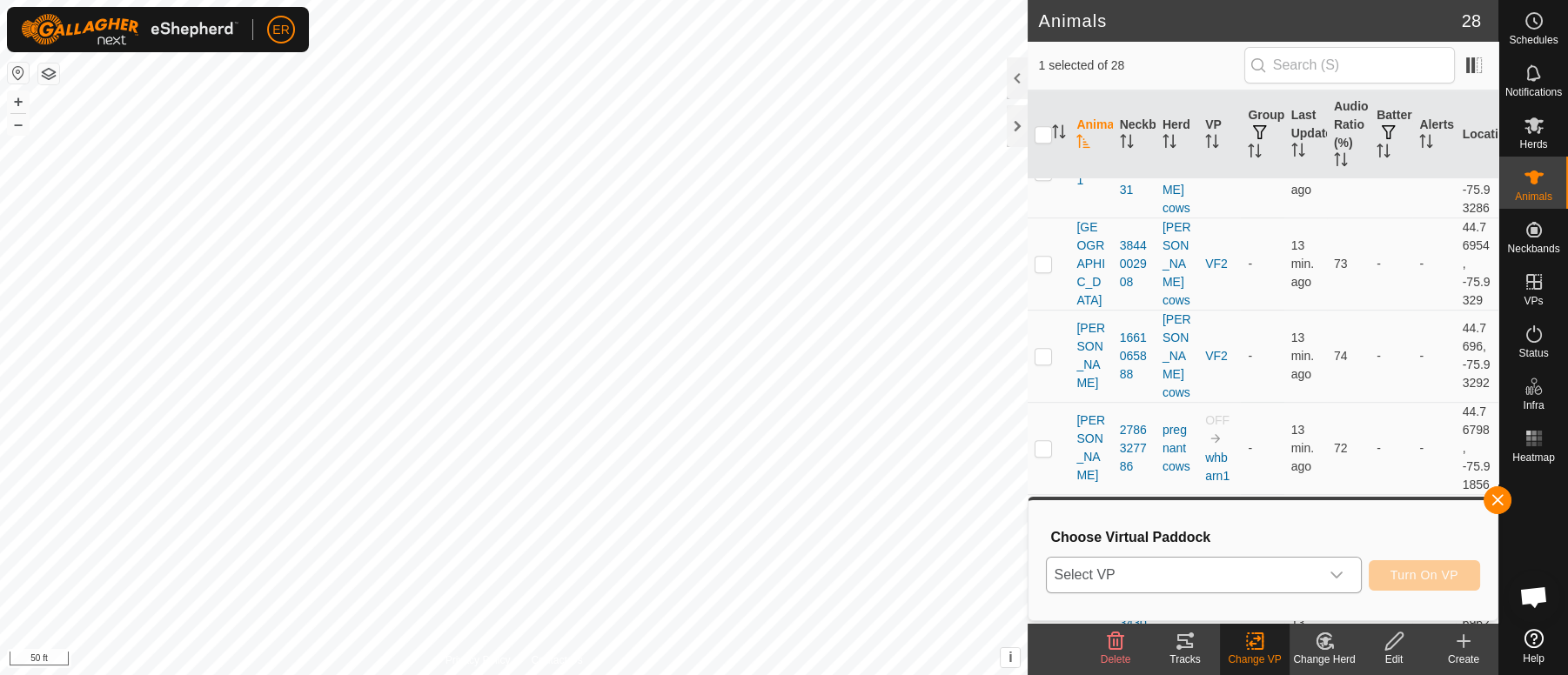
click at [1335, 575] on icon "dropdown trigger" at bounding box center [1337, 575] width 12 height 7
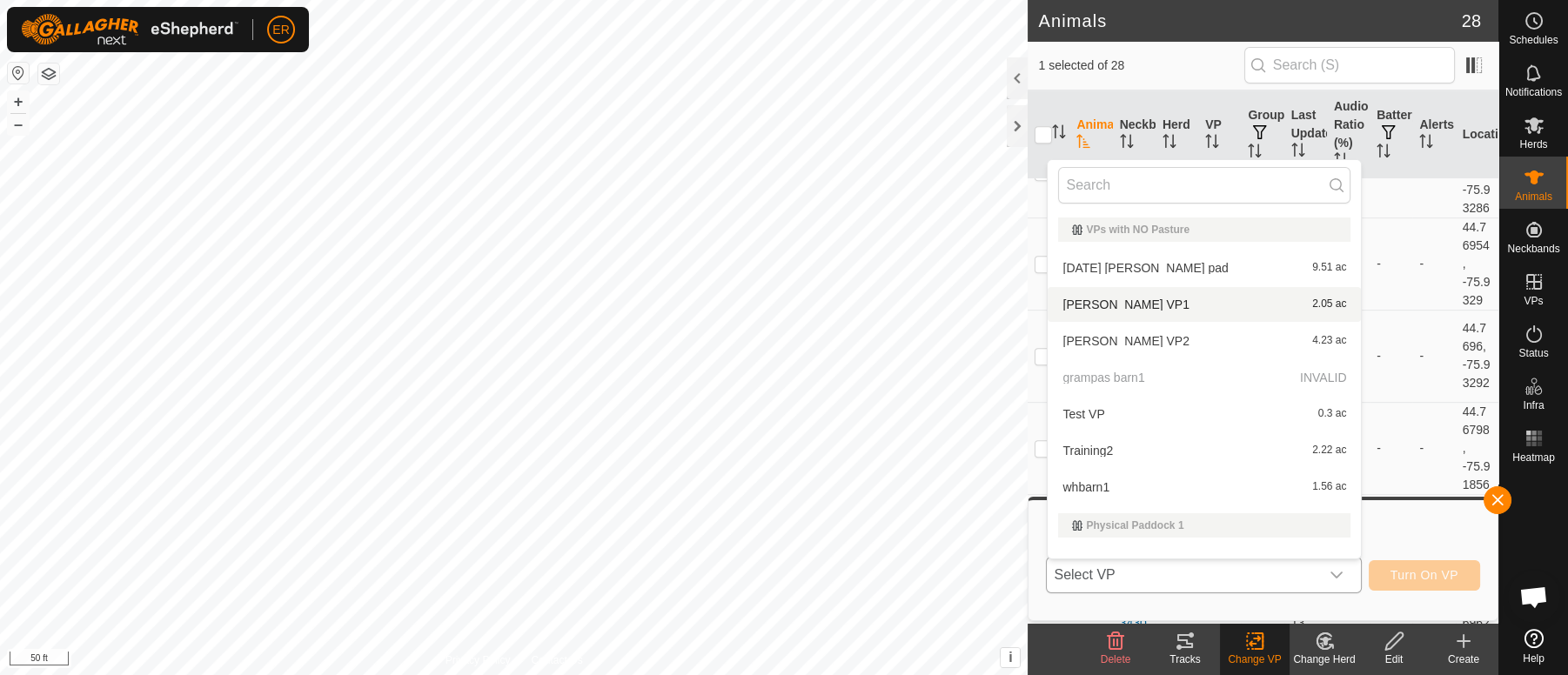
scroll to position [23, 0]
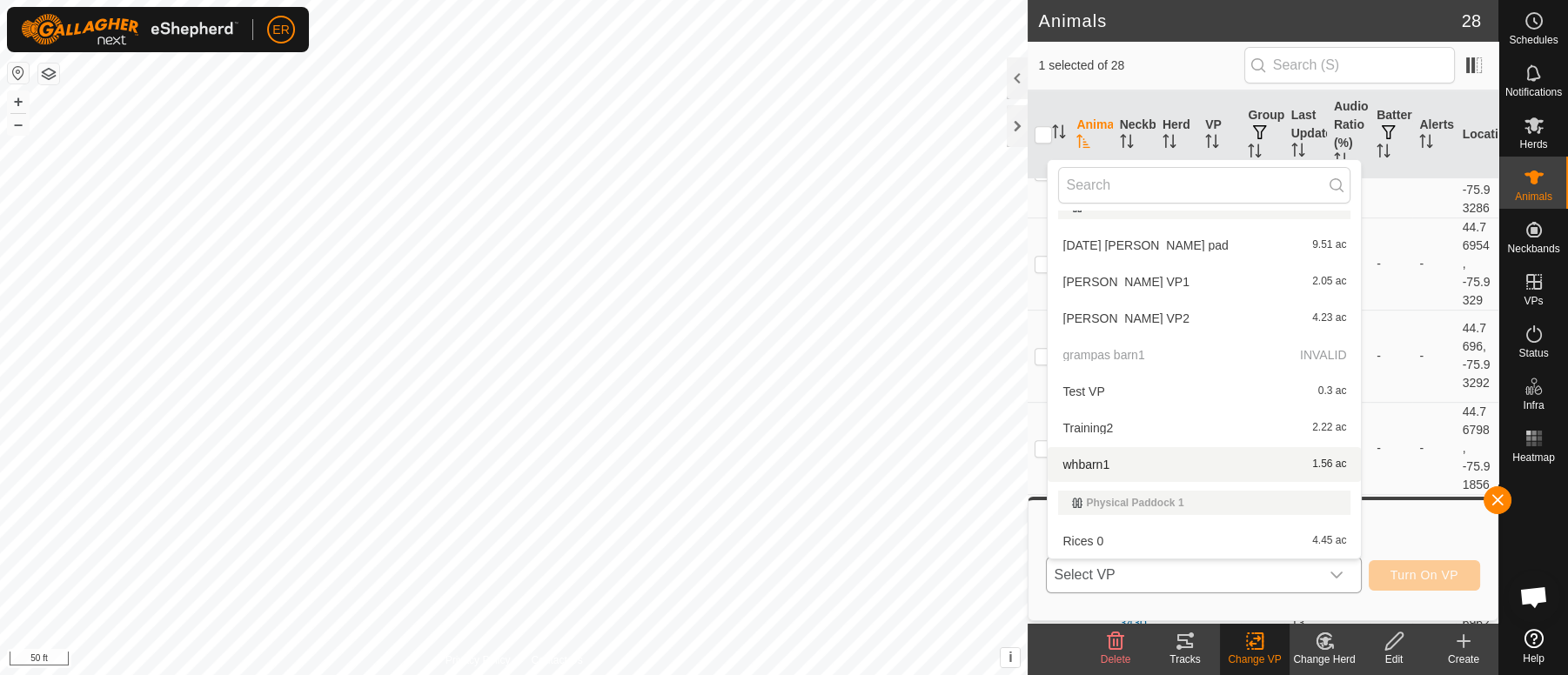
click at [1093, 463] on li "whbarn1 1.56 ac" at bounding box center [1204, 465] width 313 height 35
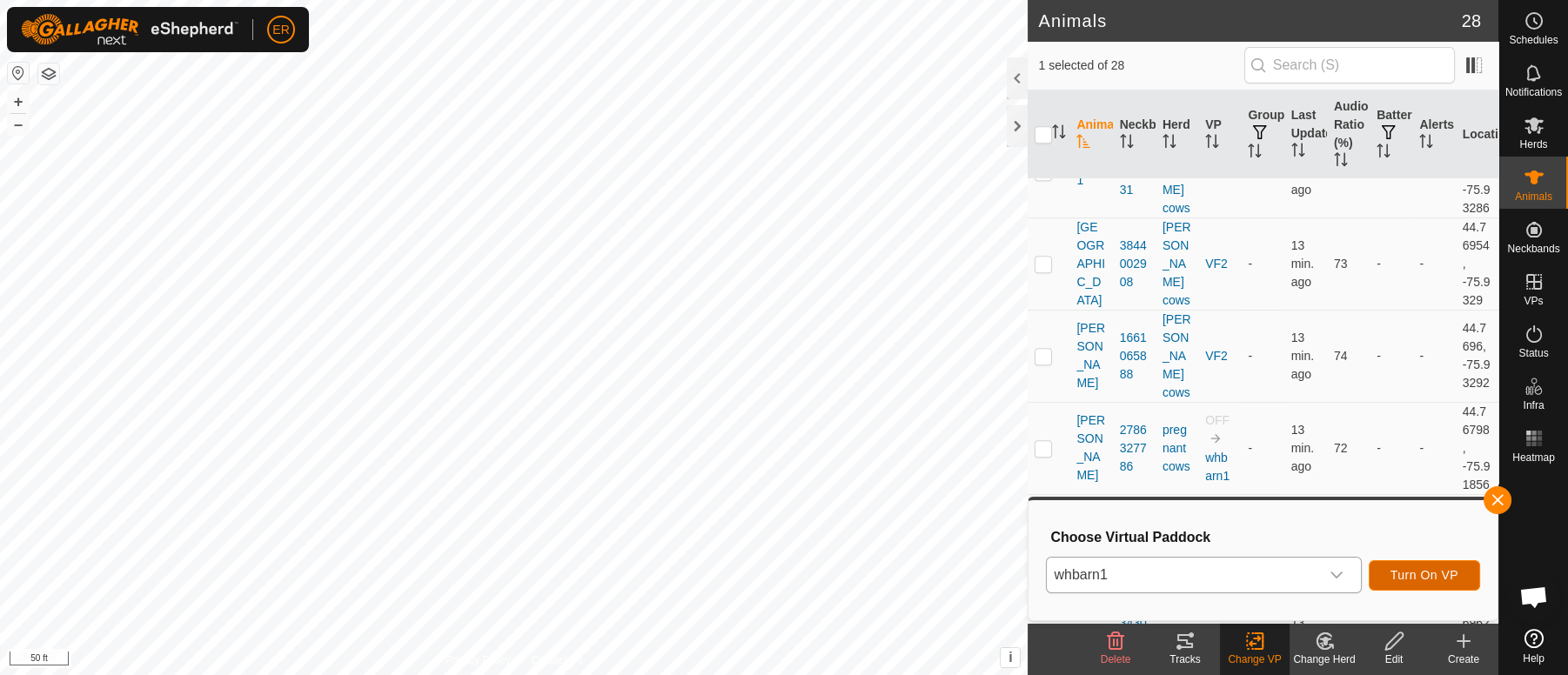
click at [1423, 574] on span "Turn On VP" at bounding box center [1424, 575] width 68 height 14
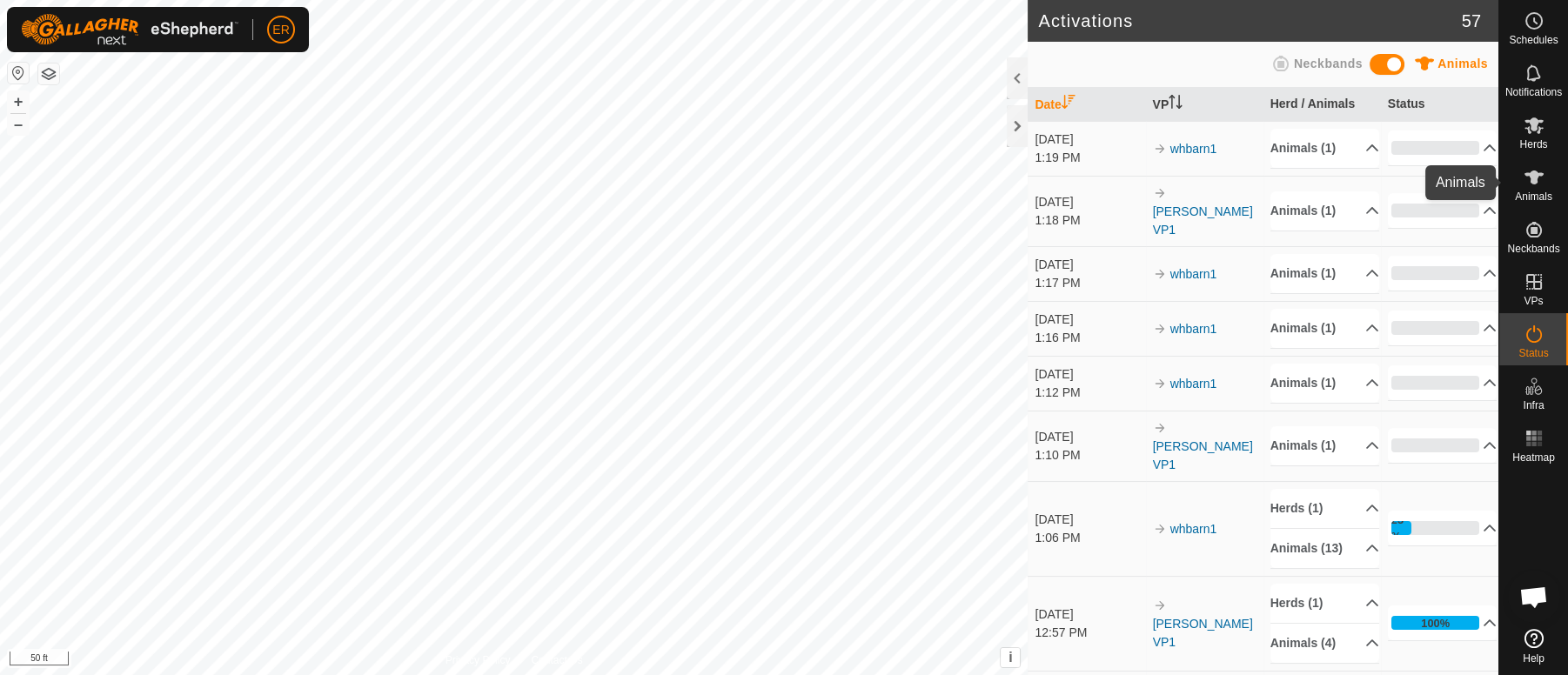
click at [1535, 172] on icon at bounding box center [1535, 177] width 19 height 14
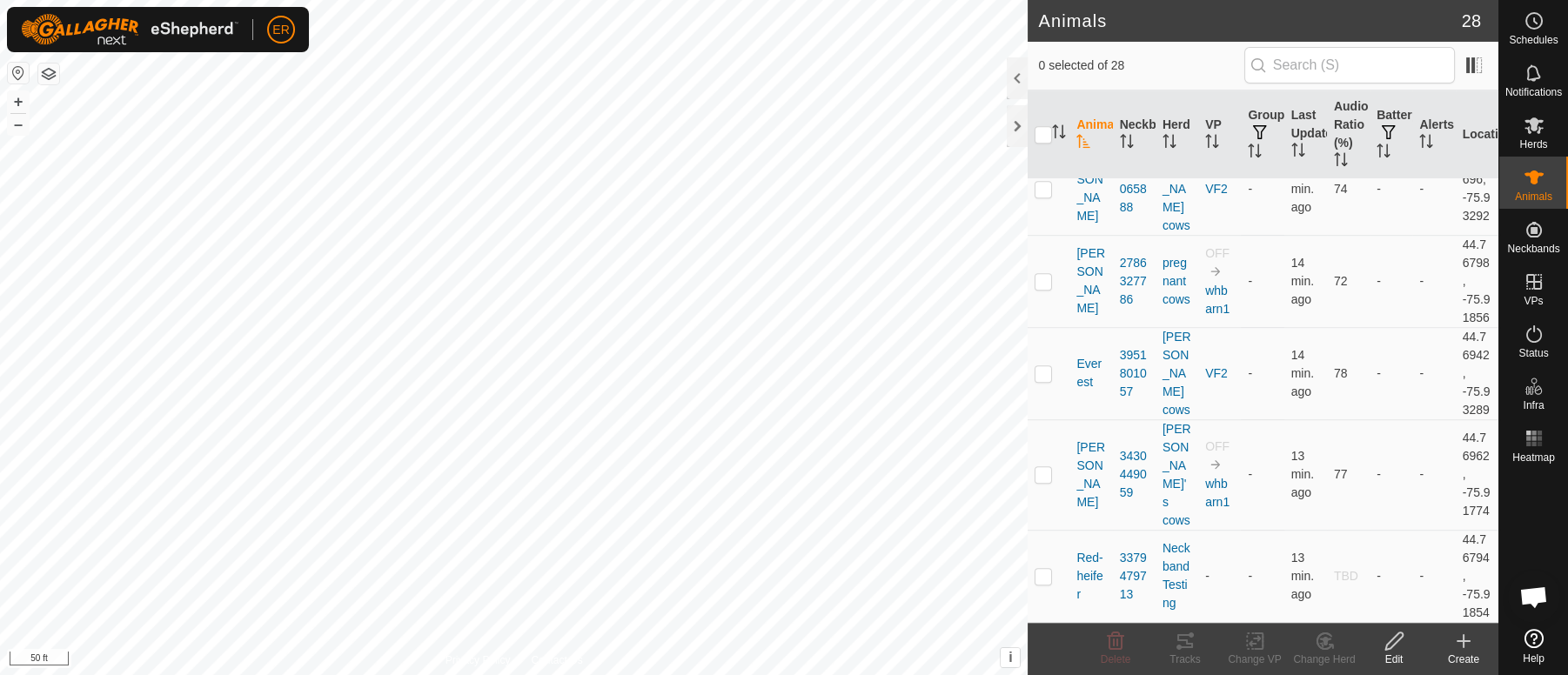
scroll to position [2631, 0]
click at [1370, 540] on td "-" at bounding box center [1391, 575] width 43 height 92
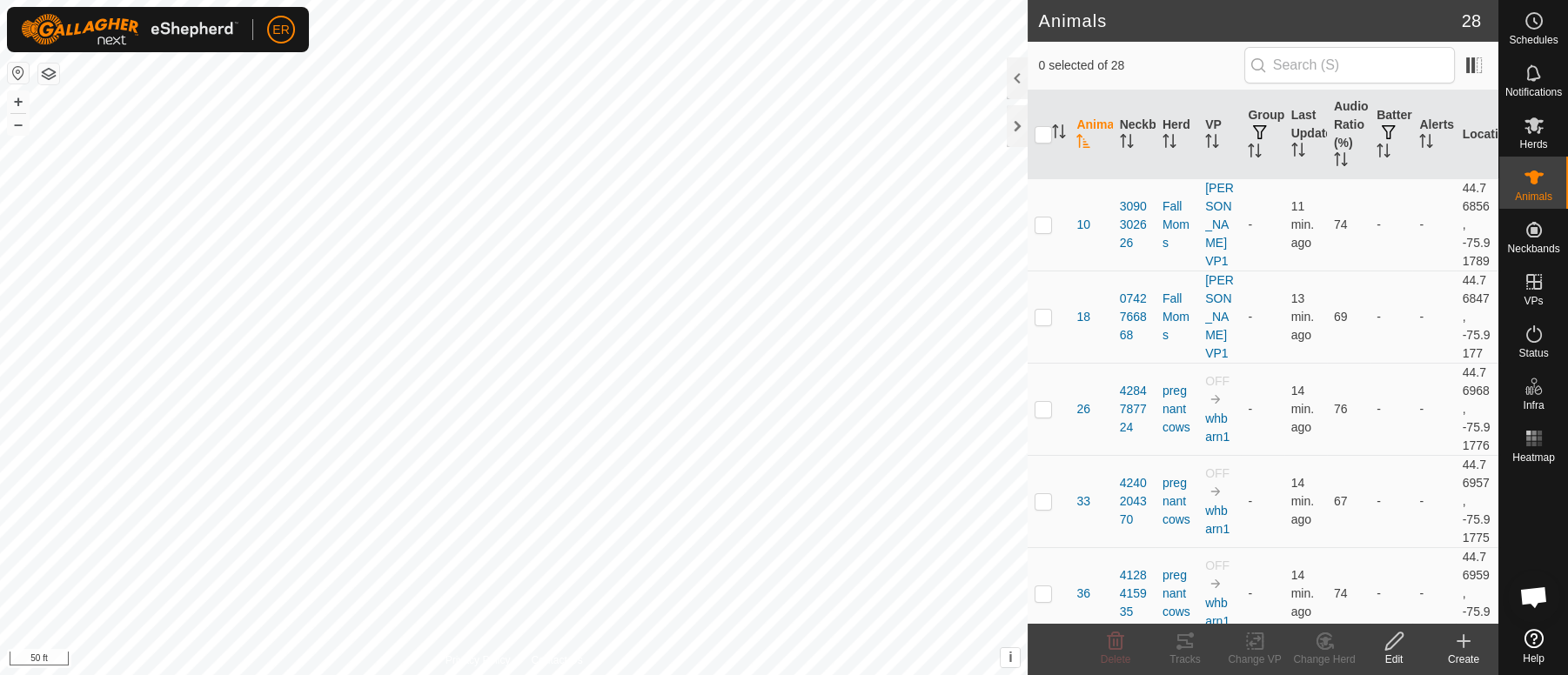
scroll to position [0, 0]
checkbox input "true"
click at [1529, 123] on icon at bounding box center [1535, 125] width 19 height 16
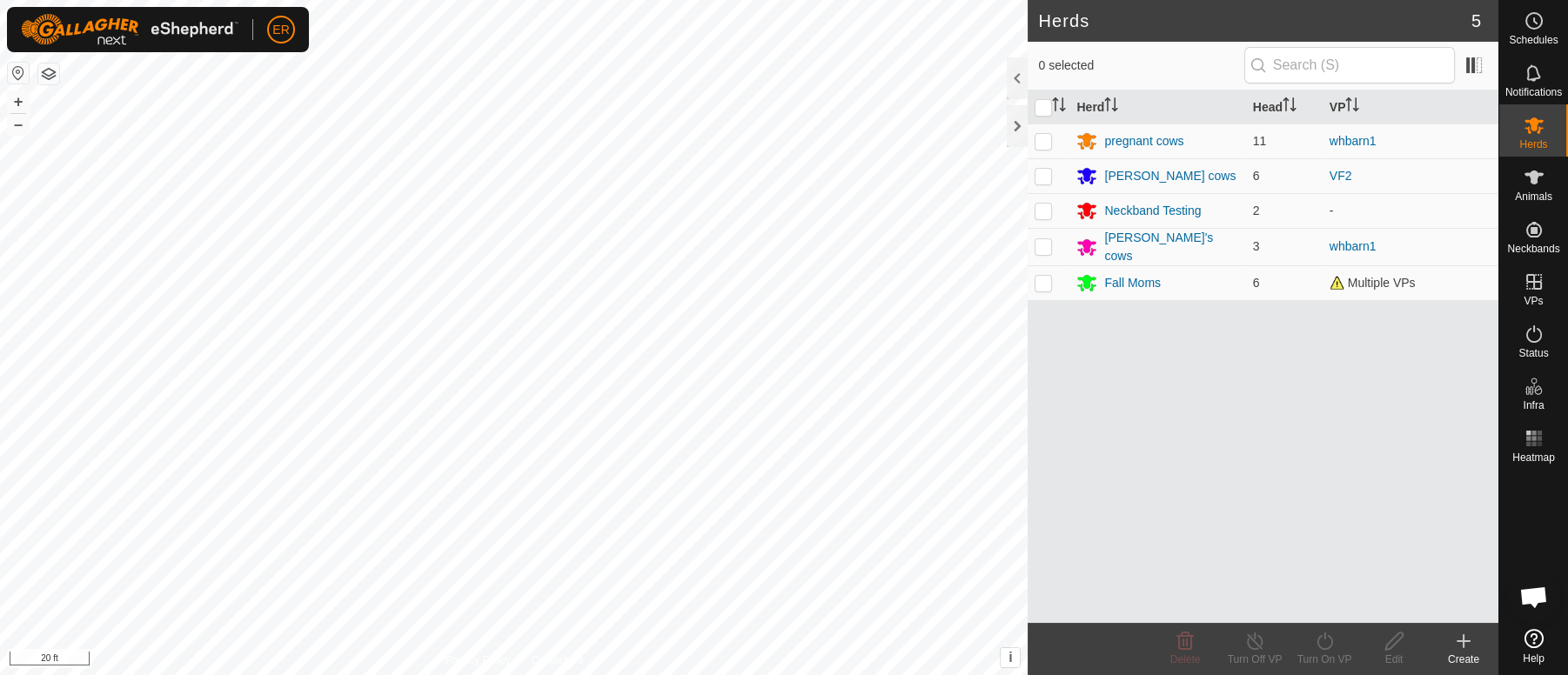
click at [1529, 123] on icon at bounding box center [1535, 125] width 19 height 16
click at [1124, 279] on div "Fall Moms" at bounding box center [1132, 283] width 56 height 18
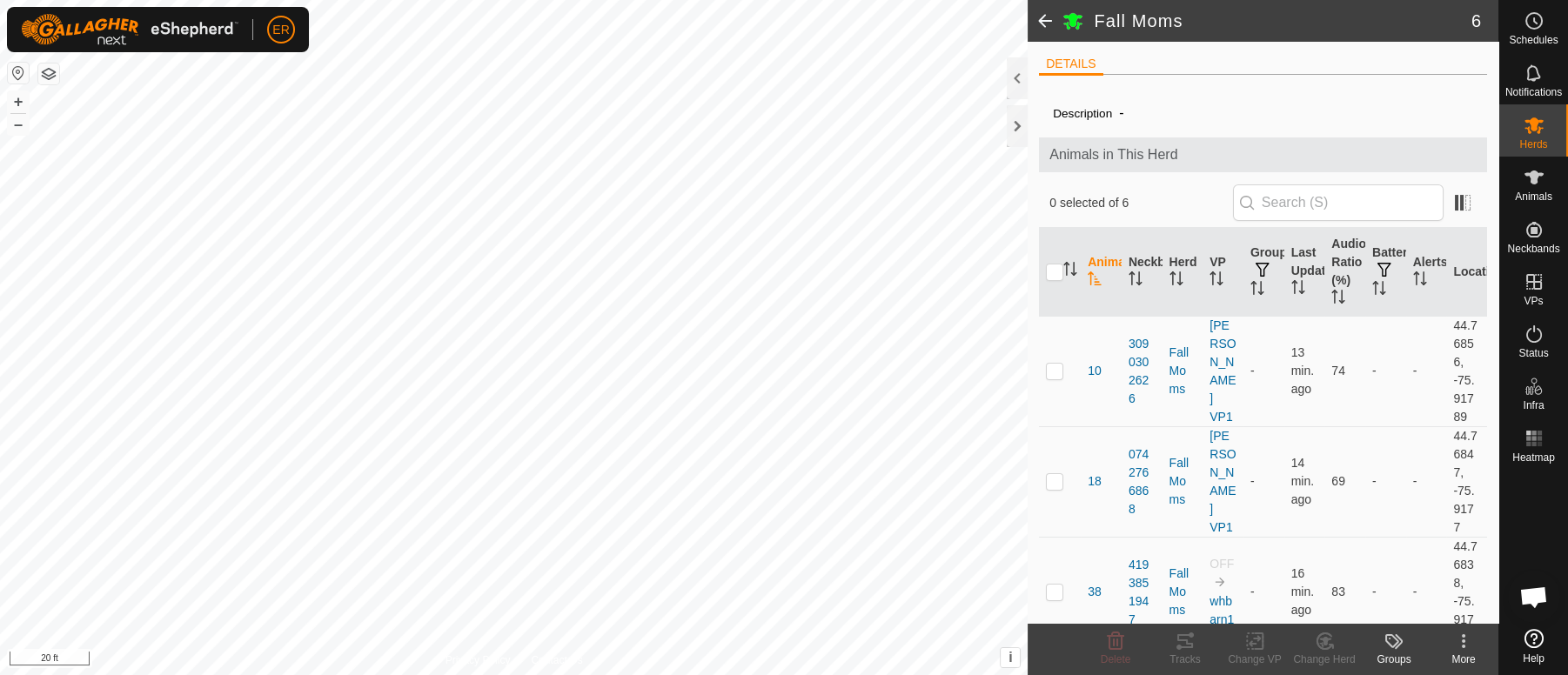
scroll to position [5, 0]
click at [15, 122] on button "–" at bounding box center [18, 125] width 21 height 21
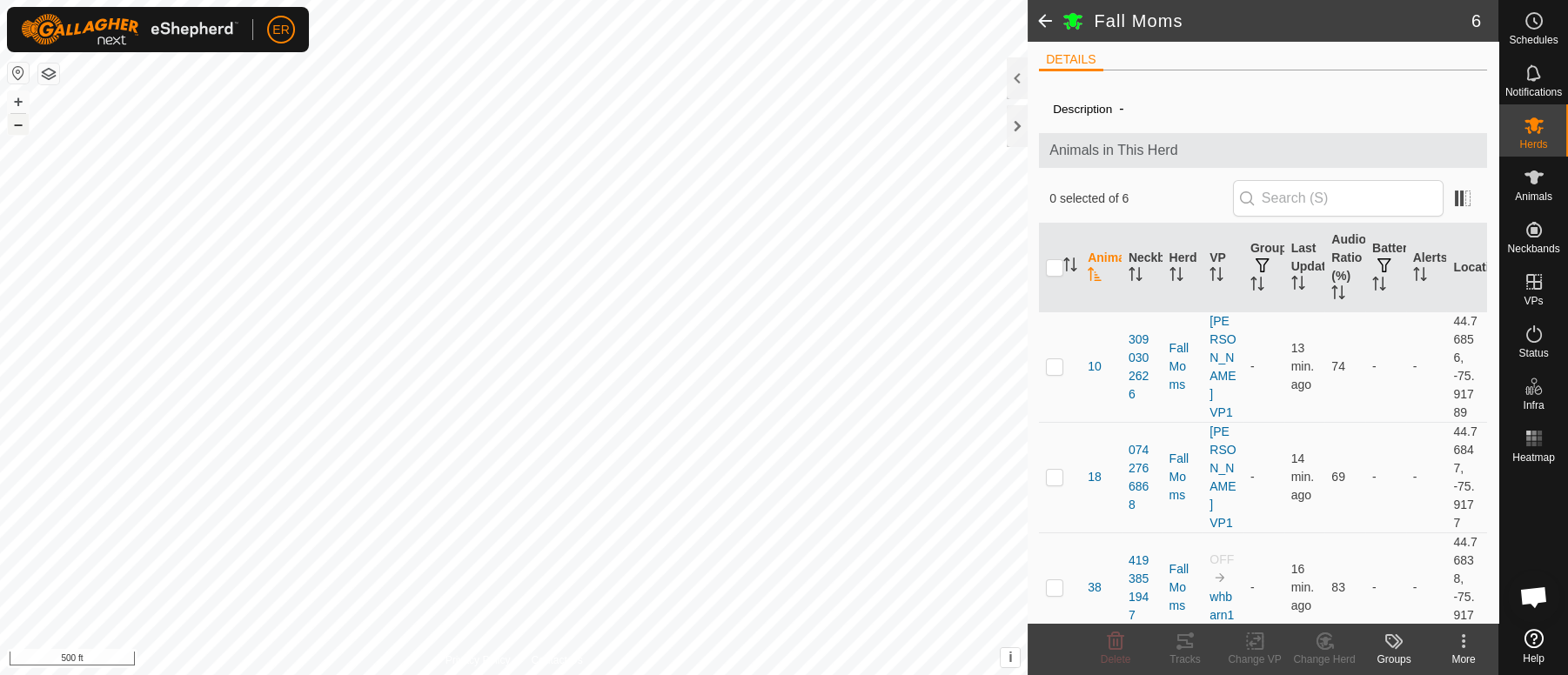
click at [15, 122] on button "–" at bounding box center [18, 125] width 21 height 21
click at [1536, 175] on icon at bounding box center [1535, 177] width 19 height 14
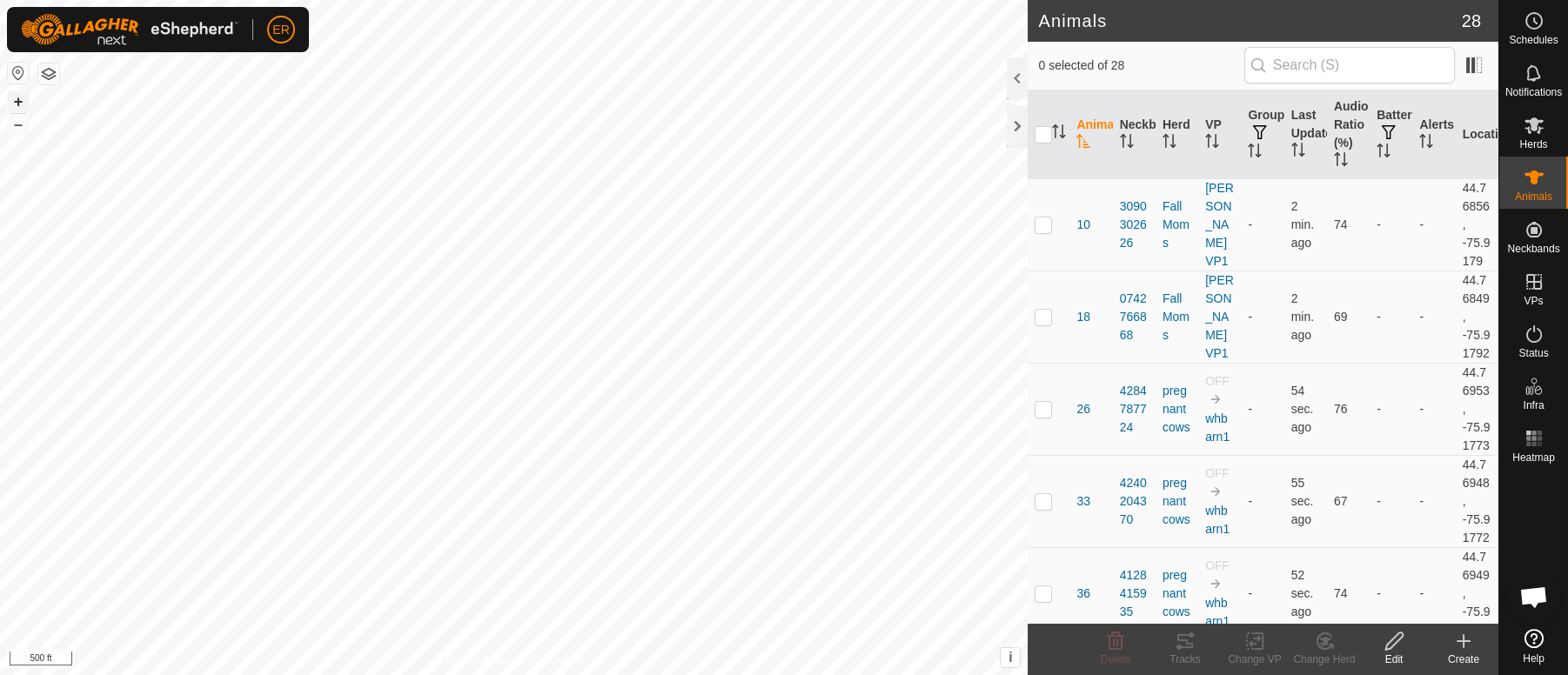
click at [20, 96] on button "+" at bounding box center [18, 102] width 21 height 21
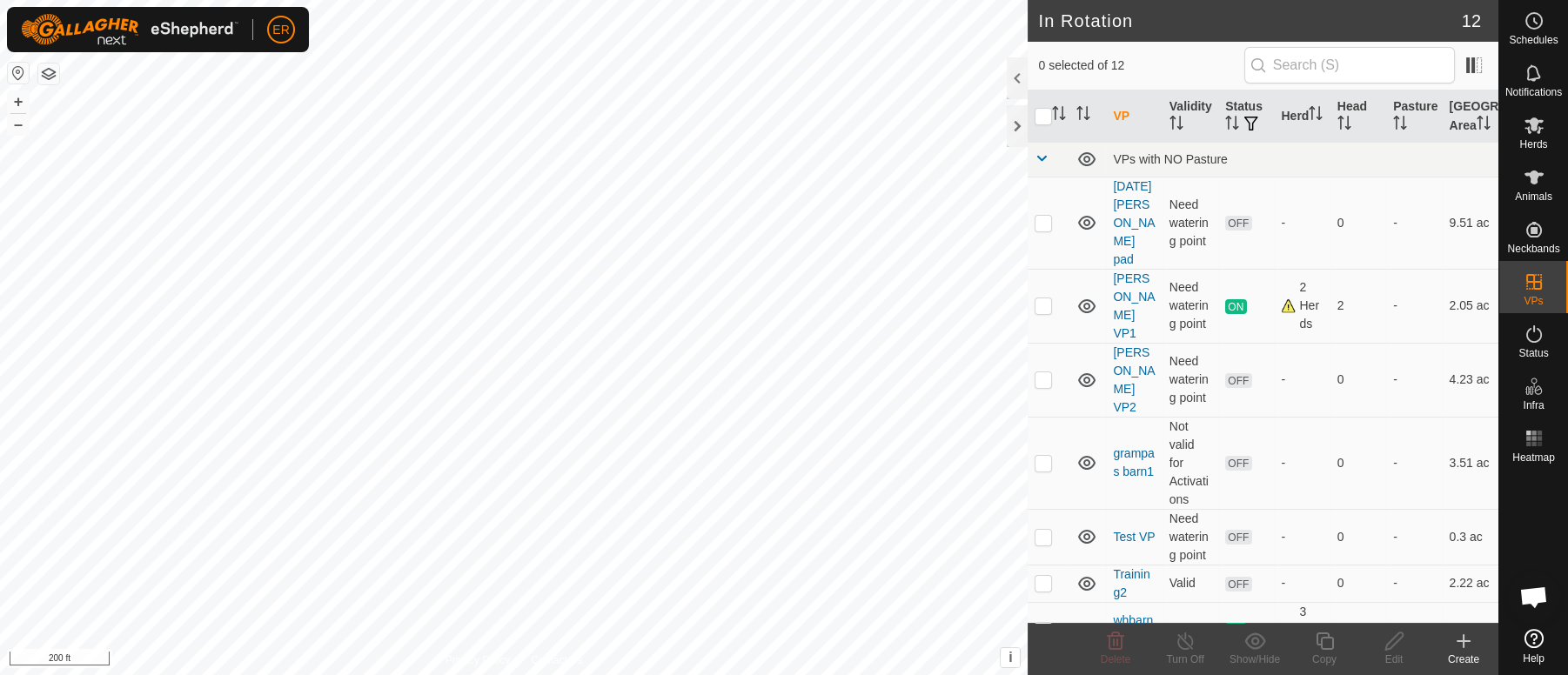
checkbox input "true"
checkbox input "false"
checkbox input "true"
checkbox input "false"
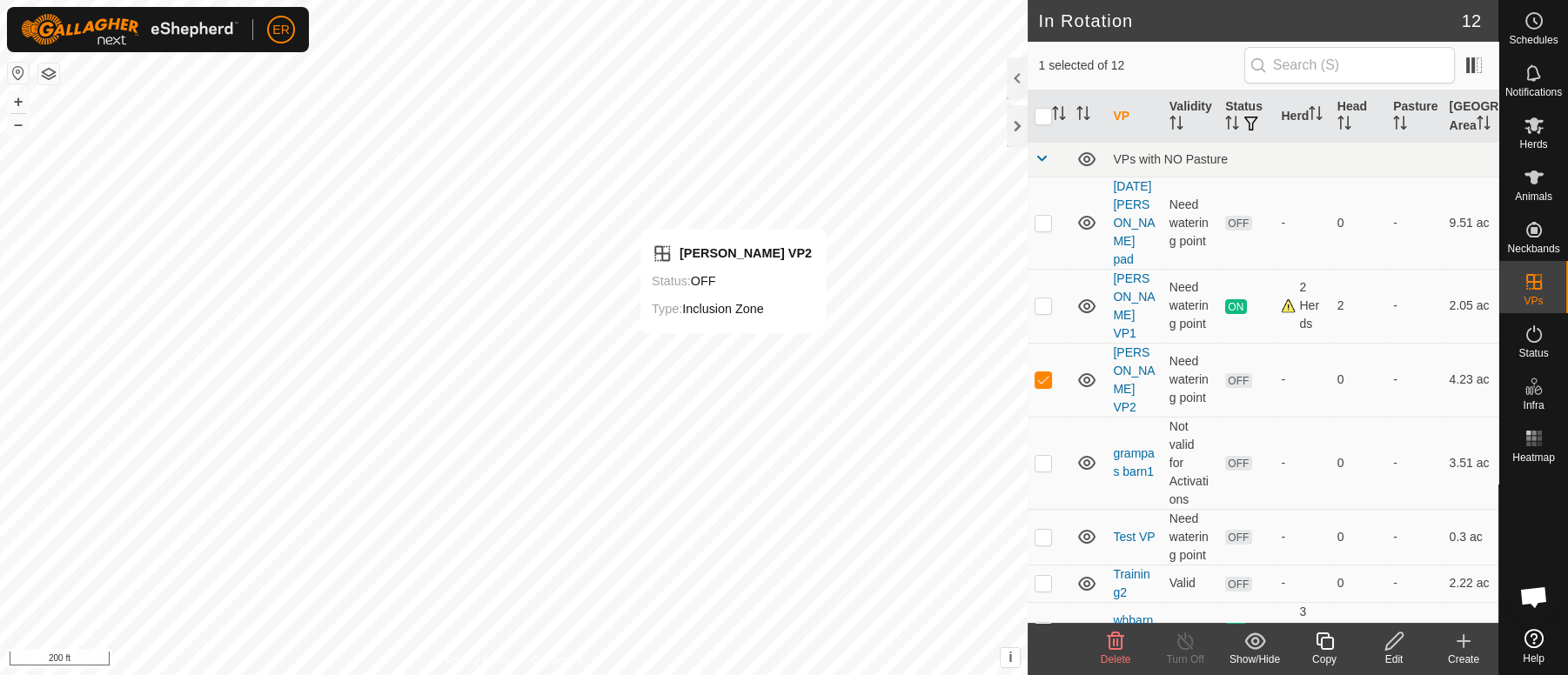
checkbox input "false"
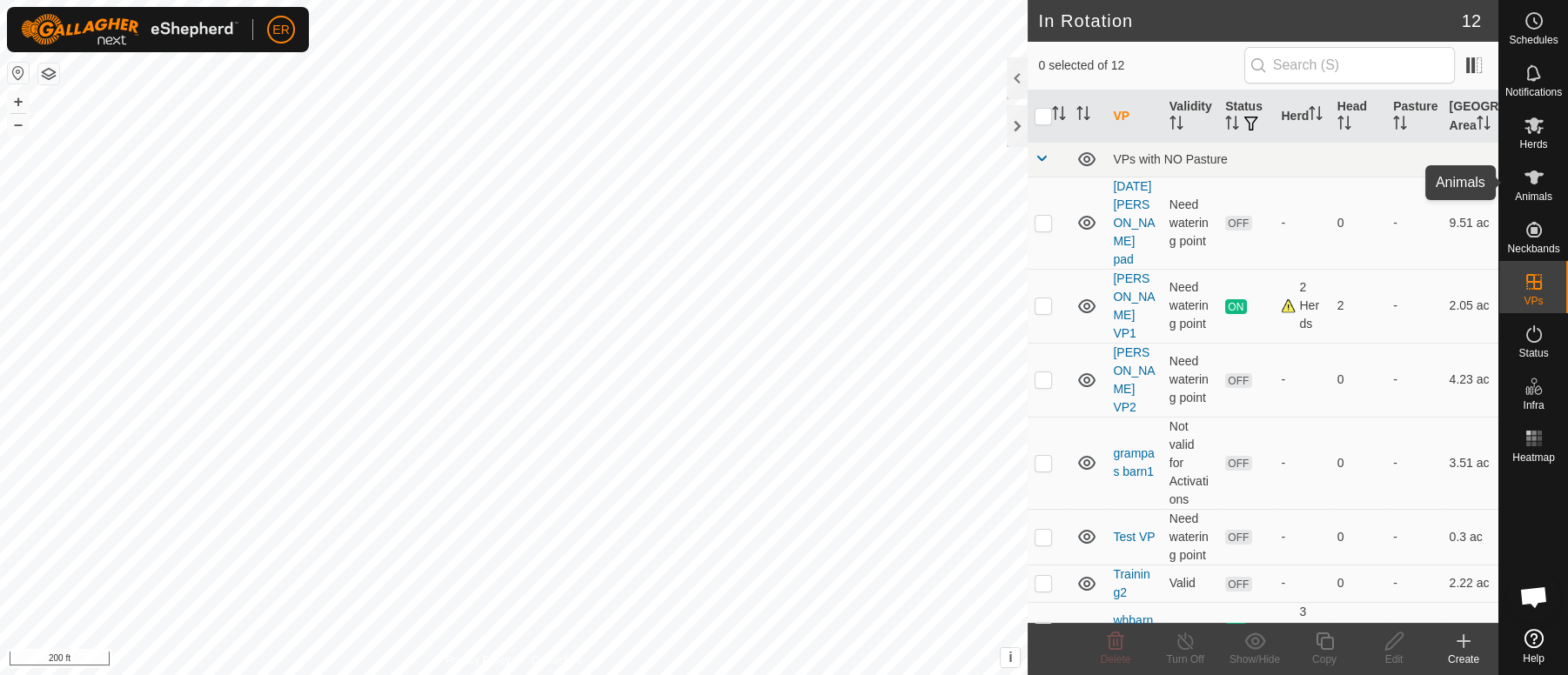
click at [1530, 181] on icon at bounding box center [1535, 177] width 19 height 14
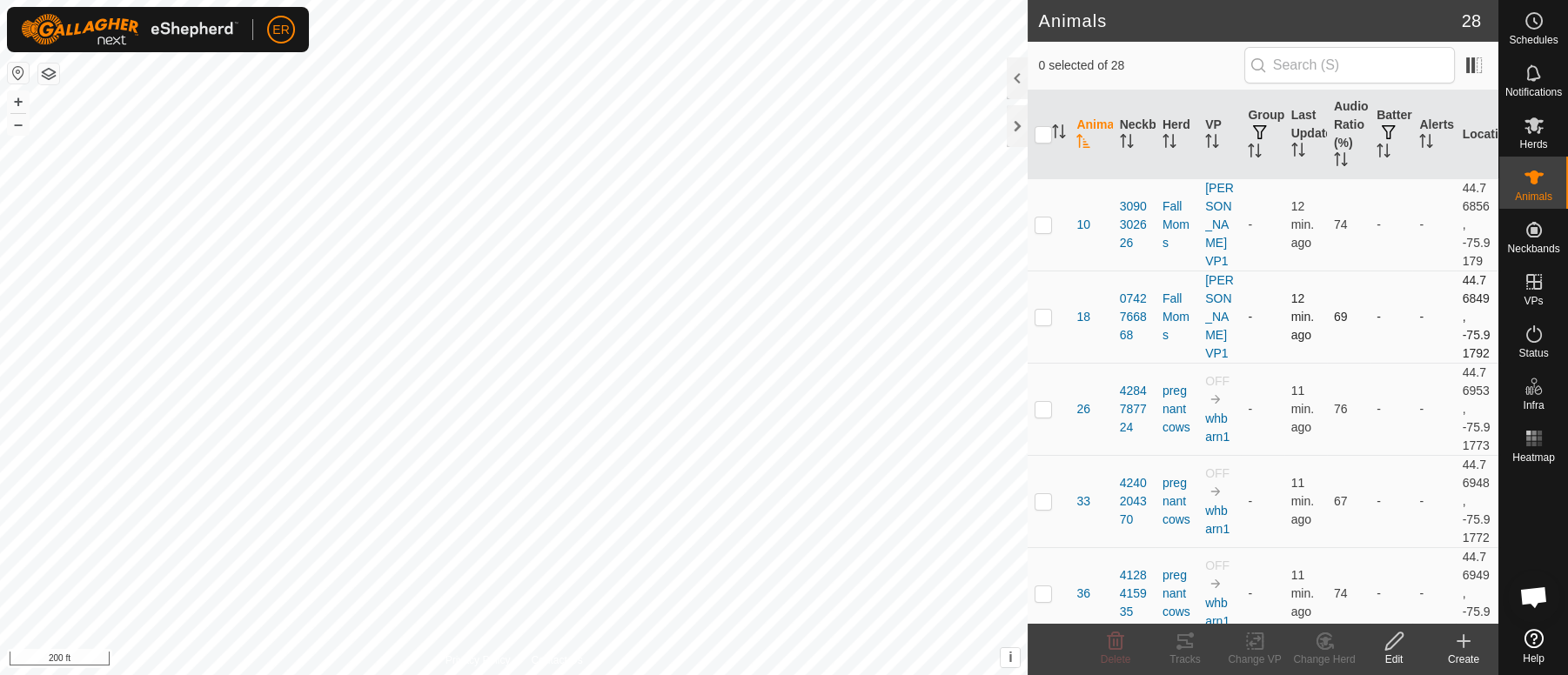
click at [1371, 354] on td "-" at bounding box center [1391, 316] width 43 height 92
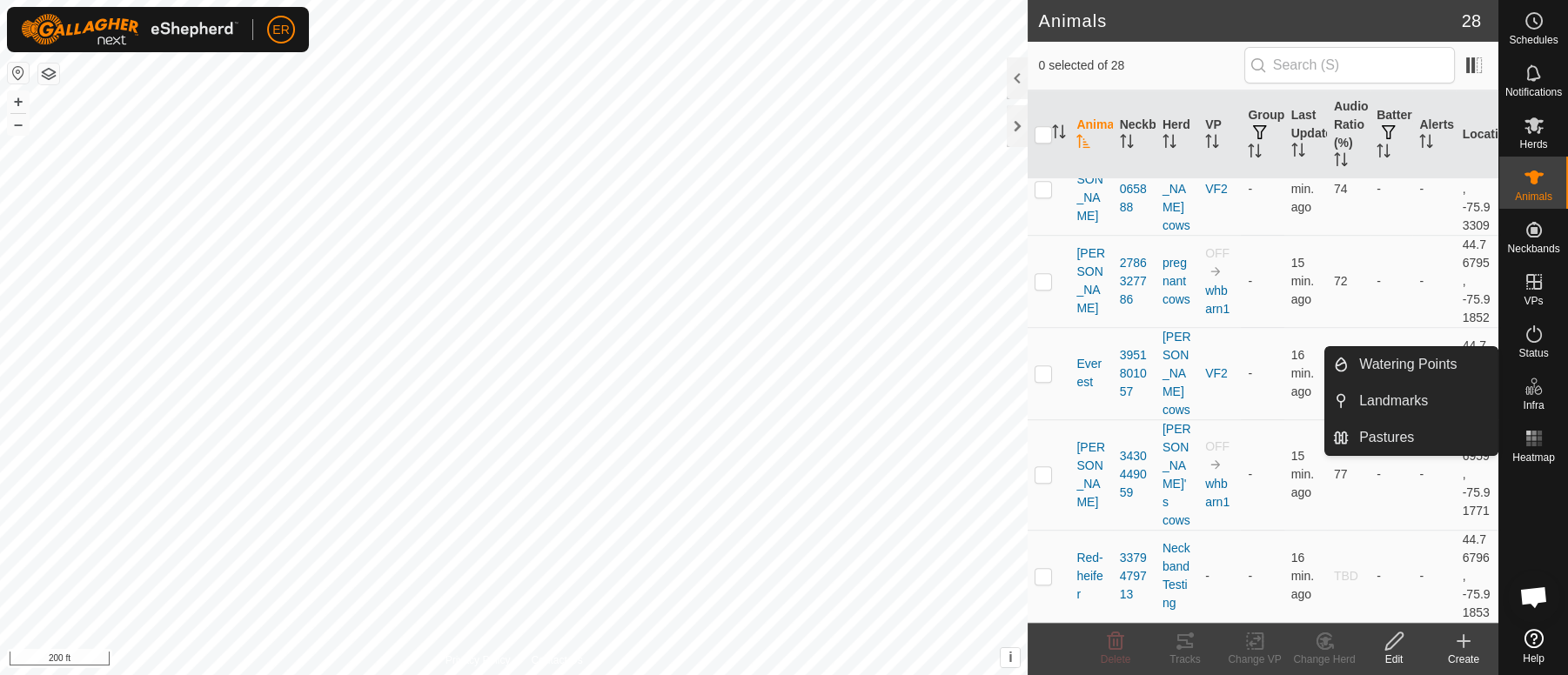
scroll to position [2612, 0]
click at [1048, 569] on p-checkbox at bounding box center [1043, 576] width 17 height 14
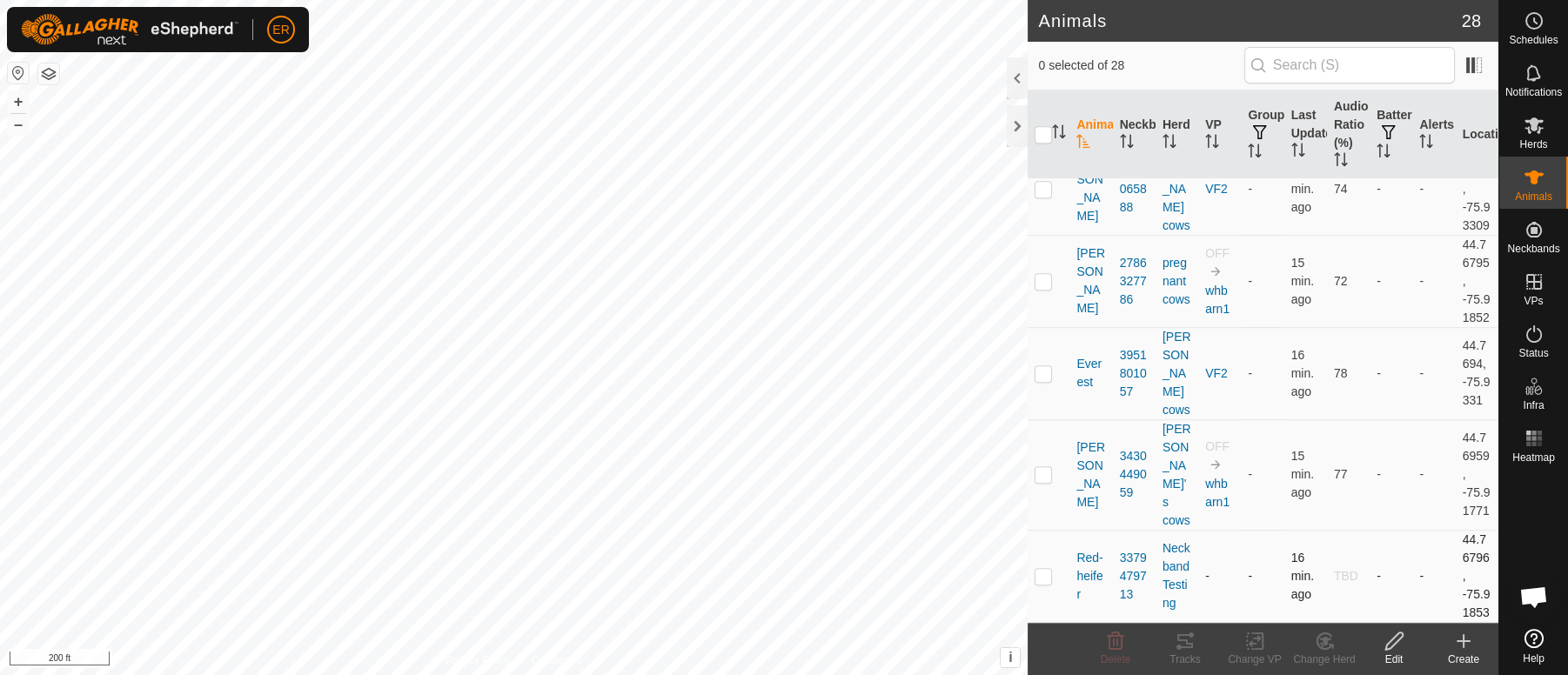
checkbox input "true"
click at [1389, 639] on icon at bounding box center [1395, 641] width 22 height 21
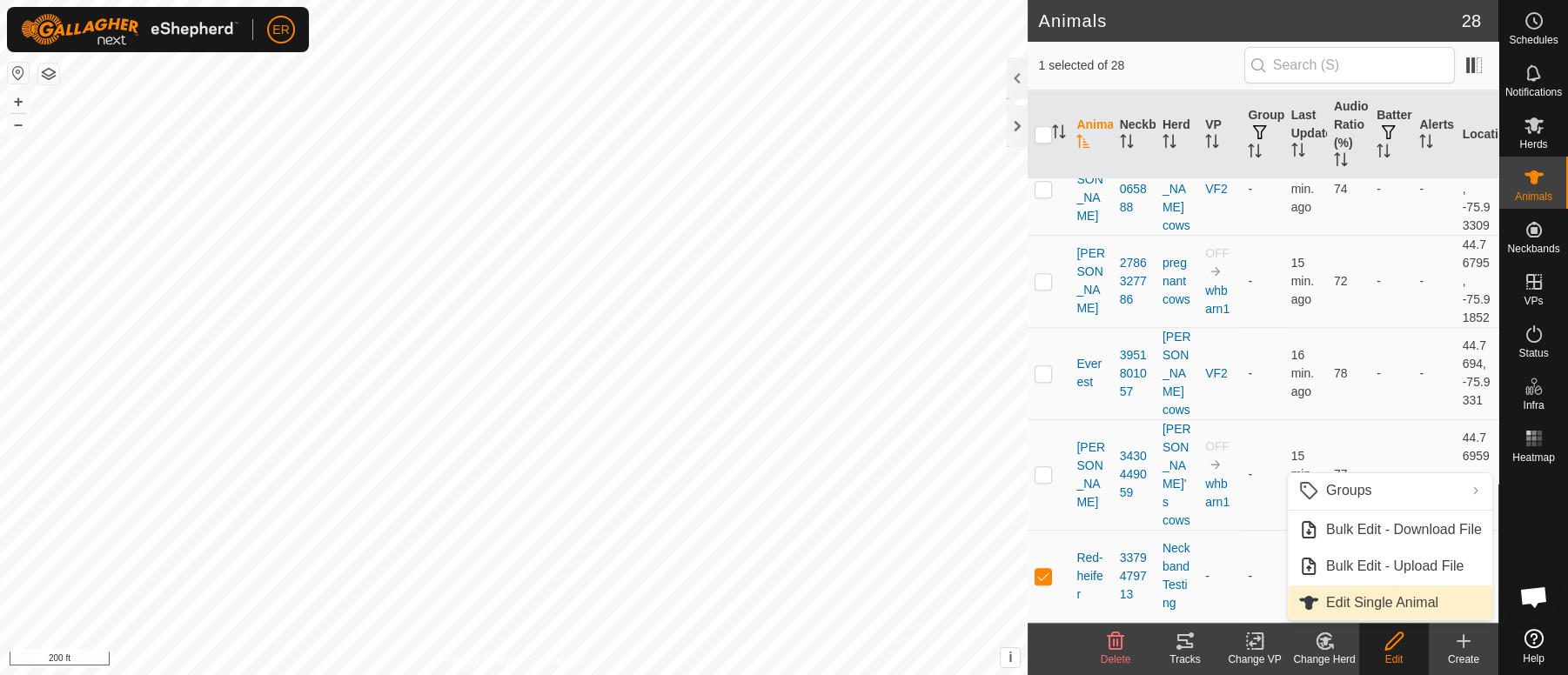
scroll to position [2574, 0]
click at [1359, 606] on link "Edit Single Animal" at bounding box center [1390, 603] width 205 height 35
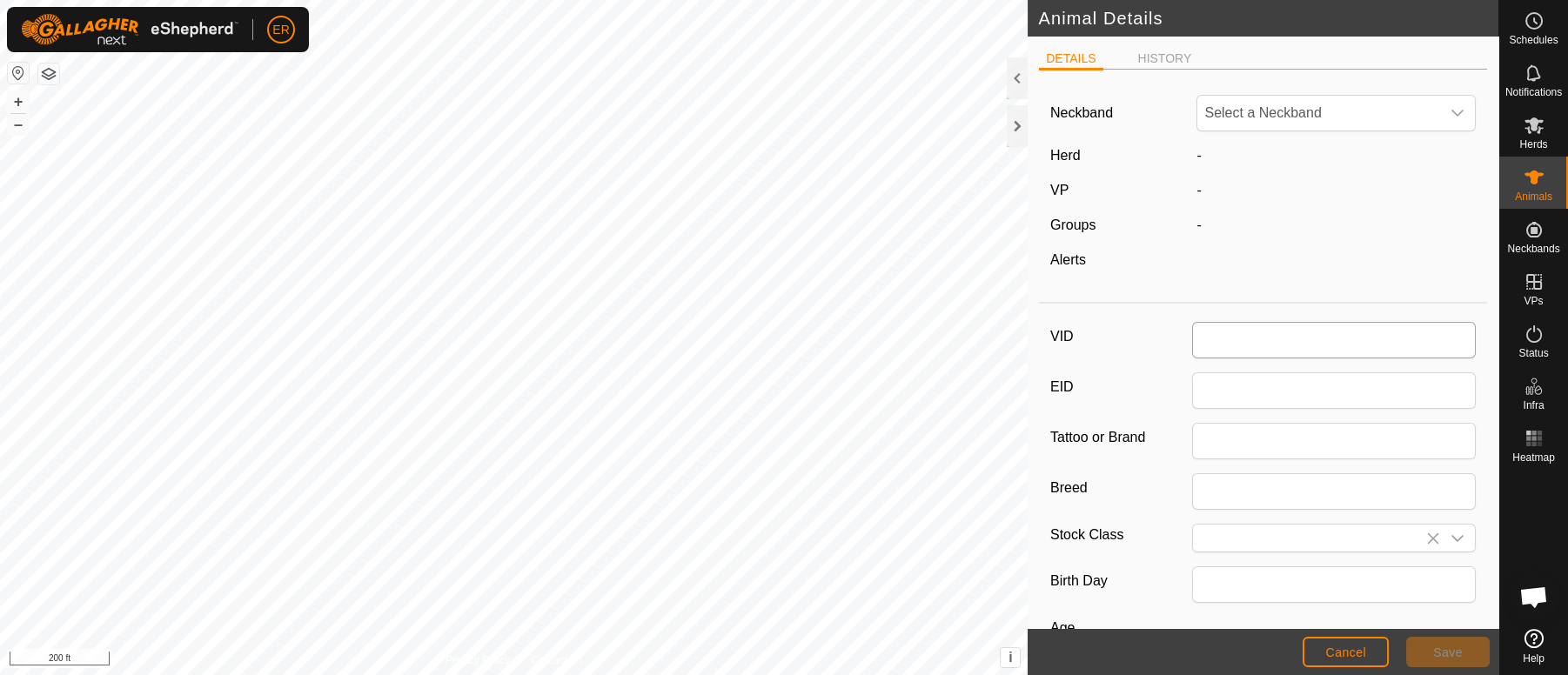
type input "Red-heifer"
type input "grade"
type input "0"
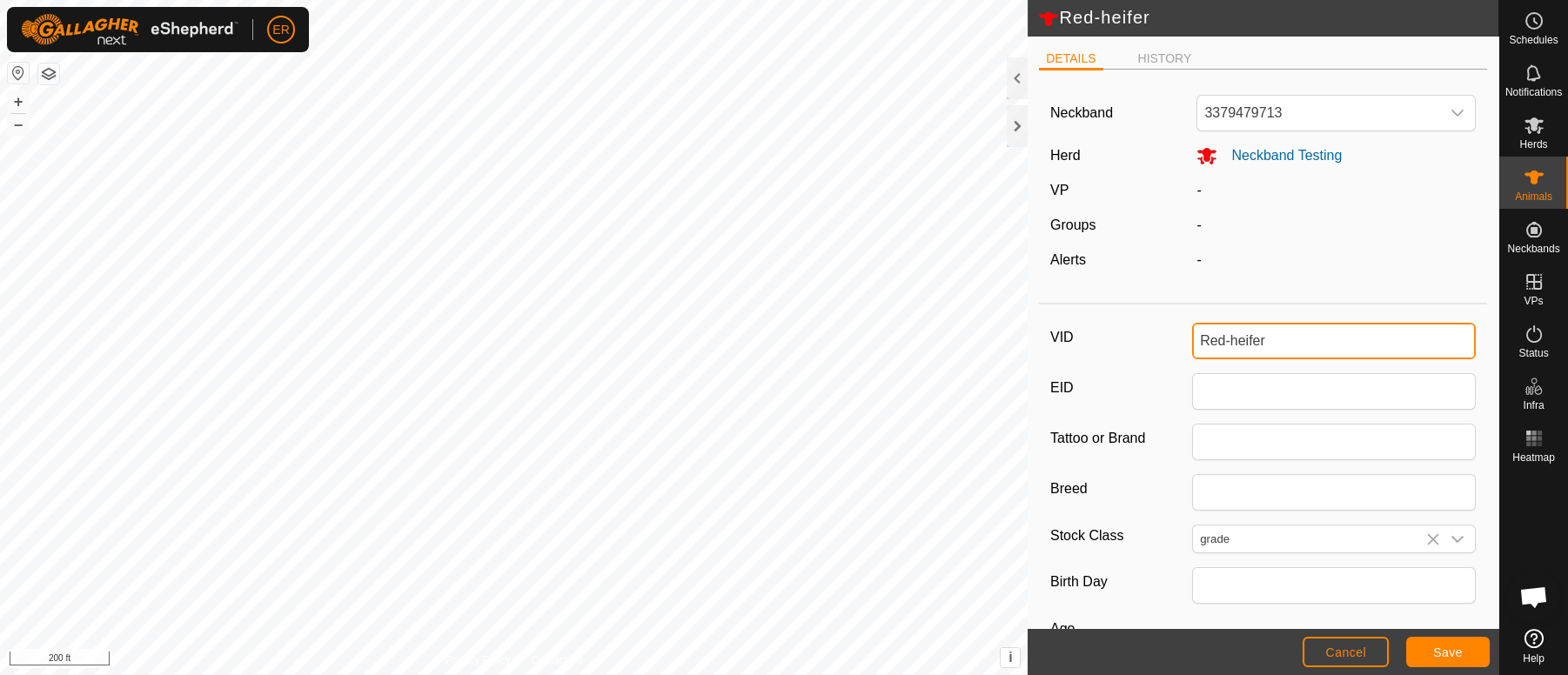
click at [1265, 331] on input "Red-heifer" at bounding box center [1335, 341] width 284 height 36
type input "R"
click at [1432, 653] on button "Save" at bounding box center [1448, 652] width 84 height 30
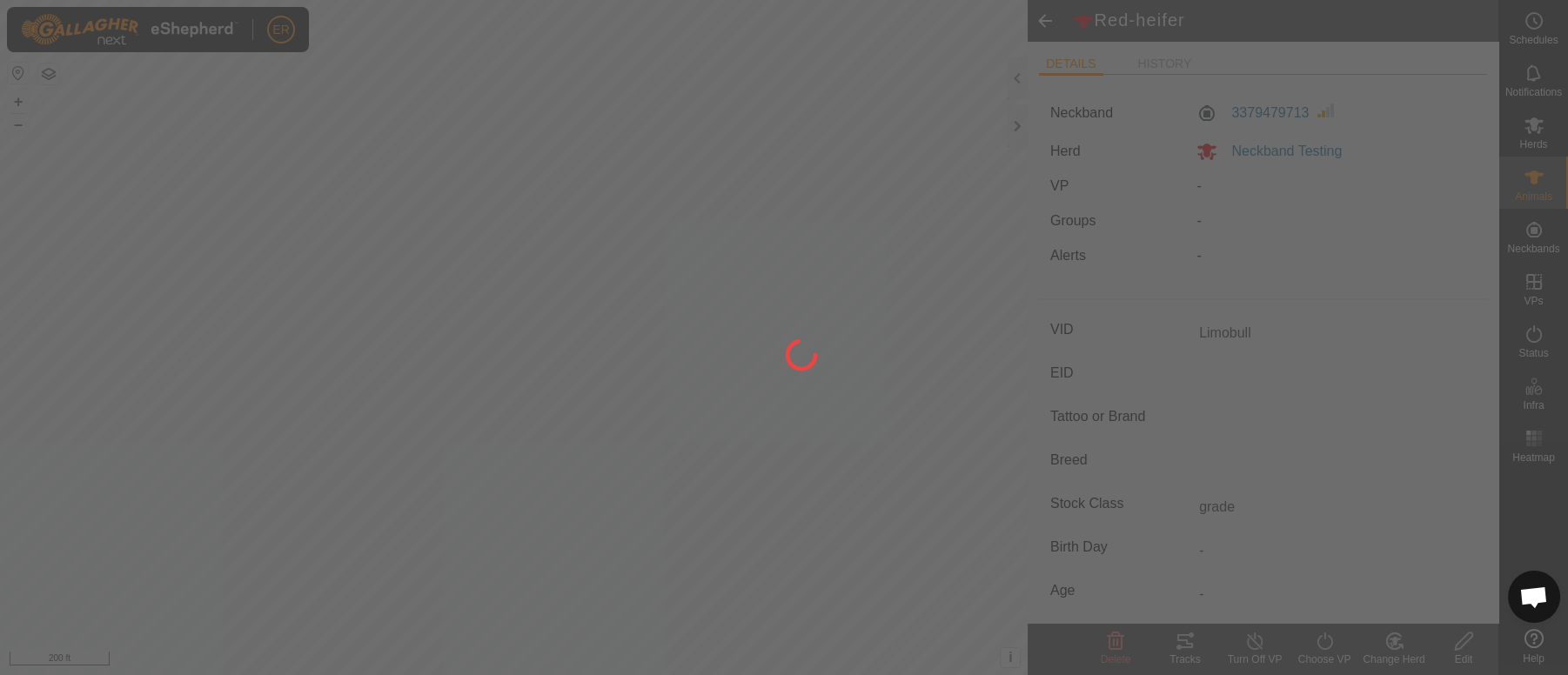
type input "Red-heifer"
type input "-"
type input "0 kg"
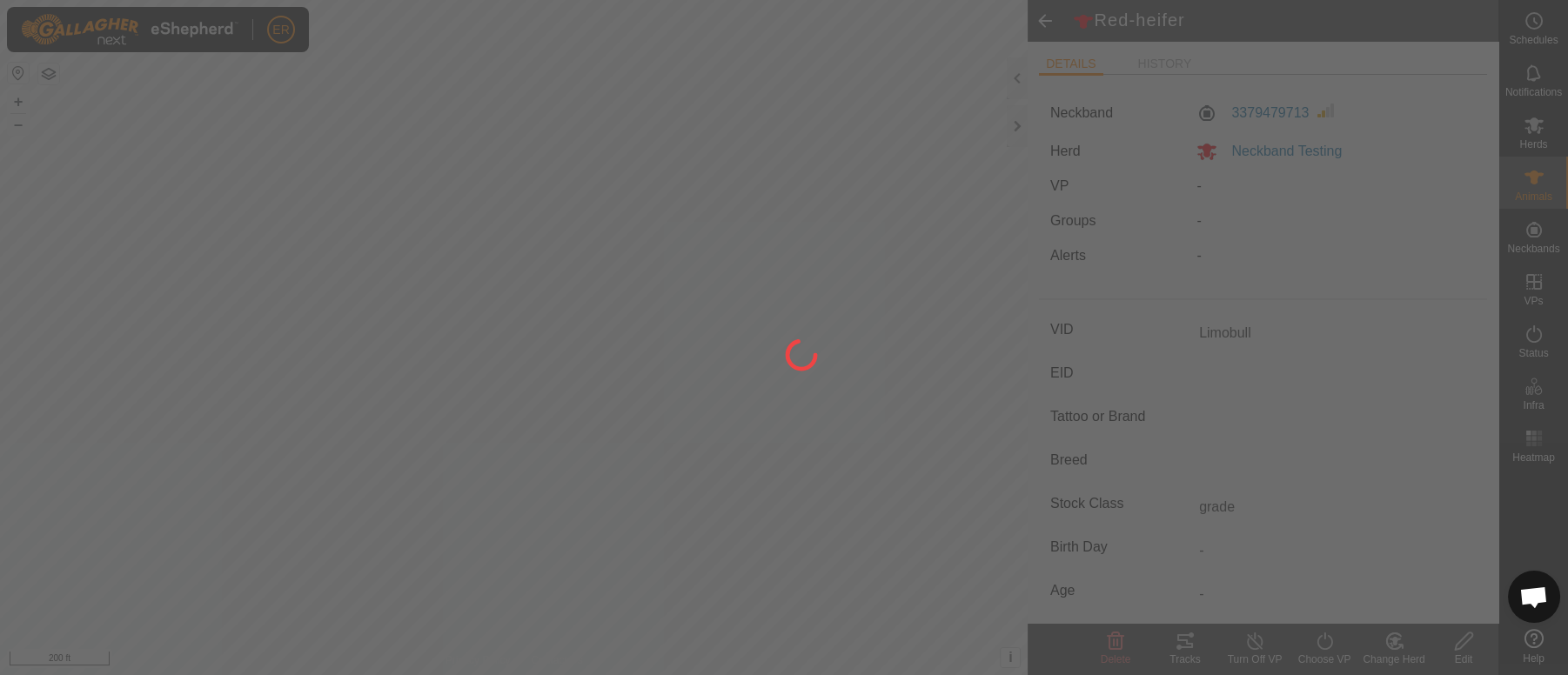
type input "-"
type input "Limobull"
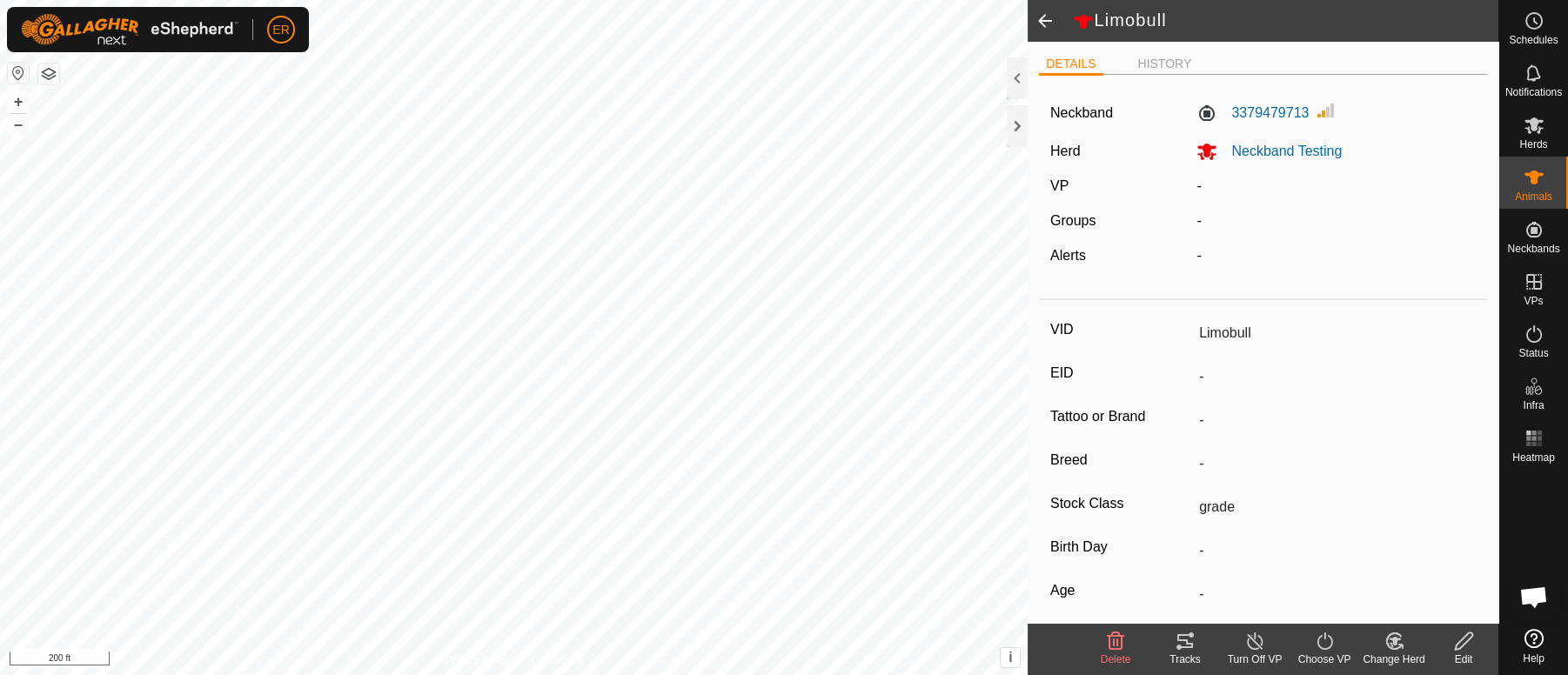
click at [1463, 645] on icon at bounding box center [1464, 641] width 17 height 17
type input "0"
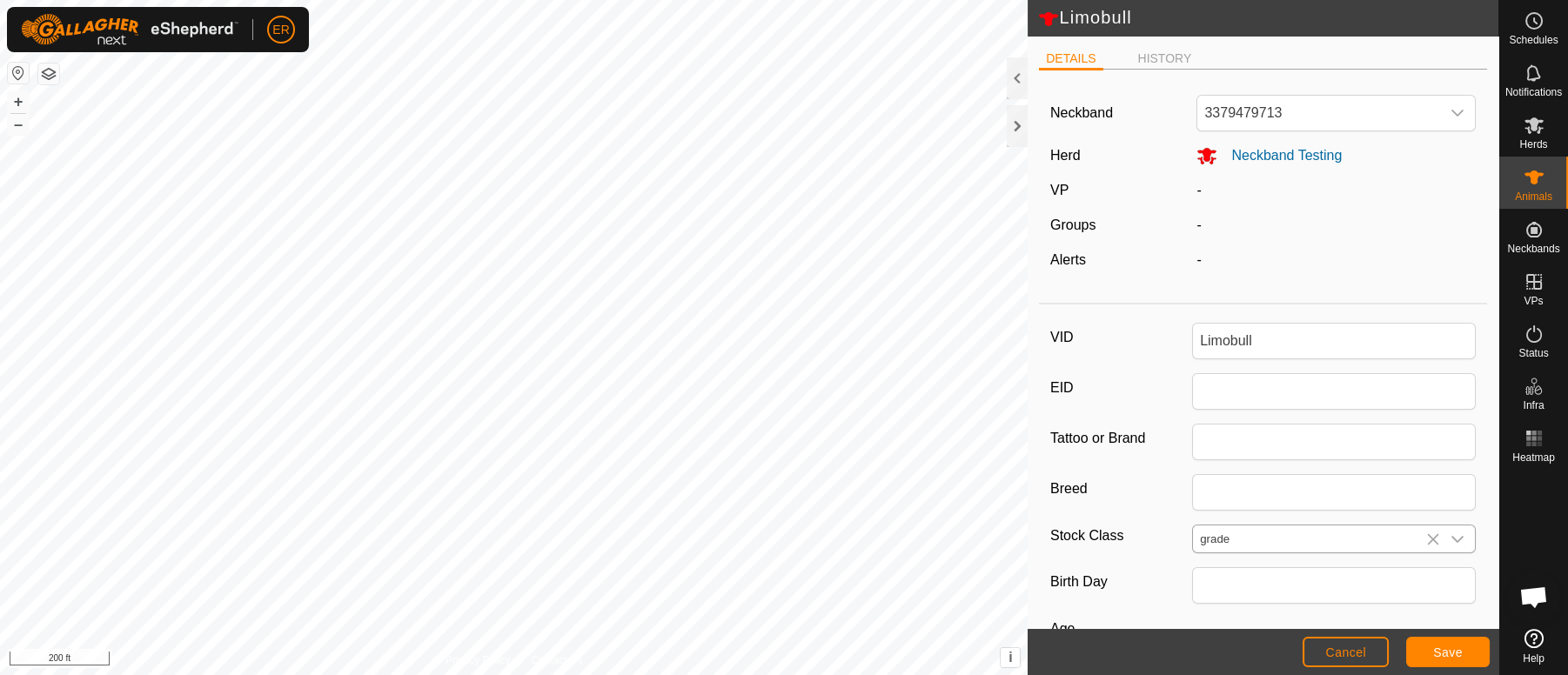
click at [1426, 535] on icon at bounding box center [1433, 539] width 14 height 14
click at [1231, 531] on input "Select or enter a Stock Class" at bounding box center [1317, 539] width 247 height 27
drag, startPoint x: 1457, startPoint y: 460, endPoint x: 1484, endPoint y: 447, distance: 30.0
click at [1484, 447] on div "DETAILS HISTORY Neckband 3379479713 Herd Neckband Testing VP - Groups - Alerts …" at bounding box center [1263, 332] width 471 height 592
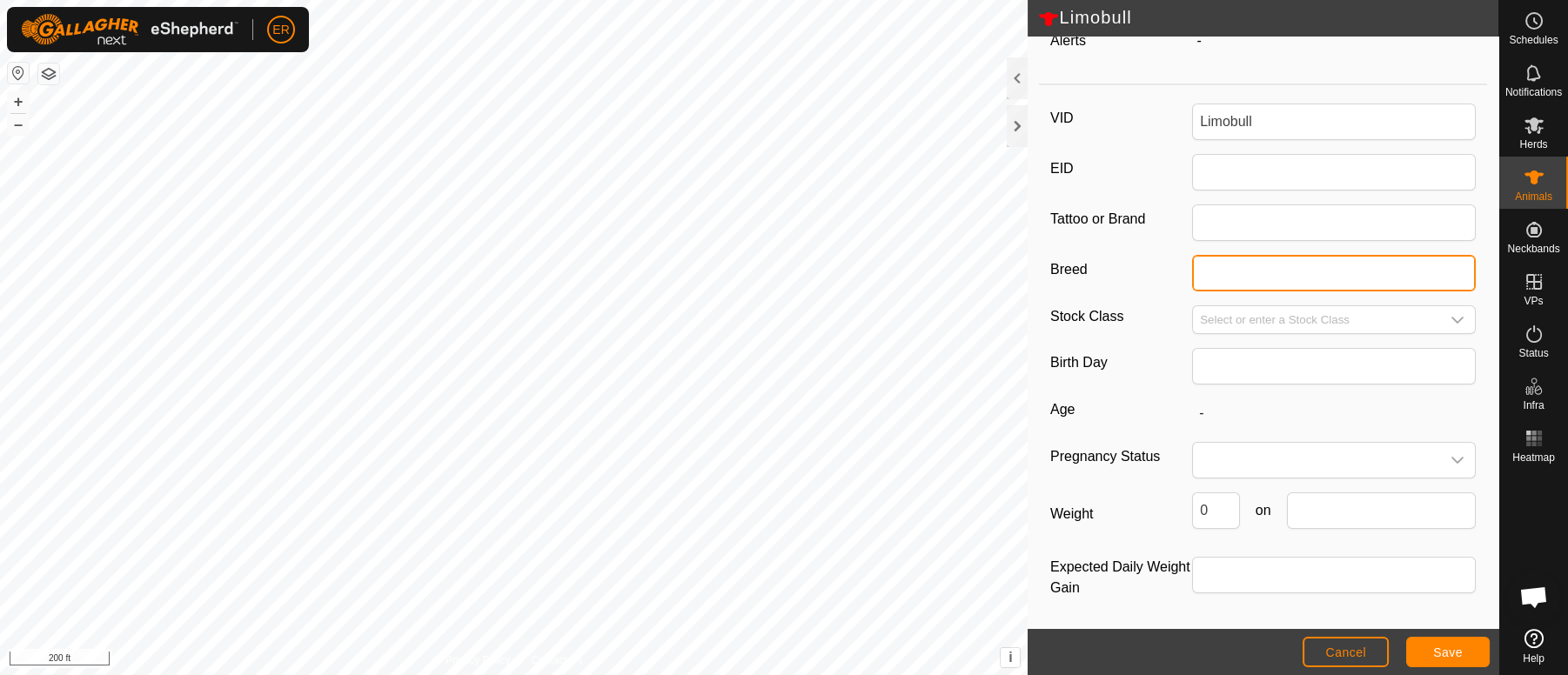
click at [1211, 281] on input "Breed" at bounding box center [1335, 273] width 284 height 36
click at [1216, 275] on input "Limosen" at bounding box center [1335, 273] width 284 height 36
type input "Limonene"
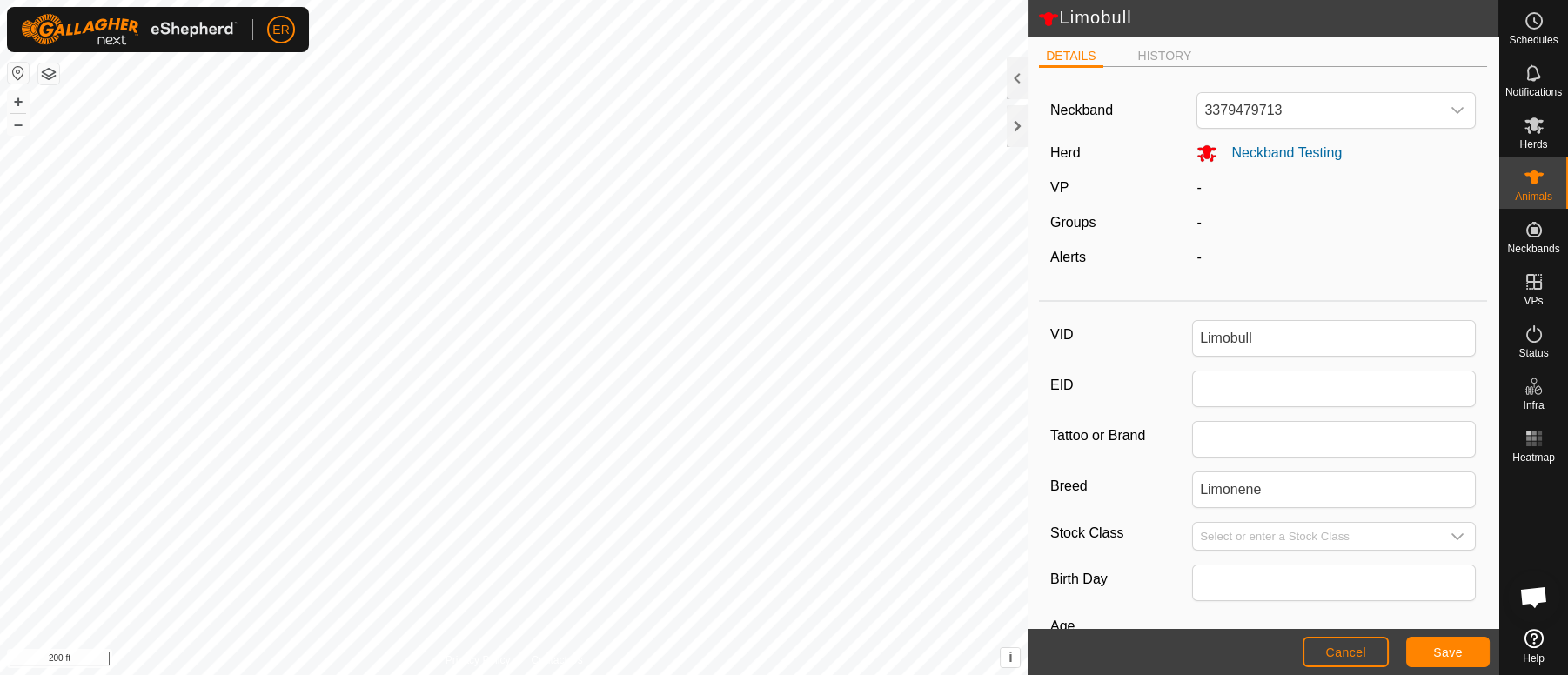
scroll to position [4, 0]
drag, startPoint x: 1477, startPoint y: 153, endPoint x: 1471, endPoint y: 133, distance: 20.9
click at [1471, 133] on div "DETAILS HISTORY Neckband 3379479713 Herd Neckband Testing VP - Groups - Alerts …" at bounding box center [1263, 332] width 471 height 592
click at [1449, 648] on span "Save" at bounding box center [1448, 652] width 30 height 14
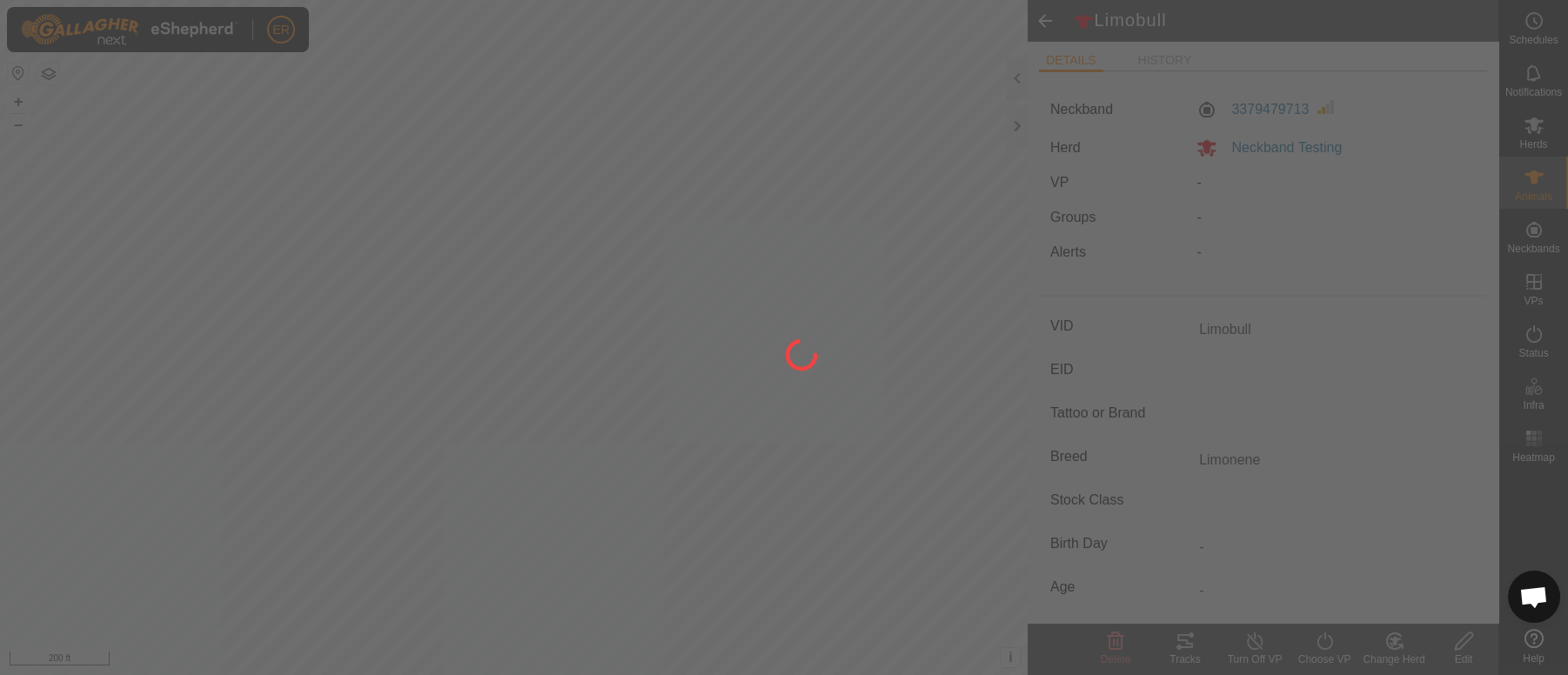
type input "Red-heifer"
type input "-"
type input "0 kg"
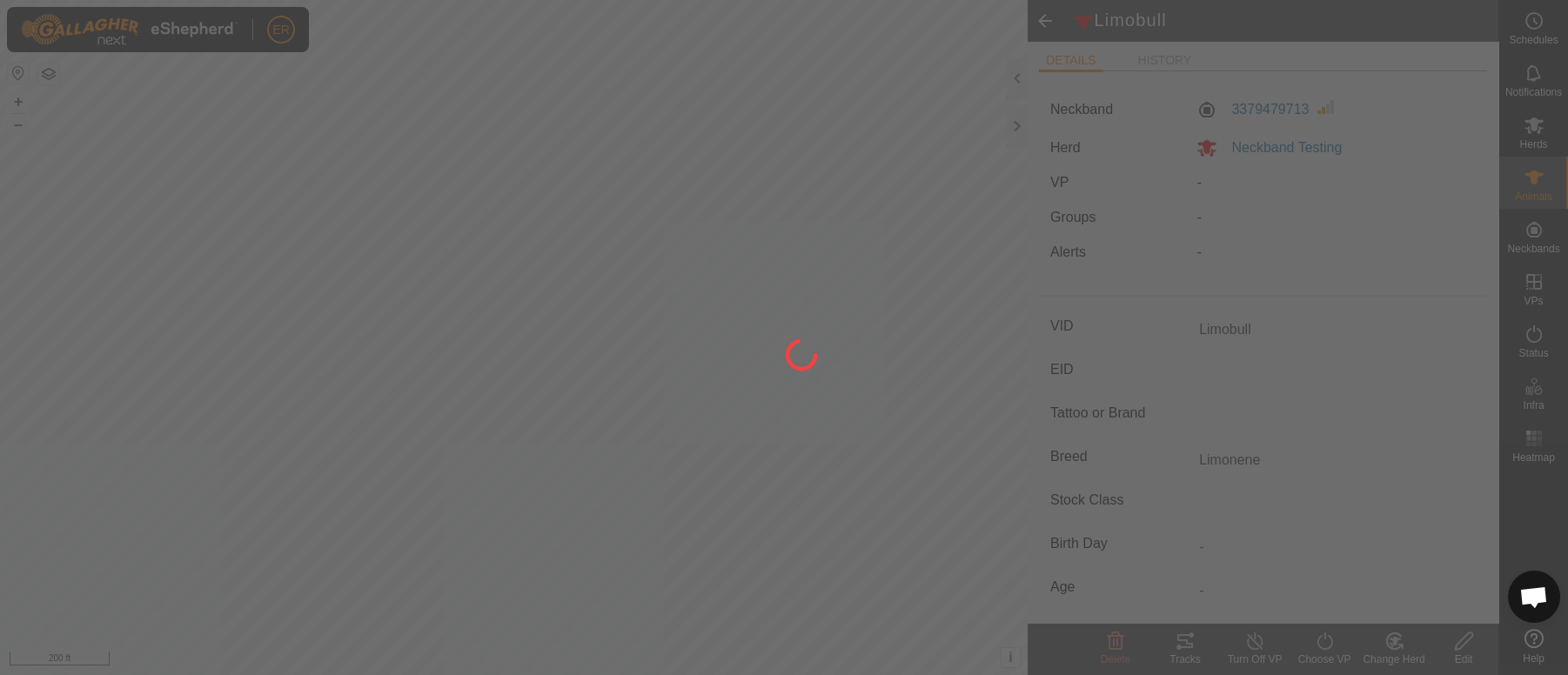
type input "-"
type input "grade"
type input "Limobull"
type input "Limonene"
type input "-"
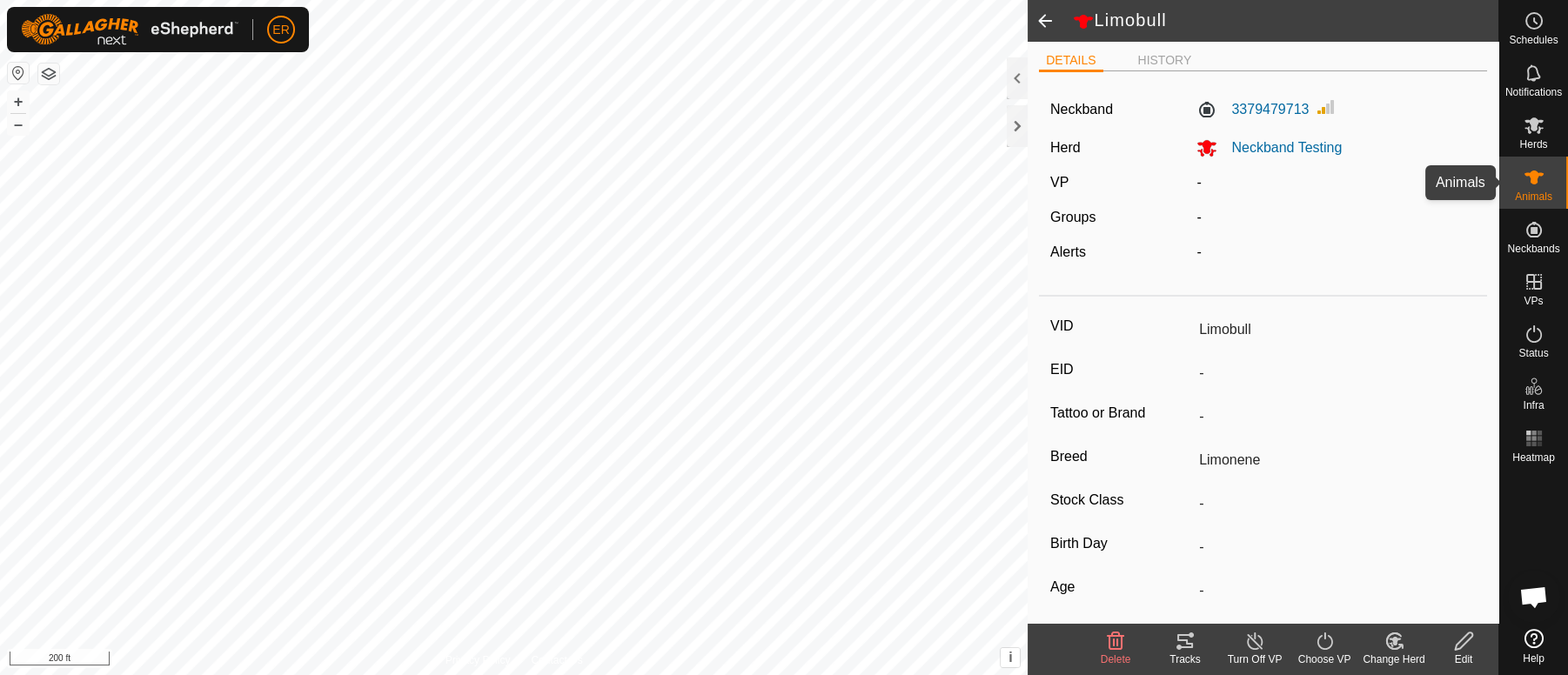
click at [1538, 178] on icon at bounding box center [1535, 177] width 21 height 21
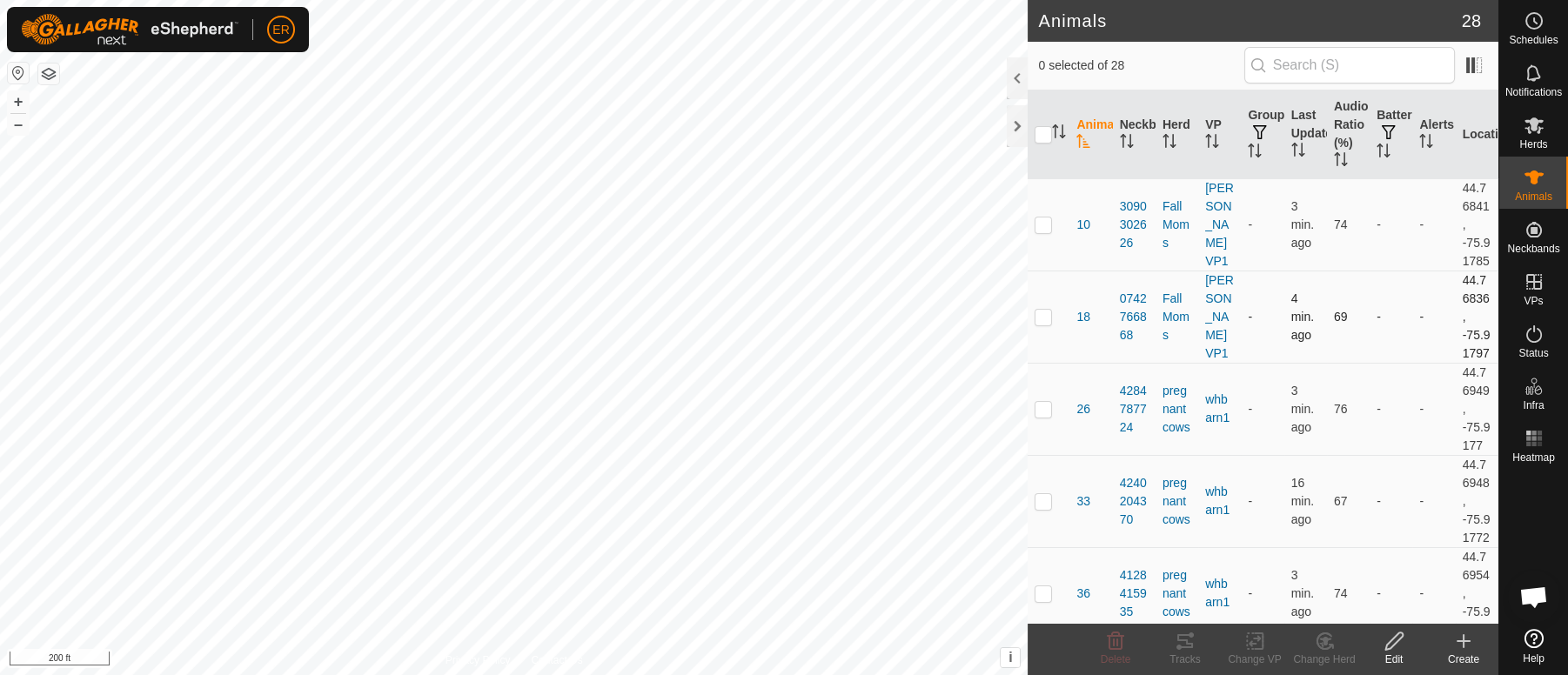
click at [1370, 363] on td "-" at bounding box center [1391, 316] width 43 height 92
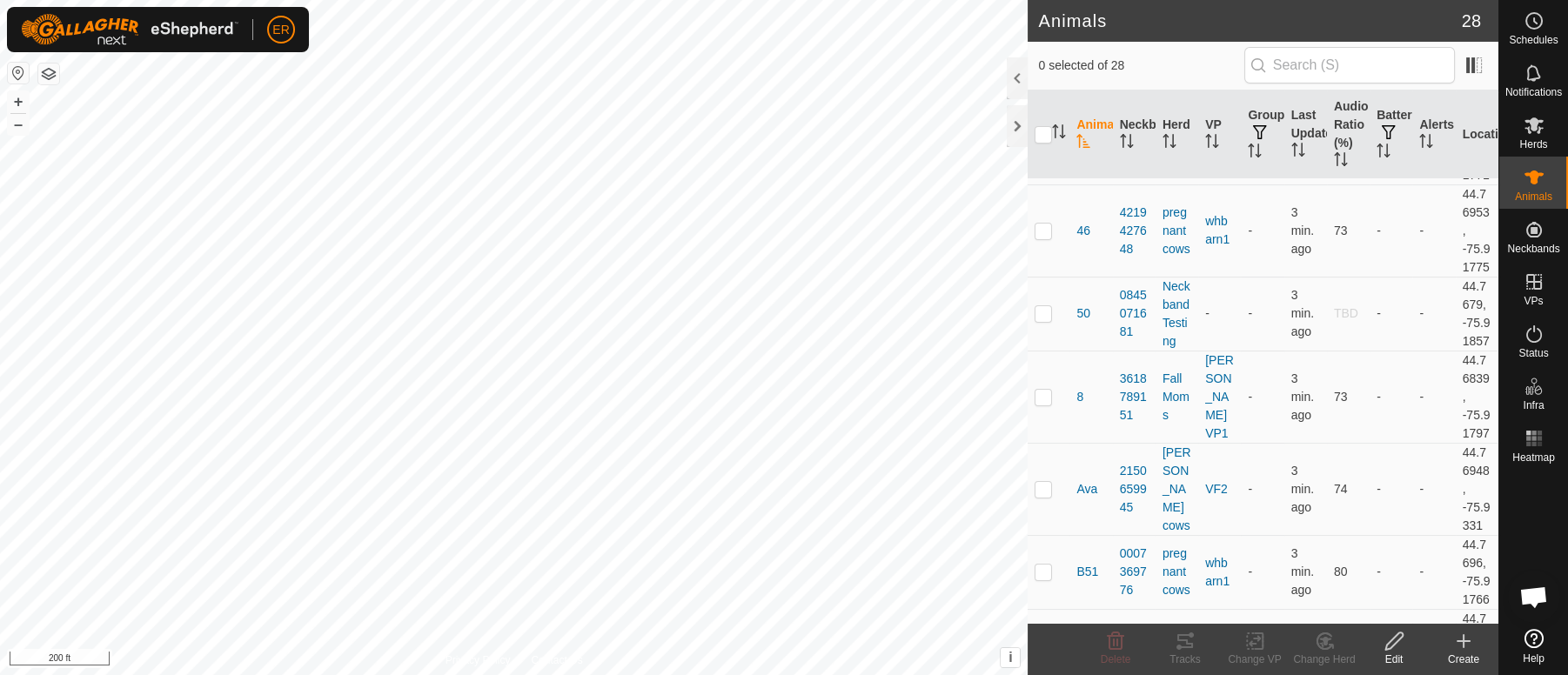
scroll to position [873, 0]
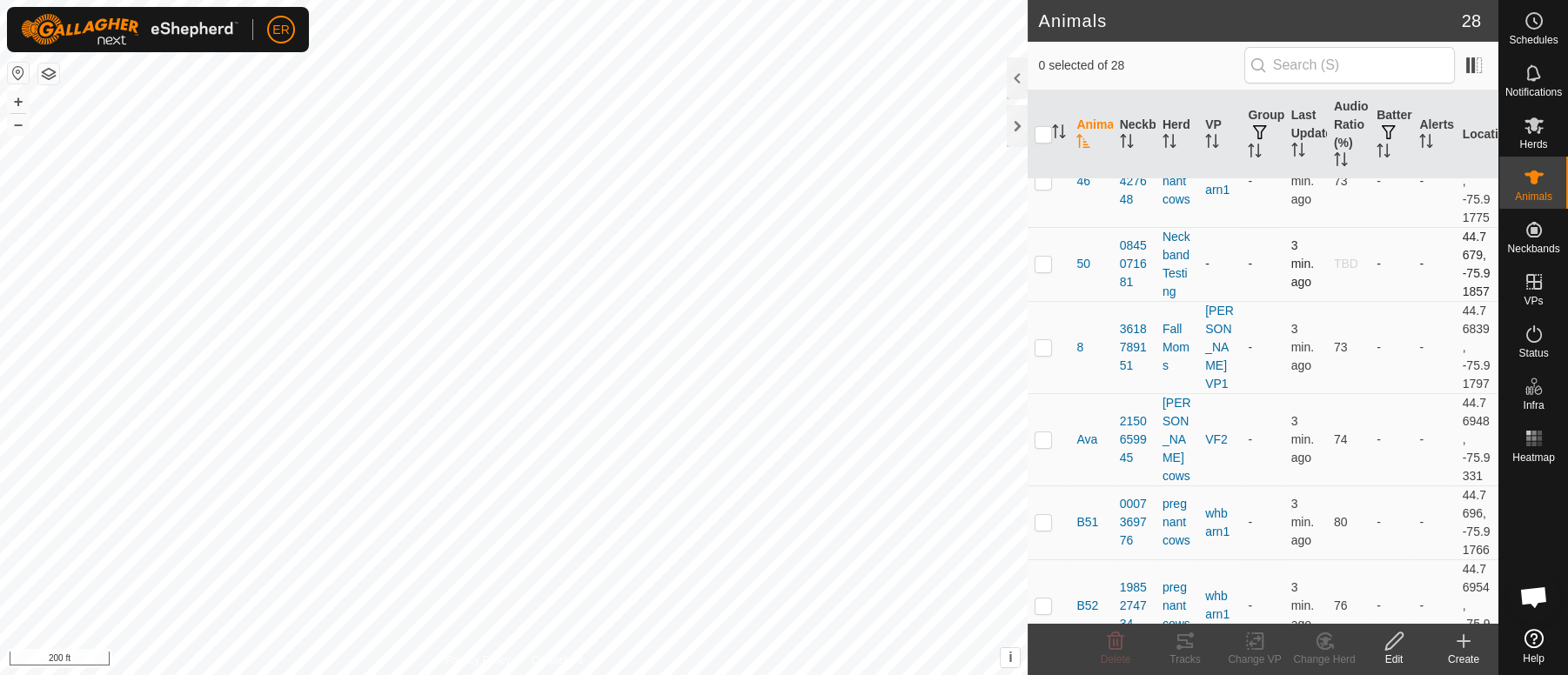
click at [1047, 270] on p-checkbox at bounding box center [1043, 264] width 17 height 14
checkbox input "true"
click at [1395, 642] on icon at bounding box center [1395, 641] width 22 height 21
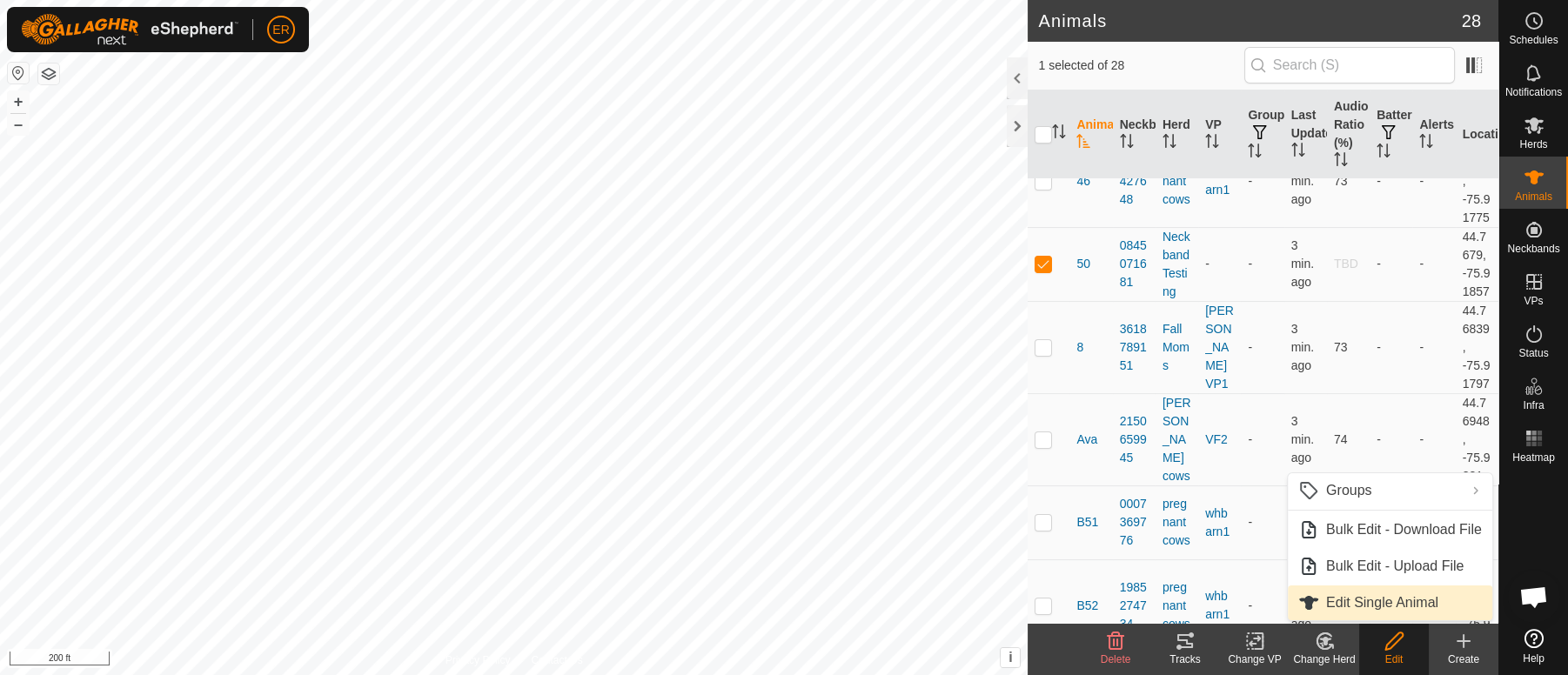
click at [1356, 606] on link "Edit Single Animal" at bounding box center [1390, 603] width 205 height 35
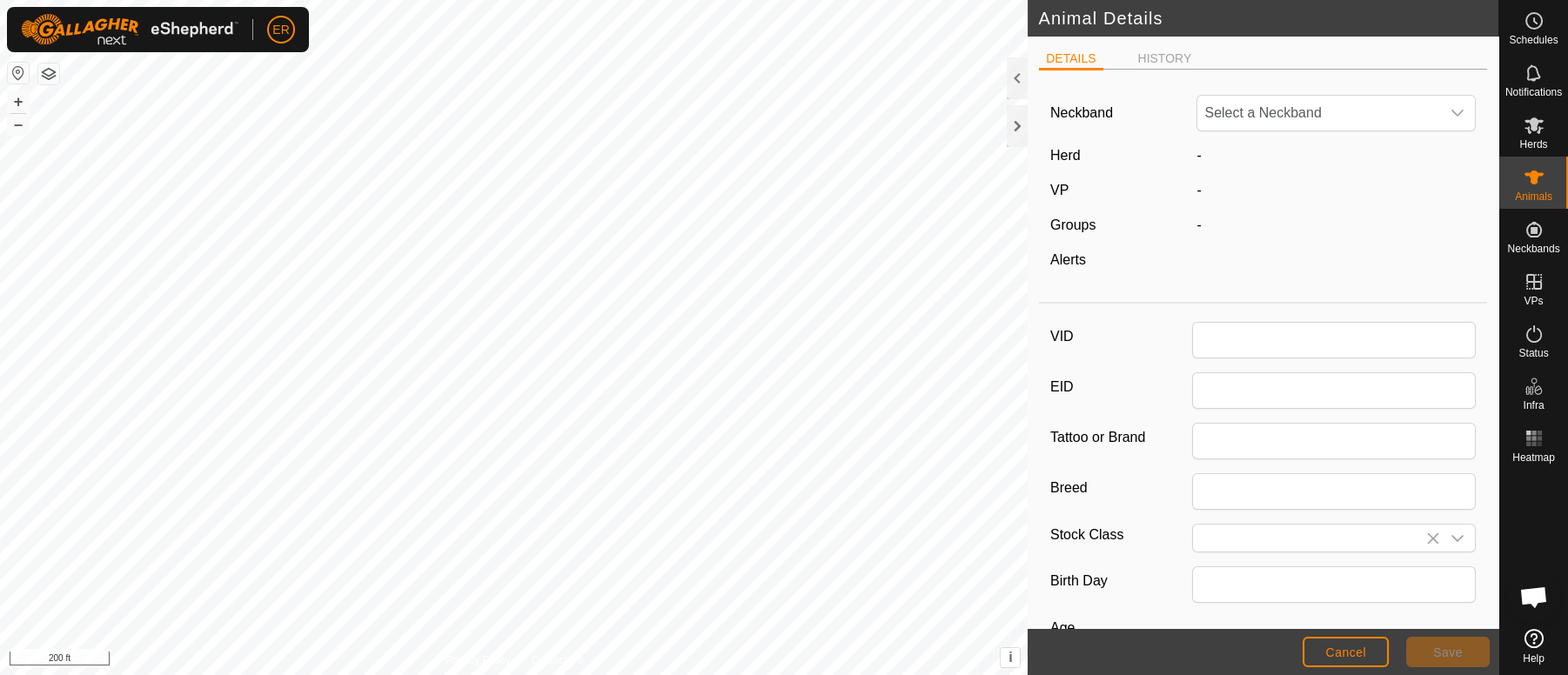
type input "50"
type input "0"
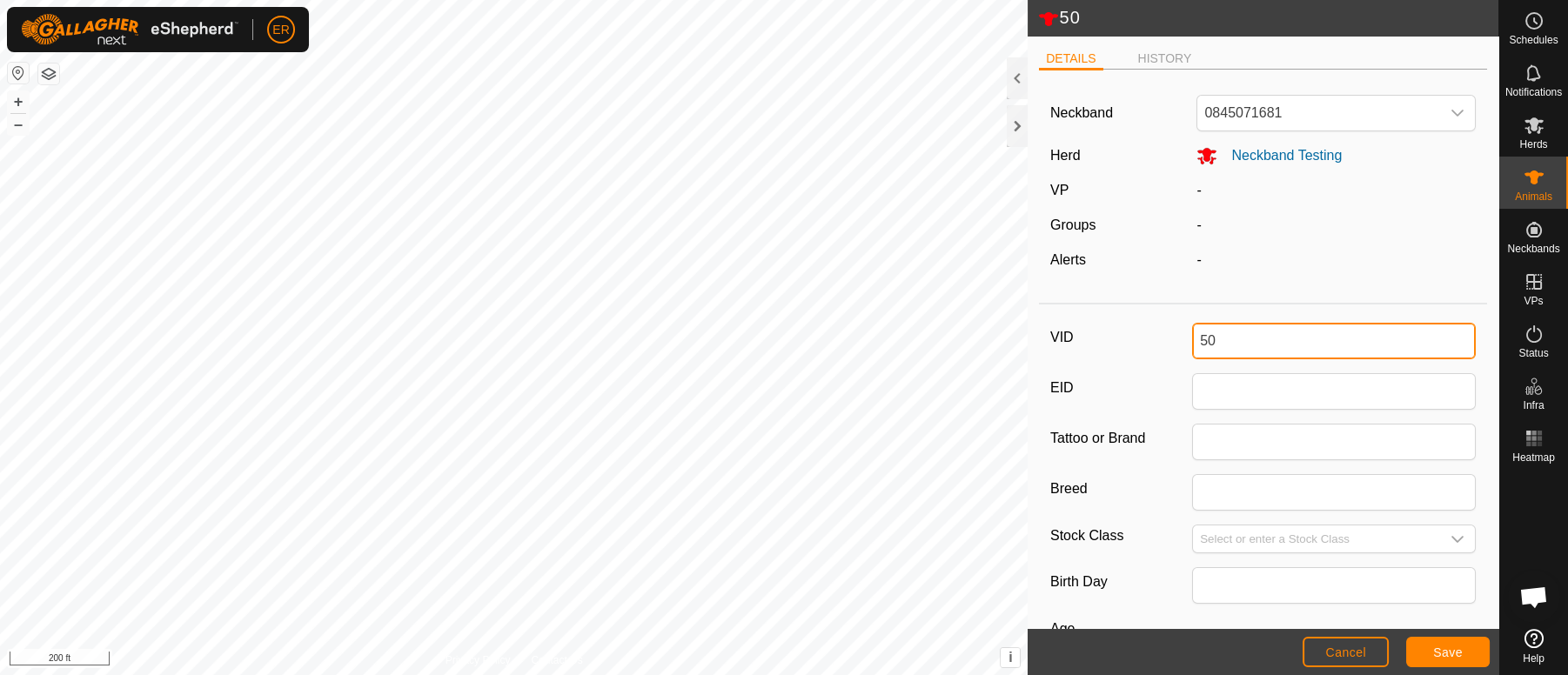
click at [1224, 338] on input "50" at bounding box center [1335, 341] width 284 height 36
type input "5"
type input "Chbull"
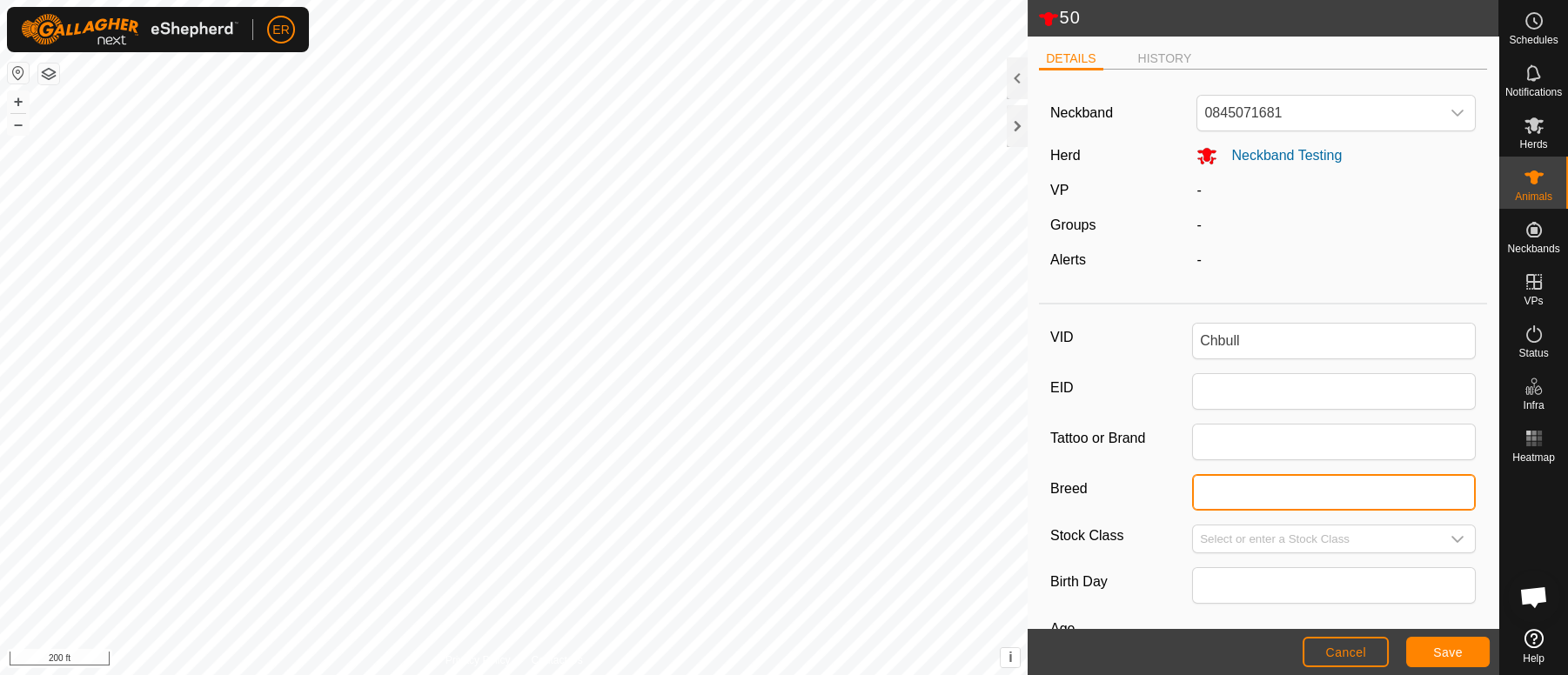
click at [1201, 486] on input "Breed" at bounding box center [1335, 492] width 284 height 36
click at [1223, 487] on input "charloais" at bounding box center [1335, 492] width 284 height 36
type input "Charolais"
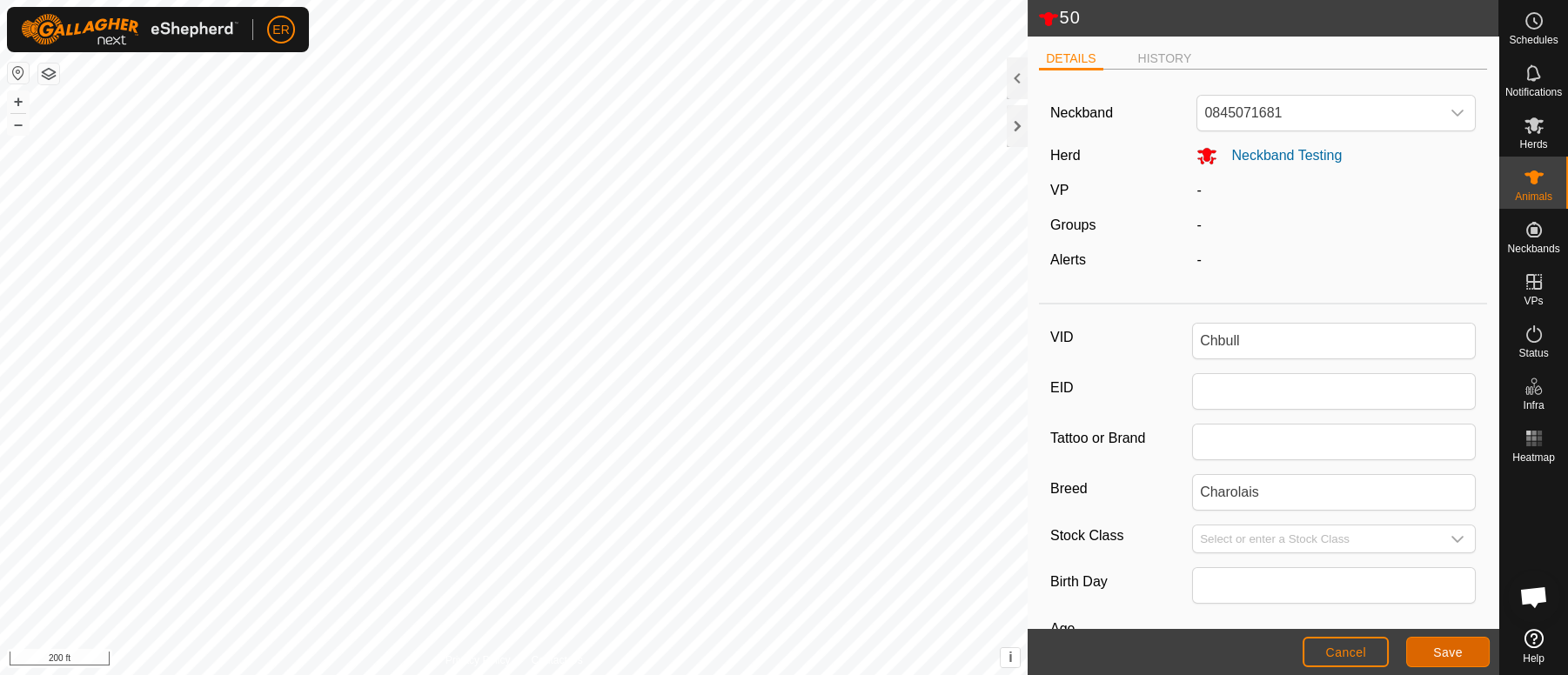
click at [1454, 647] on span "Save" at bounding box center [1448, 652] width 30 height 14
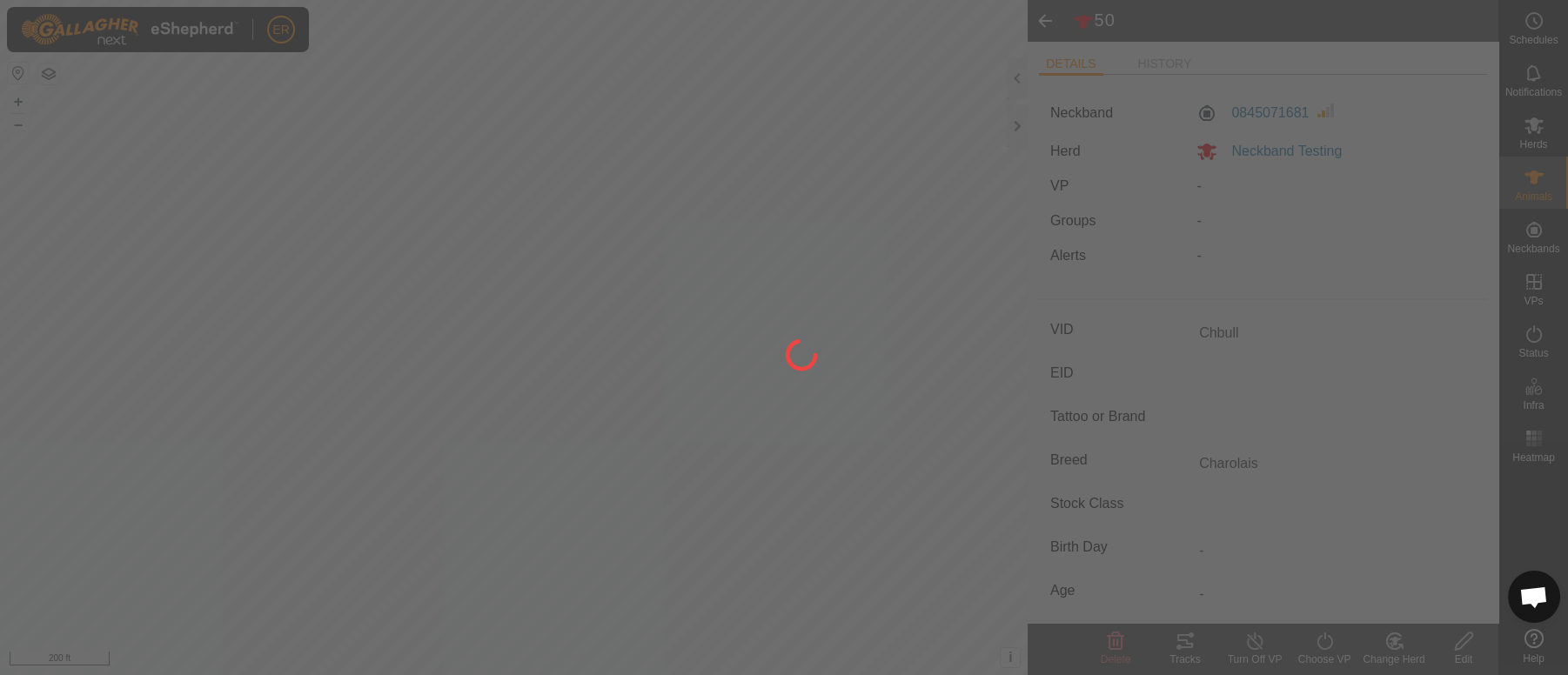
type input "Chbull"
type input "-"
type input "Charolais"
type input "0 kg"
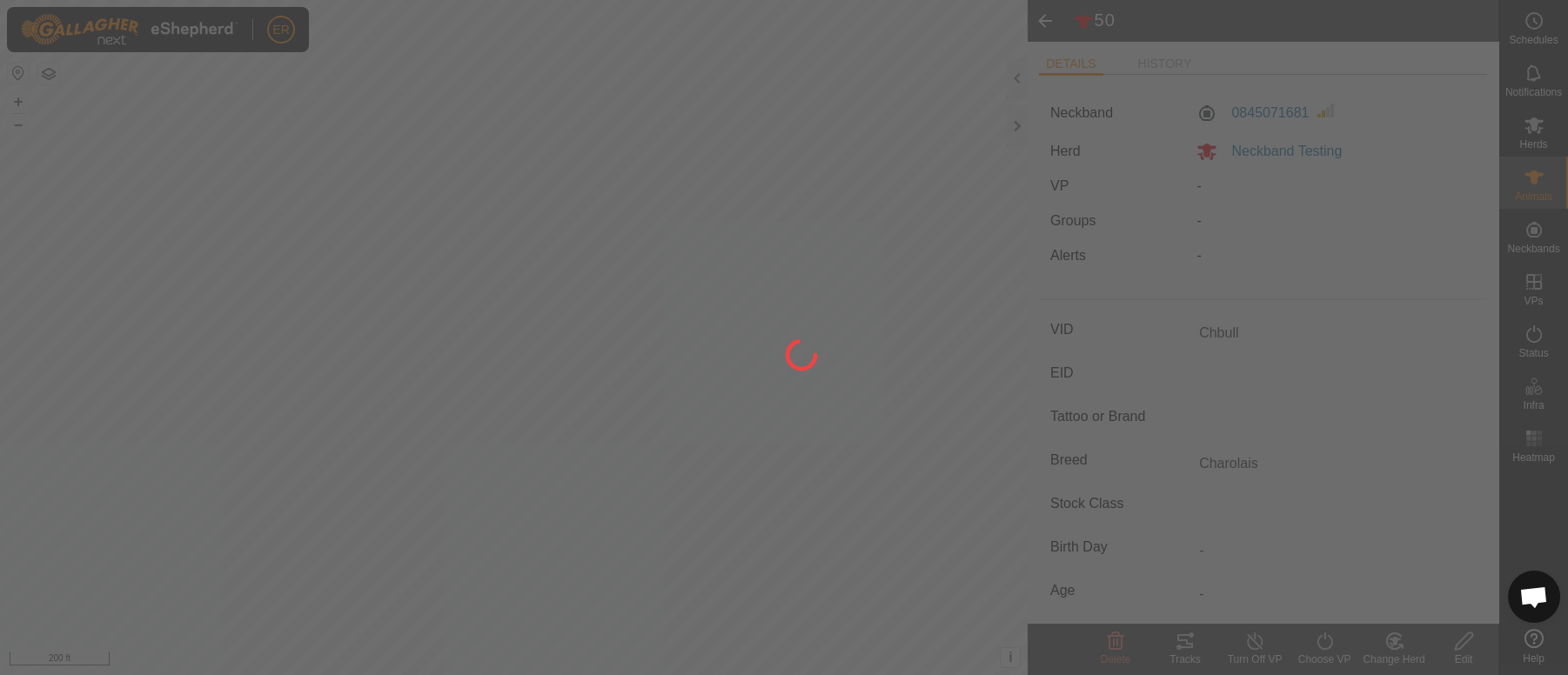
type input "-"
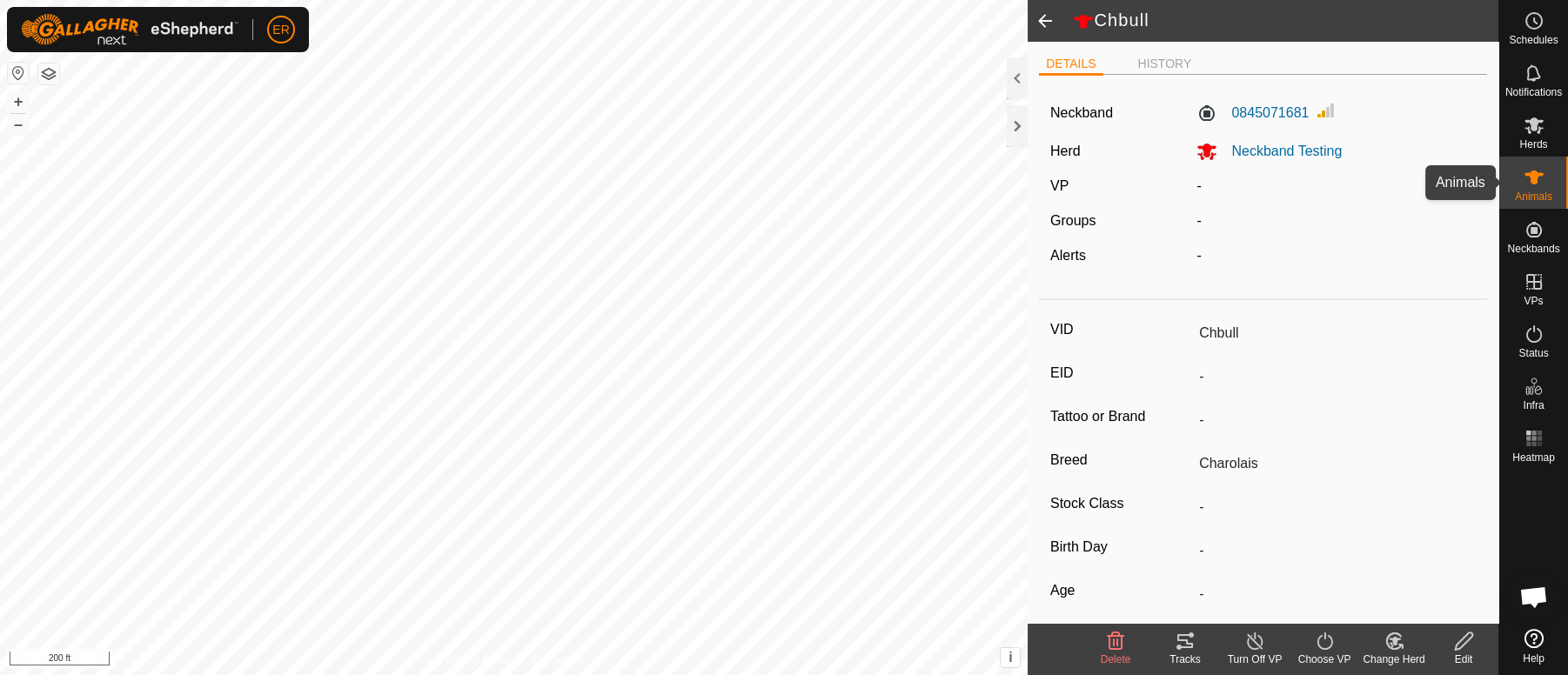
click at [1537, 176] on icon at bounding box center [1535, 177] width 19 height 14
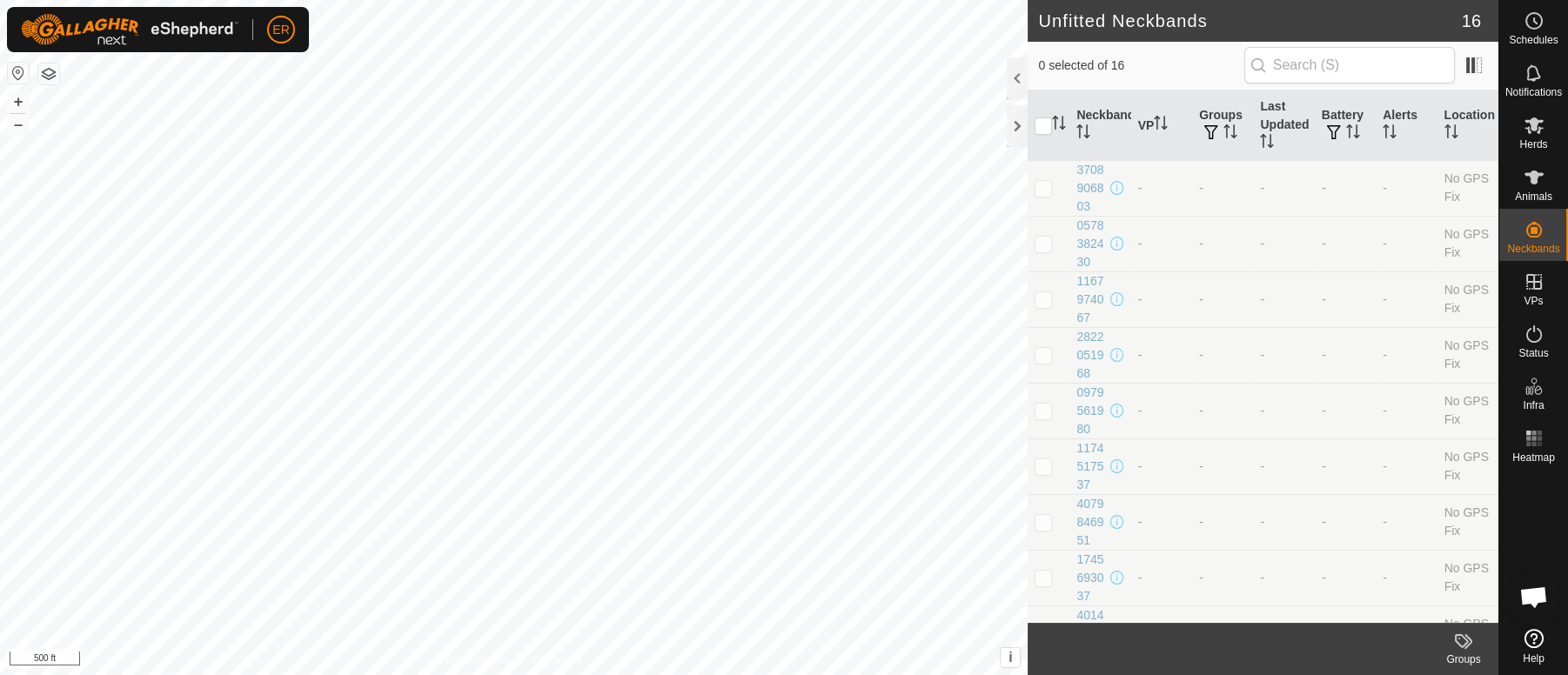
scroll to position [14488, 0]
click at [1536, 124] on icon at bounding box center [1535, 125] width 19 height 16
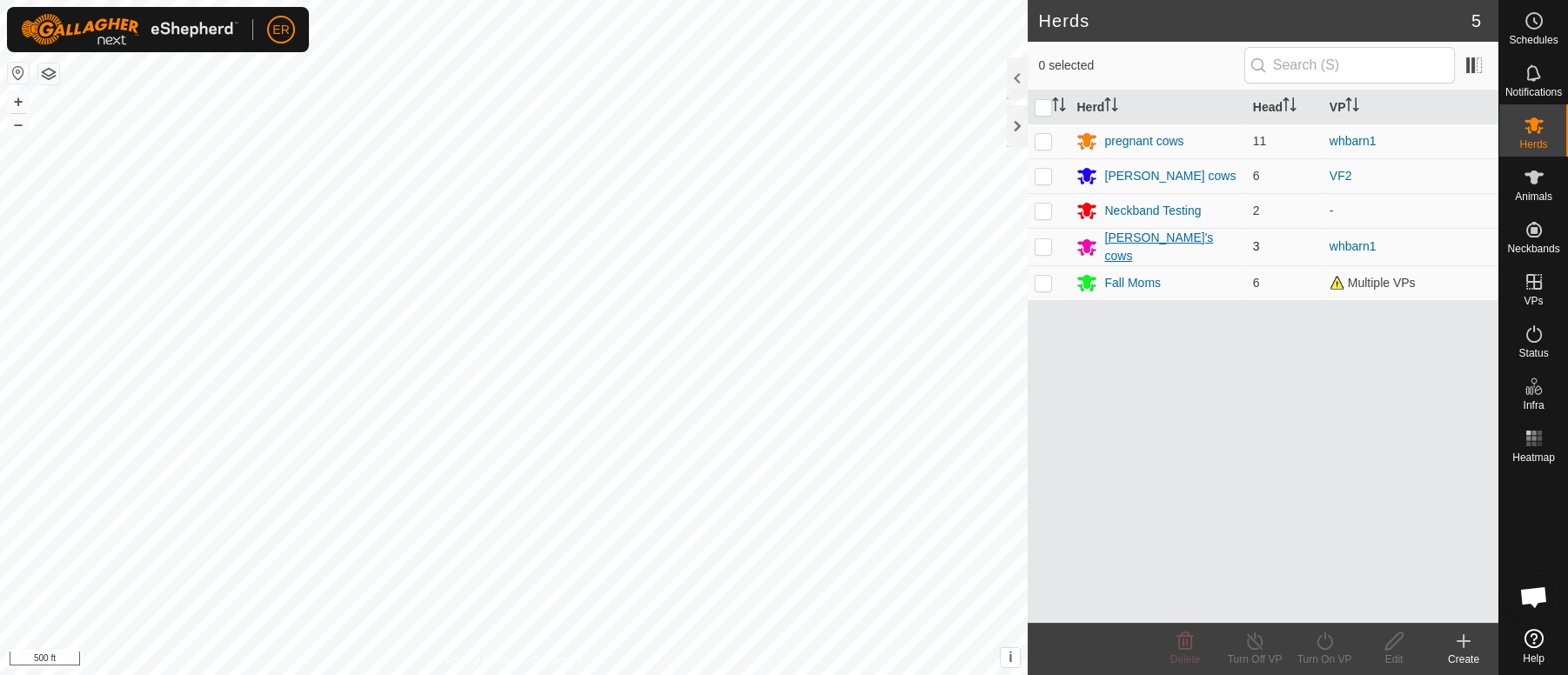
click at [1136, 249] on div "[PERSON_NAME]'s cows" at bounding box center [1171, 247] width 134 height 36
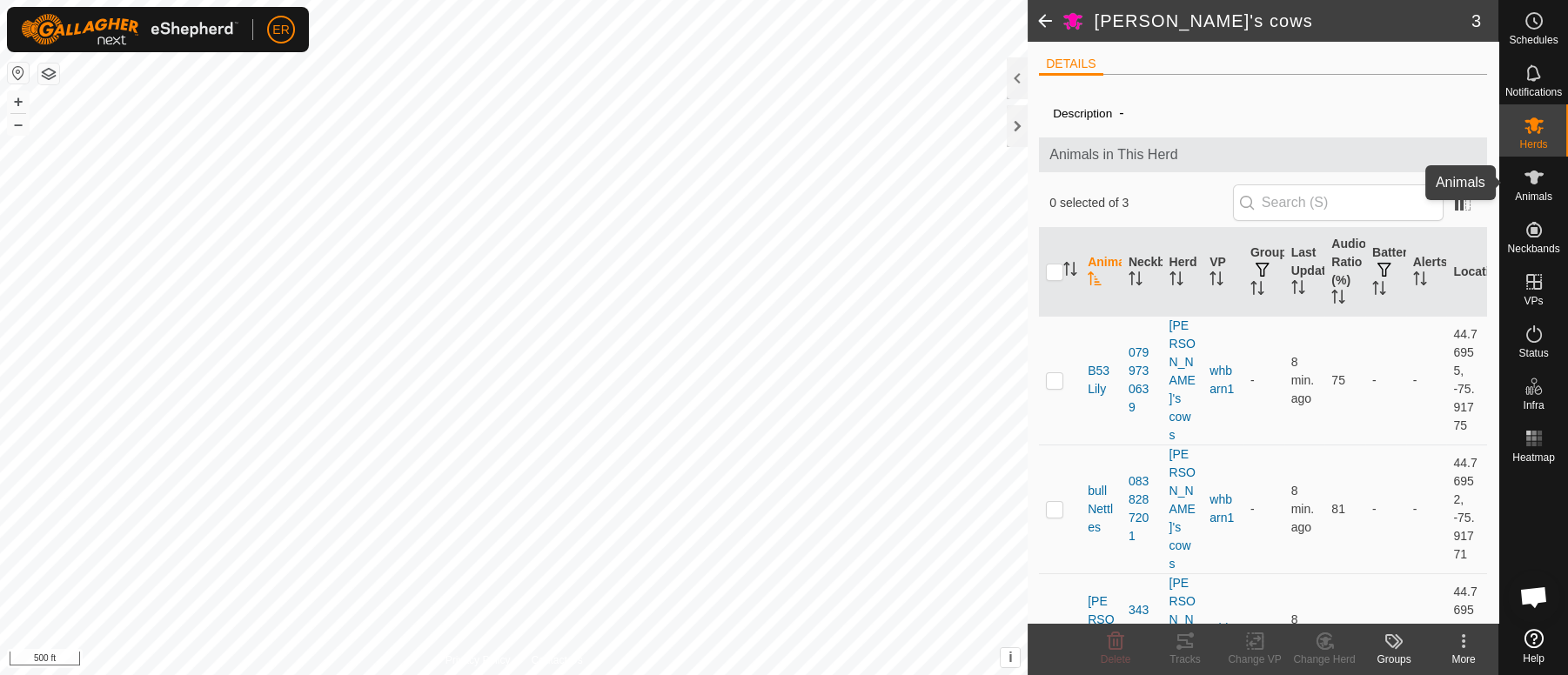
click at [1530, 177] on icon at bounding box center [1535, 177] width 19 height 14
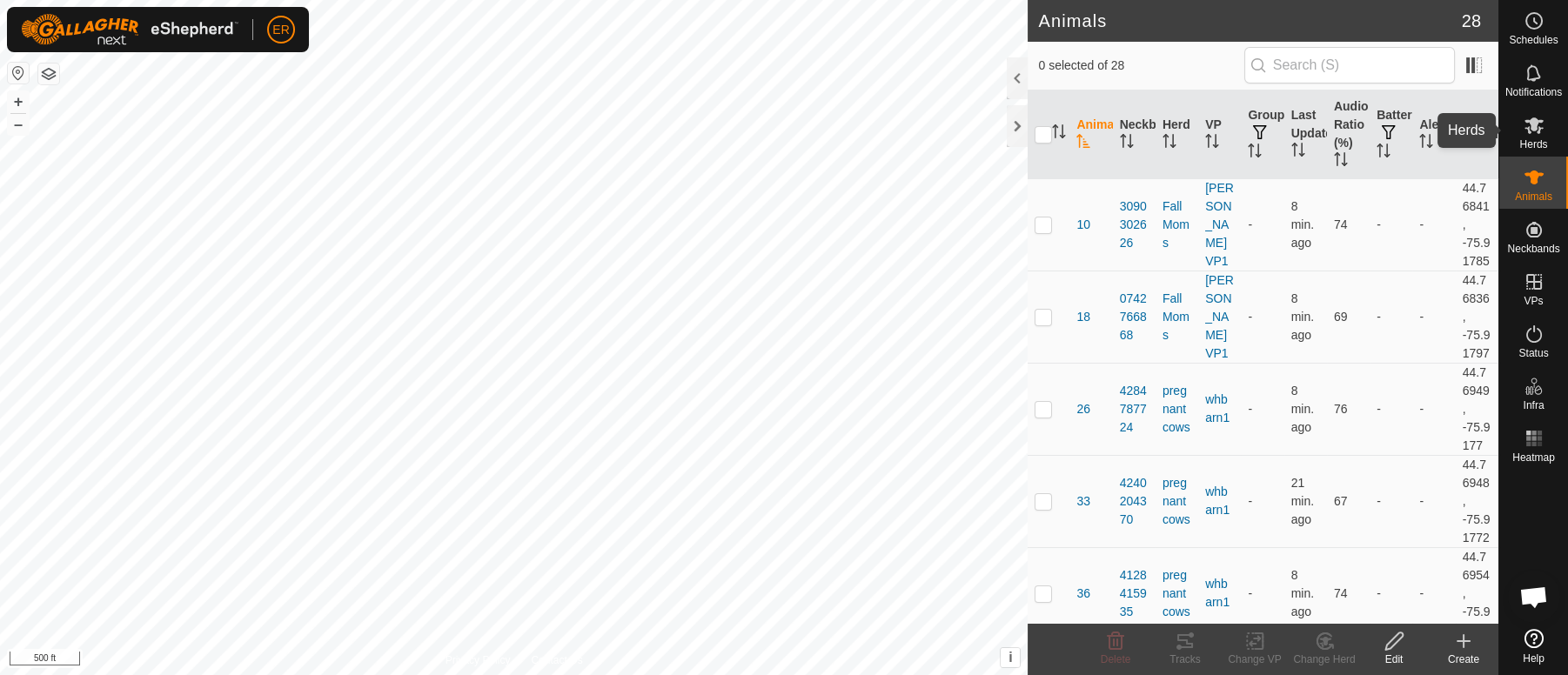
click at [1534, 126] on icon at bounding box center [1535, 125] width 19 height 16
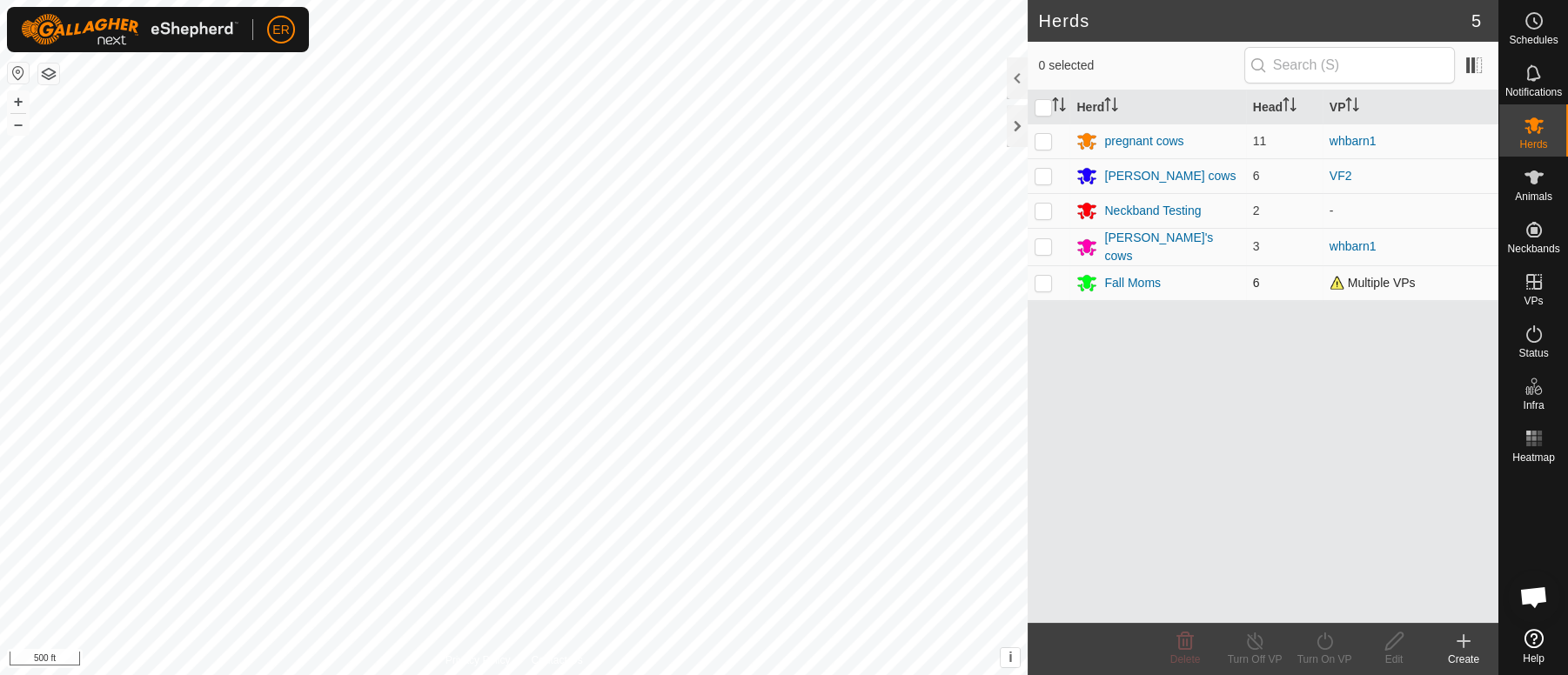
click at [1249, 266] on td "6" at bounding box center [1284, 283] width 76 height 35
click at [1138, 284] on div "Fall Moms" at bounding box center [1132, 283] width 56 height 18
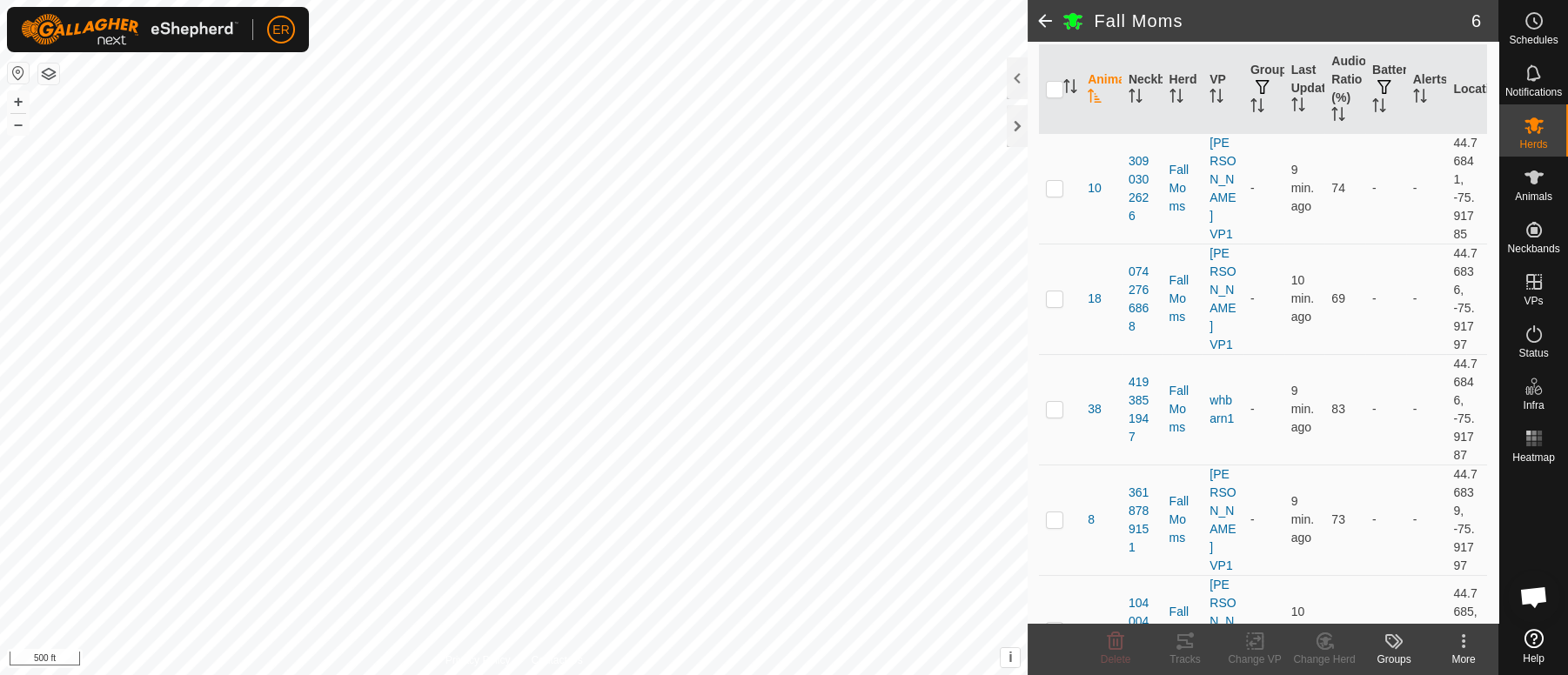
scroll to position [183, 0]
click at [1061, 410] on p-checkbox at bounding box center [1055, 408] width 17 height 14
checkbox input "true"
click at [1253, 643] on icon at bounding box center [1255, 641] width 22 height 21
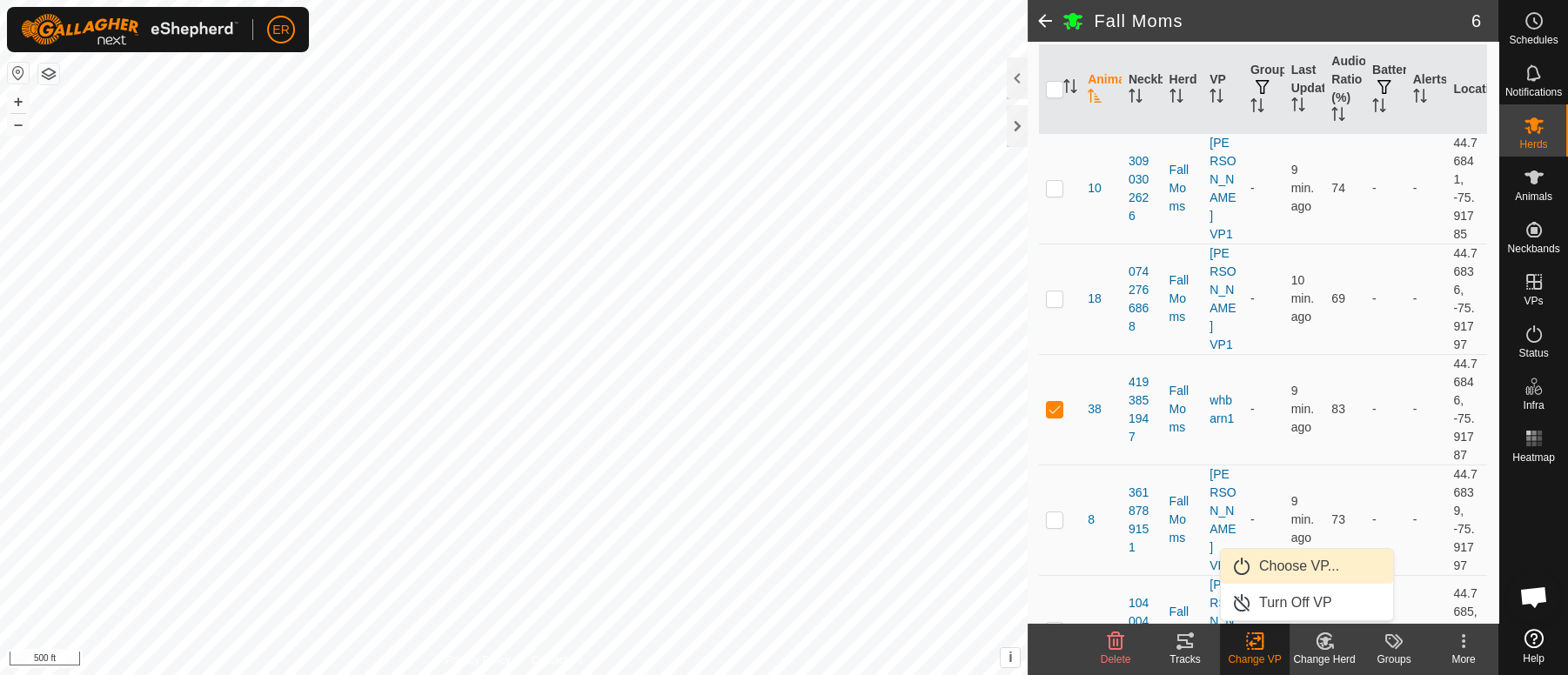
click at [1277, 561] on link "Choose VP..." at bounding box center [1307, 566] width 172 height 35
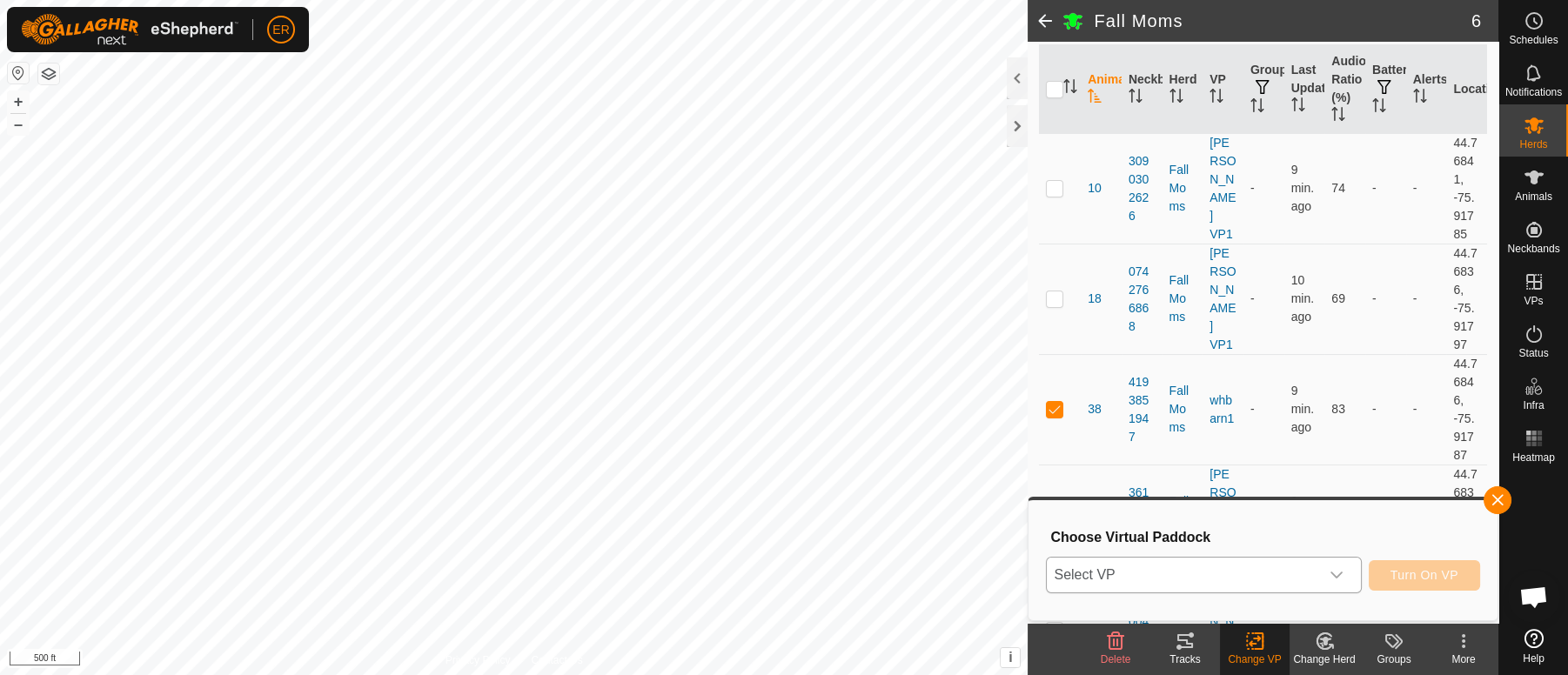
click at [1337, 573] on icon "dropdown trigger" at bounding box center [1337, 575] width 14 height 14
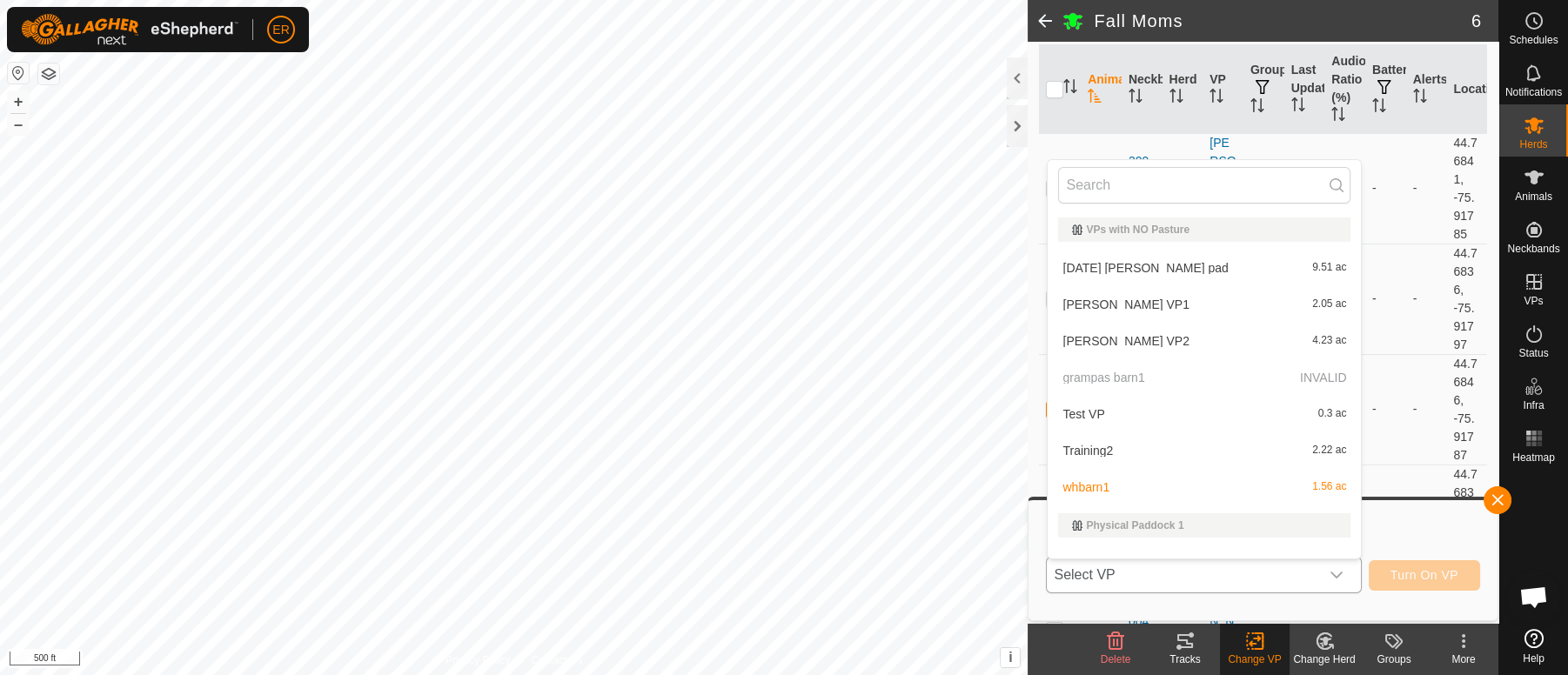
scroll to position [23, 0]
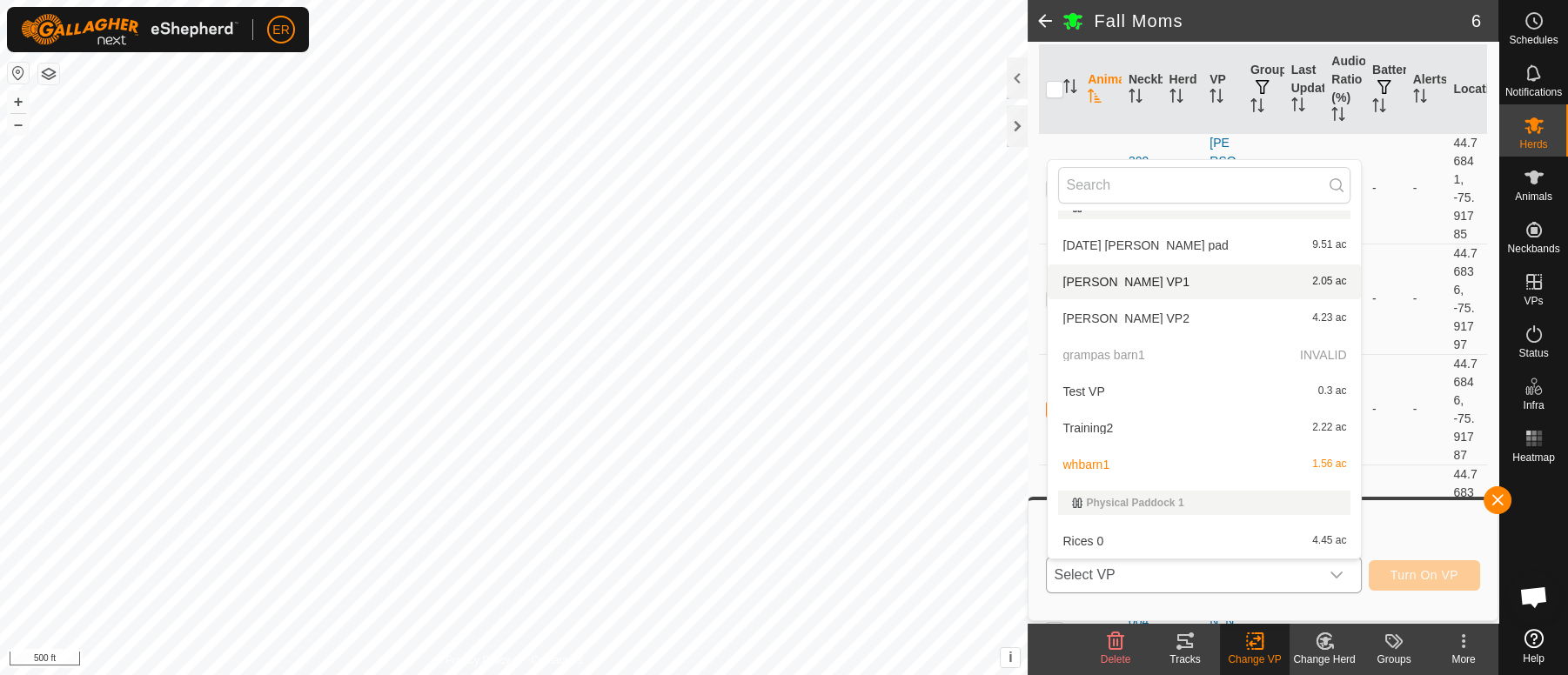
click at [1093, 275] on li "[PERSON_NAME] VP1 2.05 ac" at bounding box center [1204, 282] width 313 height 35
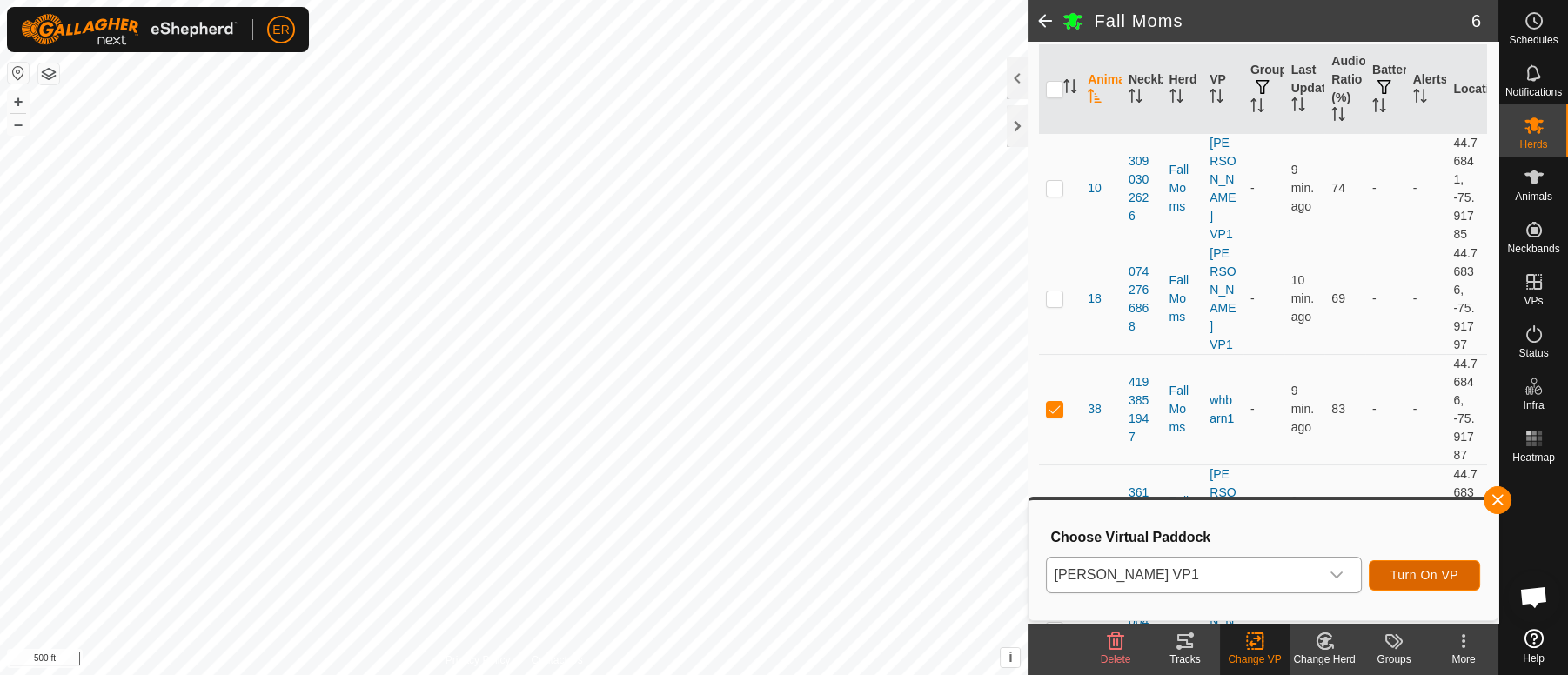
click at [1401, 572] on span "Turn On VP" at bounding box center [1424, 575] width 68 height 14
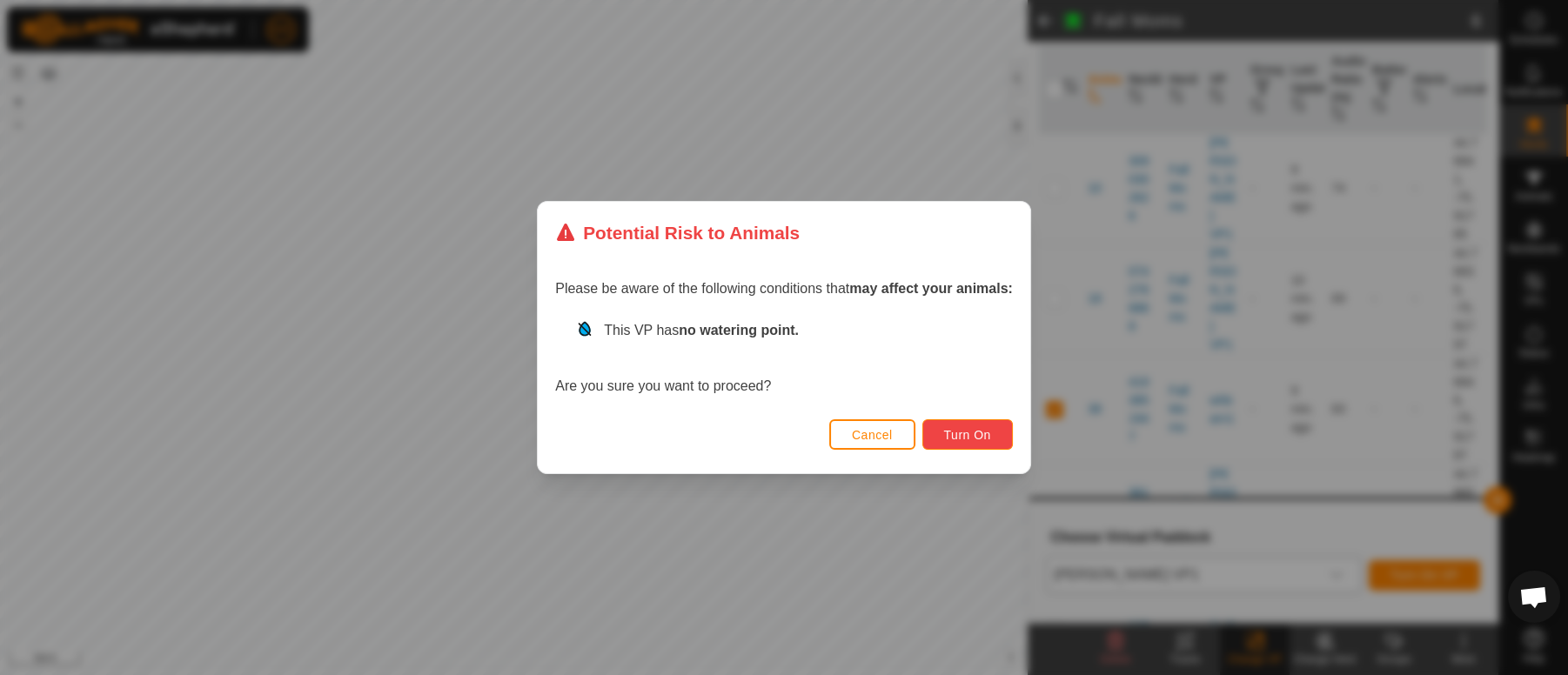
click at [983, 444] on button "Turn On" at bounding box center [967, 434] width 90 height 30
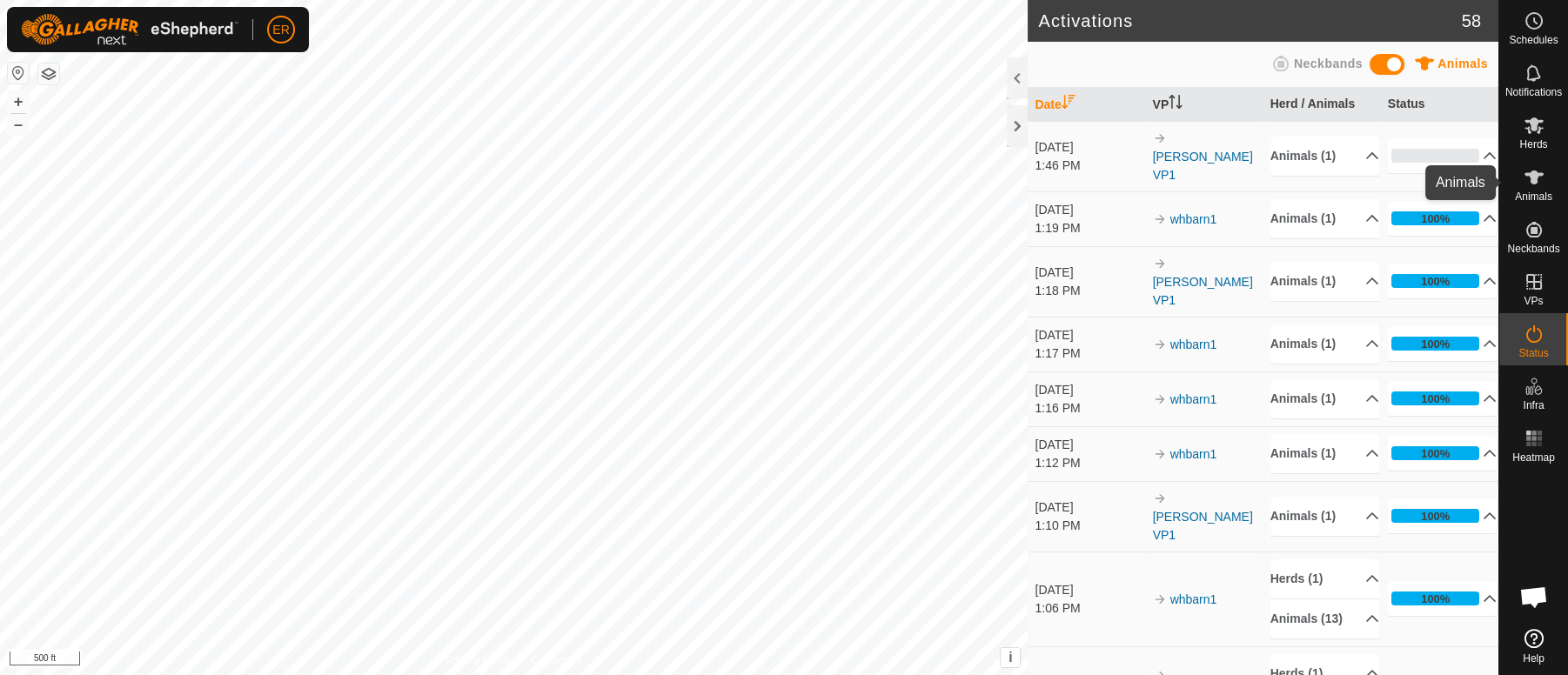
click at [1534, 171] on icon at bounding box center [1535, 177] width 19 height 14
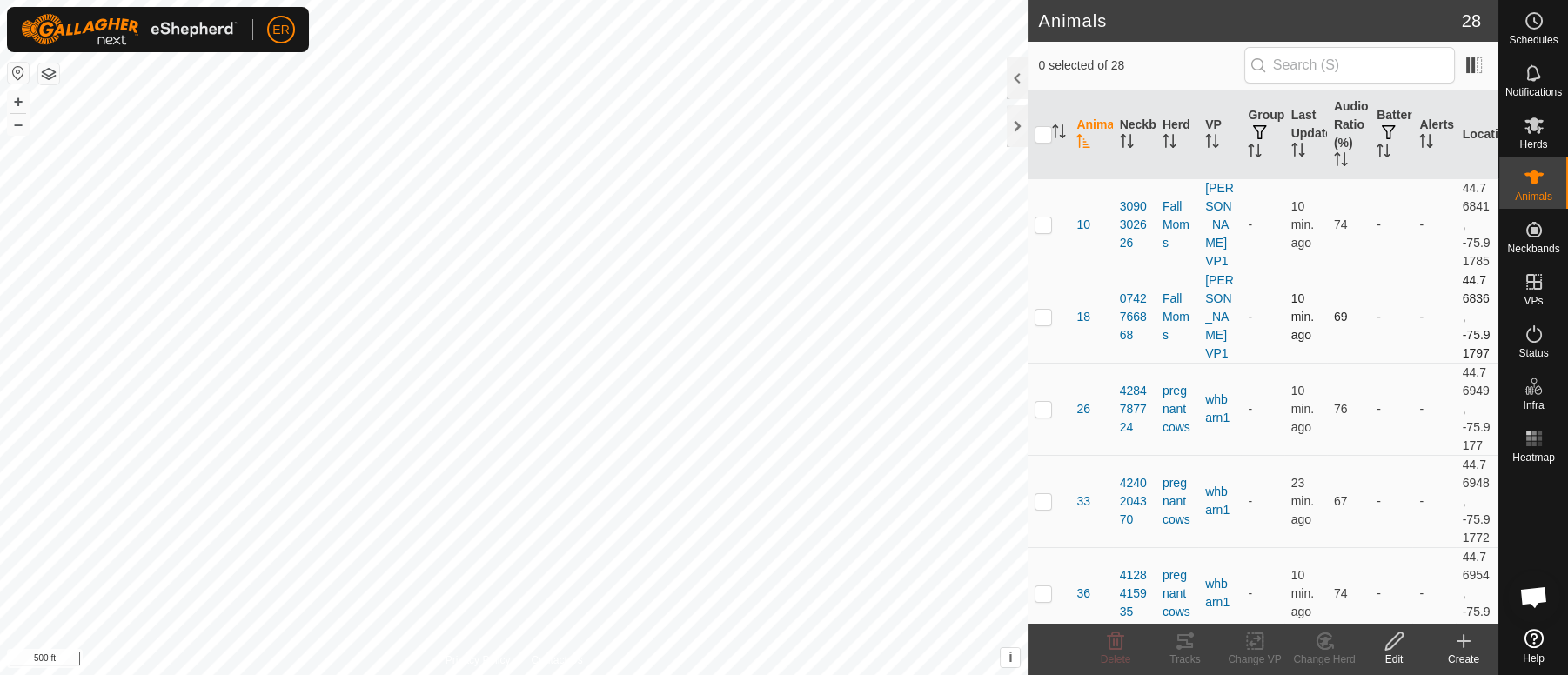
click at [1377, 363] on td "-" at bounding box center [1391, 316] width 43 height 92
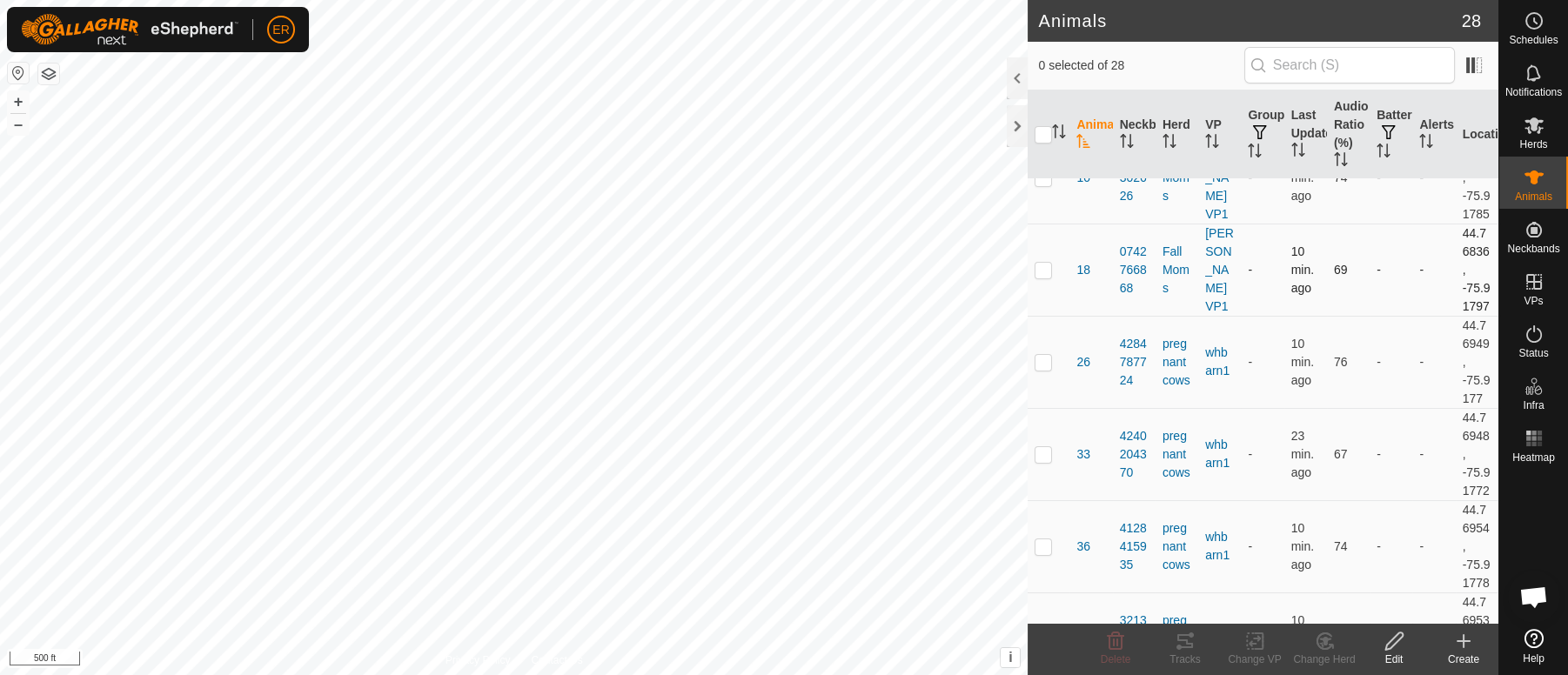
scroll to position [51, 0]
click at [1377, 387] on td "-" at bounding box center [1391, 357] width 43 height 92
